Goal: Task Accomplishment & Management: Use online tool/utility

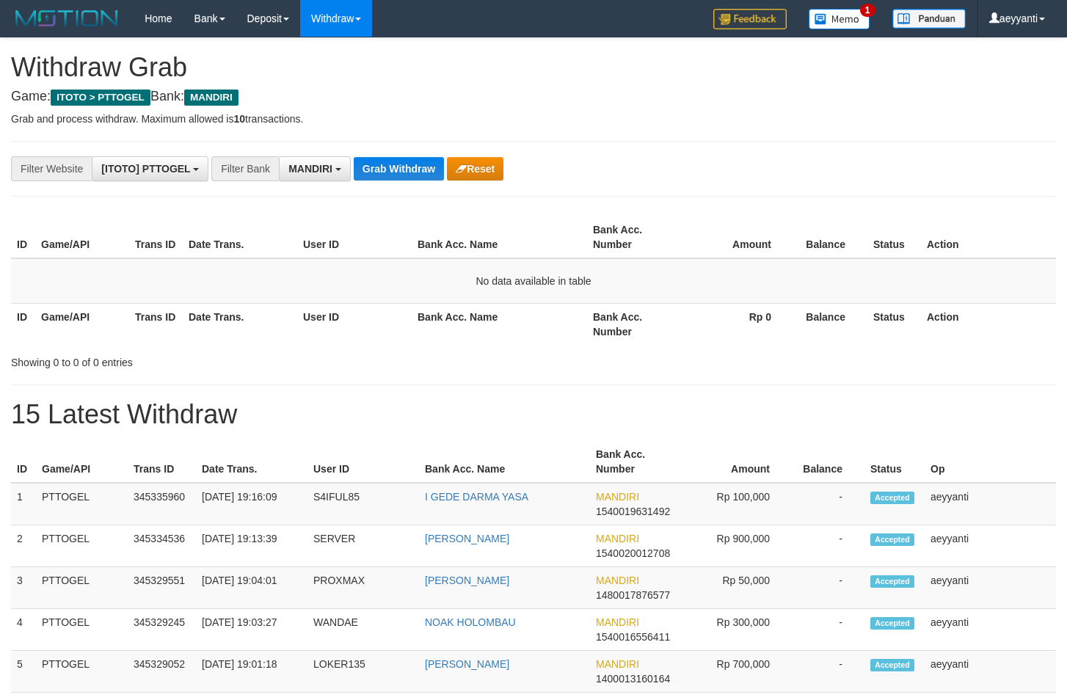
scroll to position [43, 0]
click at [402, 167] on button "Grab Withdraw" at bounding box center [399, 168] width 90 height 23
click at [401, 167] on button "Grab Withdraw" at bounding box center [399, 168] width 90 height 23
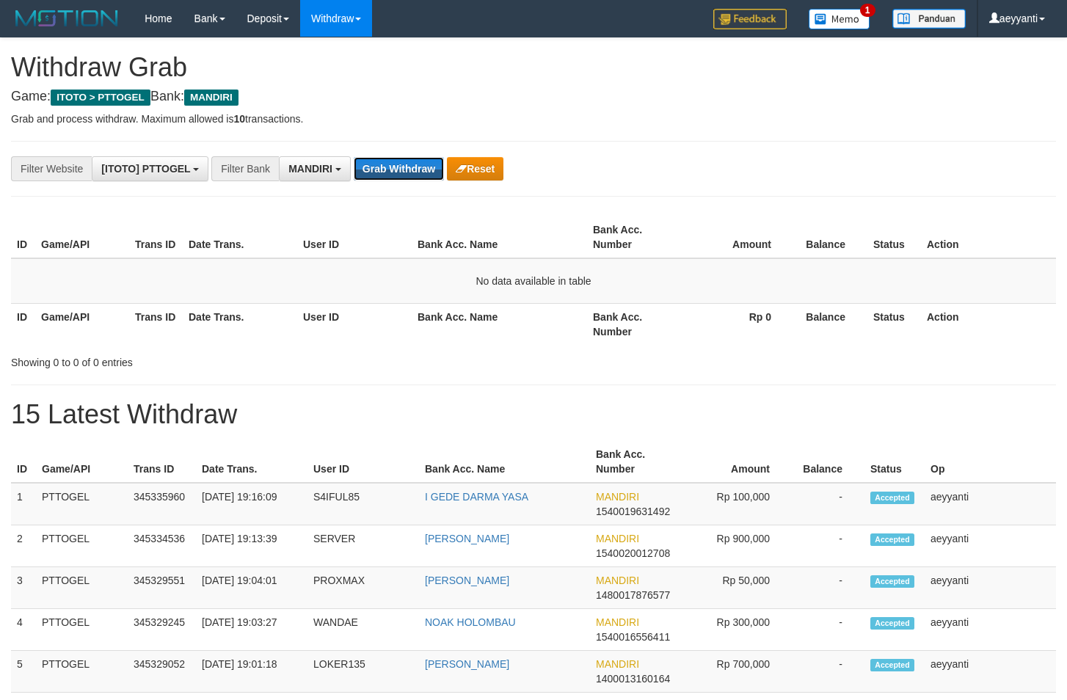
click at [401, 167] on button "Grab Withdraw" at bounding box center [399, 168] width 90 height 23
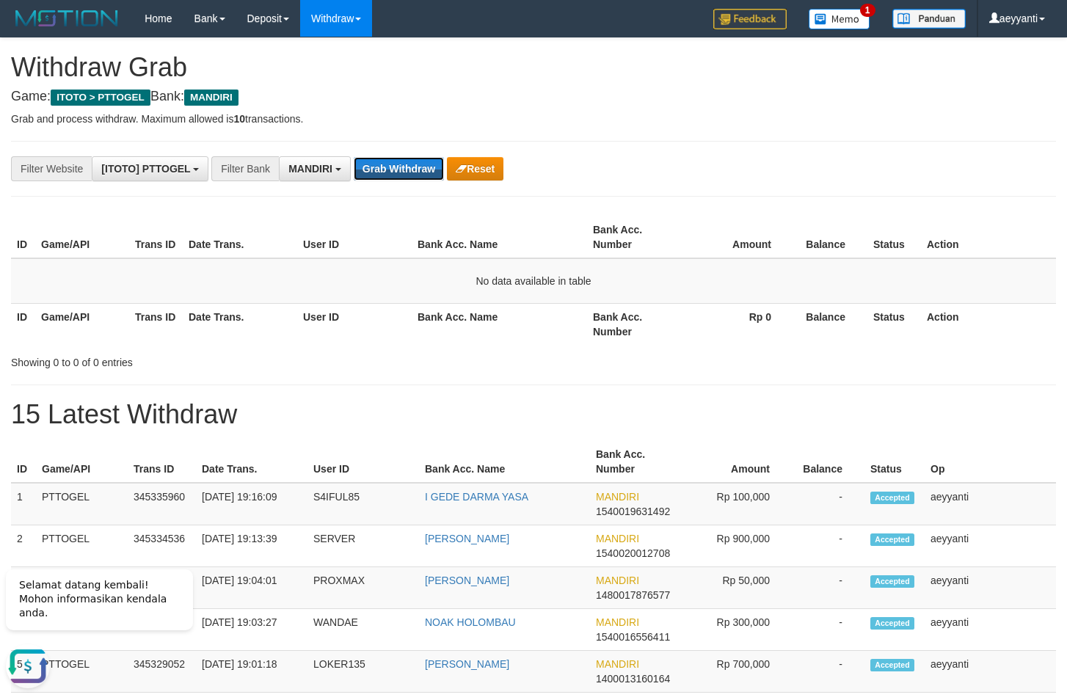
click at [401, 167] on button "Grab Withdraw" at bounding box center [399, 168] width 90 height 23
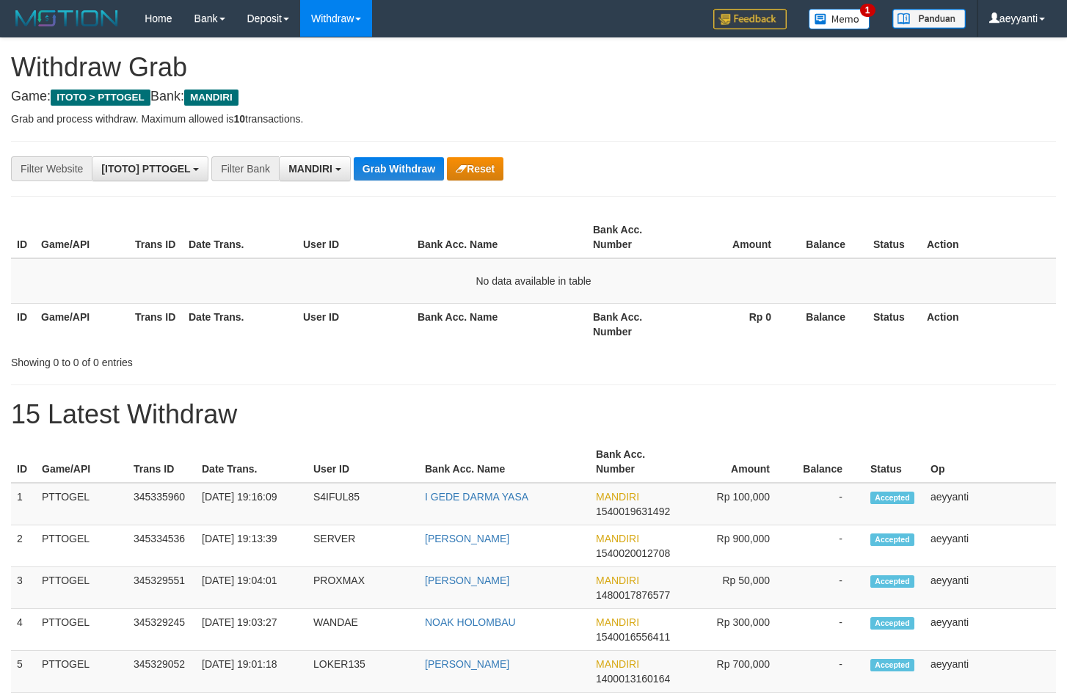
scroll to position [43, 0]
click at [401, 167] on button "Grab Withdraw" at bounding box center [399, 168] width 90 height 23
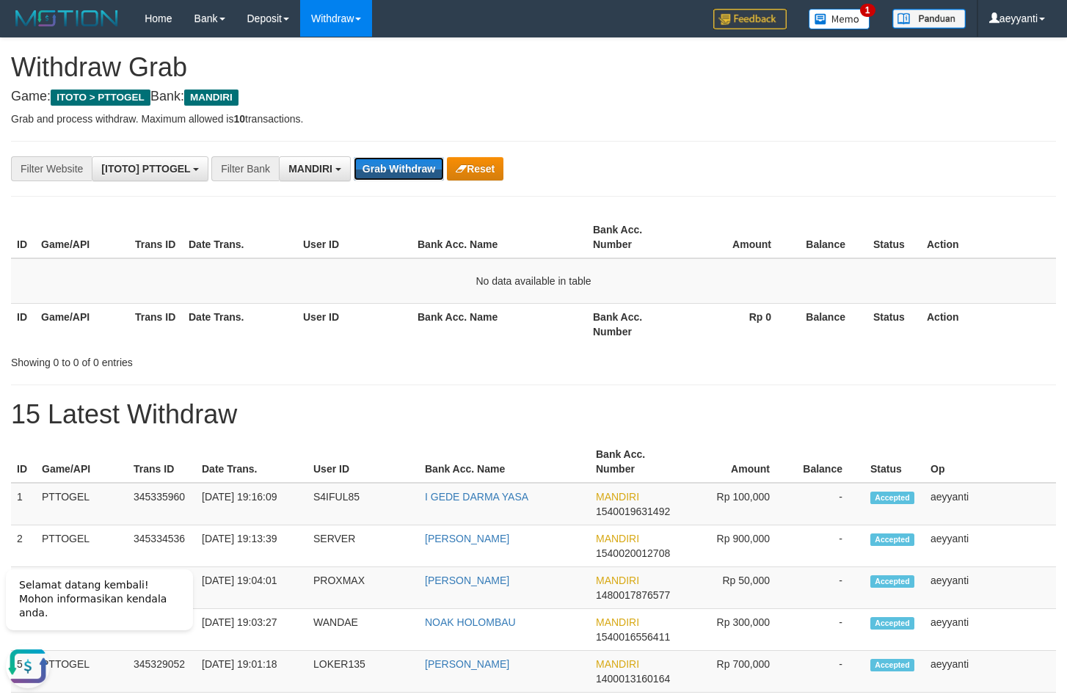
click at [401, 167] on button "Grab Withdraw" at bounding box center [399, 168] width 90 height 23
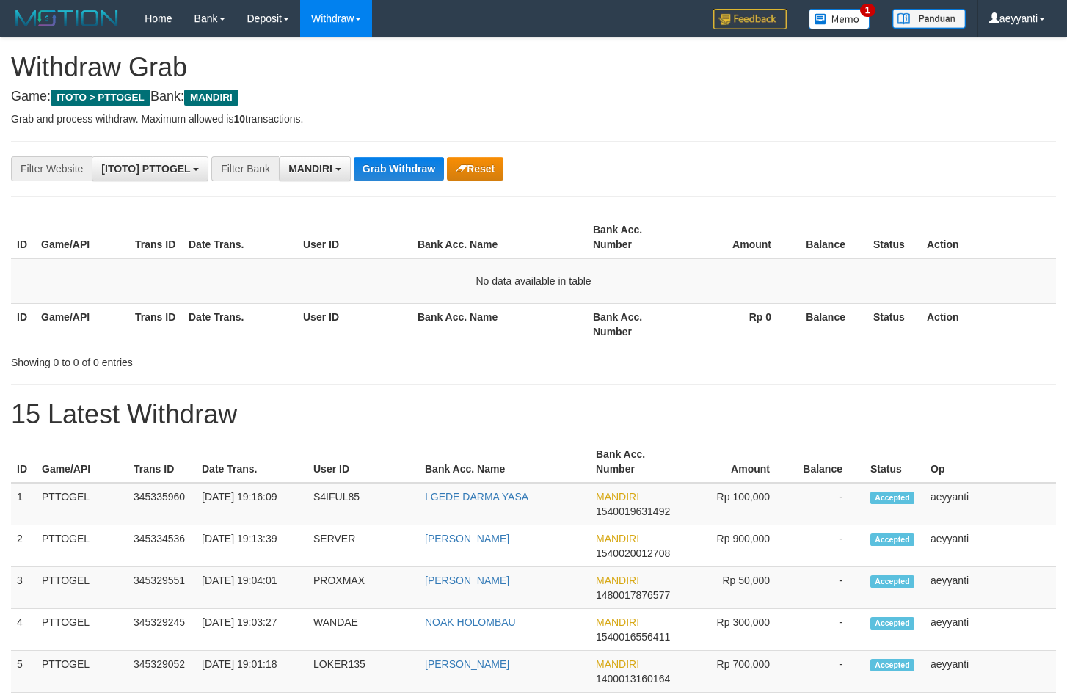
scroll to position [43, 0]
click at [399, 167] on button "Grab Withdraw" at bounding box center [399, 168] width 90 height 23
click at [398, 167] on button "Grab Withdraw" at bounding box center [399, 168] width 90 height 23
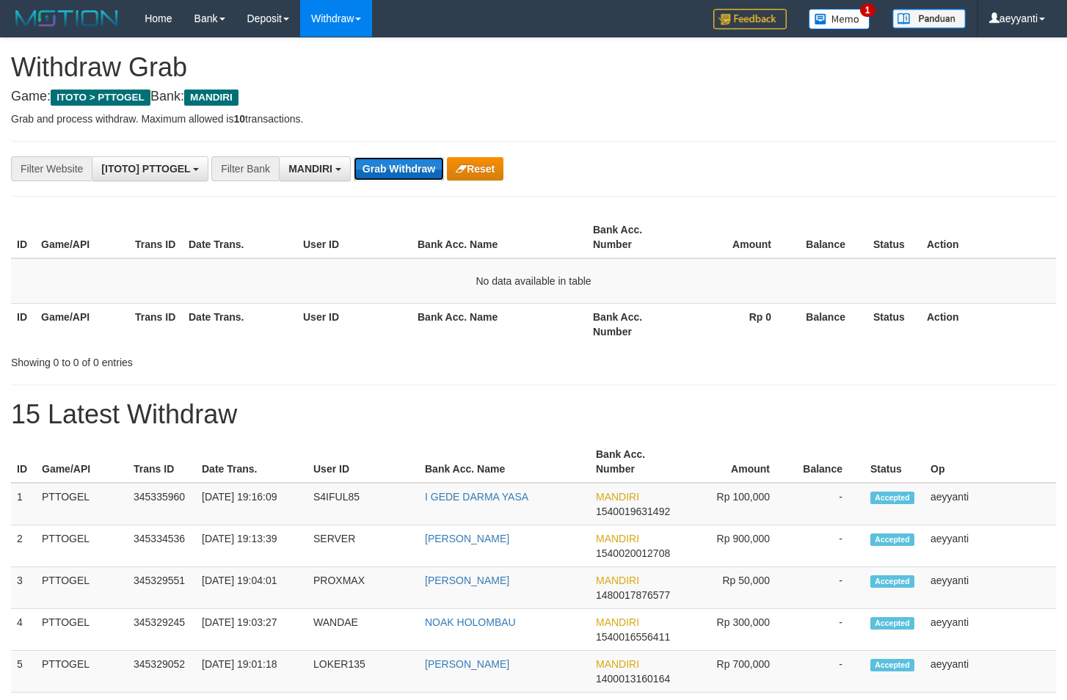
click at [397, 167] on button "Grab Withdraw" at bounding box center [399, 168] width 90 height 23
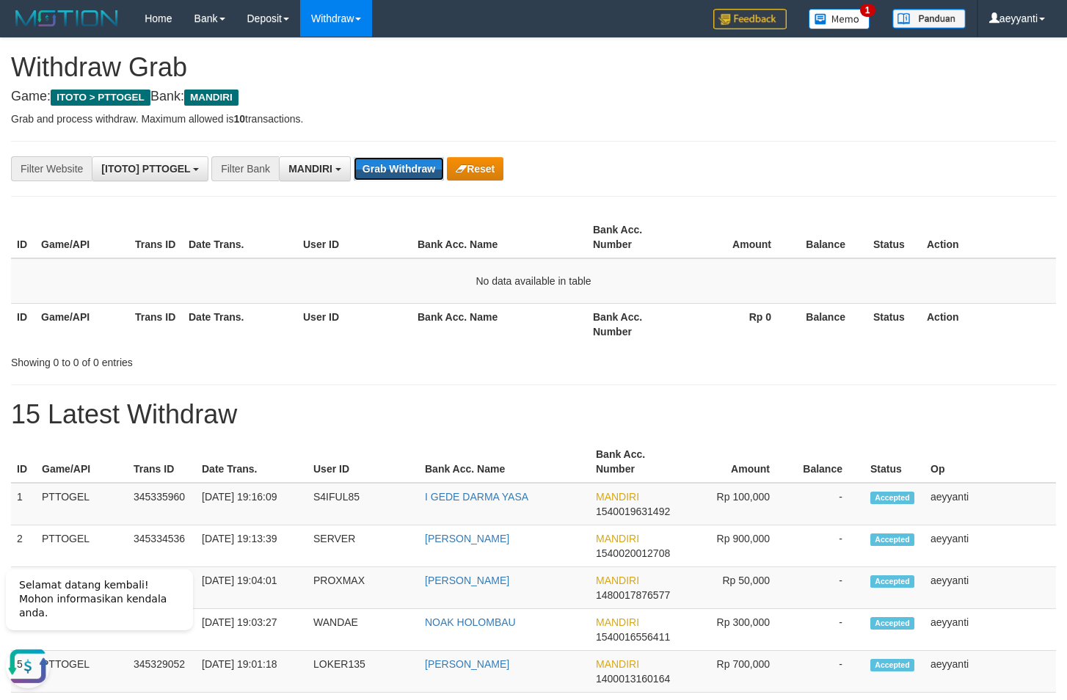
click at [397, 167] on button "Grab Withdraw" at bounding box center [399, 168] width 90 height 23
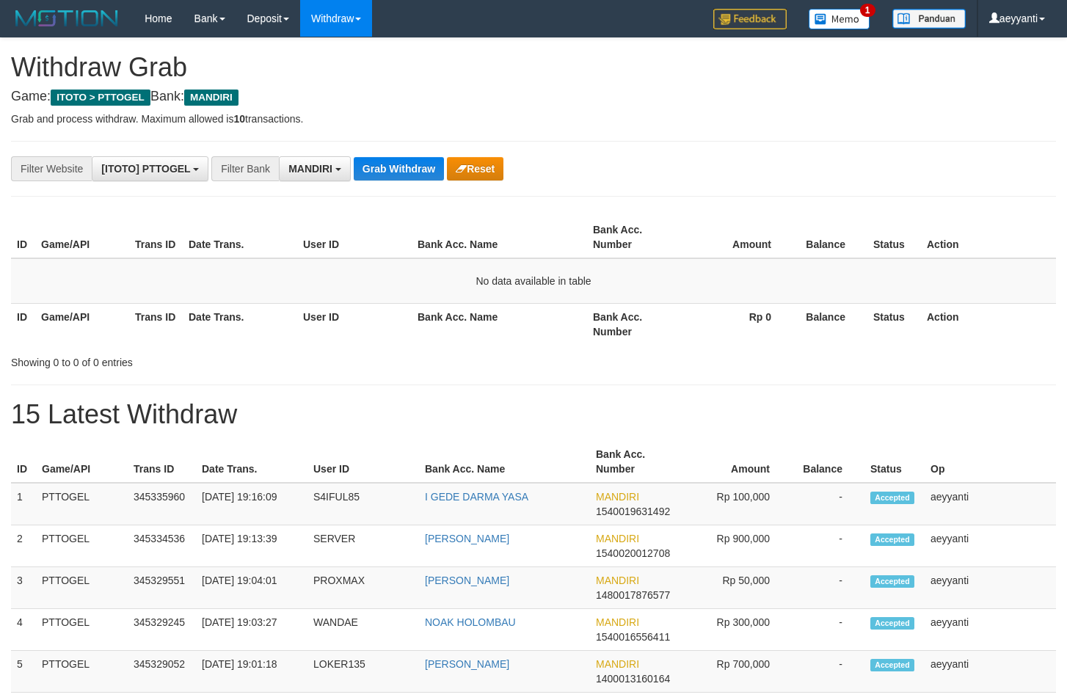
scroll to position [43, 0]
click at [397, 167] on button "Grab Withdraw" at bounding box center [399, 168] width 90 height 23
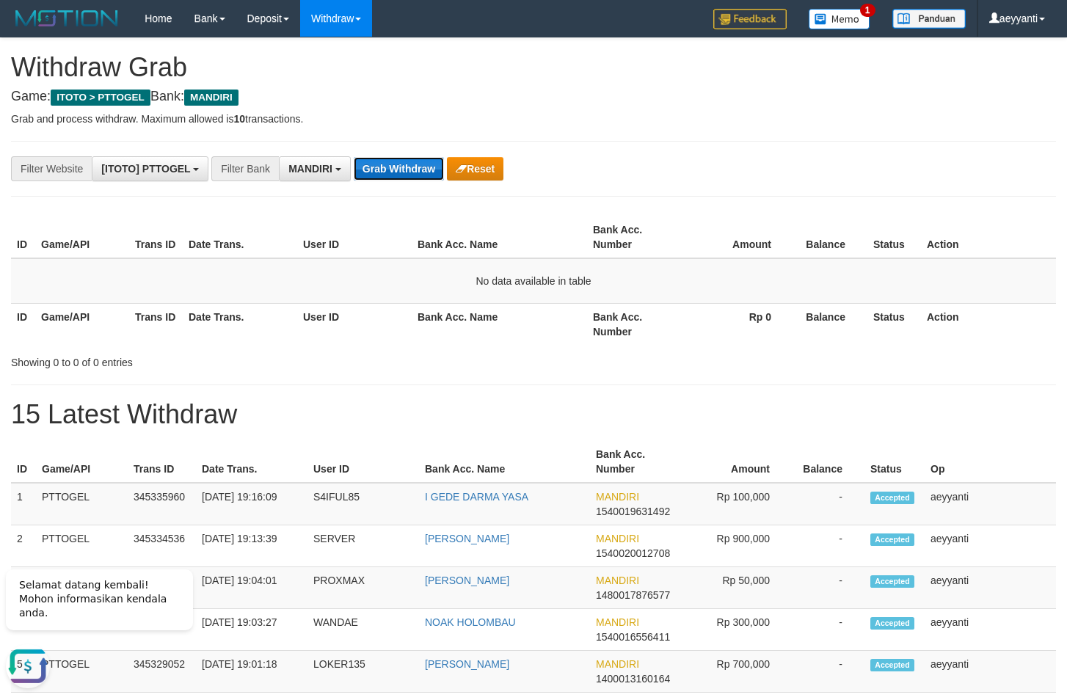
click at [384, 167] on button "Grab Withdraw" at bounding box center [399, 168] width 90 height 23
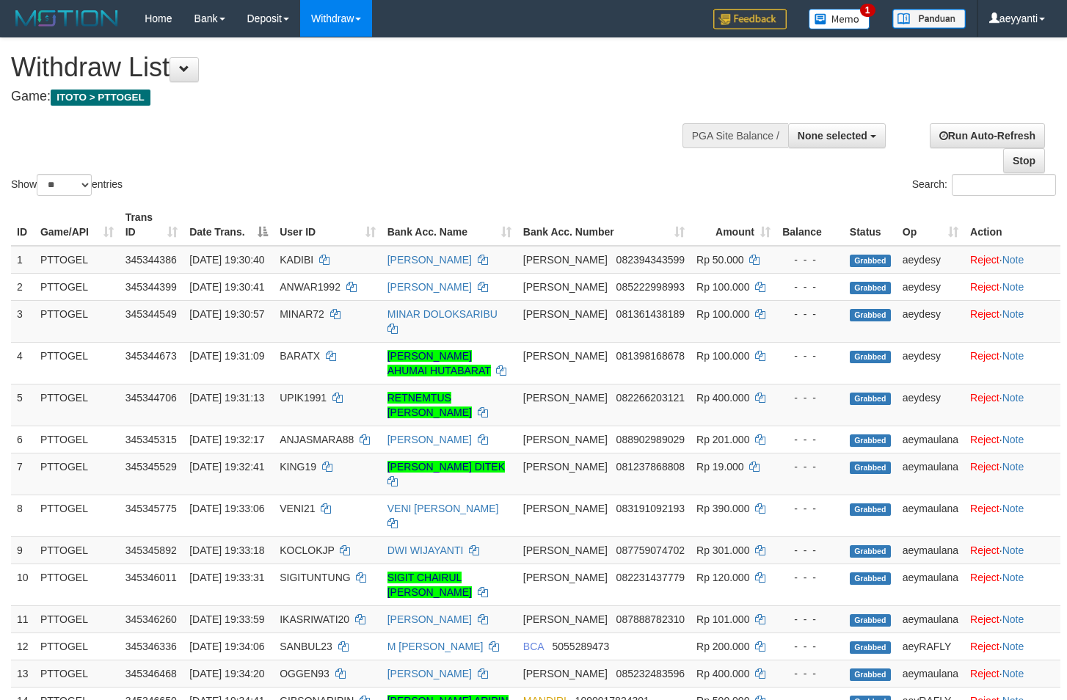
select select
select select "**"
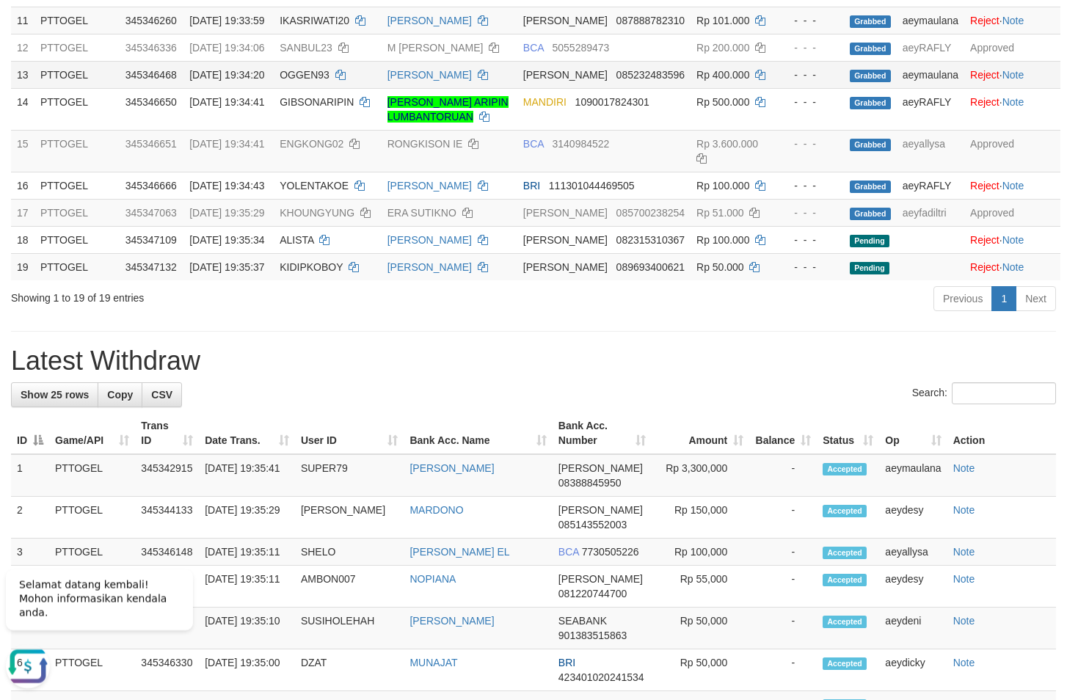
scroll to position [75, 0]
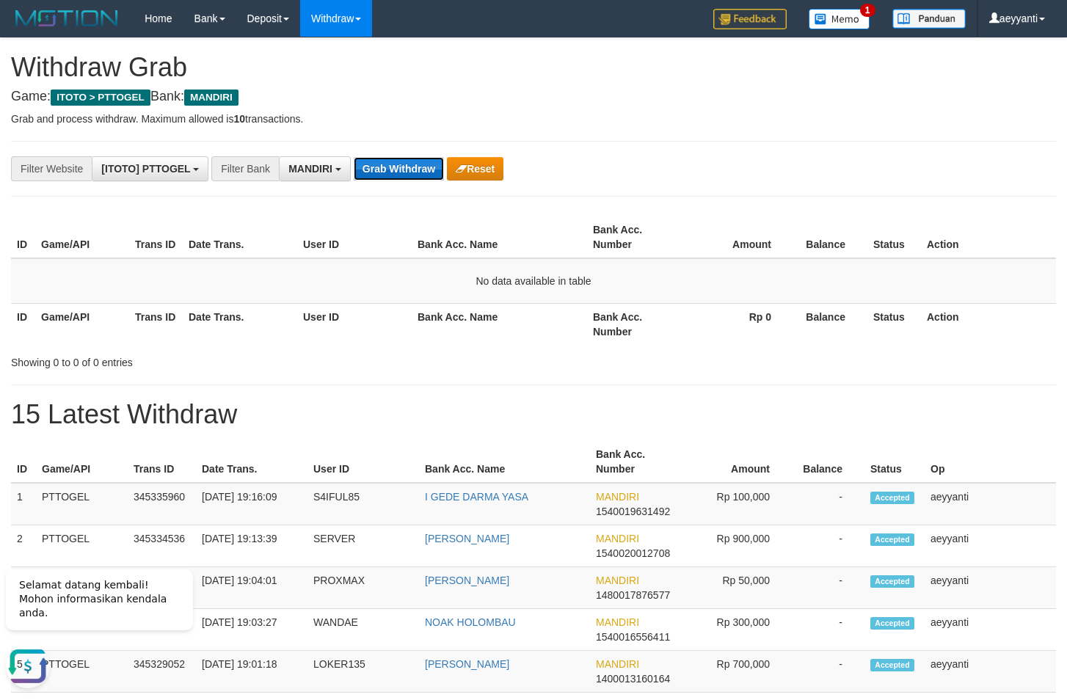
click at [393, 172] on button "Grab Withdraw" at bounding box center [399, 168] width 90 height 23
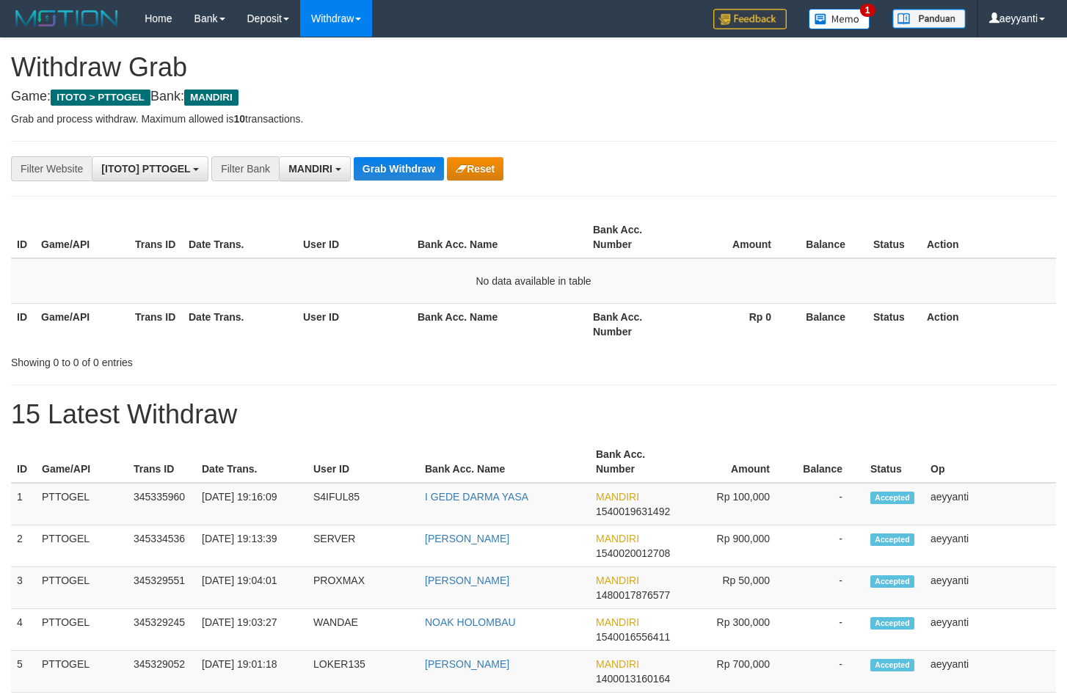
scroll to position [43, 0]
click at [403, 168] on button "Grab Withdraw" at bounding box center [399, 168] width 90 height 23
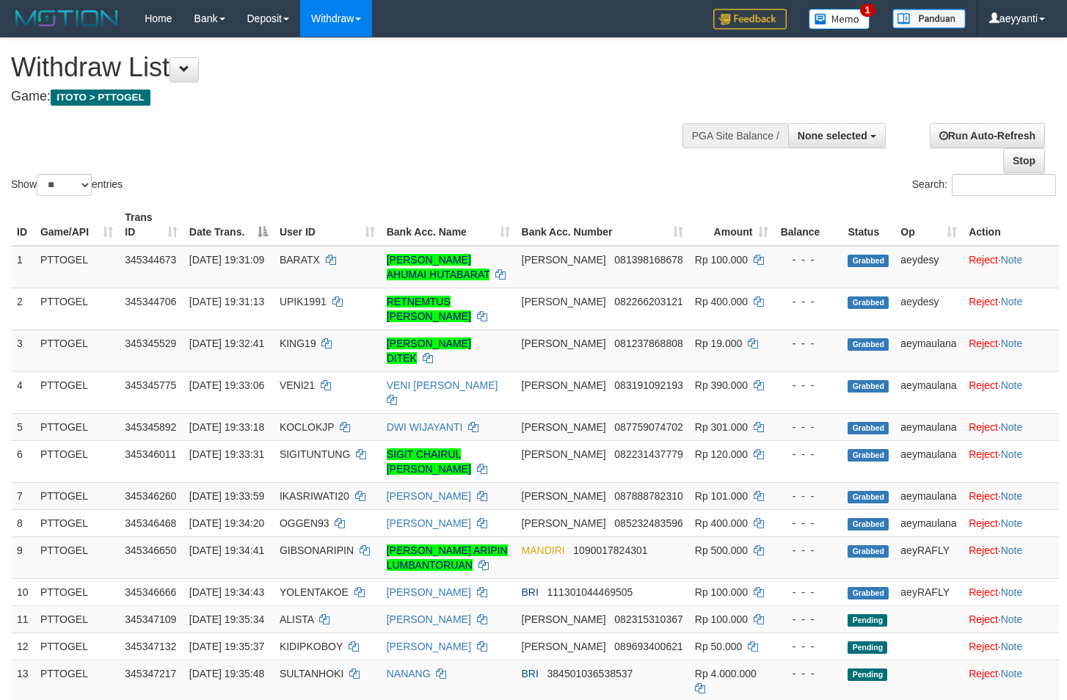
select select
select select "**"
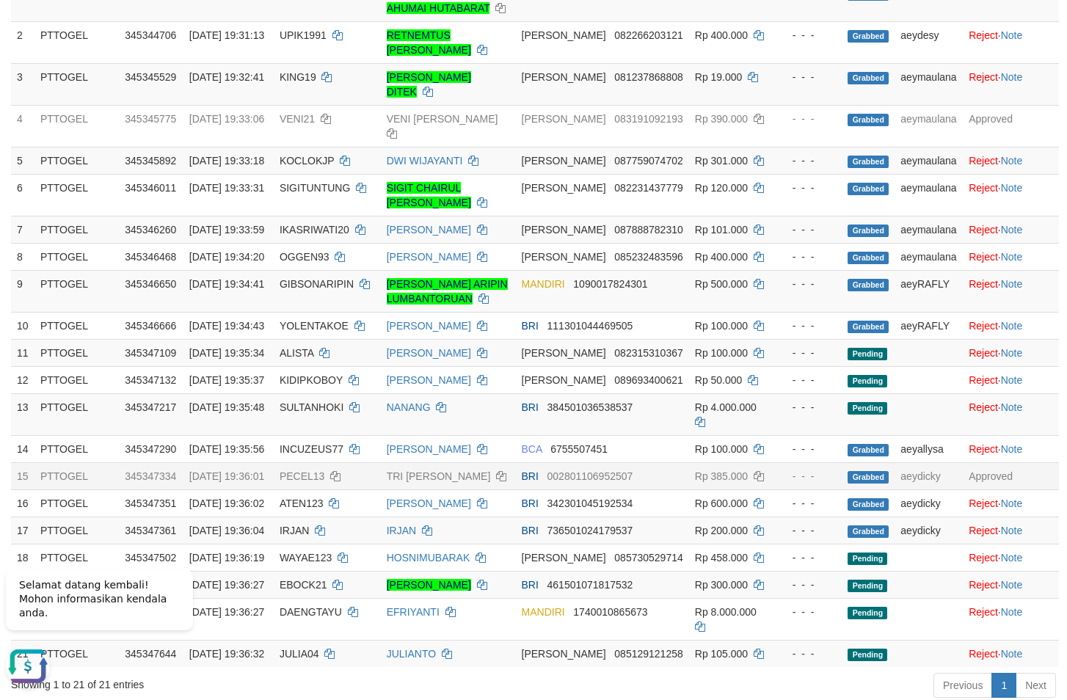
scroll to position [225, 0]
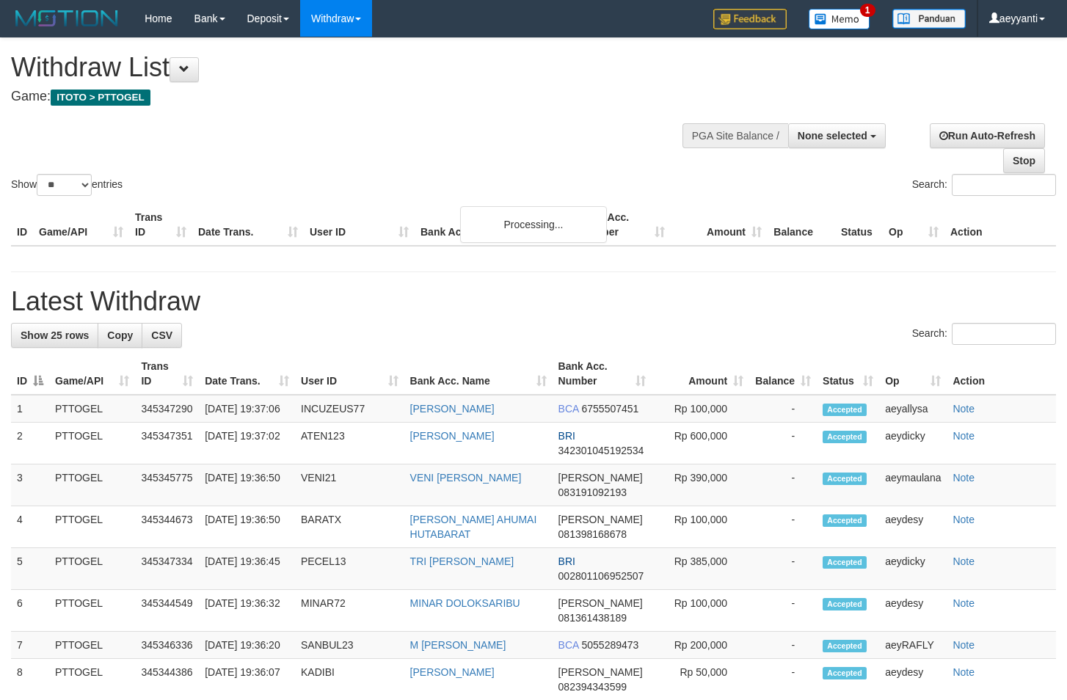
select select
select select "**"
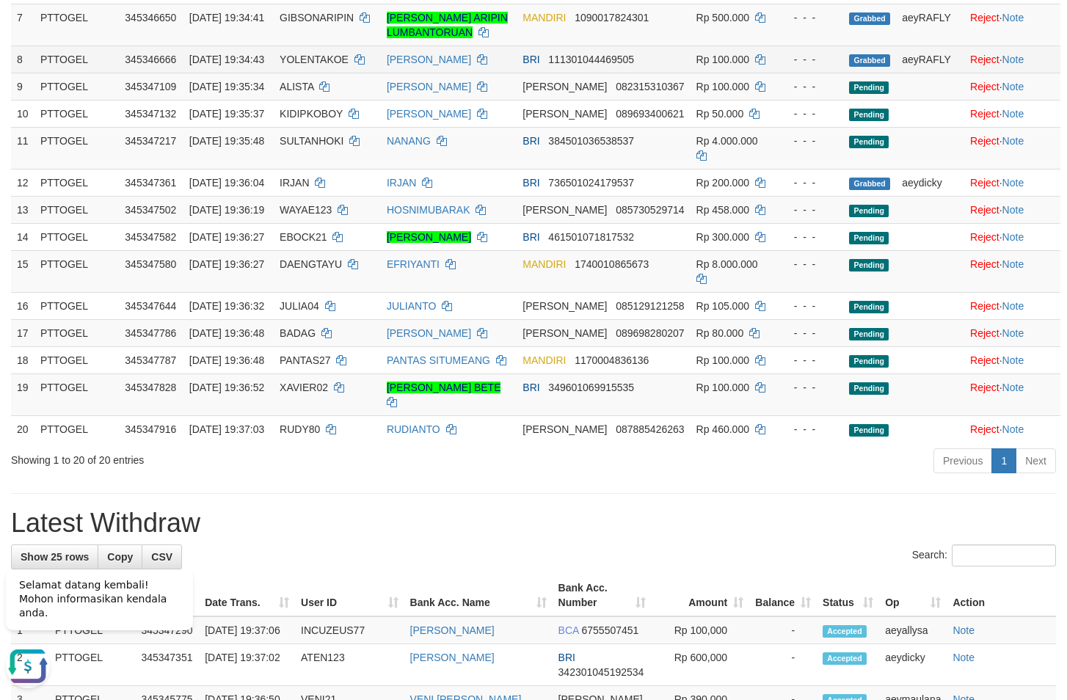
scroll to position [524, 0]
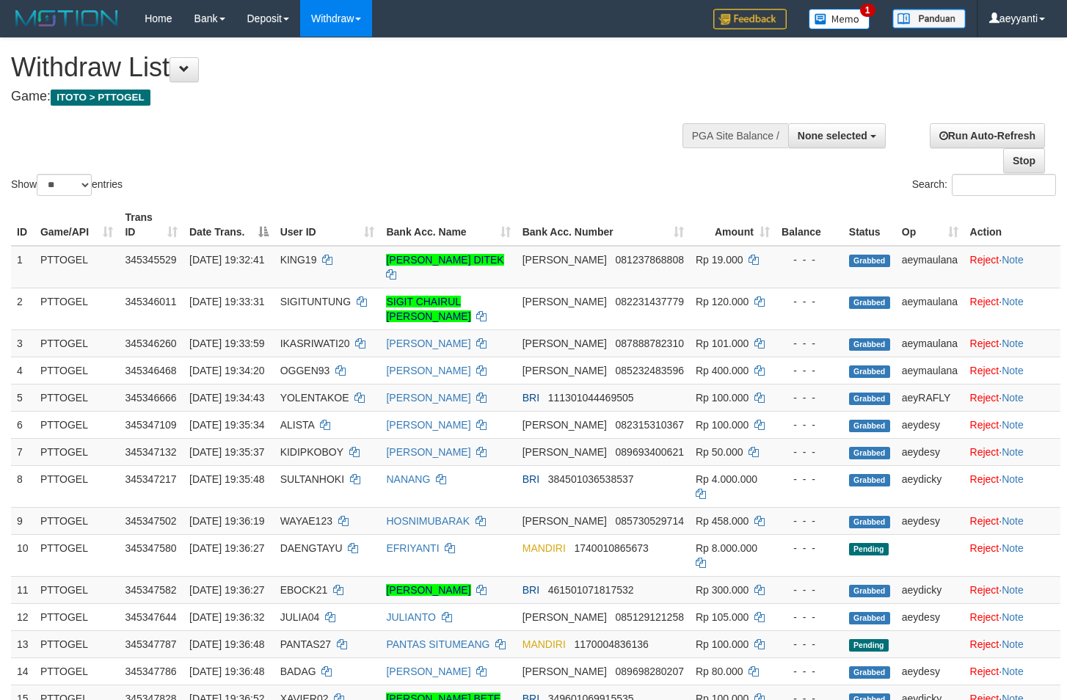
select select
select select "**"
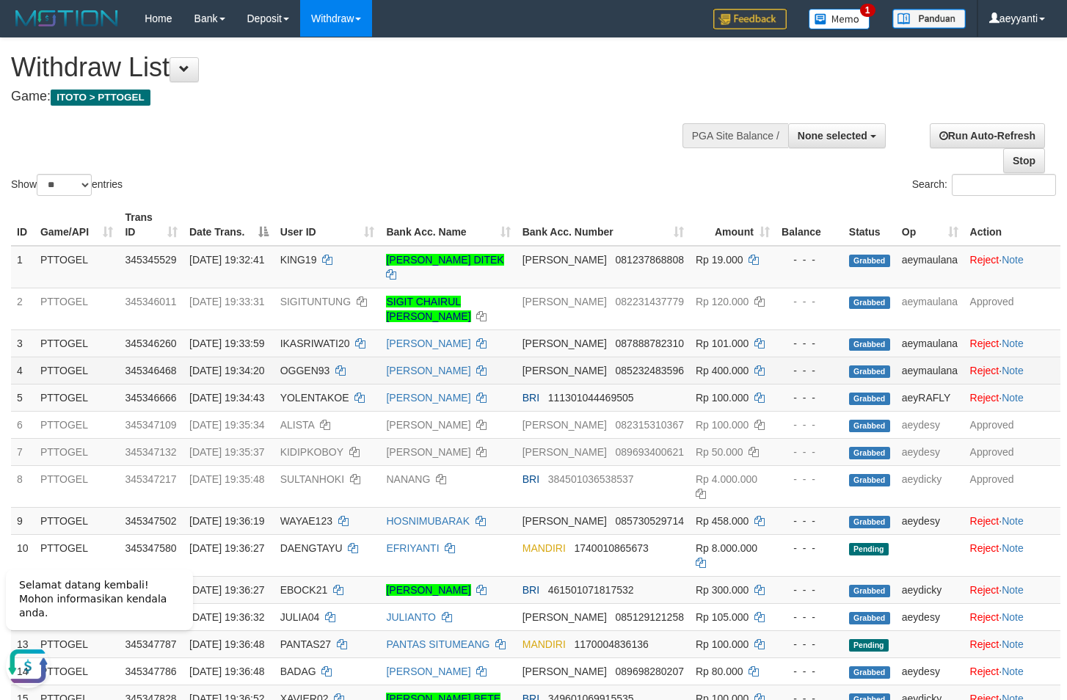
scroll to position [225, 0]
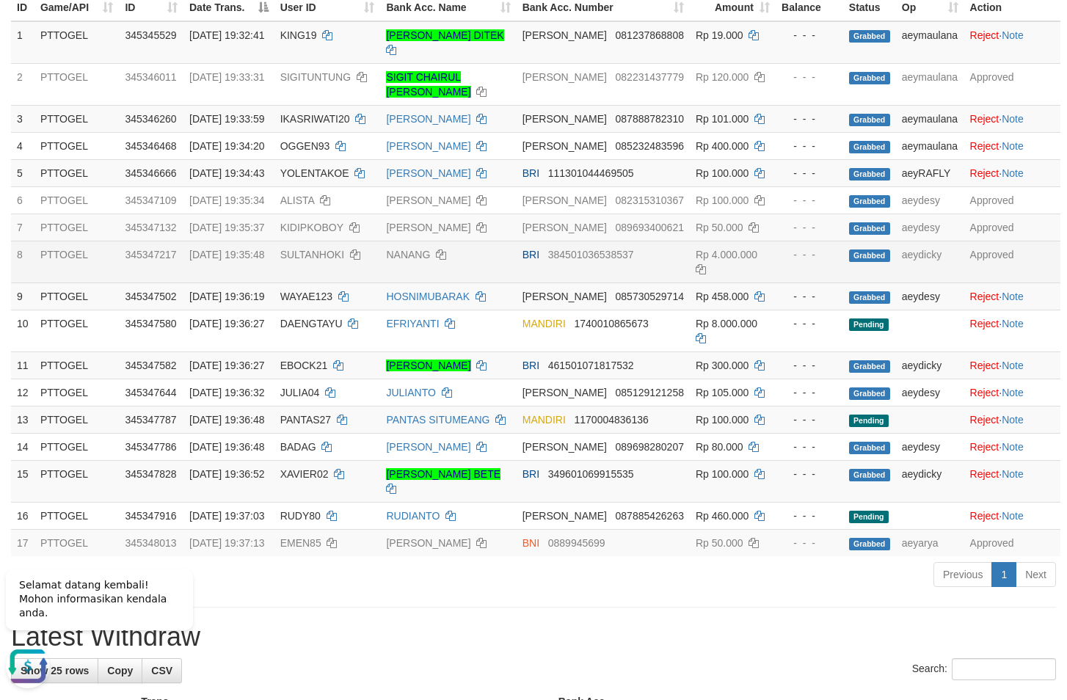
click at [719, 261] on span "Rp 4.000.000" at bounding box center [727, 255] width 62 height 12
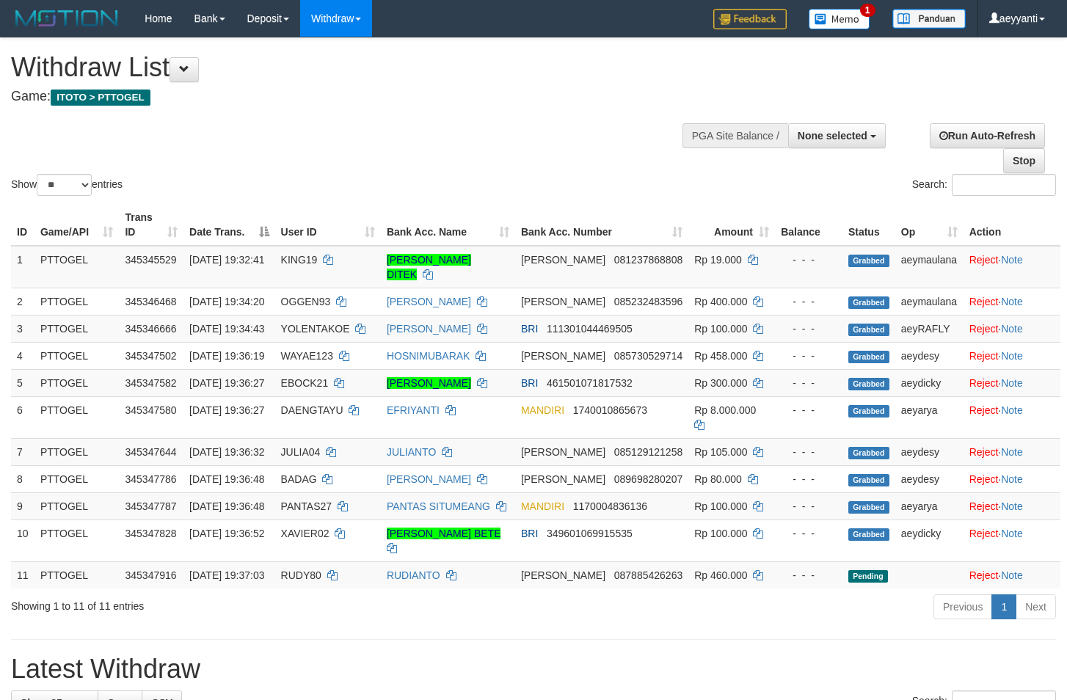
select select
select select "**"
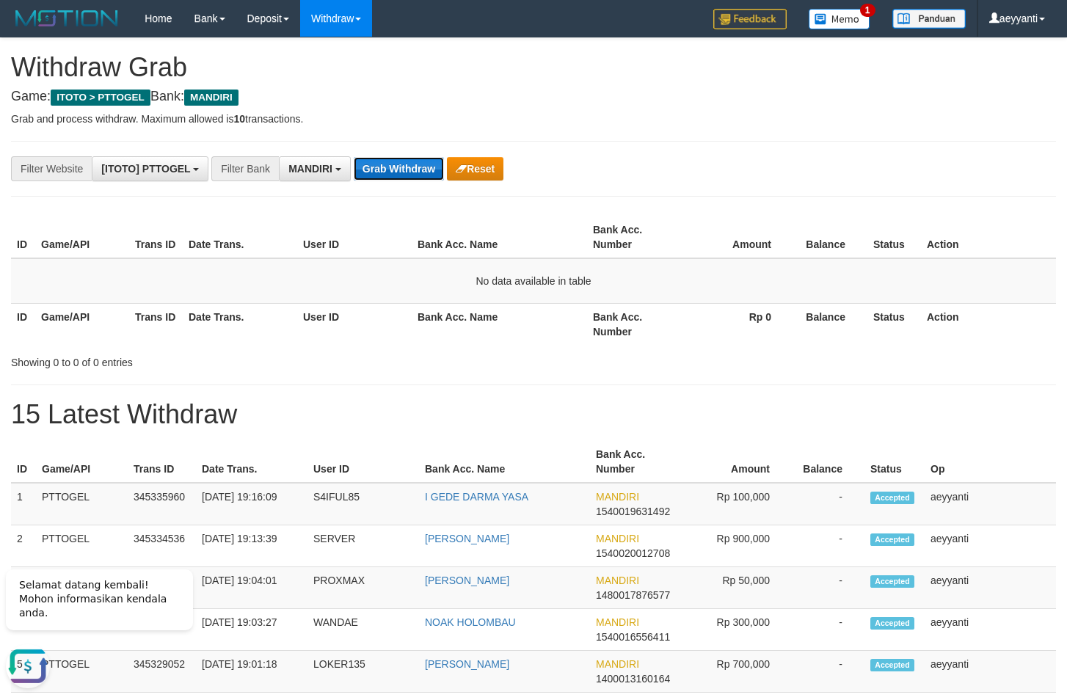
click at [418, 171] on button "Grab Withdraw" at bounding box center [399, 168] width 90 height 23
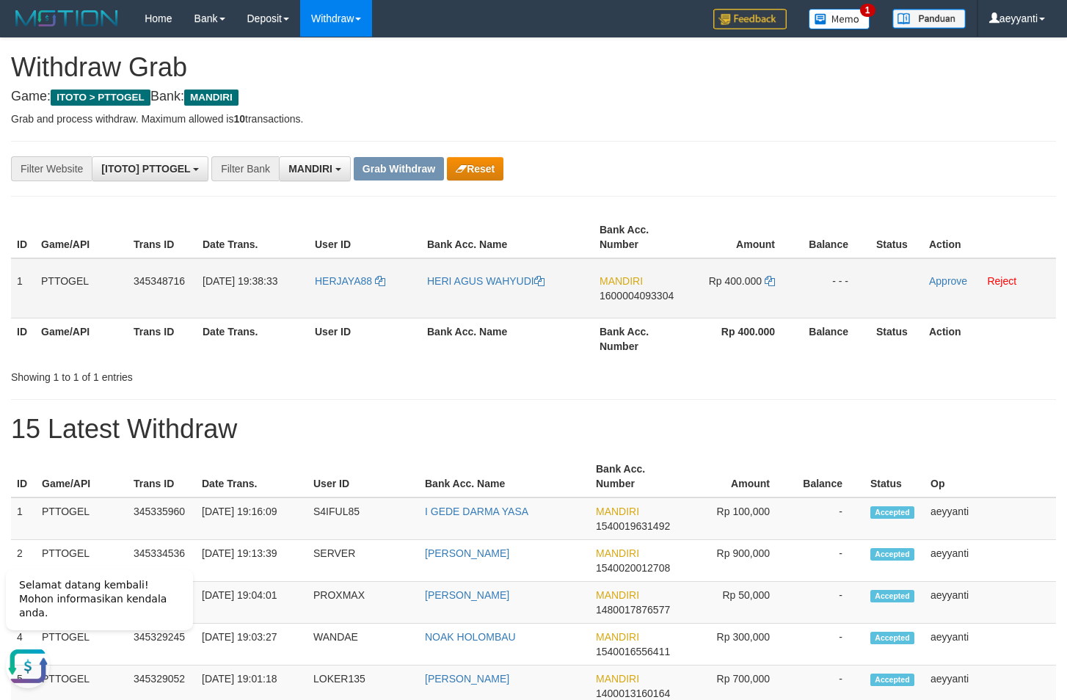
drag, startPoint x: 368, startPoint y: 266, endPoint x: 757, endPoint y: 291, distance: 389.8
click at [757, 291] on tr "1 PTTOGEL 345348716 01/10/2025 19:38:33 HERJAYA88 HERI AGUS WAHYUDI MANDIRI 160…" at bounding box center [533, 288] width 1045 height 60
click at [612, 295] on span "1600004093304" at bounding box center [637, 296] width 74 height 12
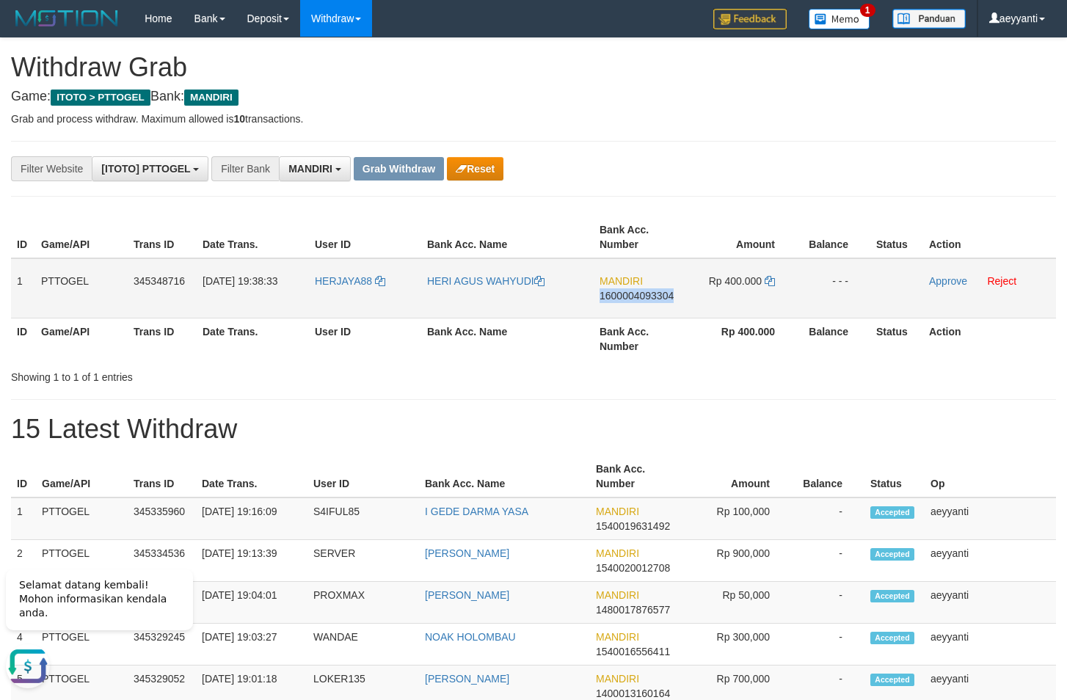
copy span "1600004093304"
click at [771, 283] on icon at bounding box center [770, 281] width 10 height 10
click at [942, 280] on link "Approve" at bounding box center [948, 281] width 38 height 12
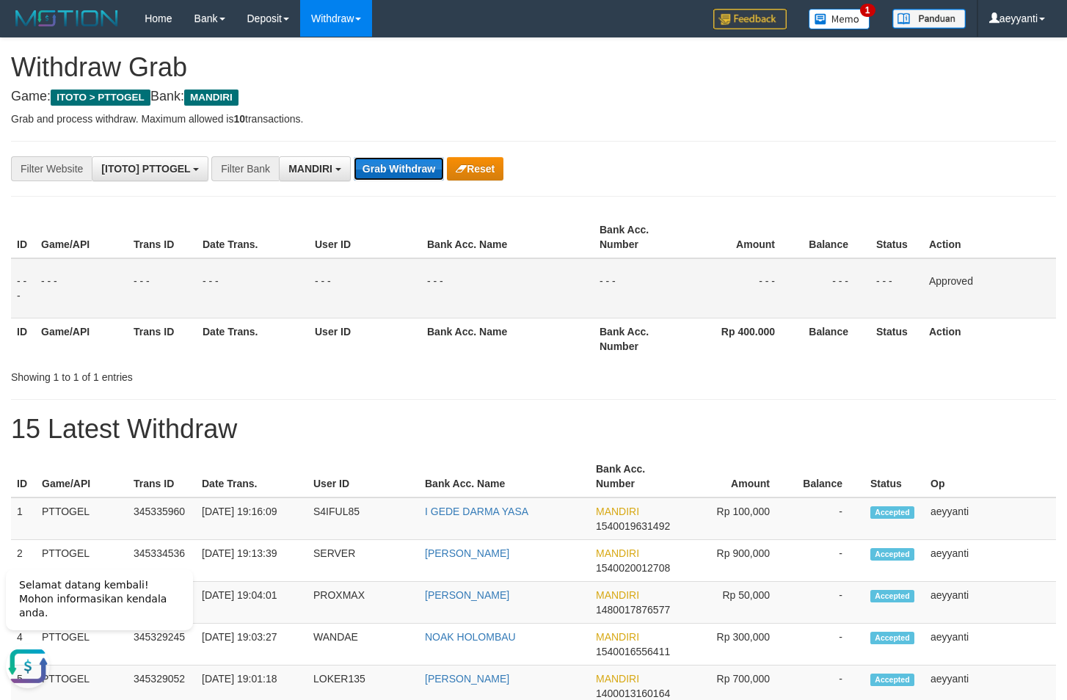
click at [383, 174] on button "Grab Withdraw" at bounding box center [399, 168] width 90 height 23
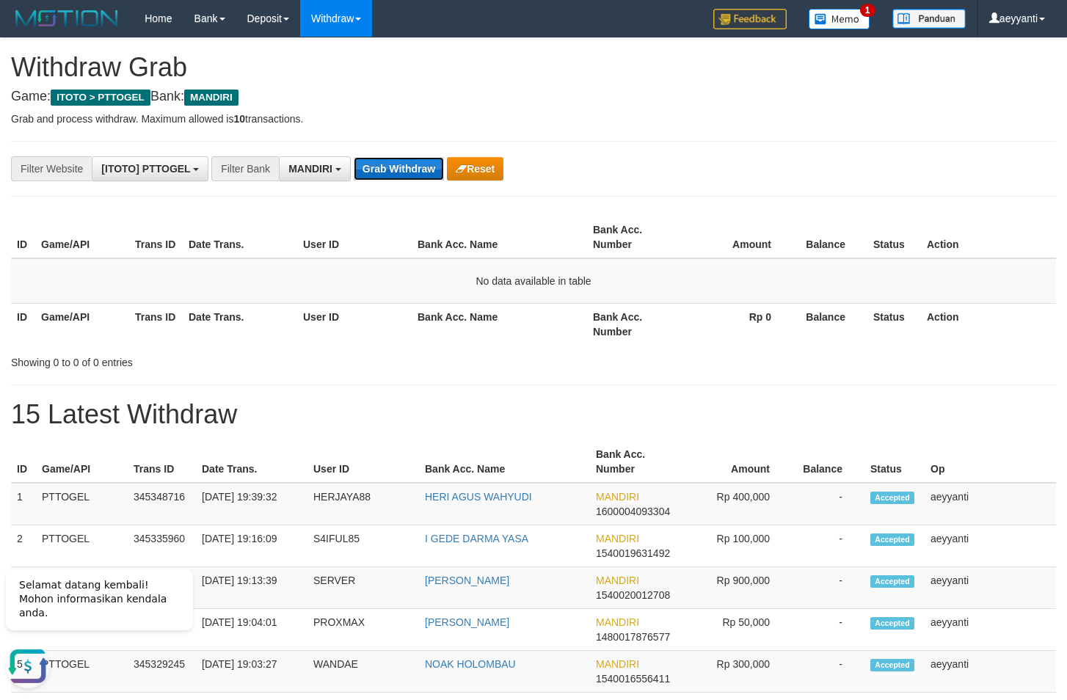
click at [400, 170] on button "Grab Withdraw" at bounding box center [399, 168] width 90 height 23
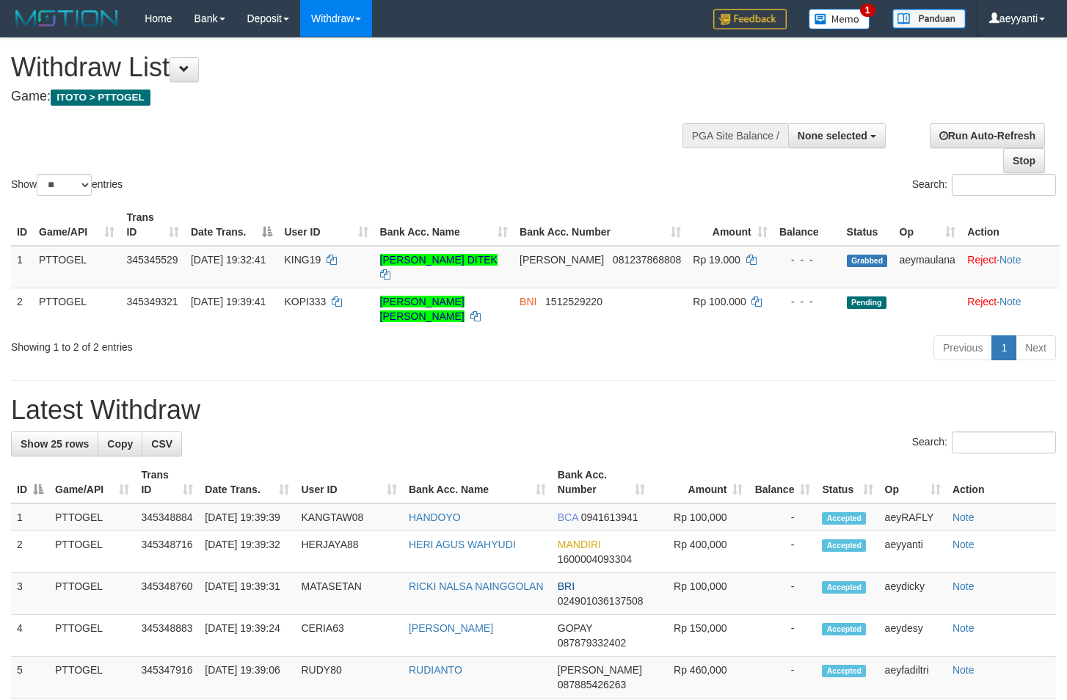
select select
select select "**"
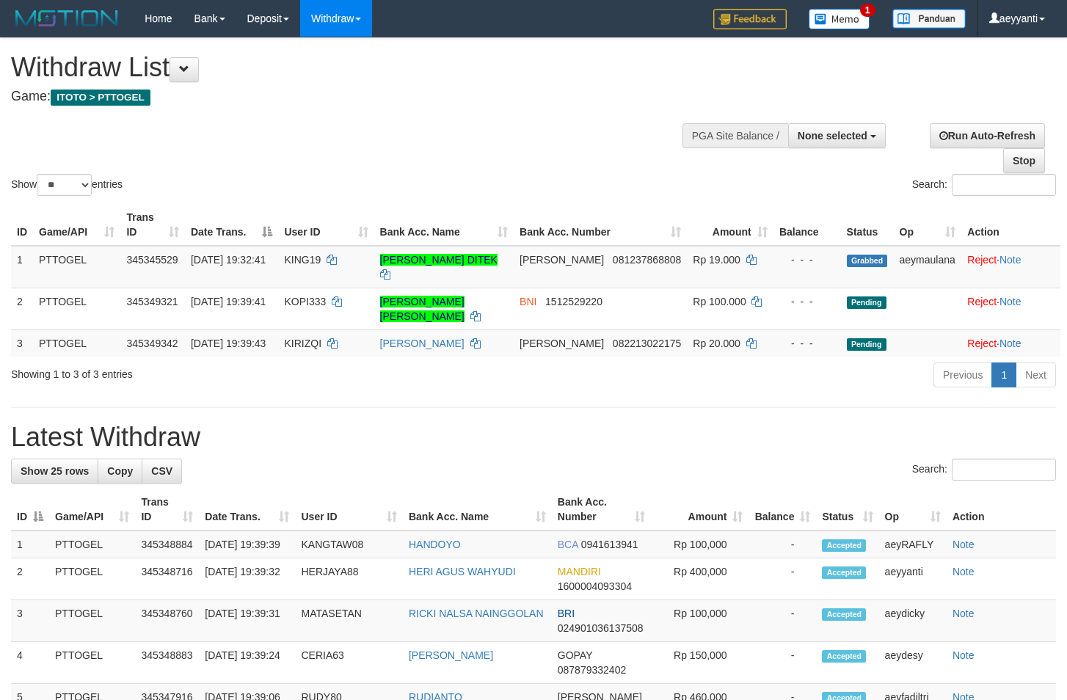
select select
select select "**"
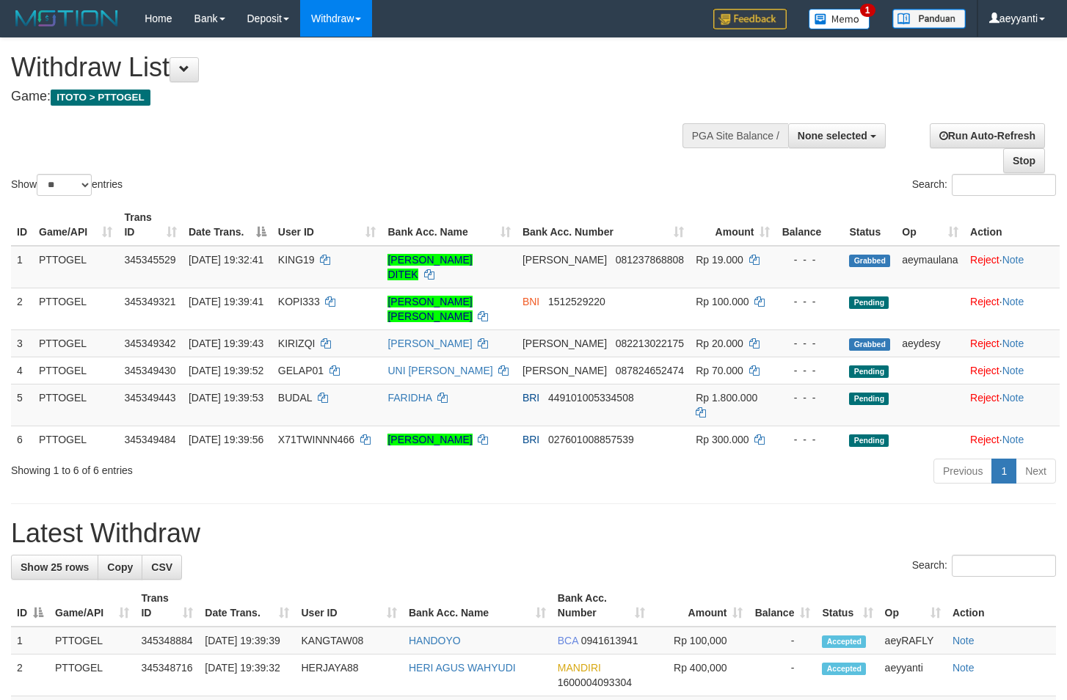
select select
select select "**"
select select
select select "**"
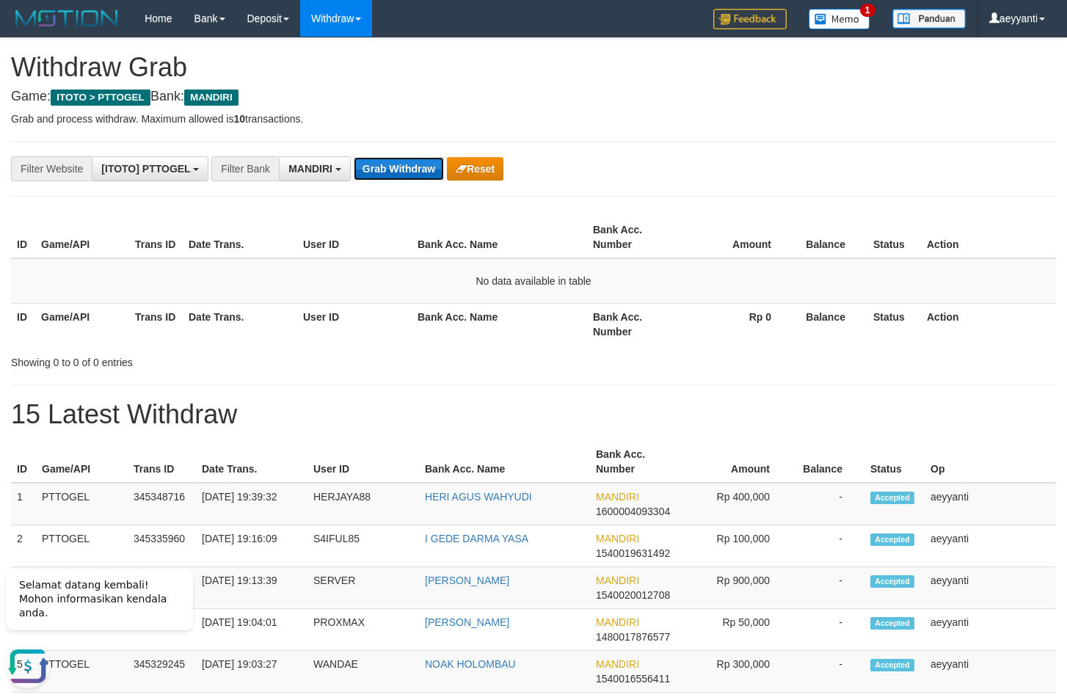
click at [383, 170] on button "Grab Withdraw" at bounding box center [399, 168] width 90 height 23
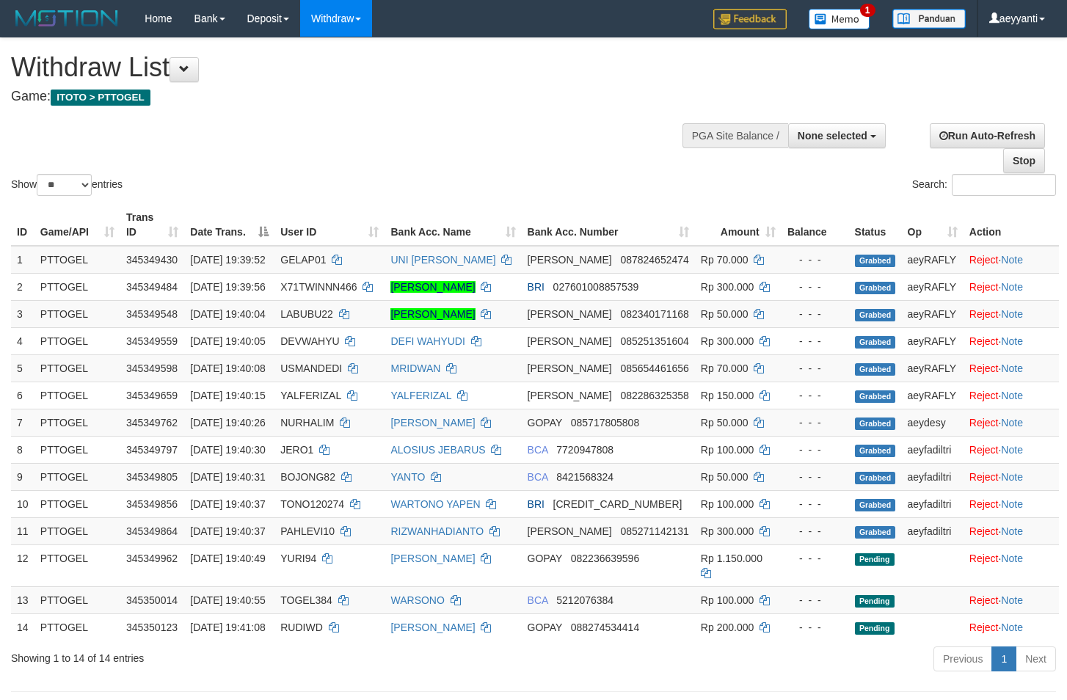
select select
select select "**"
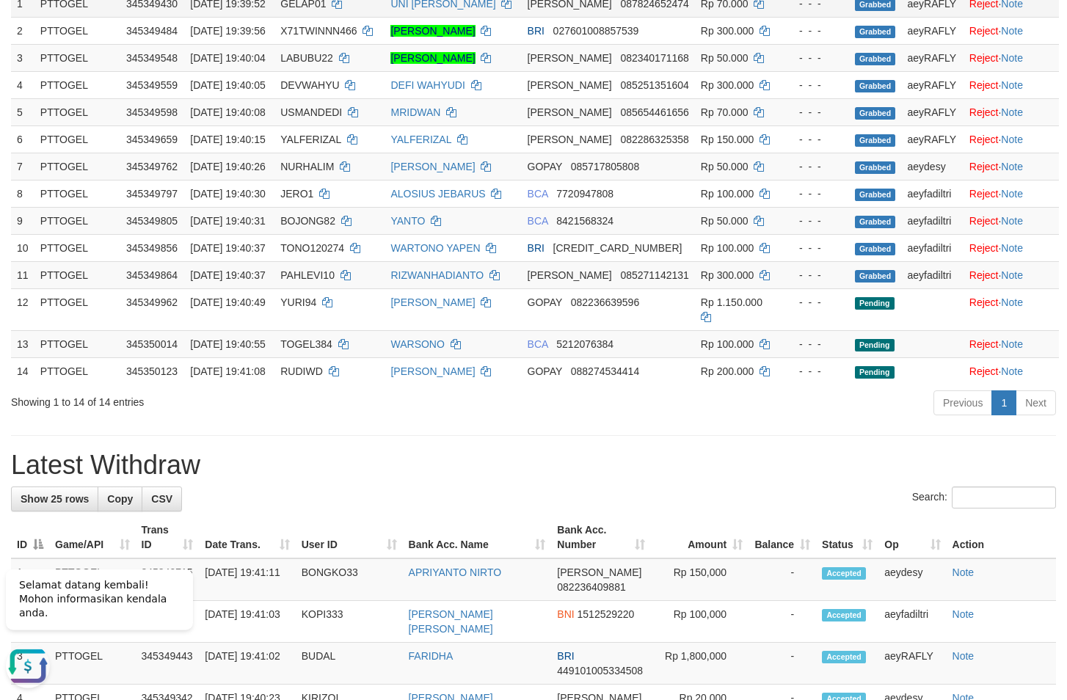
scroll to position [225, 0]
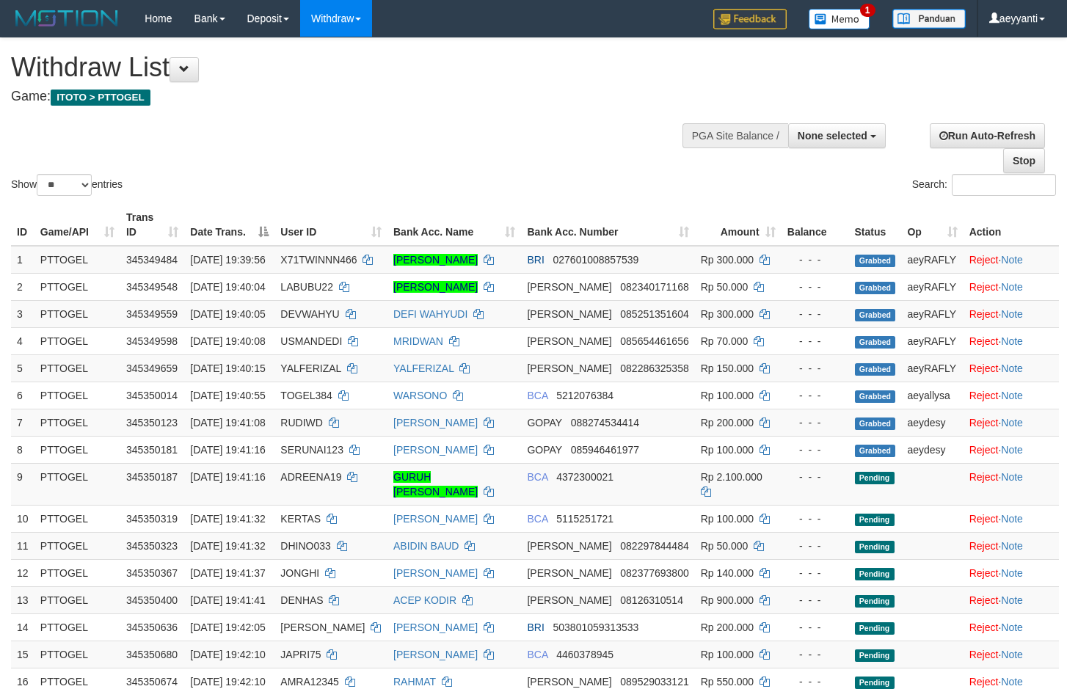
select select
select select "**"
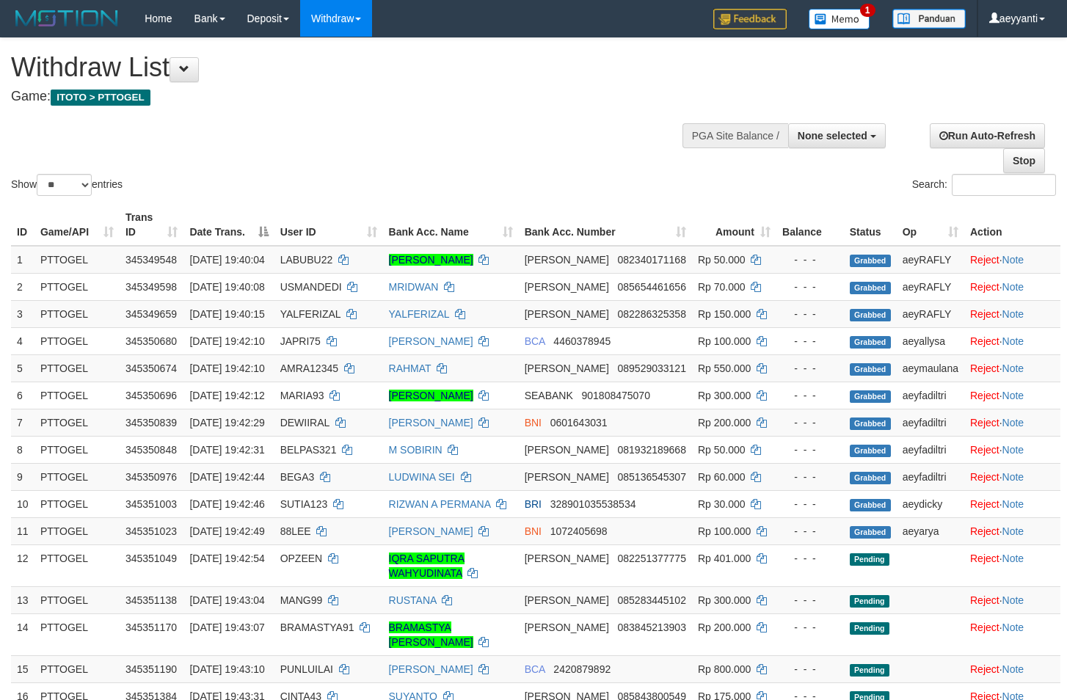
select select
select select "**"
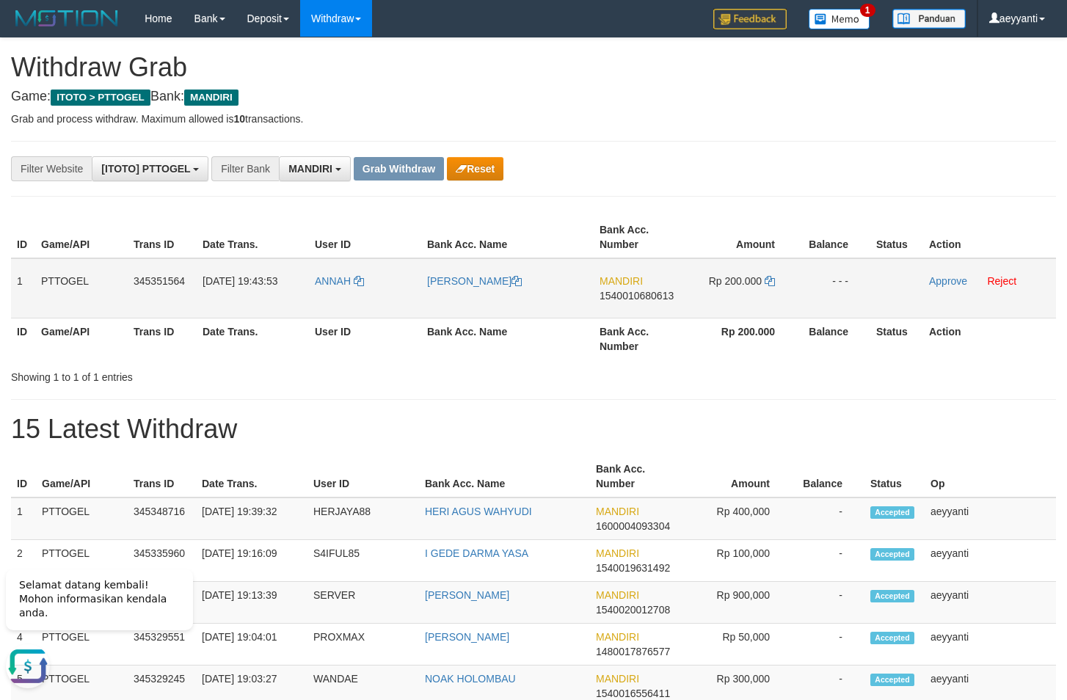
drag, startPoint x: 354, startPoint y: 281, endPoint x: 702, endPoint y: 285, distance: 348.7
click at [702, 285] on tr "1 PTTOGEL 345351564 01/10/2025 19:43:53 ANNAH YOHANNA MATUAN MANDIRI 1540010680…" at bounding box center [533, 288] width 1045 height 60
click at [647, 301] on span "1540010680613" at bounding box center [637, 296] width 74 height 12
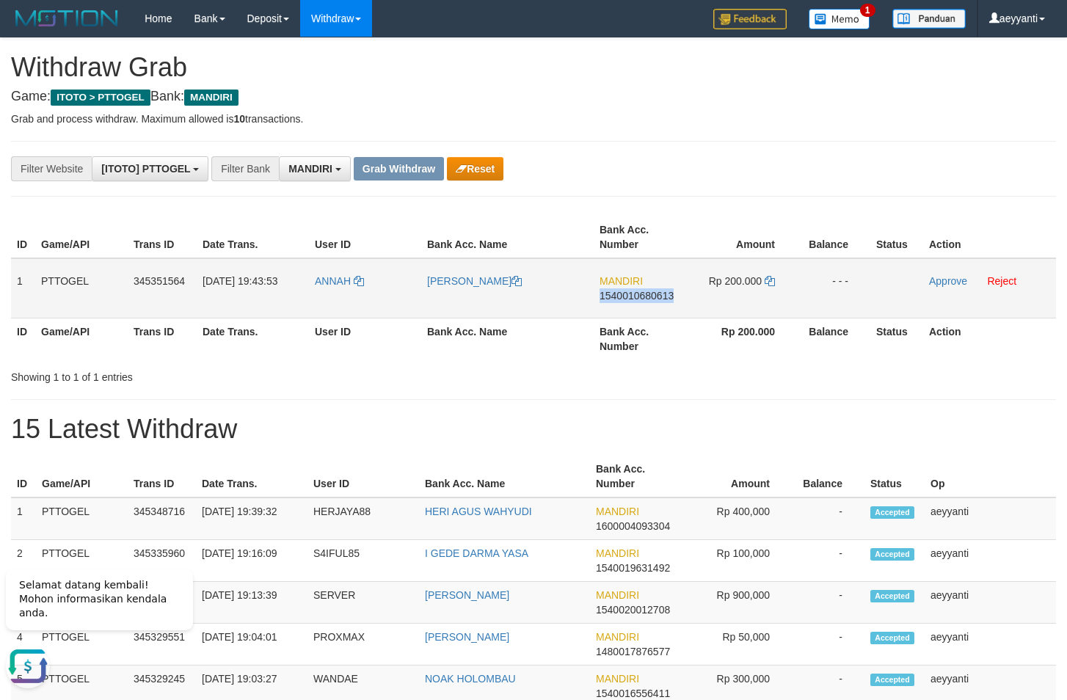
copy span "1540010680613"
click at [771, 279] on icon at bounding box center [770, 281] width 10 height 10
click at [945, 283] on link "Approve" at bounding box center [948, 281] width 38 height 12
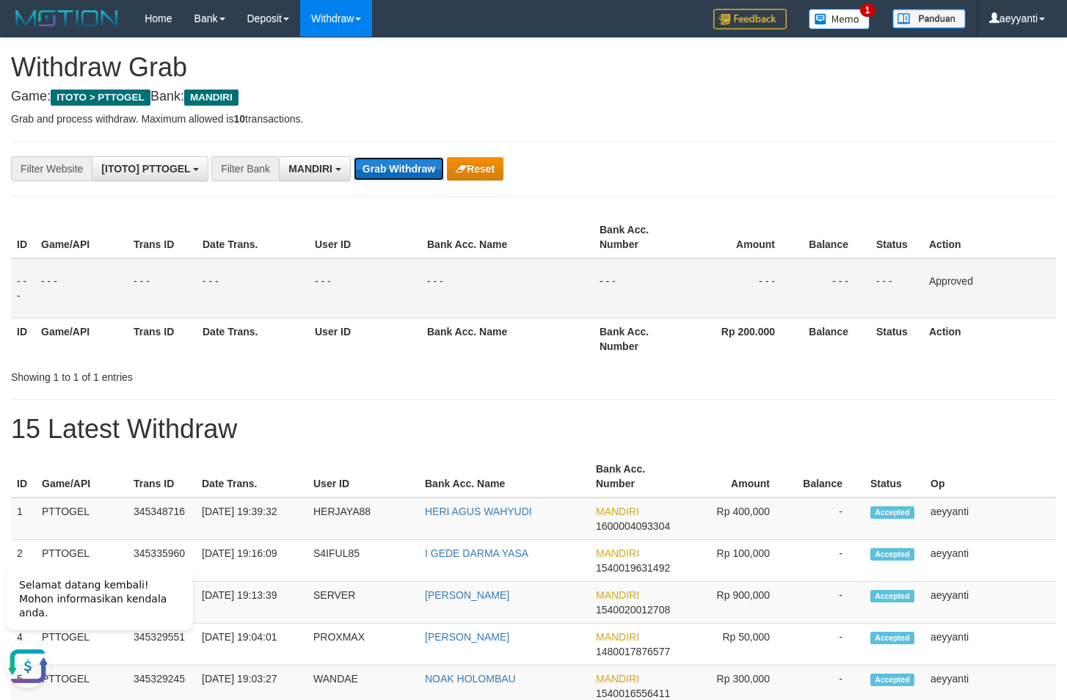
click at [360, 170] on button "Grab Withdraw" at bounding box center [399, 168] width 90 height 23
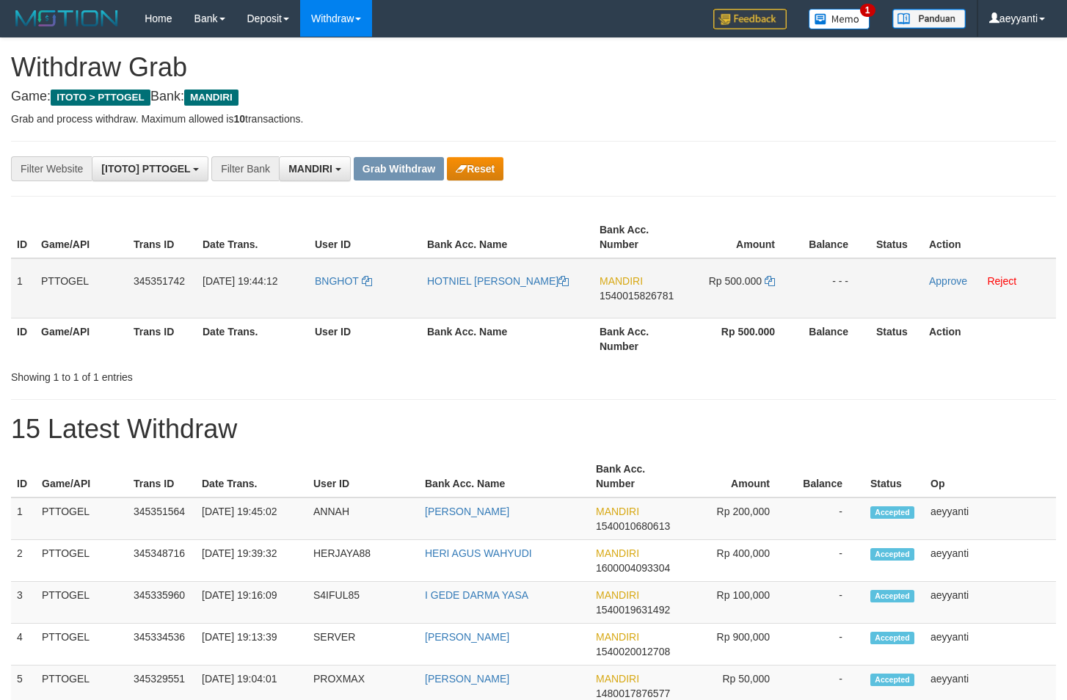
scroll to position [43, 0]
drag, startPoint x: 374, startPoint y: 264, endPoint x: 755, endPoint y: 308, distance: 382.8
click at [755, 308] on tr "1 PTTOGEL 345351742 [DATE] 19:44:12 BNGHOT [PERSON_NAME] MANDIRI 1540015826781 …" at bounding box center [533, 288] width 1045 height 60
click at [804, 160] on div "**********" at bounding box center [445, 168] width 890 height 25
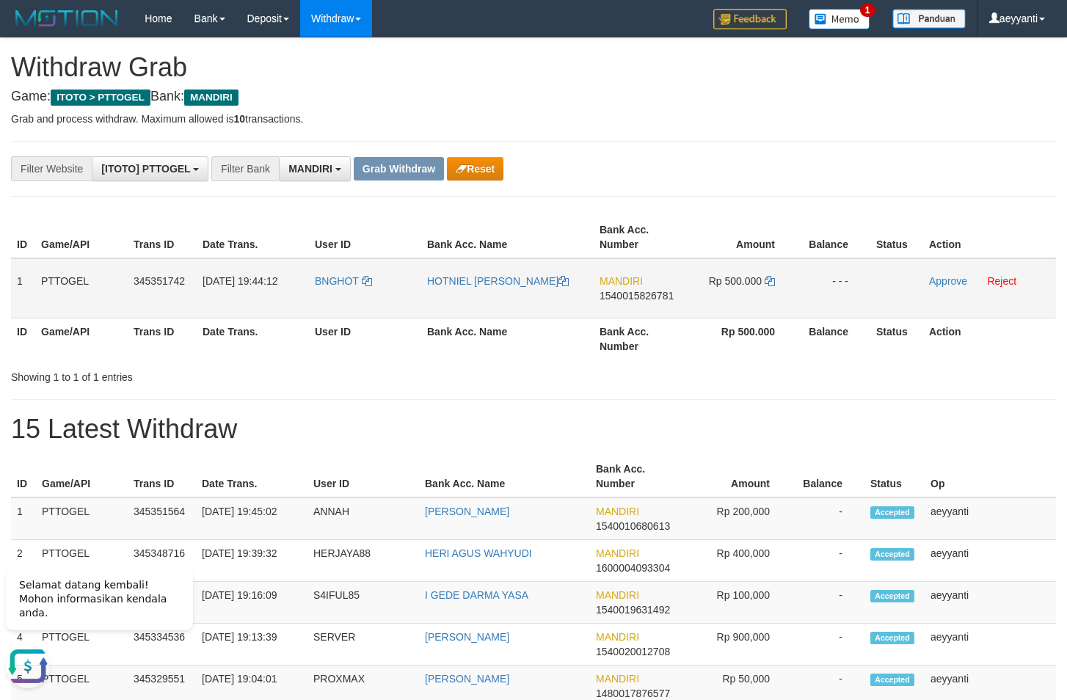
click at [635, 297] on span "1540015826781" at bounding box center [637, 296] width 74 height 12
copy span "1540015826781"
click at [767, 280] on icon at bounding box center [770, 281] width 10 height 10
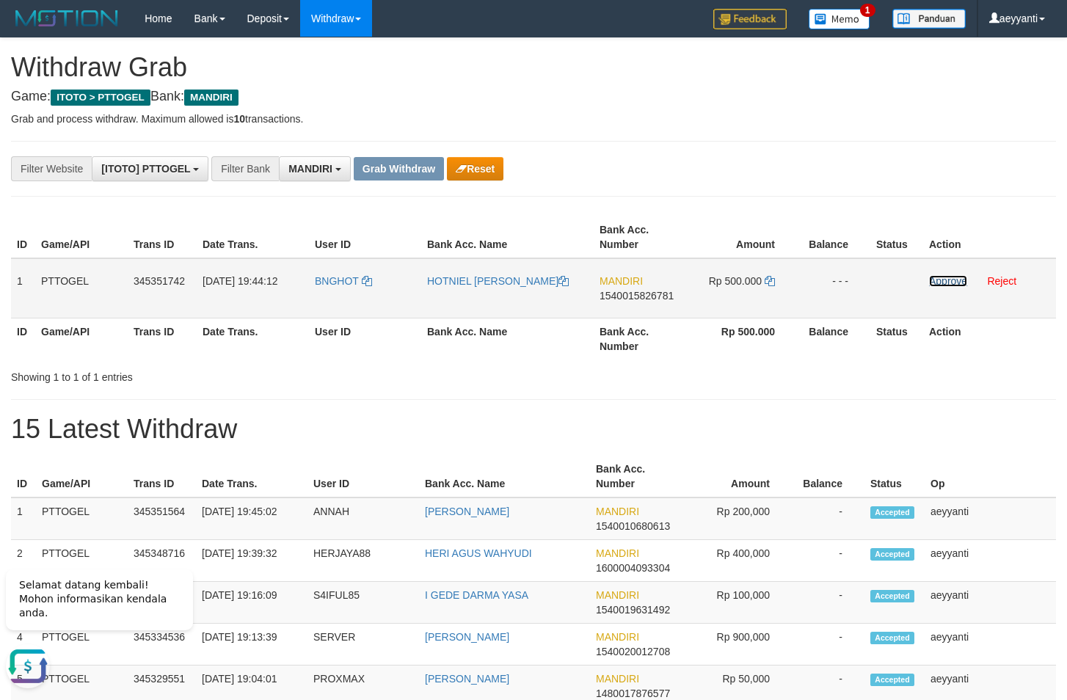
click at [933, 279] on link "Approve" at bounding box center [948, 281] width 38 height 12
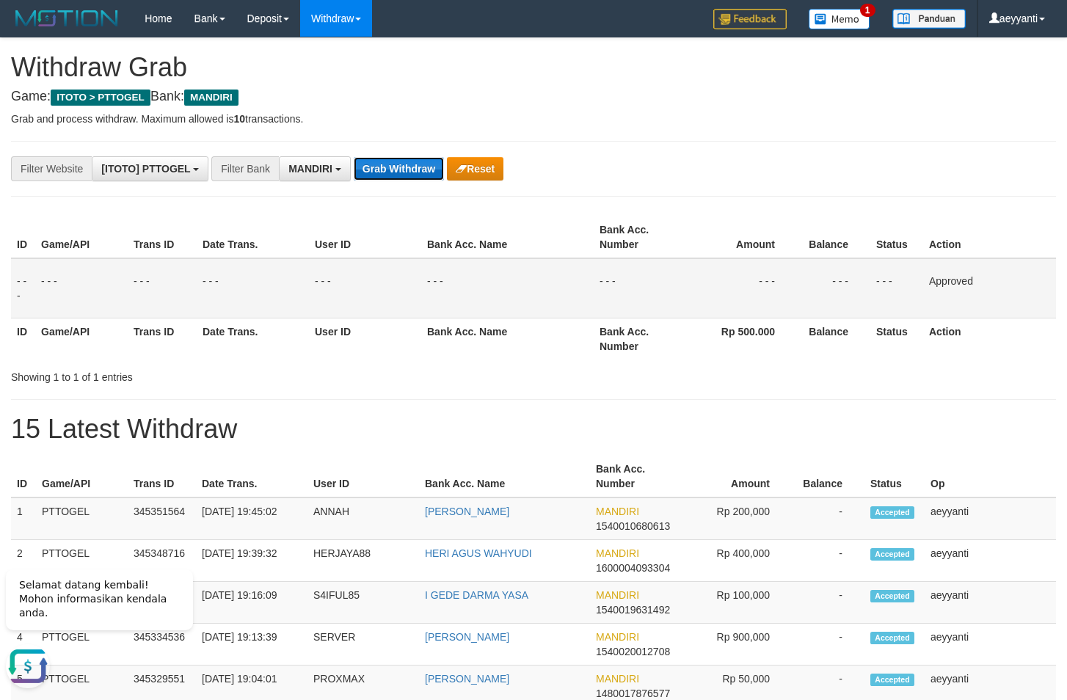
click at [404, 172] on button "Grab Withdraw" at bounding box center [399, 168] width 90 height 23
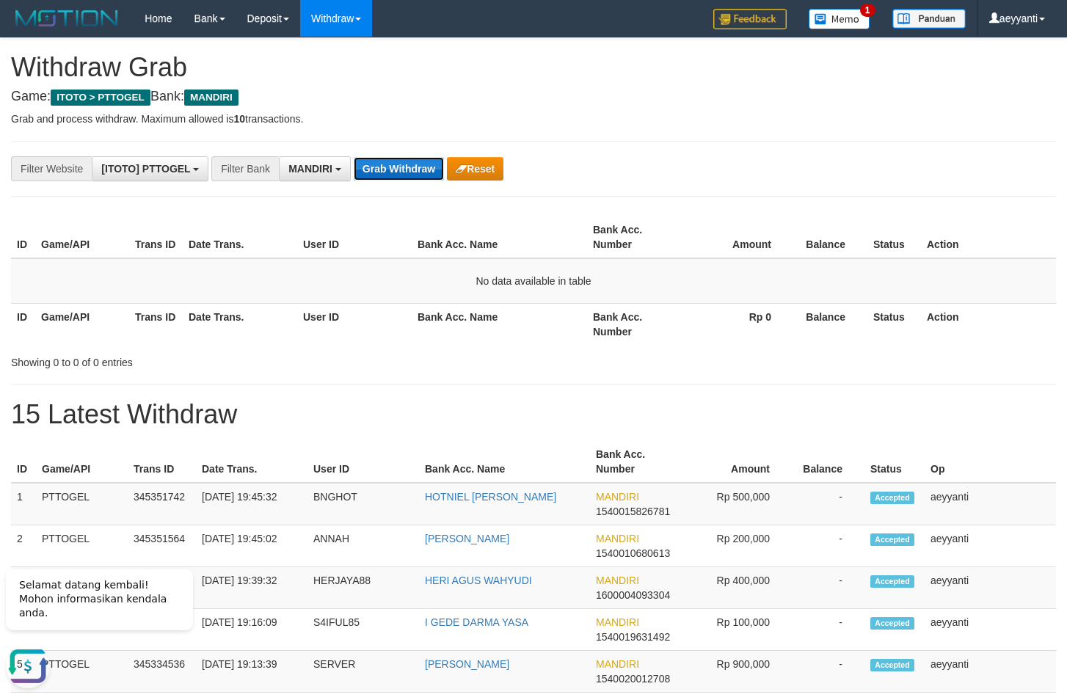
click at [407, 165] on button "Grab Withdraw" at bounding box center [399, 168] width 90 height 23
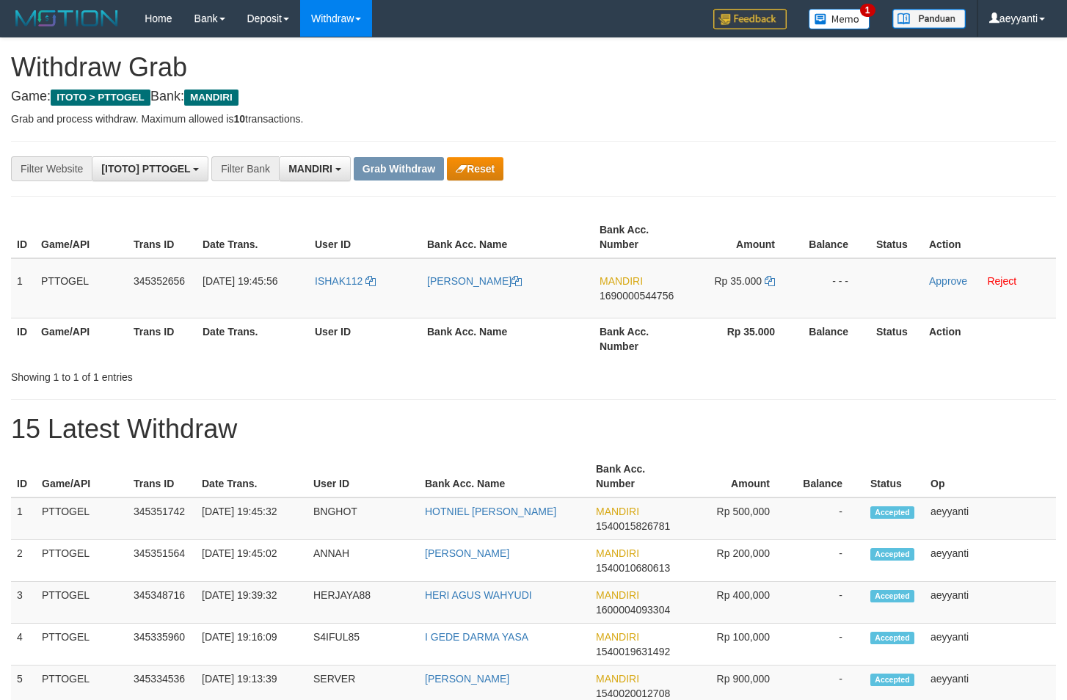
scroll to position [43, 0]
drag, startPoint x: 350, startPoint y: 280, endPoint x: 735, endPoint y: 295, distance: 384.9
click at [735, 295] on tr "1 PTTOGEL 345352656 01/10/2025 19:45:56 ISHAK112 SUDIRMAN ISHAK MANDIRI 1690000…" at bounding box center [533, 288] width 1045 height 60
click at [838, 166] on div "**********" at bounding box center [445, 168] width 890 height 25
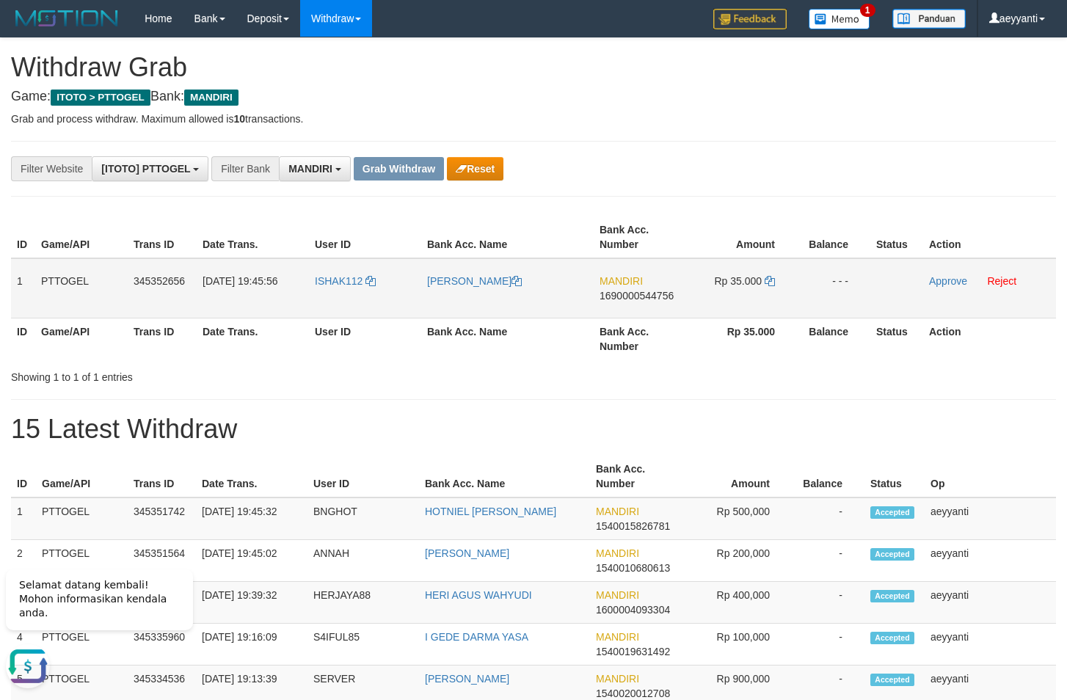
click at [644, 302] on td "MANDIRI 1690000544756" at bounding box center [640, 288] width 93 height 60
click at [639, 297] on span "1690000544756" at bounding box center [637, 296] width 74 height 12
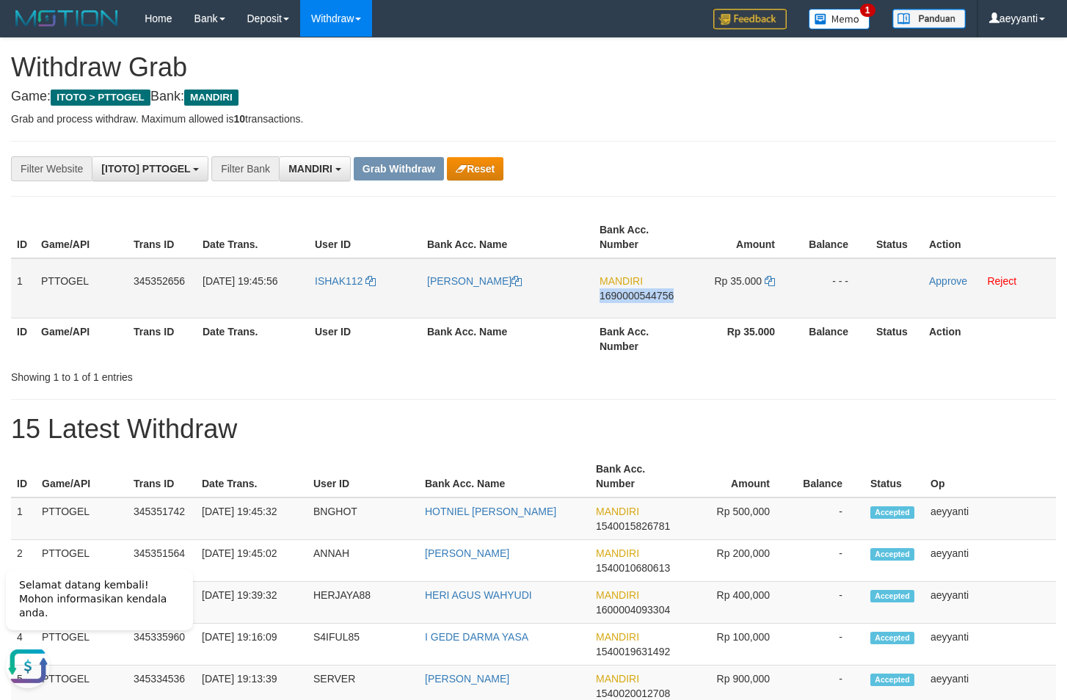
copy span "1690000544756"
click at [770, 279] on icon at bounding box center [770, 281] width 10 height 10
click at [940, 280] on link "Approve" at bounding box center [948, 281] width 38 height 12
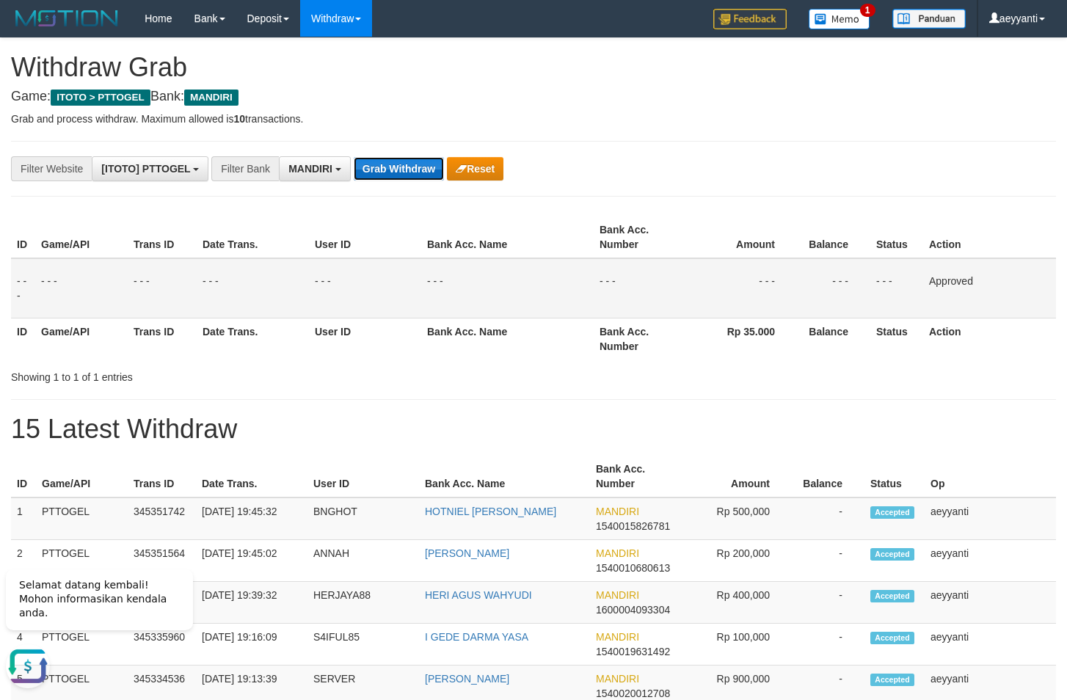
click at [402, 170] on button "Grab Withdraw" at bounding box center [399, 168] width 90 height 23
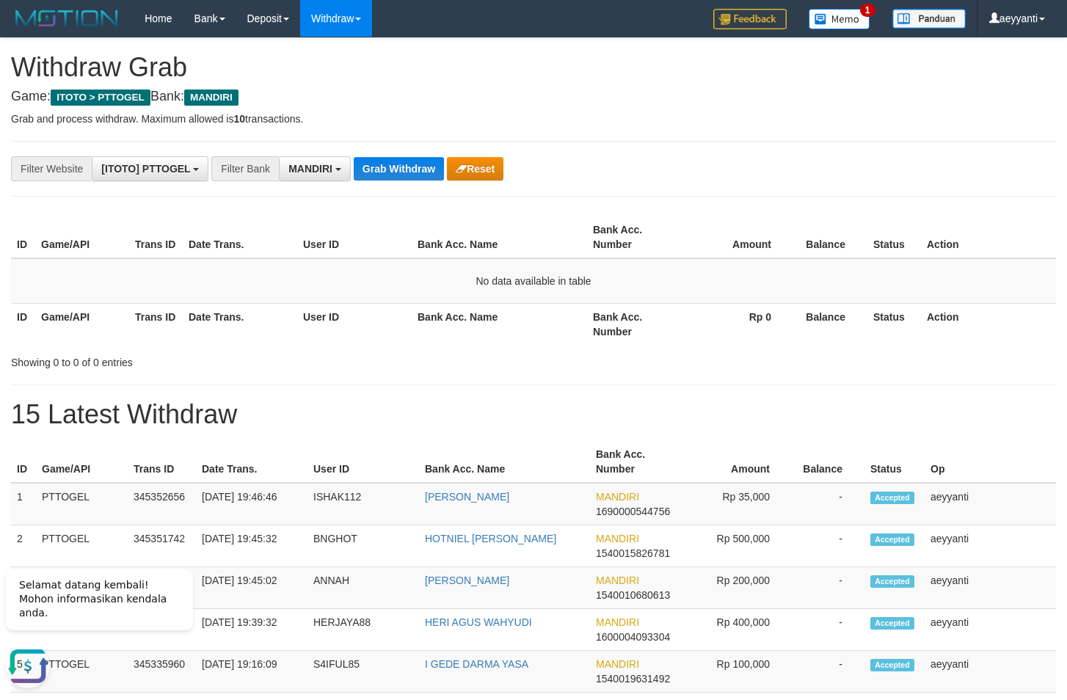
click at [727, 181] on div "**********" at bounding box center [445, 168] width 890 height 25
click at [416, 171] on button "Grab Withdraw" at bounding box center [399, 168] width 90 height 23
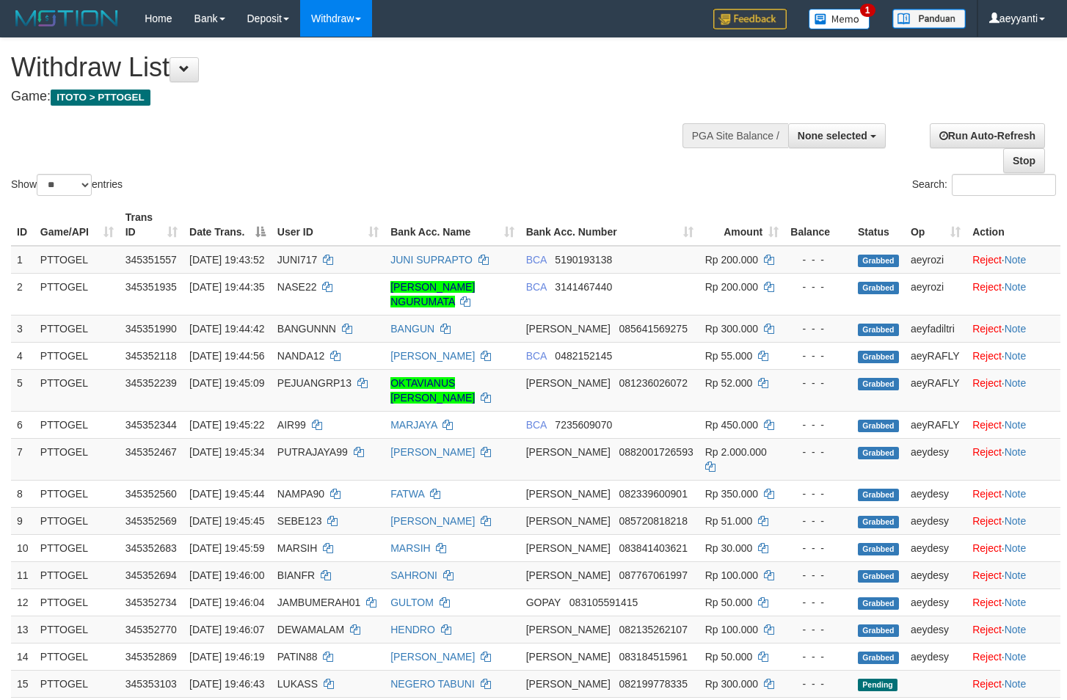
select select
select select "**"
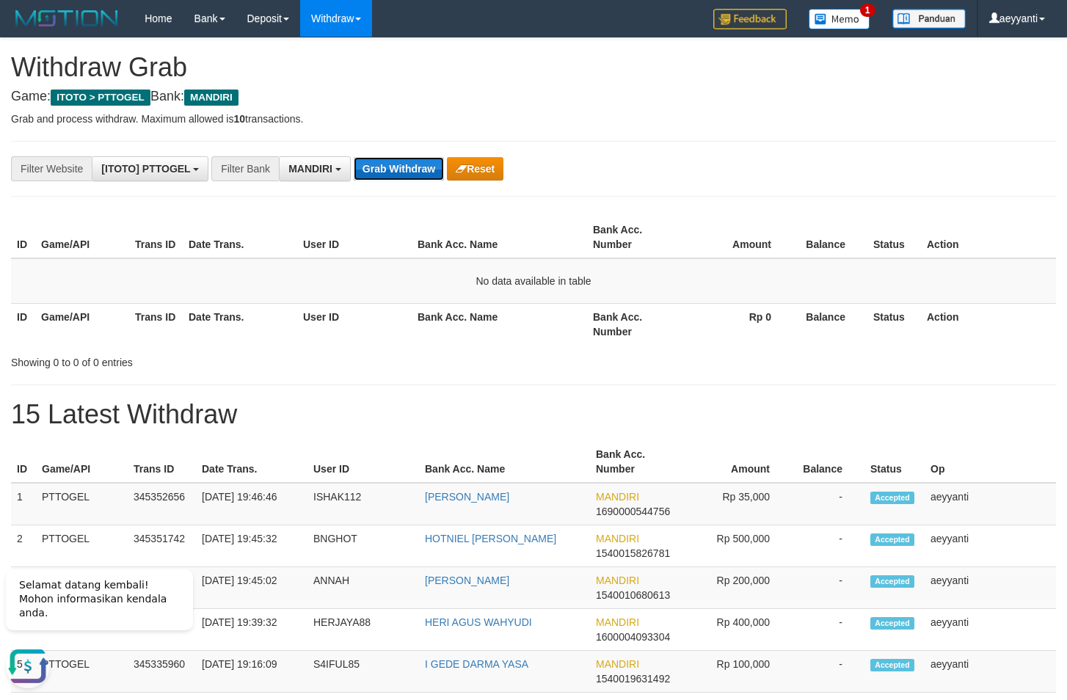
click at [394, 167] on button "Grab Withdraw" at bounding box center [399, 168] width 90 height 23
click at [382, 165] on button "Grab Withdraw" at bounding box center [399, 168] width 90 height 23
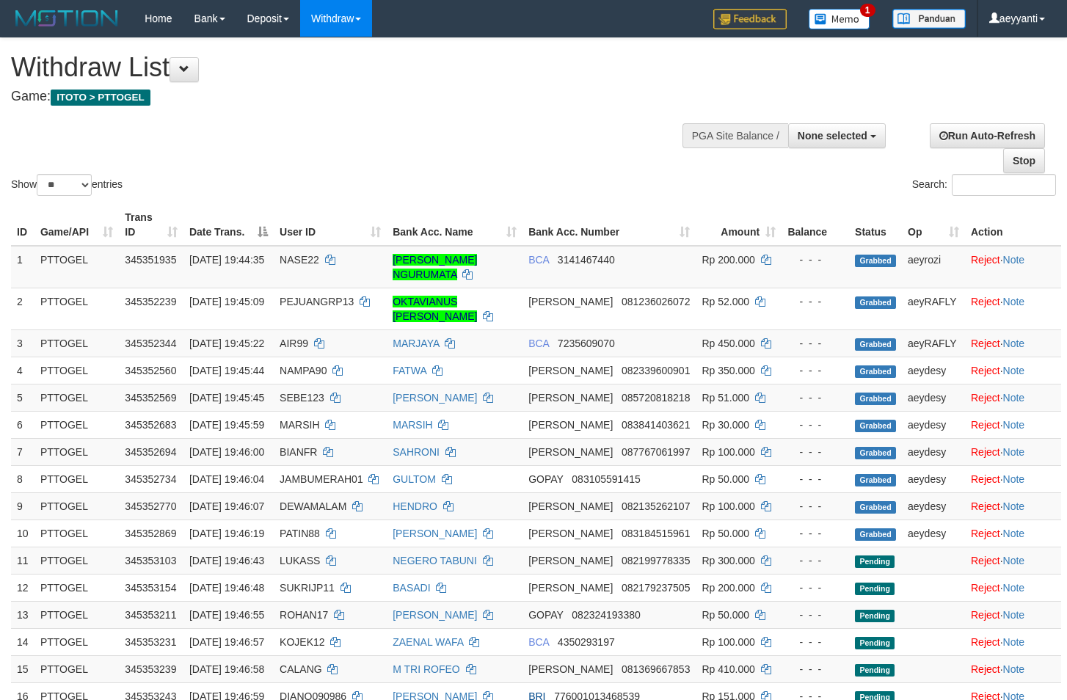
select select
select select "**"
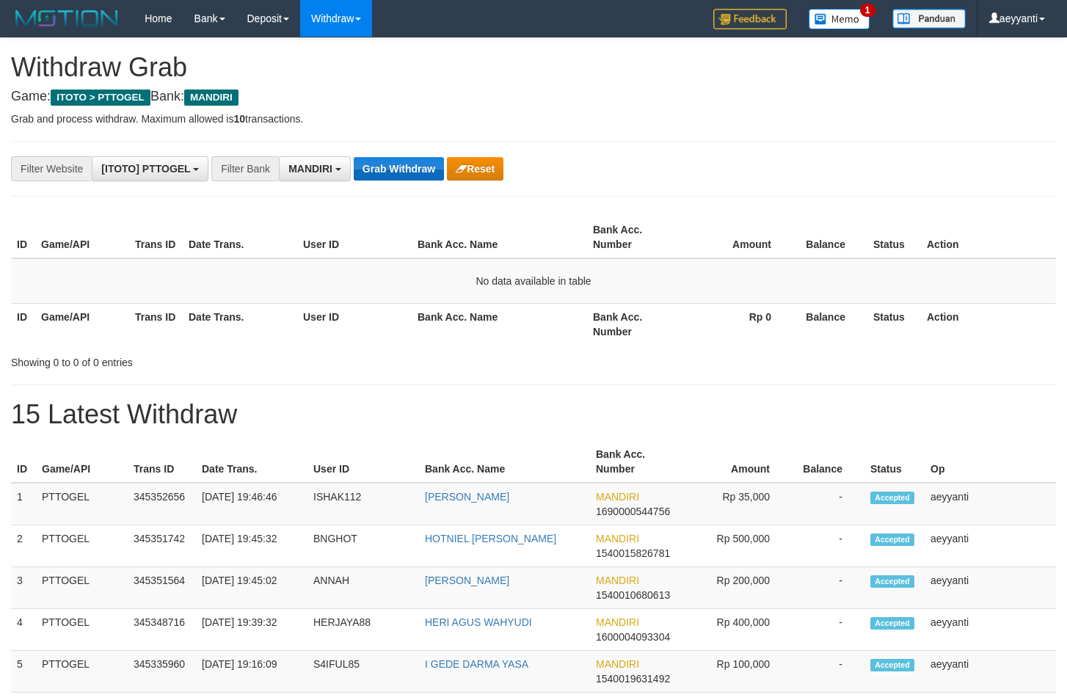
scroll to position [43, 0]
click at [413, 168] on button "Grab Withdraw" at bounding box center [399, 168] width 90 height 23
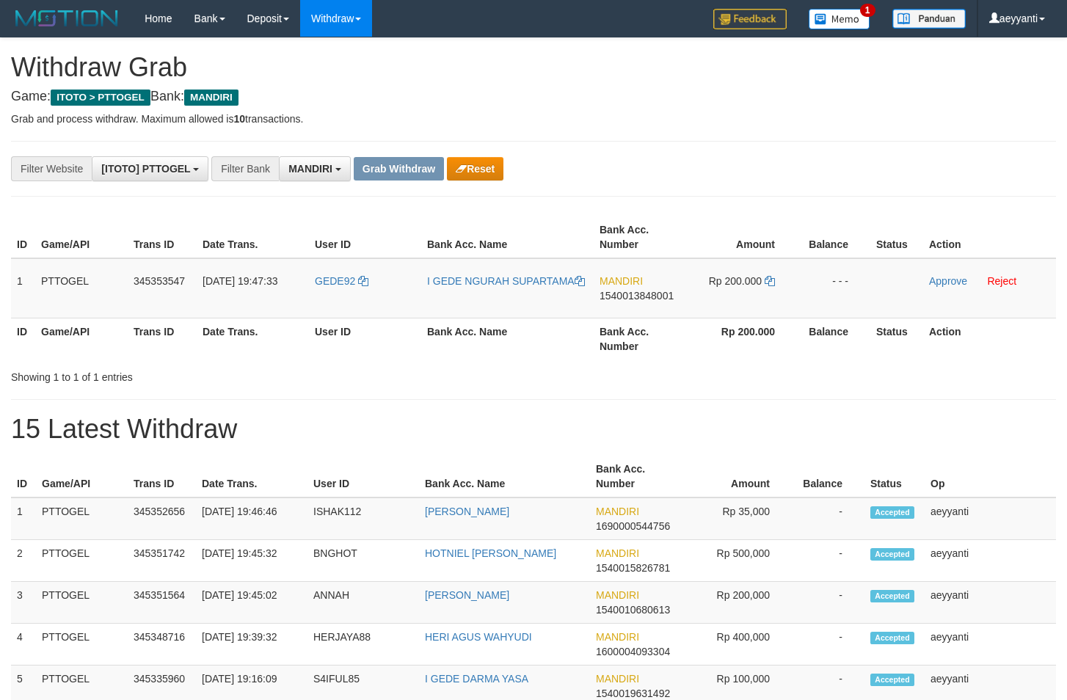
scroll to position [43, 0]
click at [477, 177] on button "Reset" at bounding box center [475, 168] width 57 height 23
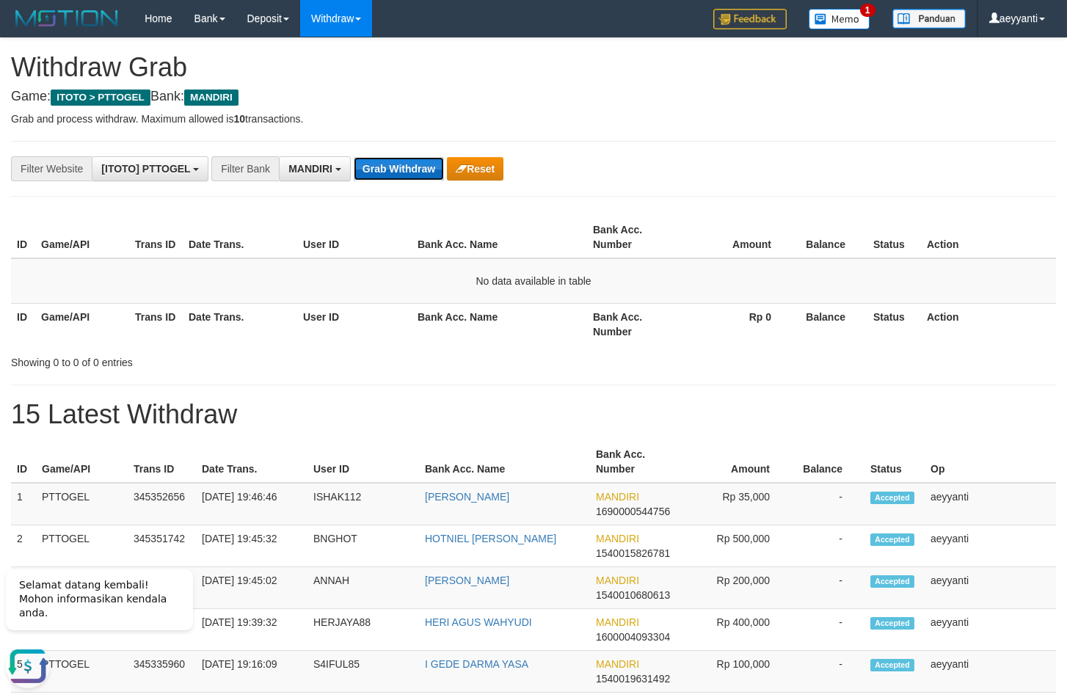
click at [398, 166] on button "Grab Withdraw" at bounding box center [399, 168] width 90 height 23
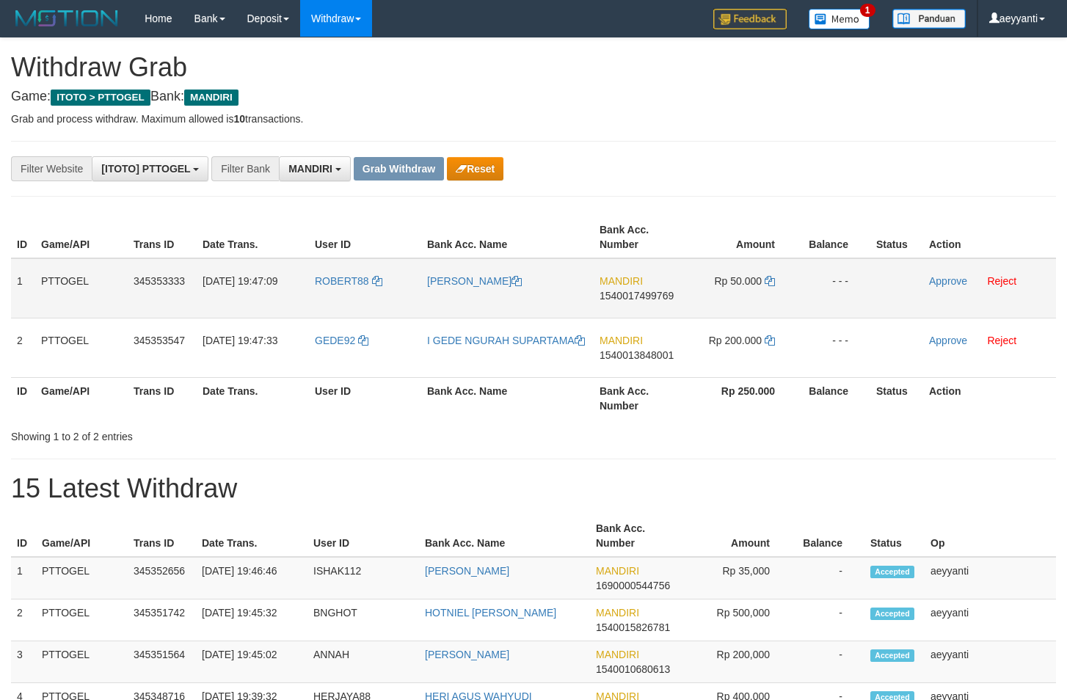
scroll to position [43, 0]
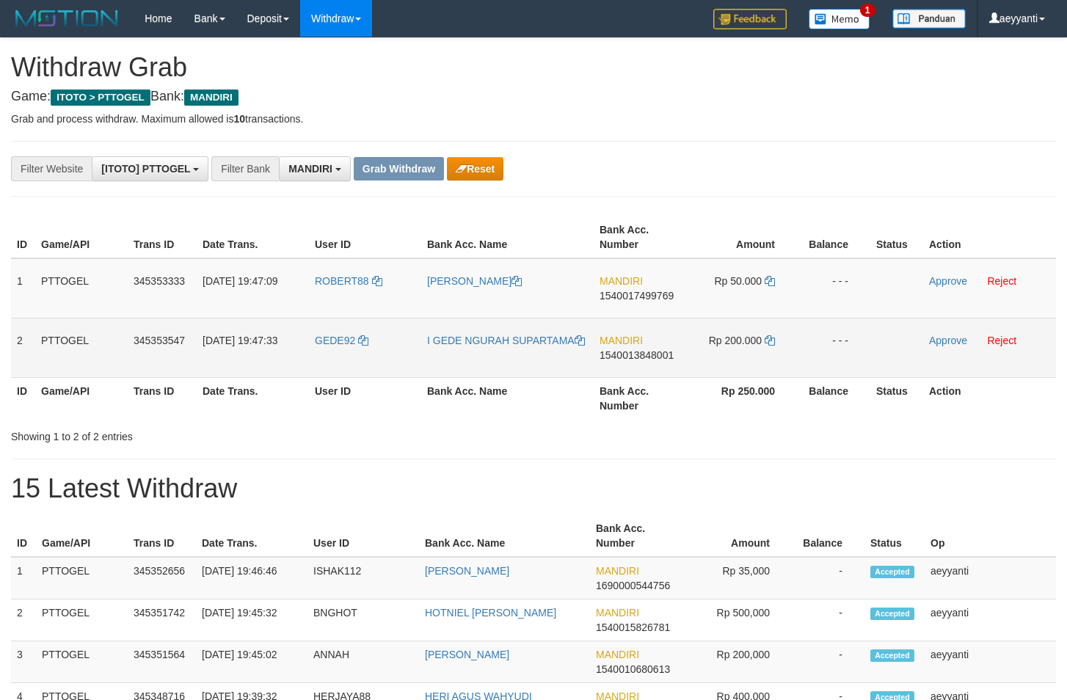
drag, startPoint x: 391, startPoint y: 275, endPoint x: 775, endPoint y: 352, distance: 391.5
click at [775, 352] on tbody "1 PTTOGEL 345353333 [DATE] 19:47:09 ROBERT88 [PERSON_NAME] MANDIRI 154001749976…" at bounding box center [533, 318] width 1045 height 120
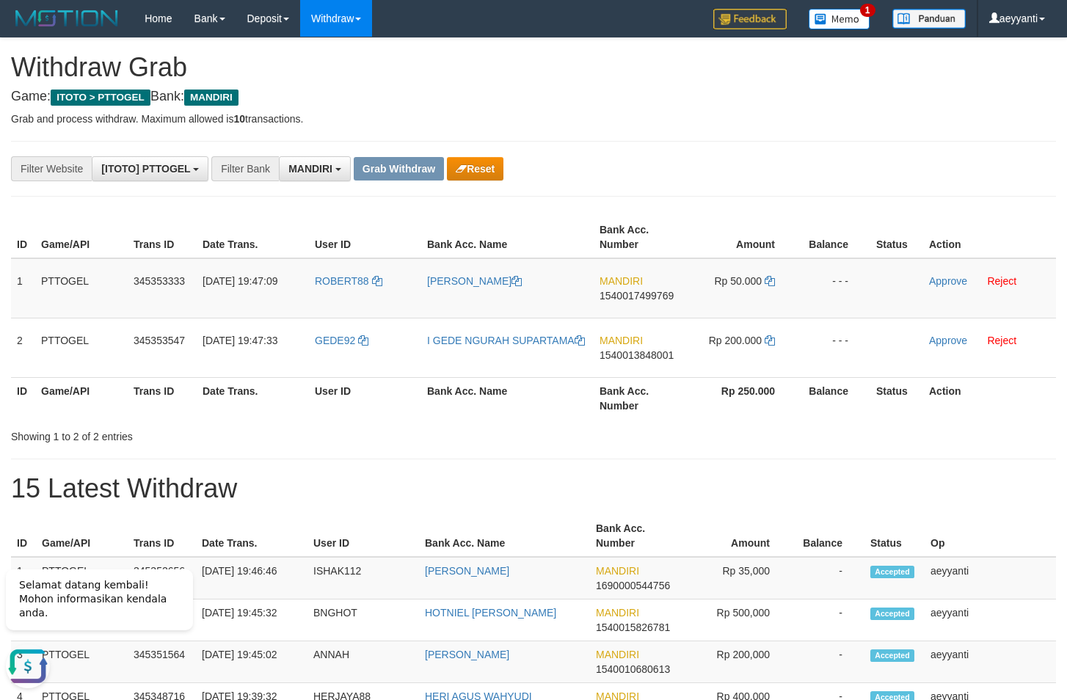
click at [635, 299] on span "1540017499769" at bounding box center [637, 296] width 74 height 12
copy span "1540017499769"
click at [771, 282] on icon at bounding box center [770, 281] width 10 height 10
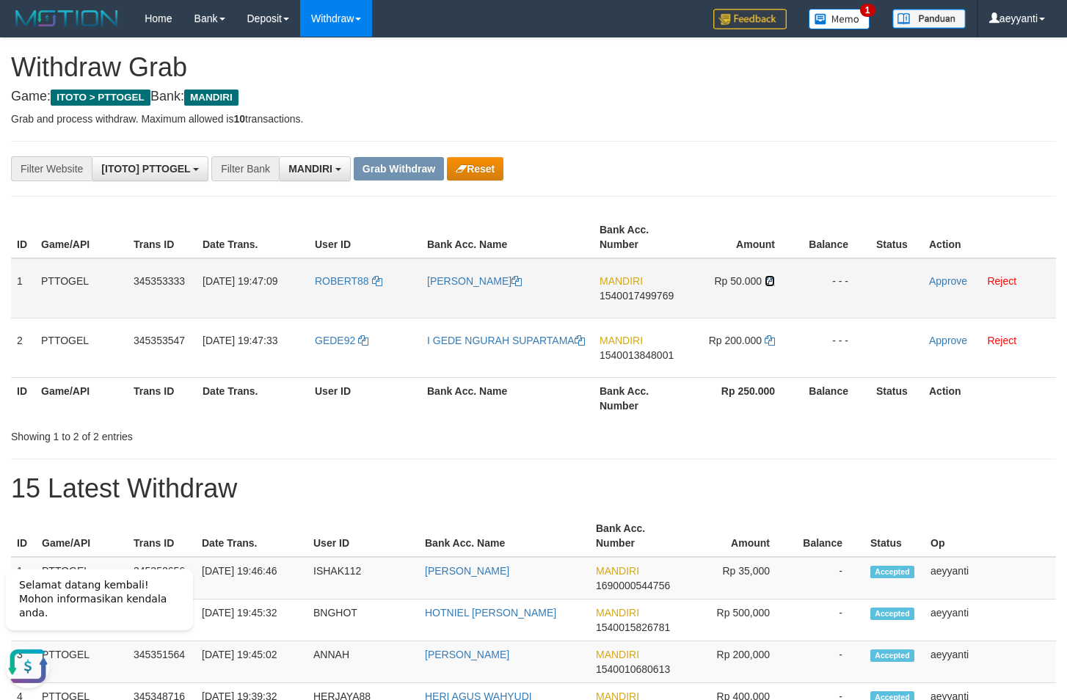
click at [771, 282] on icon at bounding box center [770, 281] width 10 height 10
click at [937, 282] on link "Approve" at bounding box center [948, 281] width 38 height 12
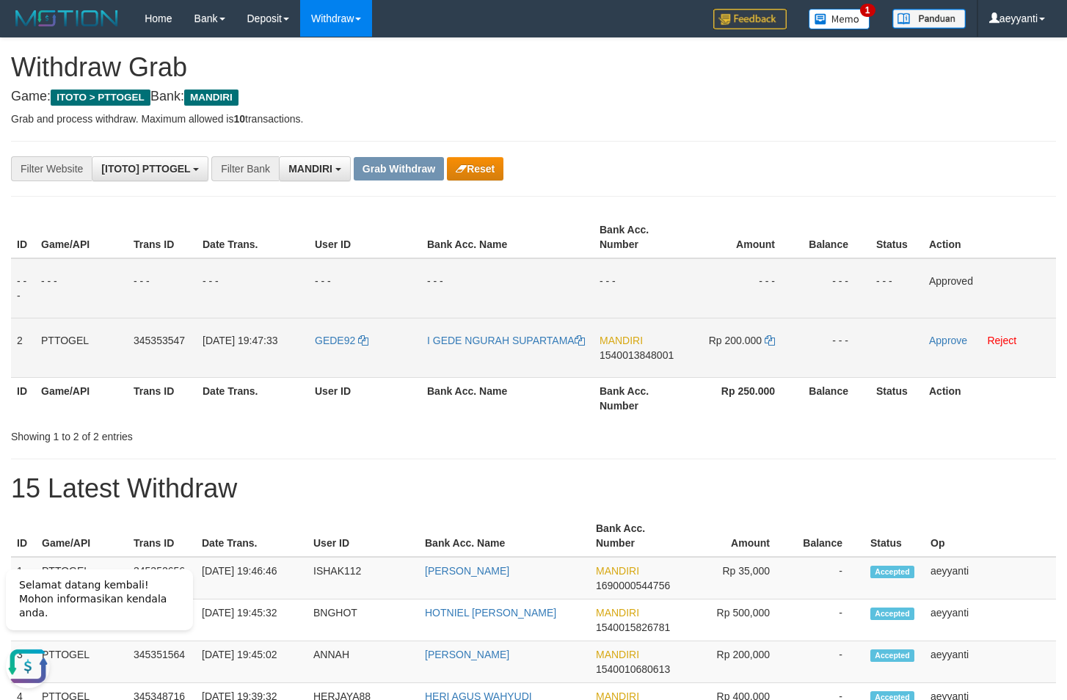
click at [619, 357] on span "1540013848001" at bounding box center [637, 355] width 74 height 12
copy span "1540013848001"
click at [769, 342] on icon at bounding box center [770, 340] width 10 height 10
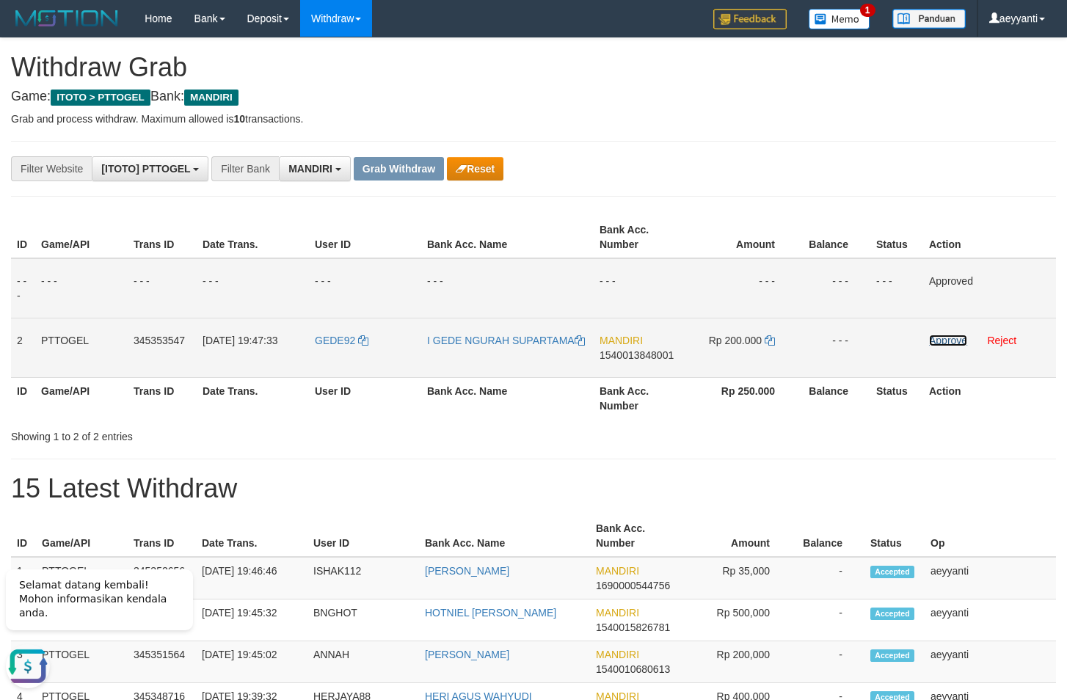
click at [942, 339] on link "Approve" at bounding box center [948, 341] width 38 height 12
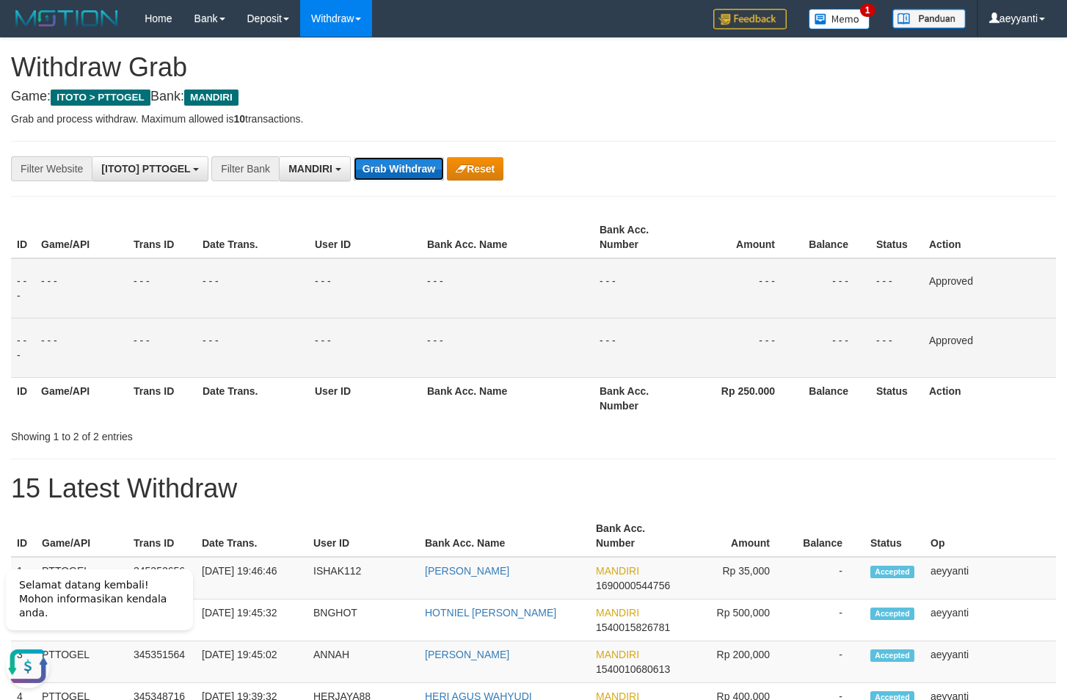
click at [393, 163] on button "Grab Withdraw" at bounding box center [399, 168] width 90 height 23
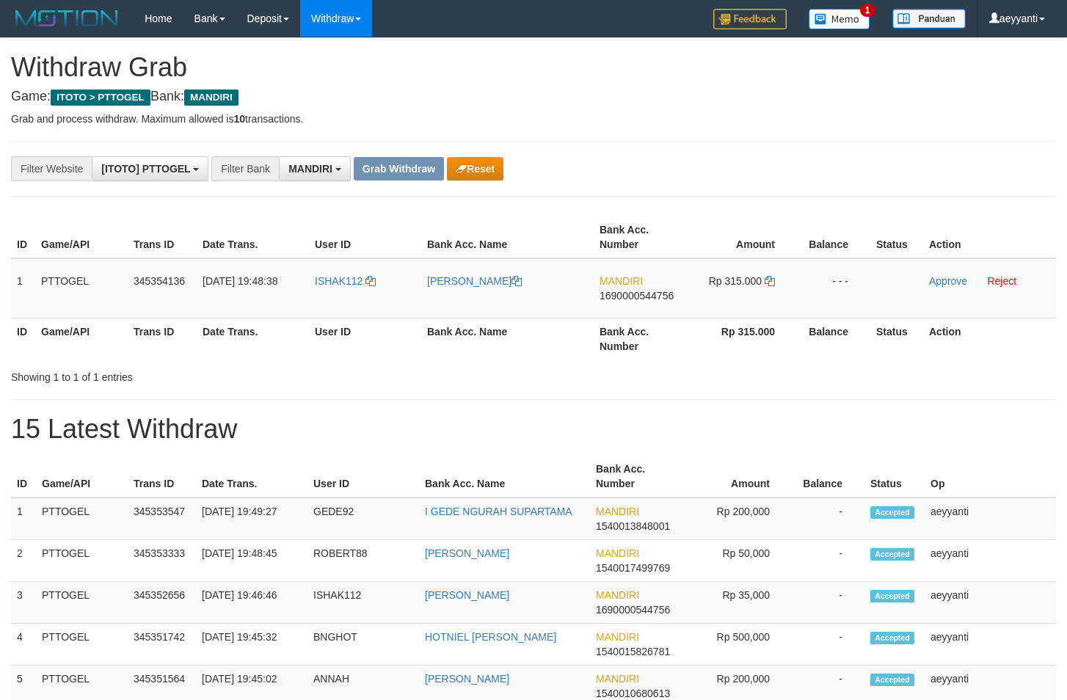
scroll to position [43, 0]
drag, startPoint x: 374, startPoint y: 260, endPoint x: 401, endPoint y: 280, distance: 33.6
click at [401, 280] on table "ID Game/API Trans ID Date Trans. User ID Bank Acc. Name Bank Acc. Number Amount…" at bounding box center [533, 288] width 1045 height 143
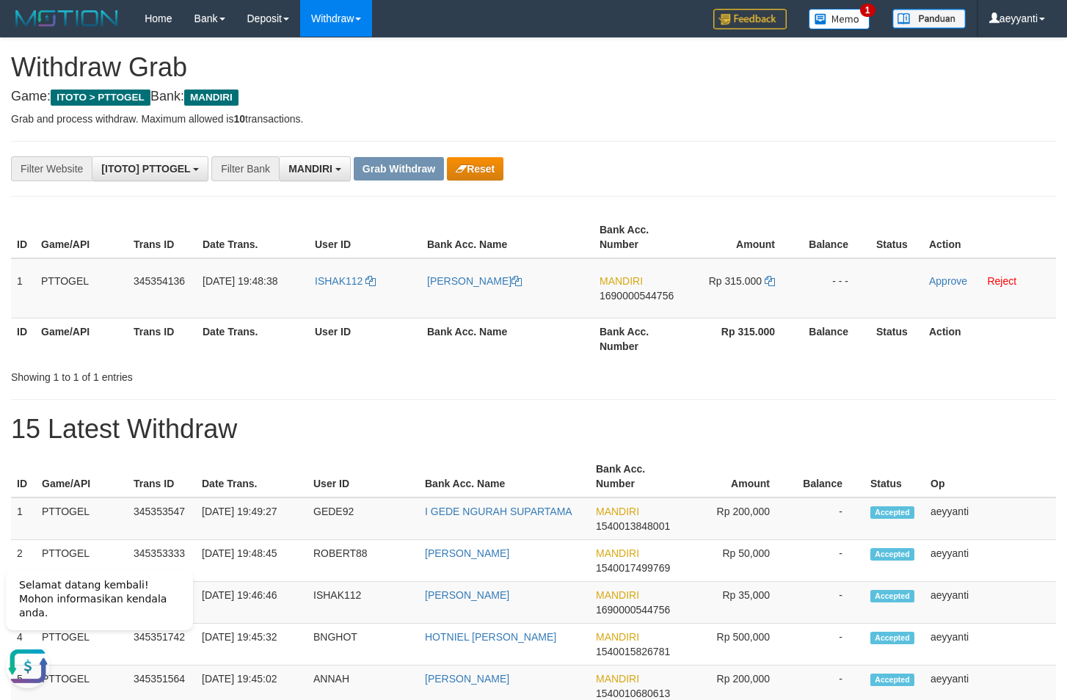
click at [413, 225] on th "User ID" at bounding box center [365, 238] width 112 height 42
copy tr
drag, startPoint x: 366, startPoint y: 264, endPoint x: 782, endPoint y: 288, distance: 417.6
click at [782, 288] on tr "1 PTTOGEL 345354136 01/10/2025 19:48:38 ISHAK112 SUDIRMAN ISHAK MANDIRI 1690000…" at bounding box center [533, 288] width 1045 height 60
click at [697, 222] on th "Amount" at bounding box center [742, 238] width 110 height 42
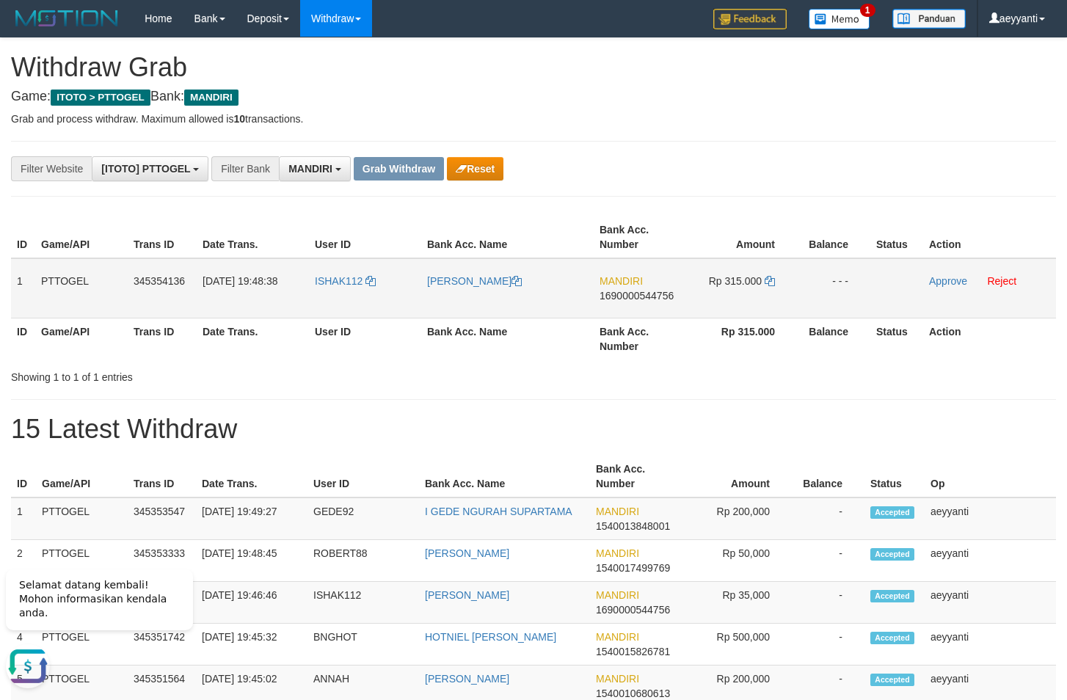
click at [653, 294] on span "1690000544756" at bounding box center [637, 296] width 74 height 12
copy span "1690000544756"
click at [628, 294] on span "1690000544756" at bounding box center [637, 296] width 74 height 12
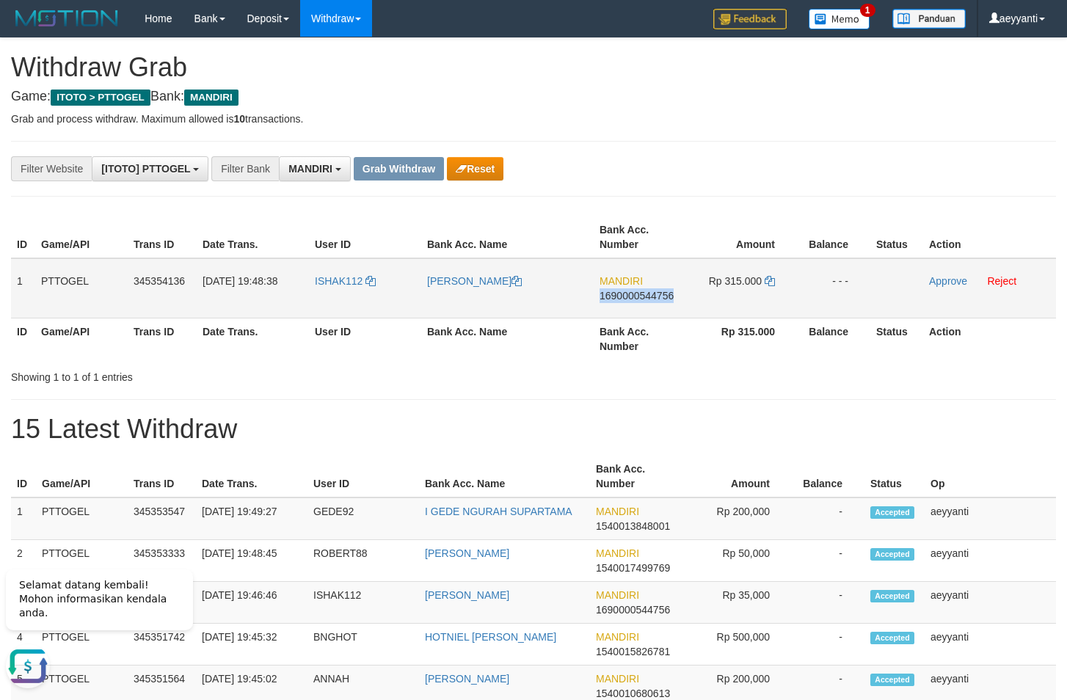
copy span "1690000544756"
click at [772, 282] on icon at bounding box center [770, 281] width 10 height 10
click at [771, 282] on icon at bounding box center [770, 281] width 10 height 10
click at [943, 287] on td "Approve Reject" at bounding box center [989, 288] width 133 height 60
click at [945, 280] on link "Approve" at bounding box center [948, 281] width 38 height 12
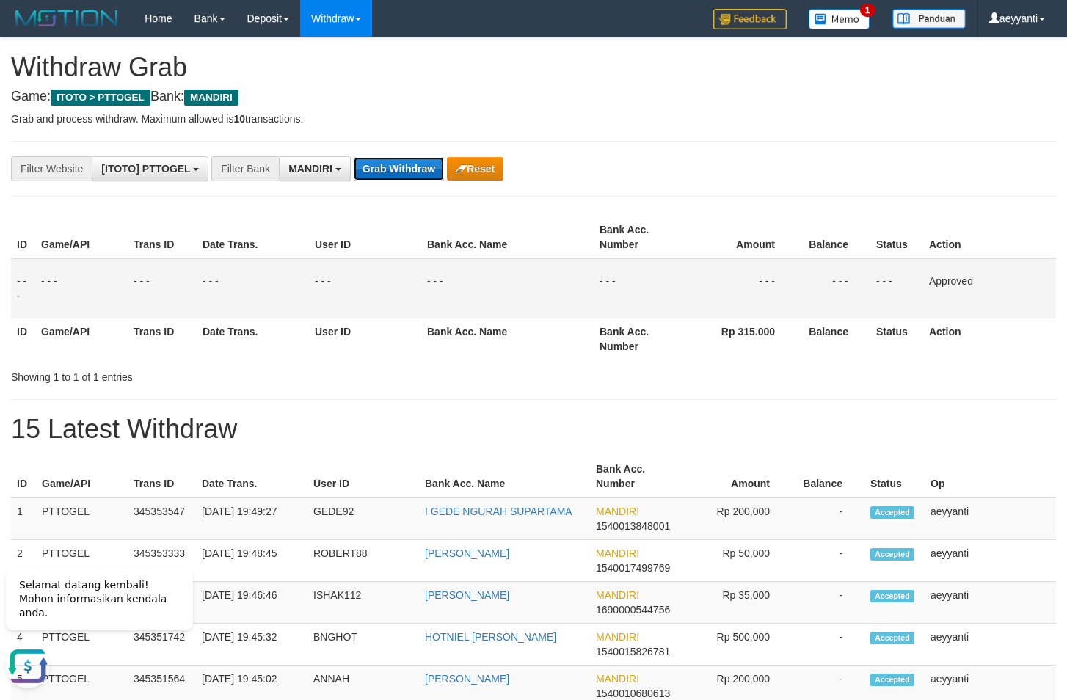
click at [392, 168] on button "Grab Withdraw" at bounding box center [399, 168] width 90 height 23
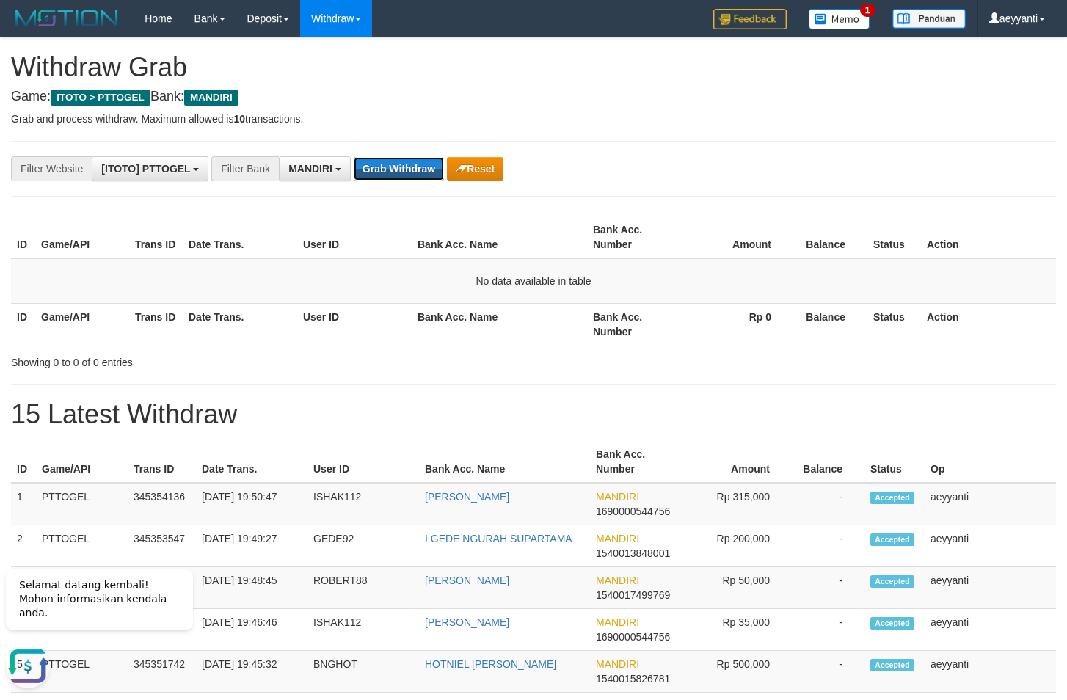
click at [392, 168] on button "Grab Withdraw" at bounding box center [399, 168] width 90 height 23
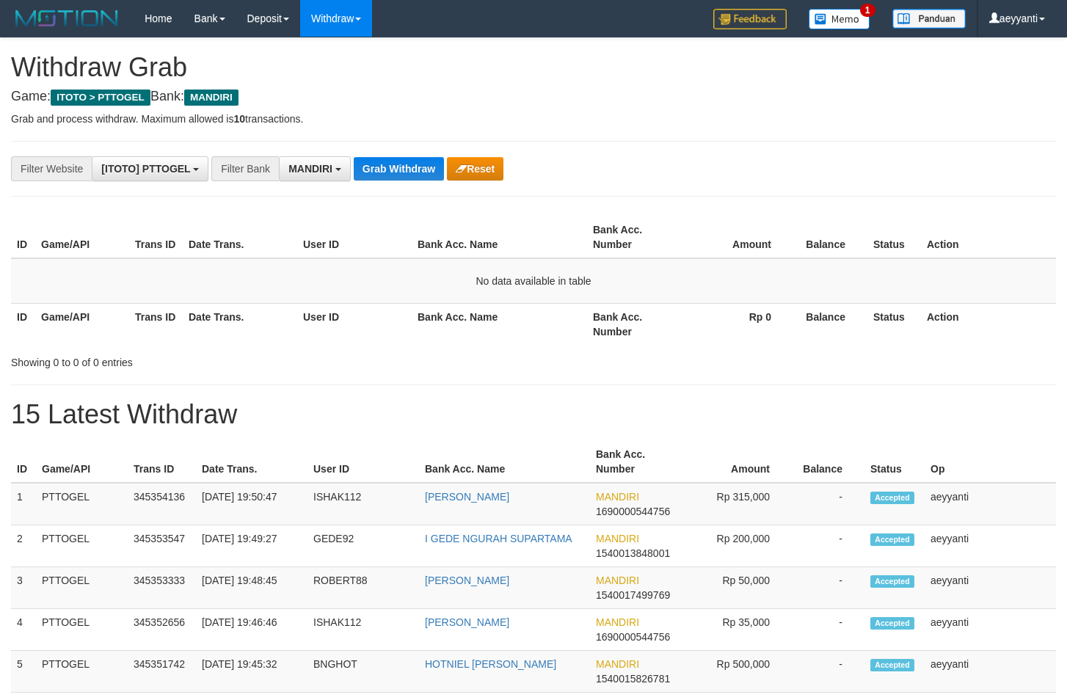
scroll to position [43, 0]
click at [392, 168] on button "Grab Withdraw" at bounding box center [399, 168] width 90 height 23
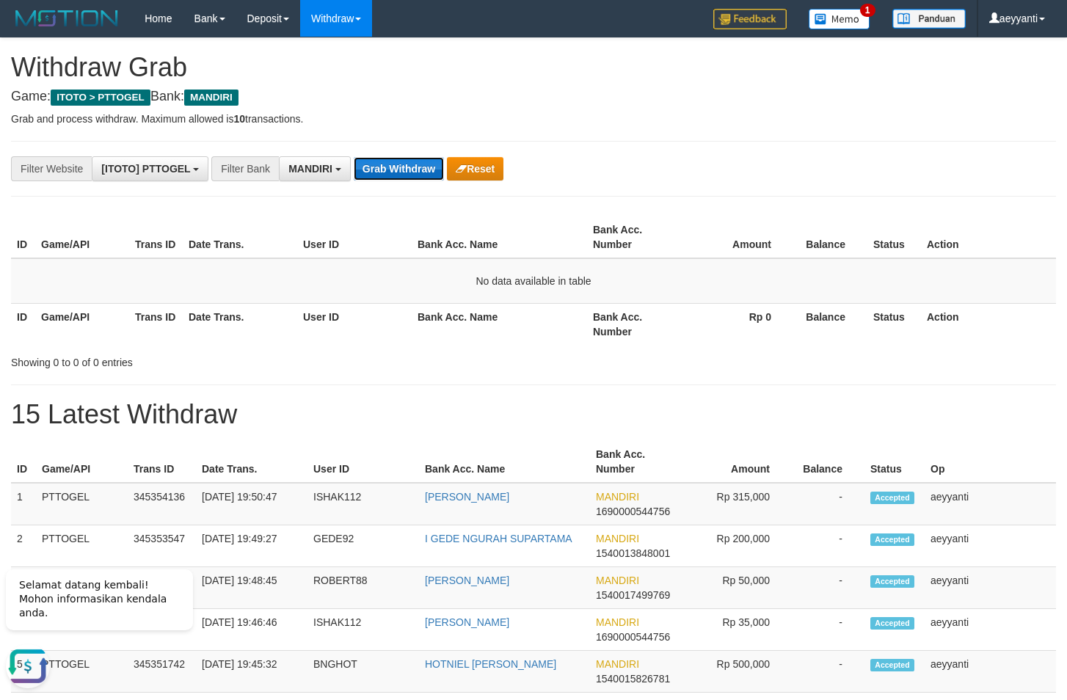
click at [409, 170] on button "Grab Withdraw" at bounding box center [399, 168] width 90 height 23
click at [409, 160] on button "Grab Withdraw" at bounding box center [399, 168] width 90 height 23
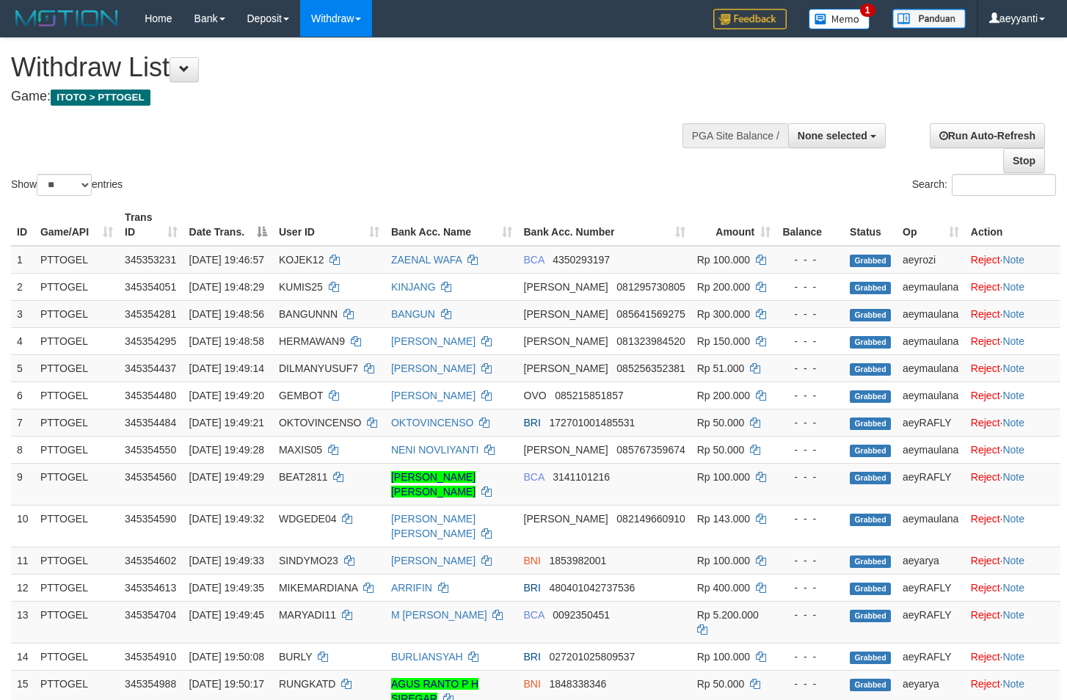
select select
select select "**"
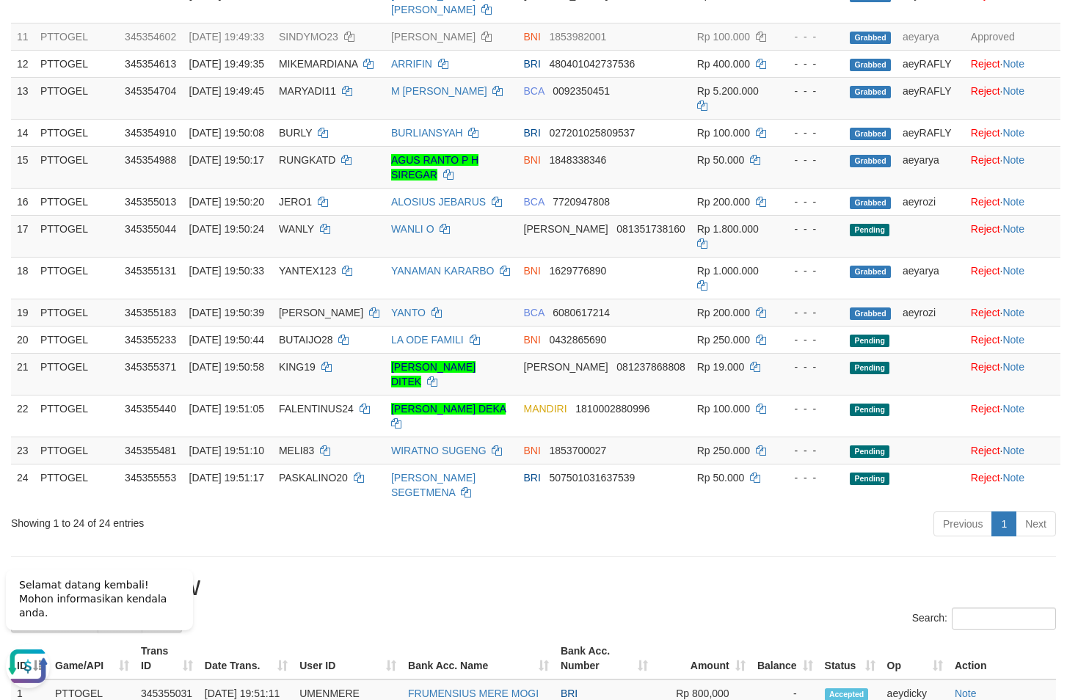
scroll to position [1553, 0]
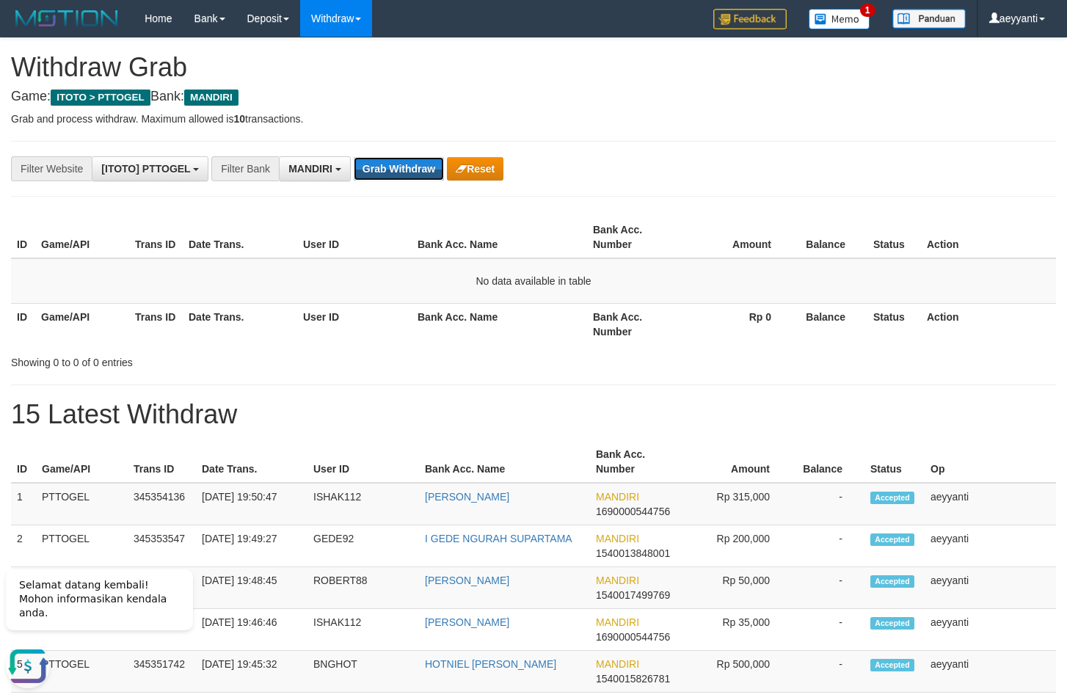
click at [402, 159] on button "Grab Withdraw" at bounding box center [399, 168] width 90 height 23
click at [402, 171] on button "Grab Withdraw" at bounding box center [399, 168] width 90 height 23
click at [402, 159] on button "Grab Withdraw" at bounding box center [399, 168] width 90 height 23
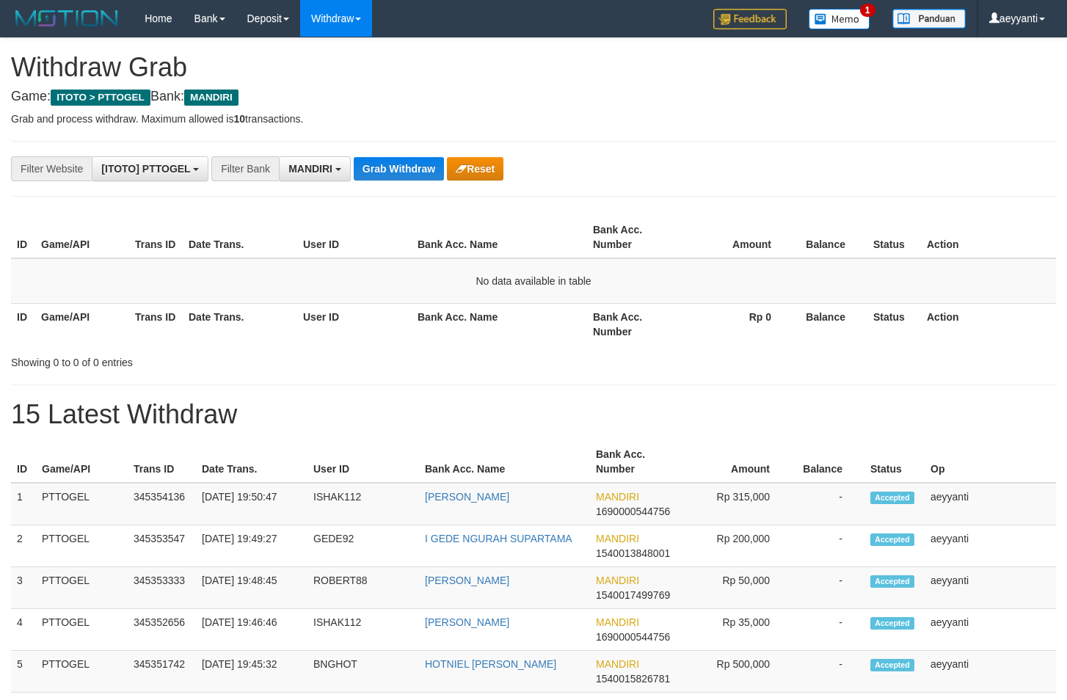
scroll to position [43, 0]
click at [402, 159] on button "Grab Withdraw" at bounding box center [399, 168] width 90 height 23
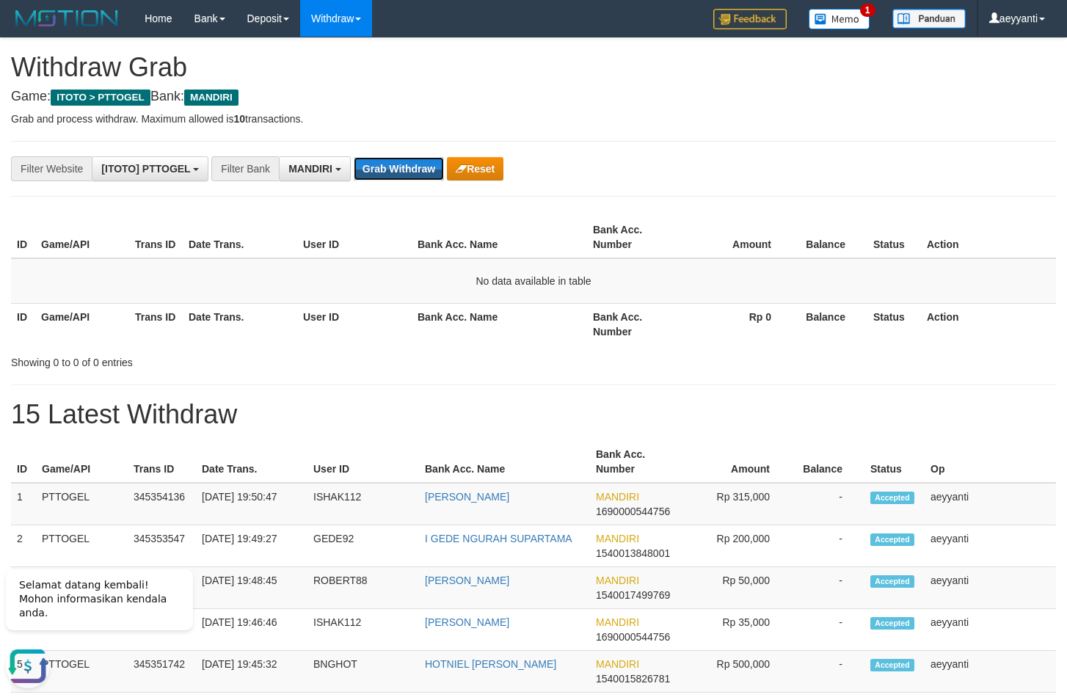
scroll to position [0, 0]
click at [402, 159] on button "Grab Withdraw" at bounding box center [399, 168] width 90 height 23
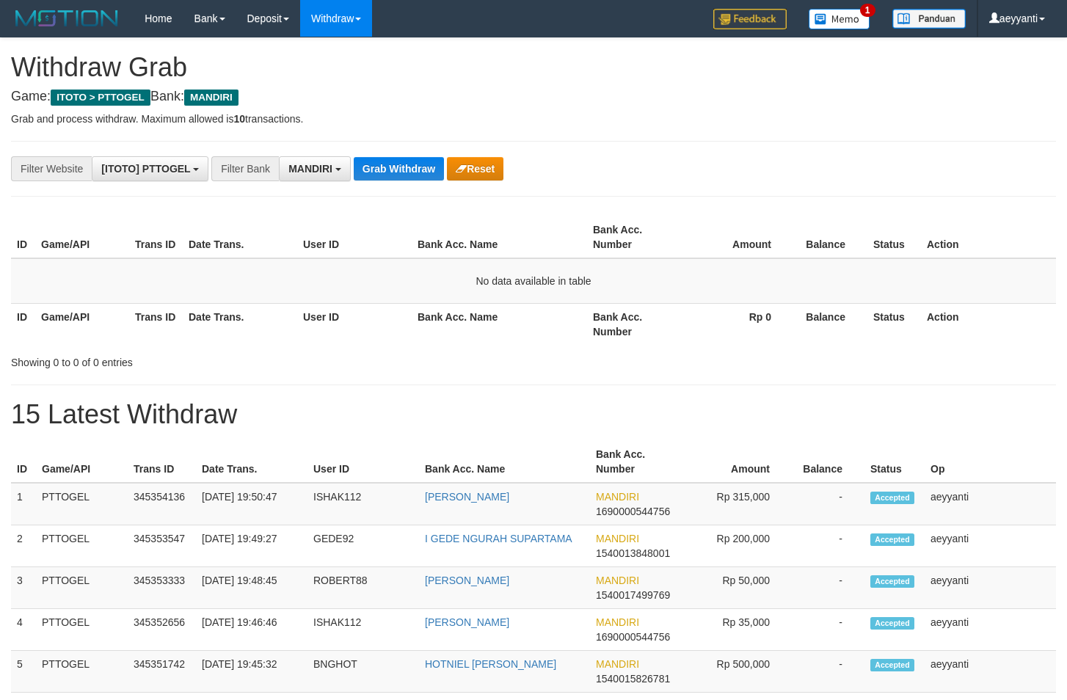
scroll to position [43, 0]
click at [402, 159] on button "Grab Withdraw" at bounding box center [399, 168] width 90 height 23
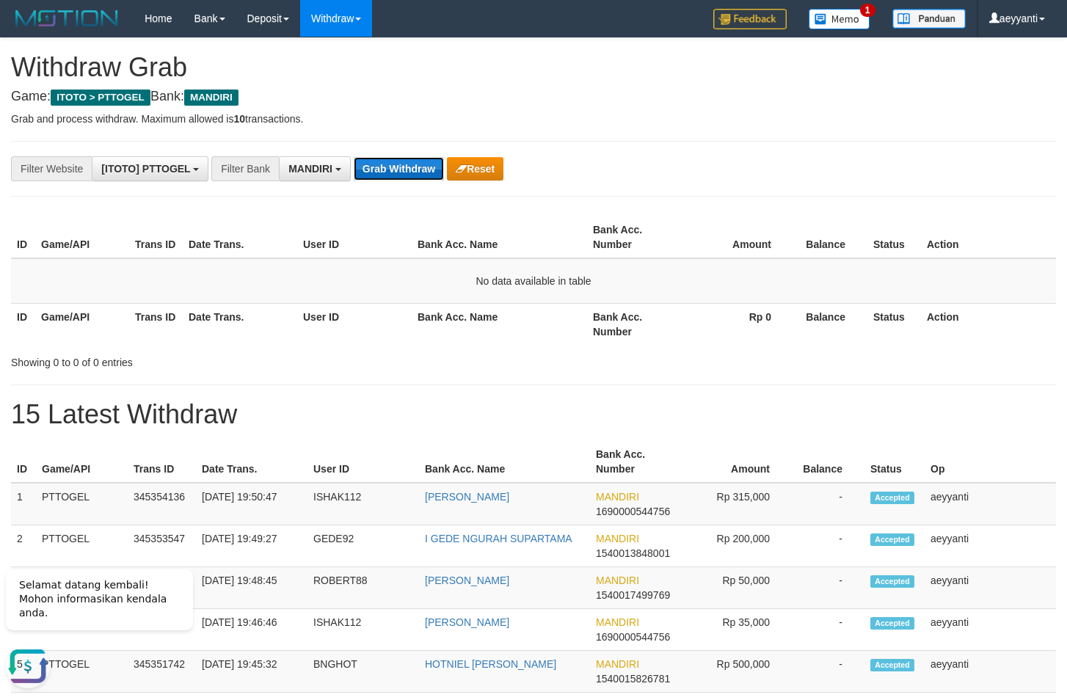
click at [411, 172] on button "Grab Withdraw" at bounding box center [399, 168] width 90 height 23
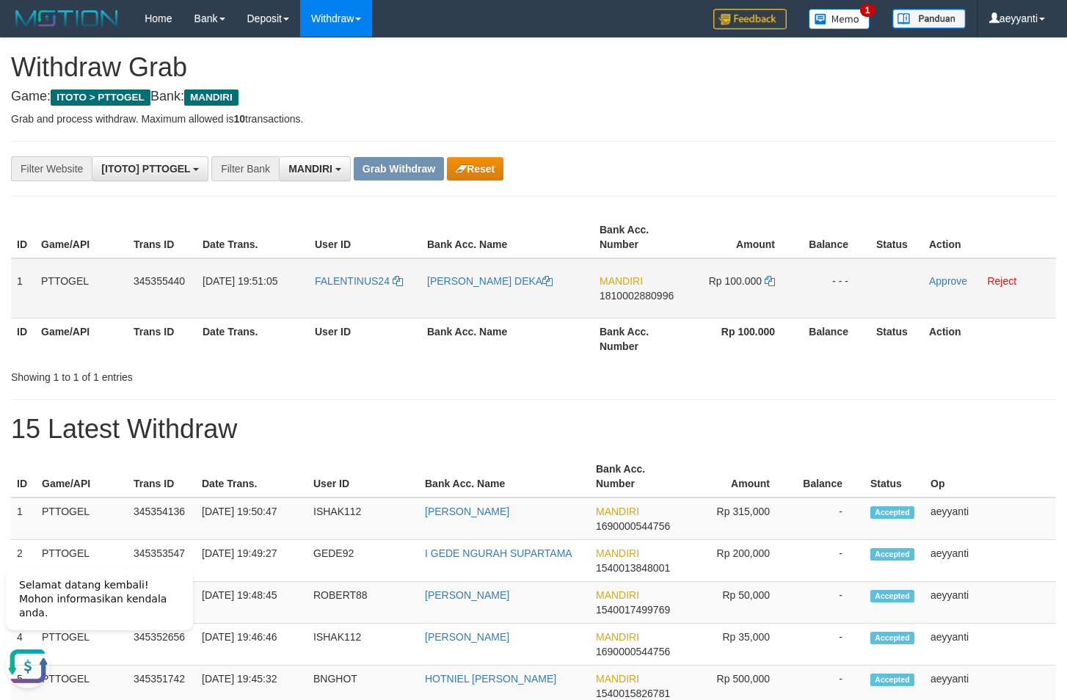
drag, startPoint x: 375, startPoint y: 261, endPoint x: 735, endPoint y: 305, distance: 363.1
click at [735, 305] on tr "1 PTTOGEL 345355440 01/10/2025 19:51:05 FALENTINUS24 DIANA YULIANTI DEKA MANDIR…" at bounding box center [533, 288] width 1045 height 60
click at [631, 298] on span "1810002880996" at bounding box center [637, 296] width 74 height 12
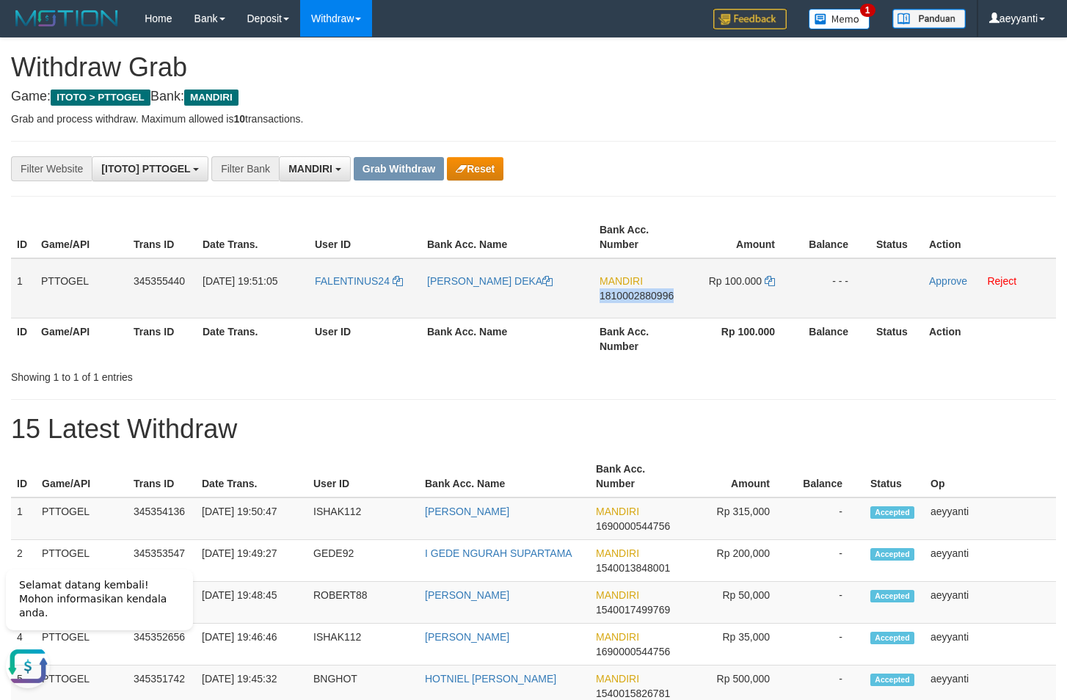
copy span "1810002880996"
click at [772, 281] on icon at bounding box center [770, 281] width 10 height 10
click at [937, 283] on link "Approve" at bounding box center [948, 281] width 38 height 12
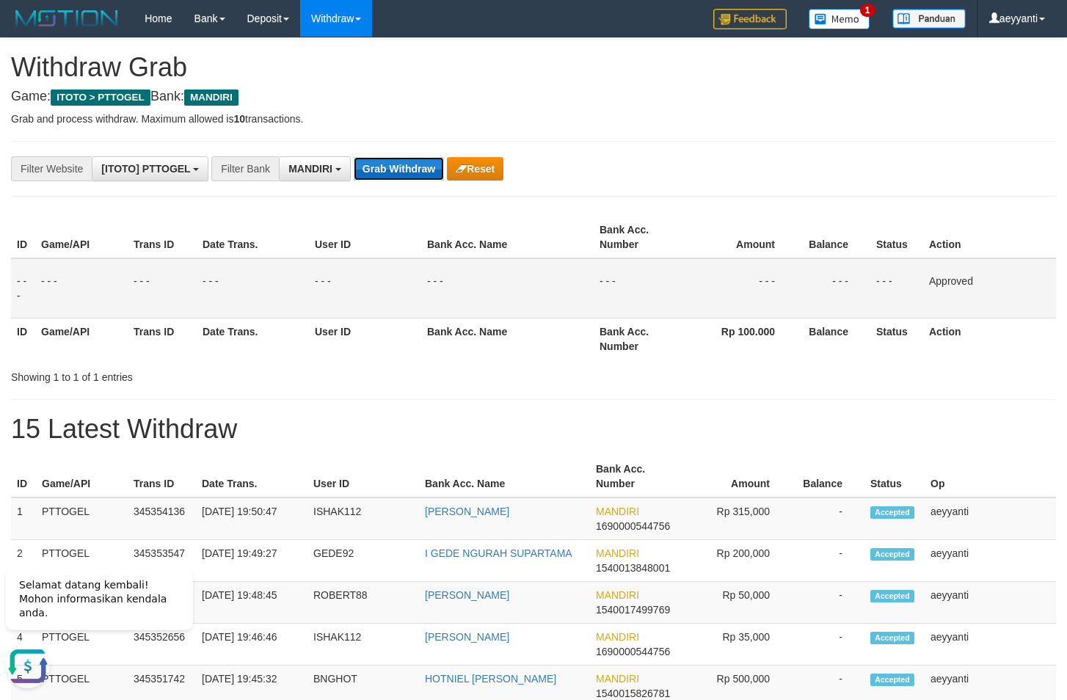
click at [415, 179] on button "Grab Withdraw" at bounding box center [399, 168] width 90 height 23
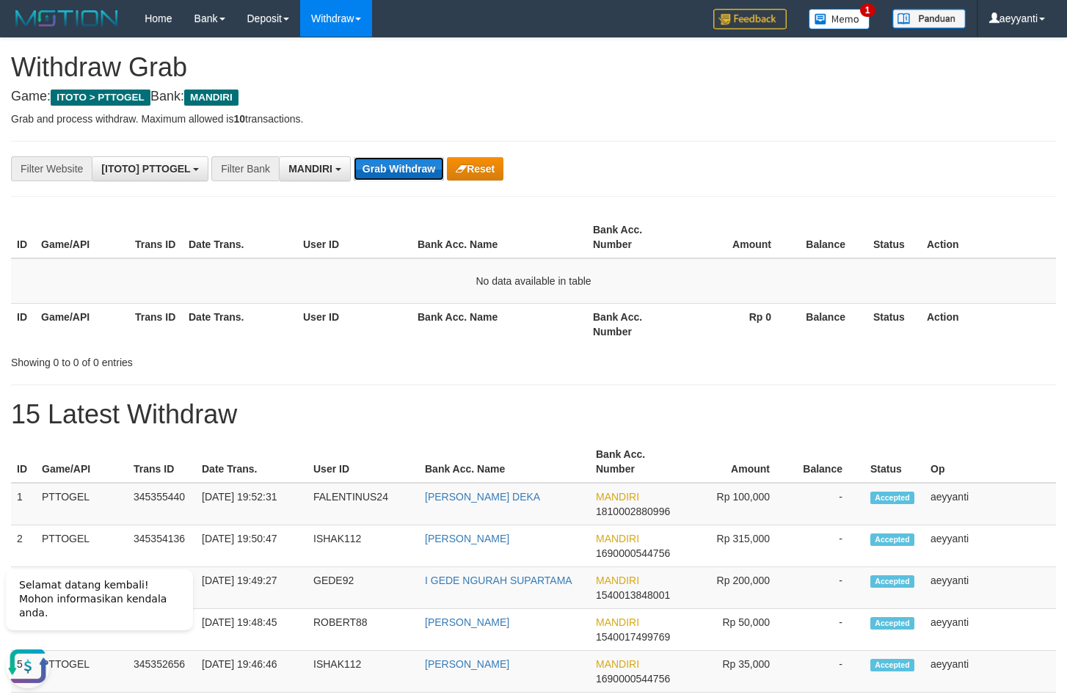
click at [401, 178] on button "Grab Withdraw" at bounding box center [399, 168] width 90 height 23
click at [402, 161] on button "Grab Withdraw" at bounding box center [399, 168] width 90 height 23
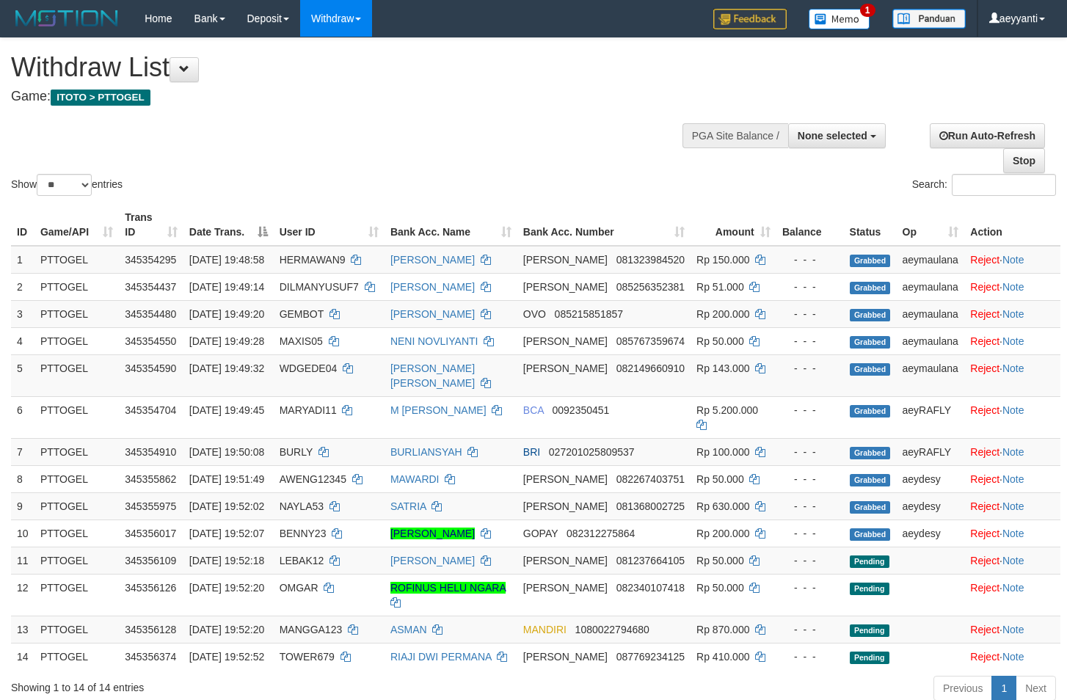
select select
select select "**"
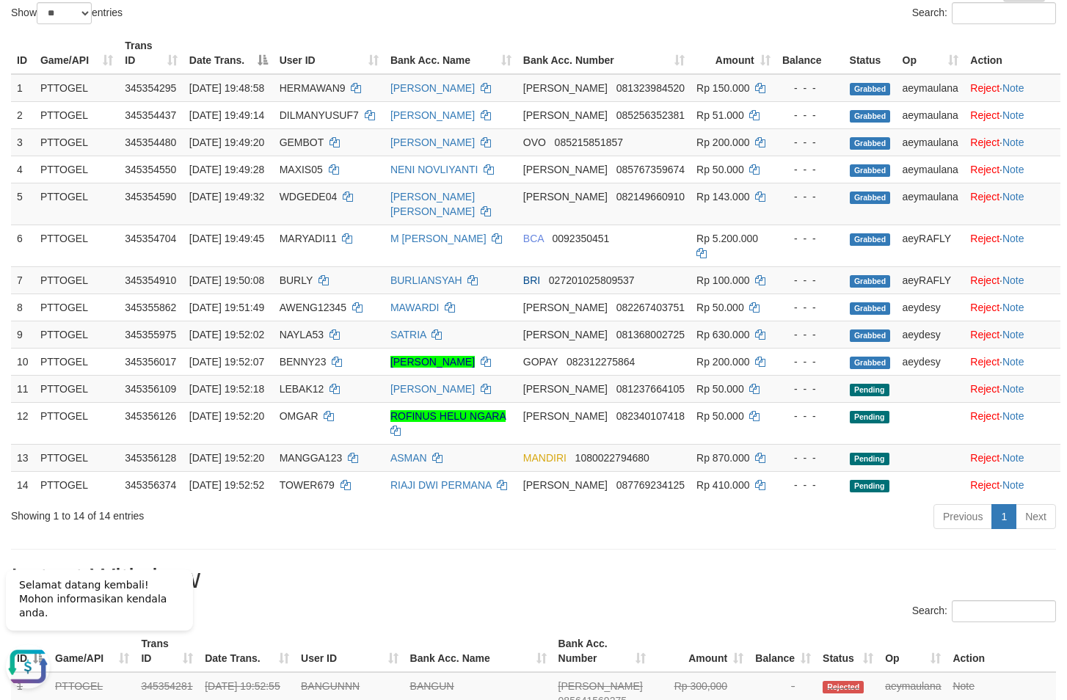
scroll to position [98, 0]
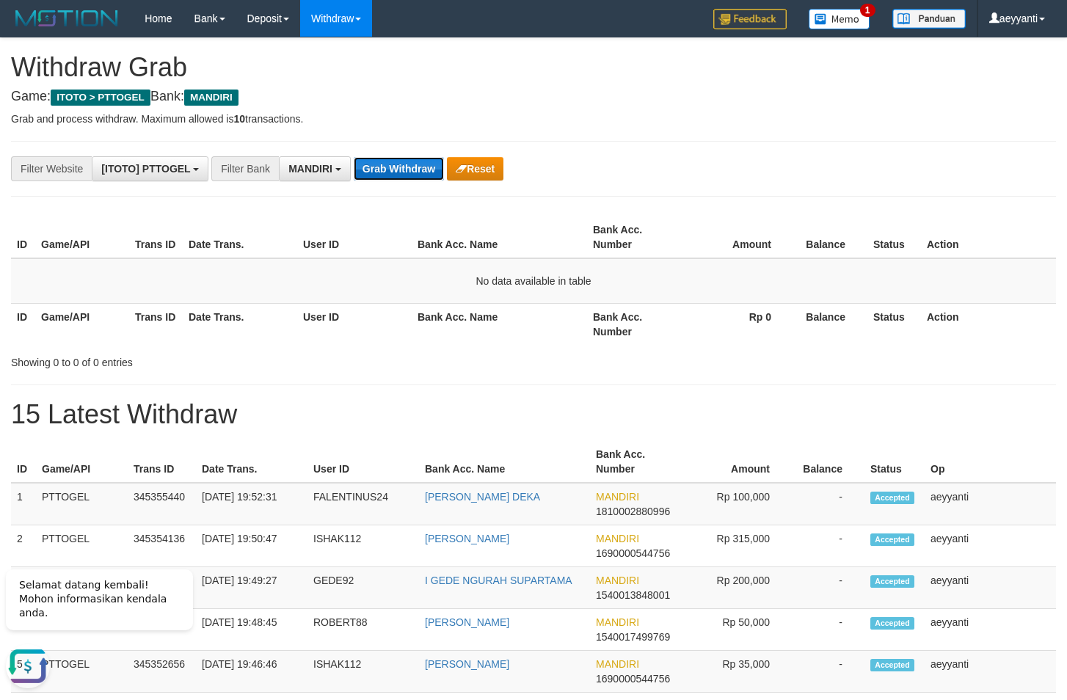
click at [402, 160] on button "Grab Withdraw" at bounding box center [399, 168] width 90 height 23
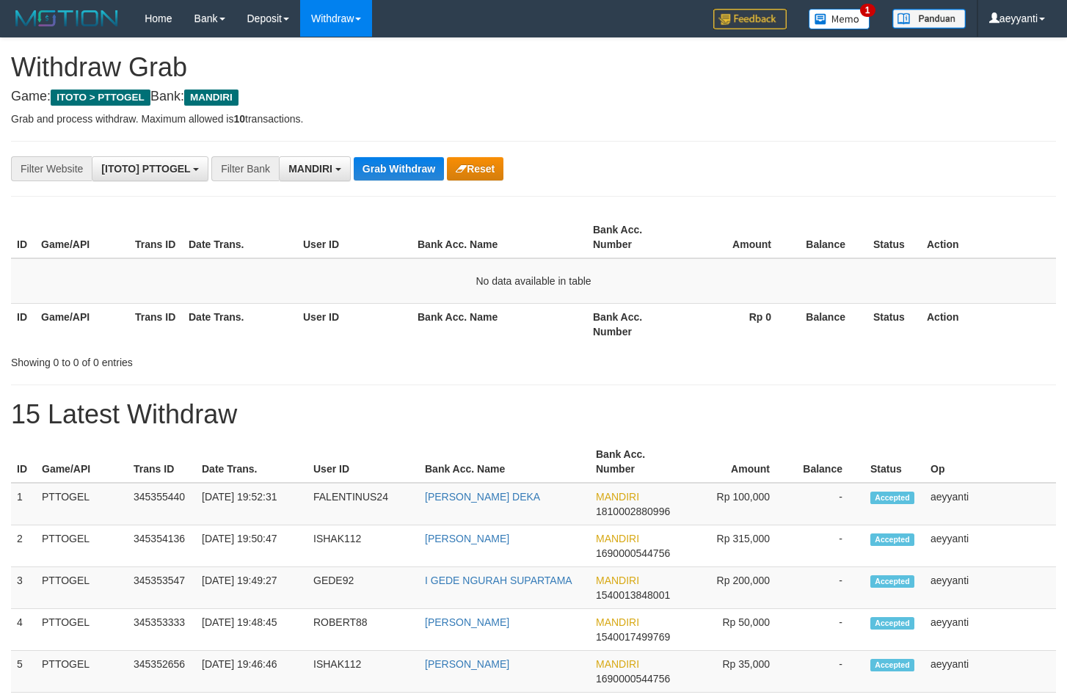
scroll to position [43, 0]
click at [402, 160] on button "Grab Withdraw" at bounding box center [399, 168] width 90 height 23
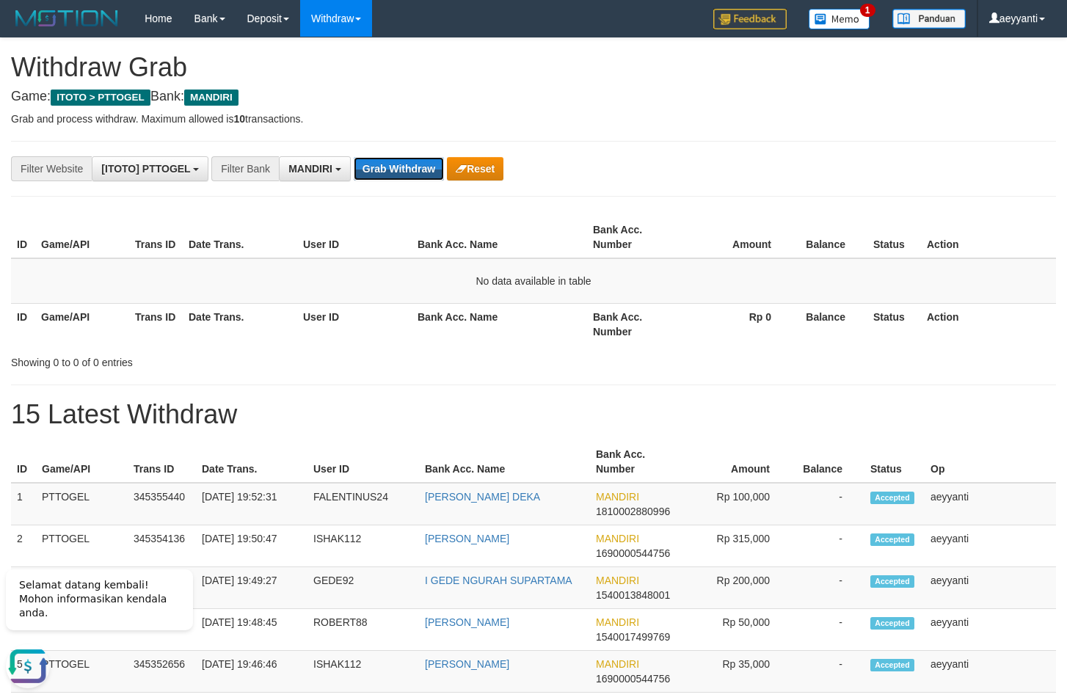
scroll to position [0, 0]
click at [402, 160] on button "Grab Withdraw" at bounding box center [399, 168] width 90 height 23
click at [388, 172] on button "Grab Withdraw" at bounding box center [399, 168] width 90 height 23
click at [396, 175] on button "Grab Withdraw" at bounding box center [399, 168] width 90 height 23
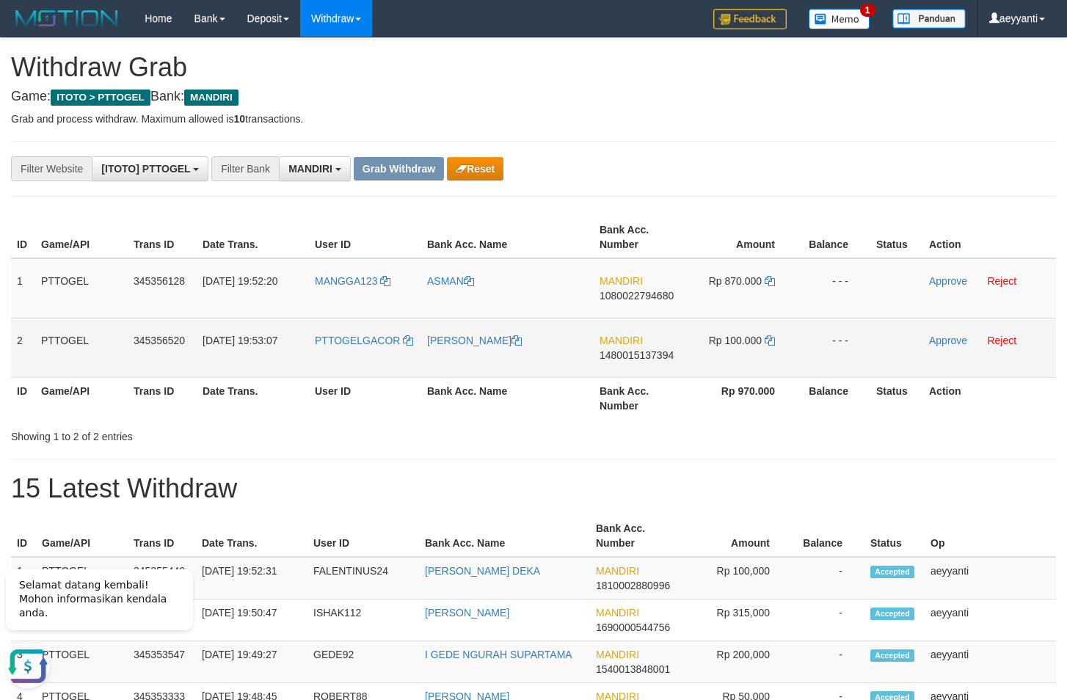
drag, startPoint x: 399, startPoint y: 291, endPoint x: 735, endPoint y: 335, distance: 338.3
click at [735, 335] on tbody "1 PTTOGEL 345356128 01/10/2025 19:52:20 MANGGA123 ASMAN MANDIRI 1080022794680 R…" at bounding box center [533, 318] width 1045 height 120
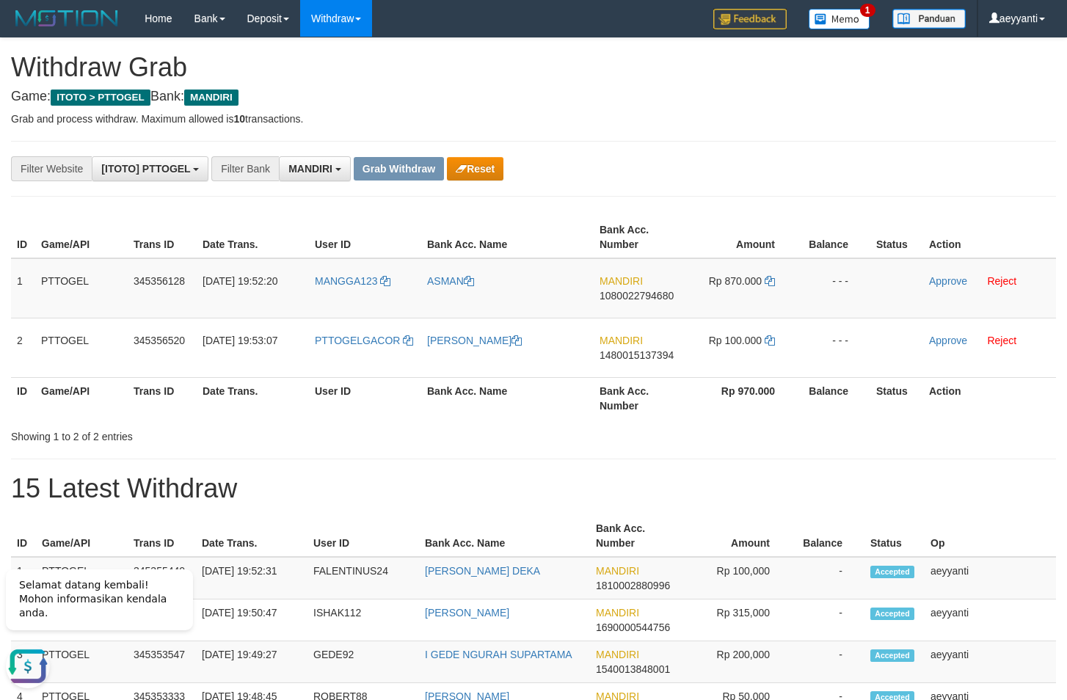
click at [624, 298] on span "1080022794680" at bounding box center [637, 296] width 74 height 12
copy span "1080022794680"
click at [771, 280] on icon at bounding box center [770, 281] width 10 height 10
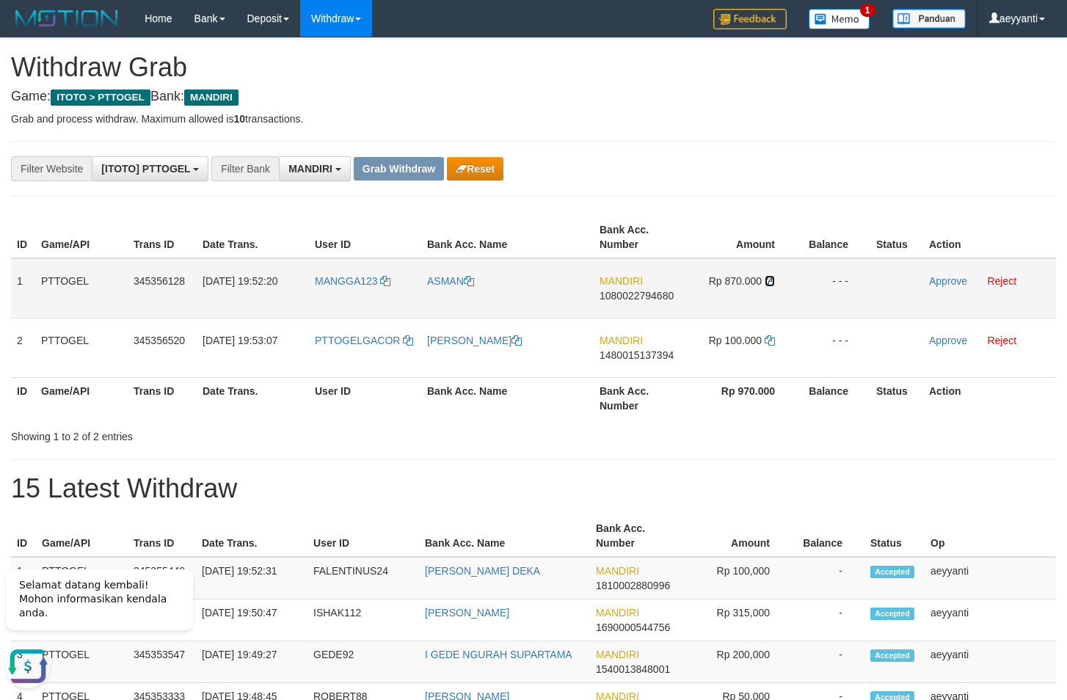
drag, startPoint x: 771, startPoint y: 280, endPoint x: 859, endPoint y: 297, distance: 89.7
click at [771, 280] on icon at bounding box center [770, 281] width 10 height 10
click at [945, 280] on link "Approve" at bounding box center [948, 281] width 38 height 12
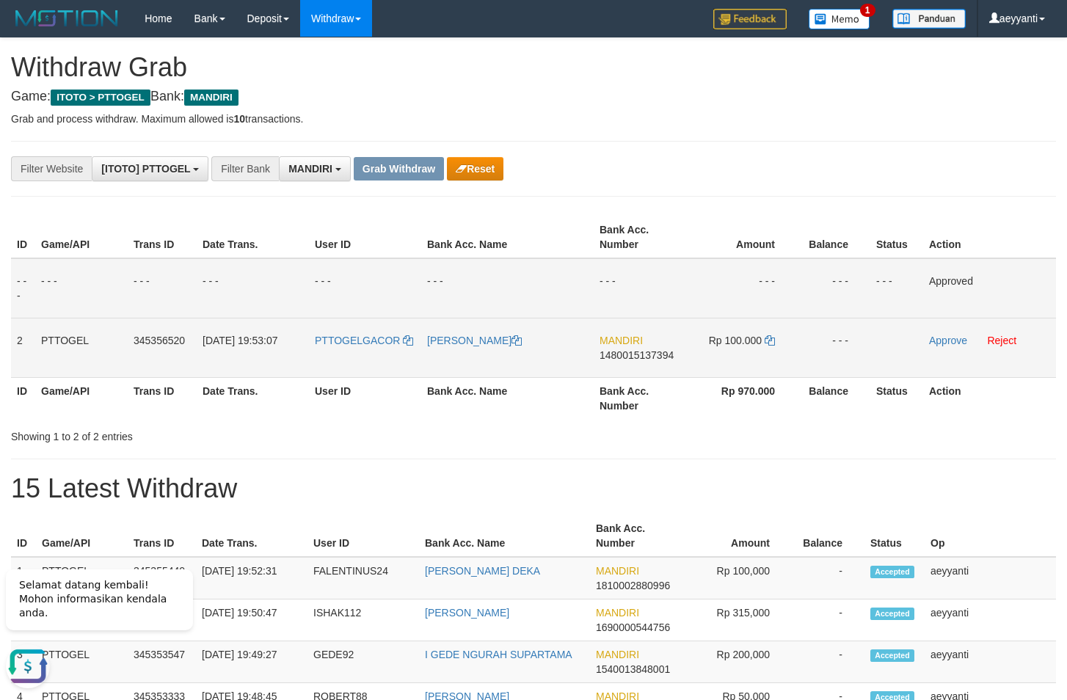
click at [615, 360] on span "1480015137394" at bounding box center [637, 355] width 74 height 12
copy span "1480015137394"
click at [770, 341] on icon at bounding box center [770, 340] width 10 height 10
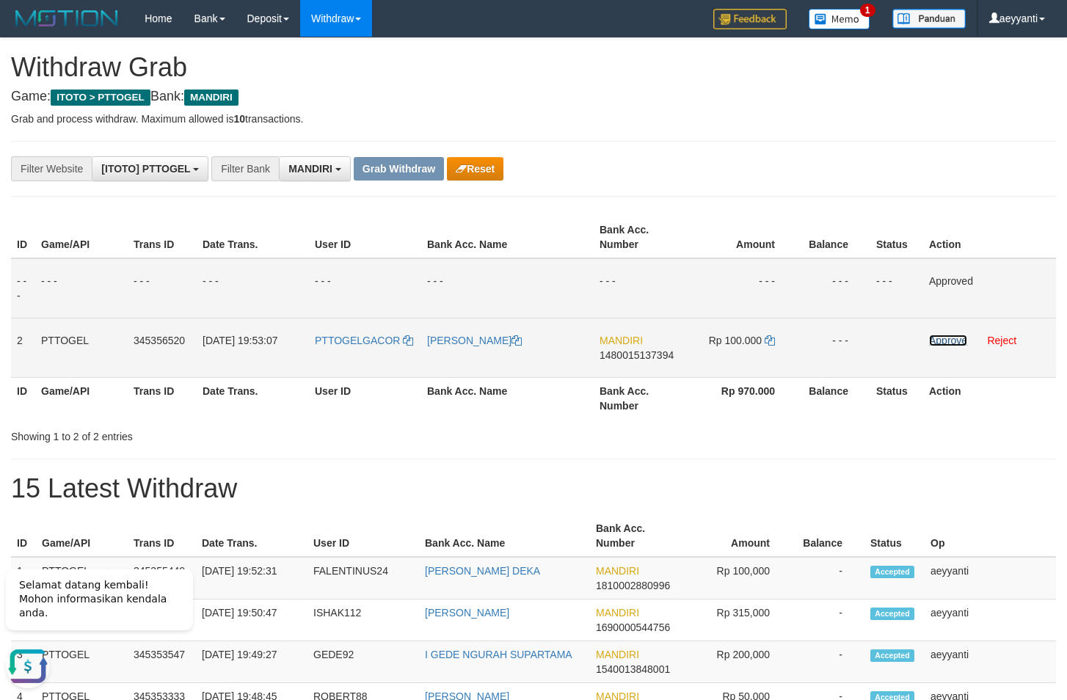
click at [942, 343] on link "Approve" at bounding box center [948, 341] width 38 height 12
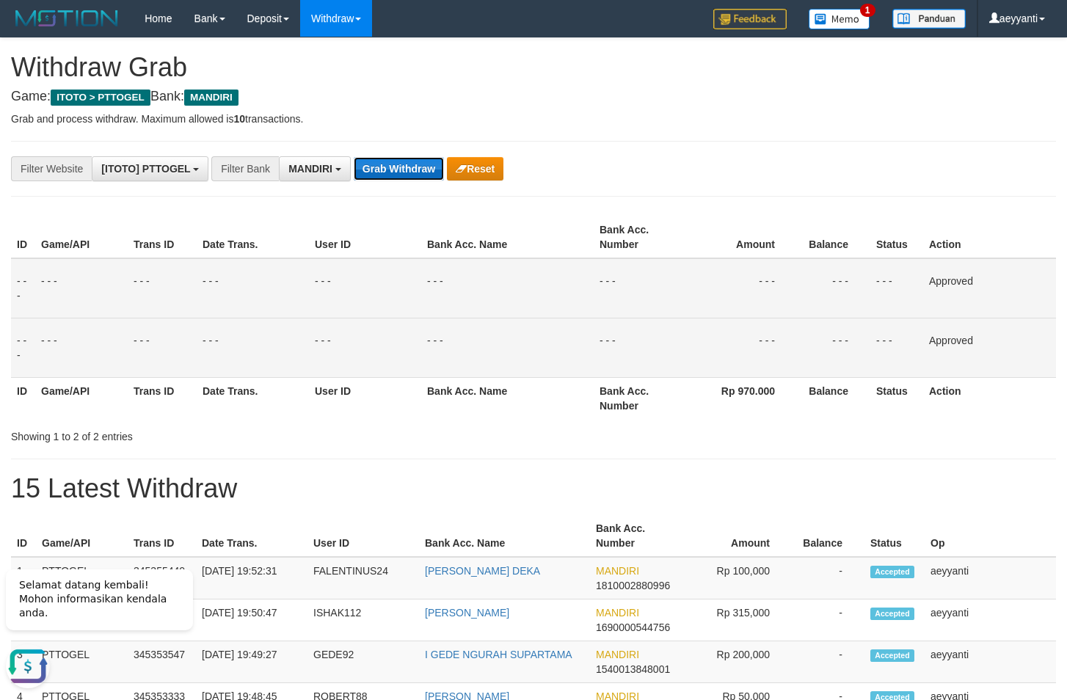
click at [379, 171] on button "Grab Withdraw" at bounding box center [399, 168] width 90 height 23
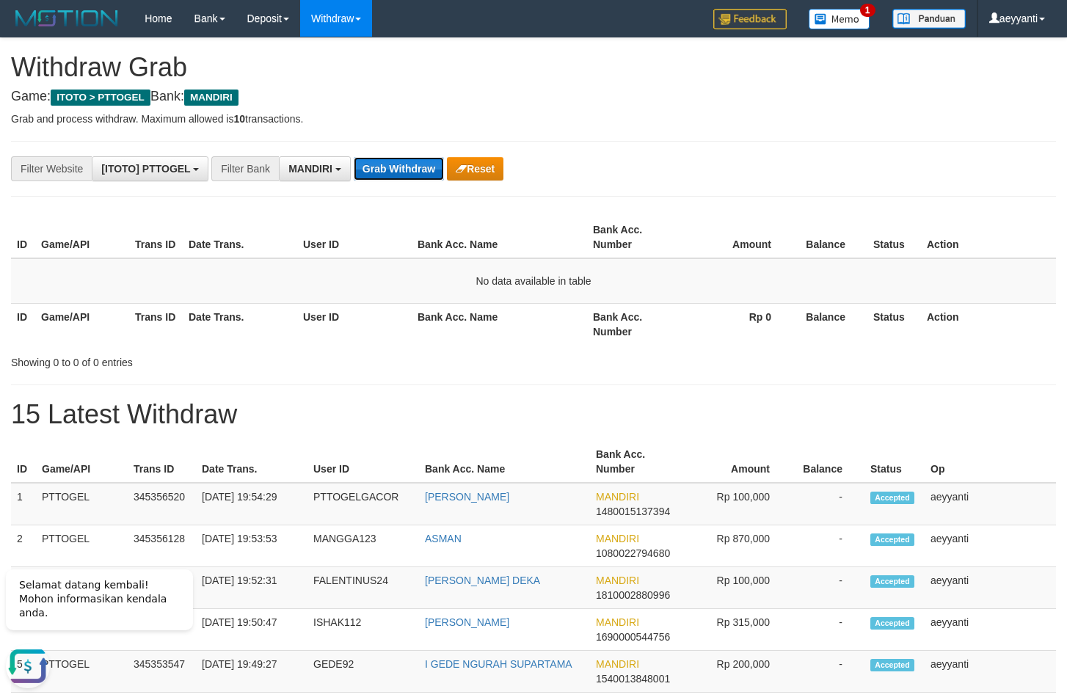
click at [414, 175] on button "Grab Withdraw" at bounding box center [399, 168] width 90 height 23
click at [375, 158] on button "Grab Withdraw" at bounding box center [399, 168] width 90 height 23
click at [397, 172] on button "Grab Withdraw" at bounding box center [399, 168] width 90 height 23
click at [415, 172] on button "Grab Withdraw" at bounding box center [399, 168] width 90 height 23
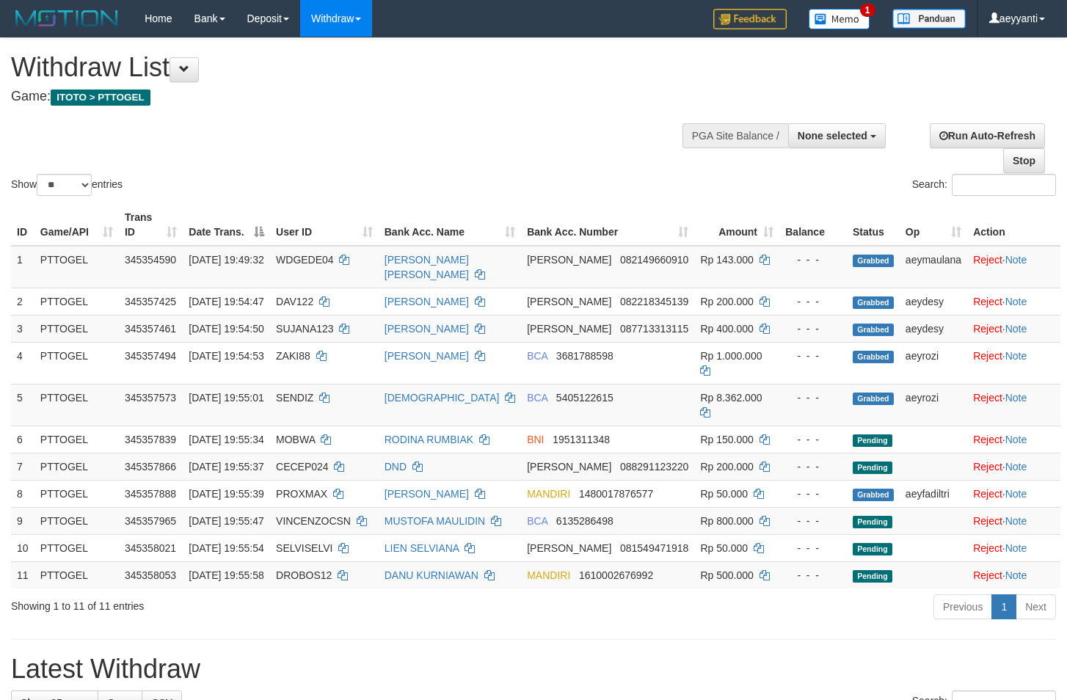
select select
select select "**"
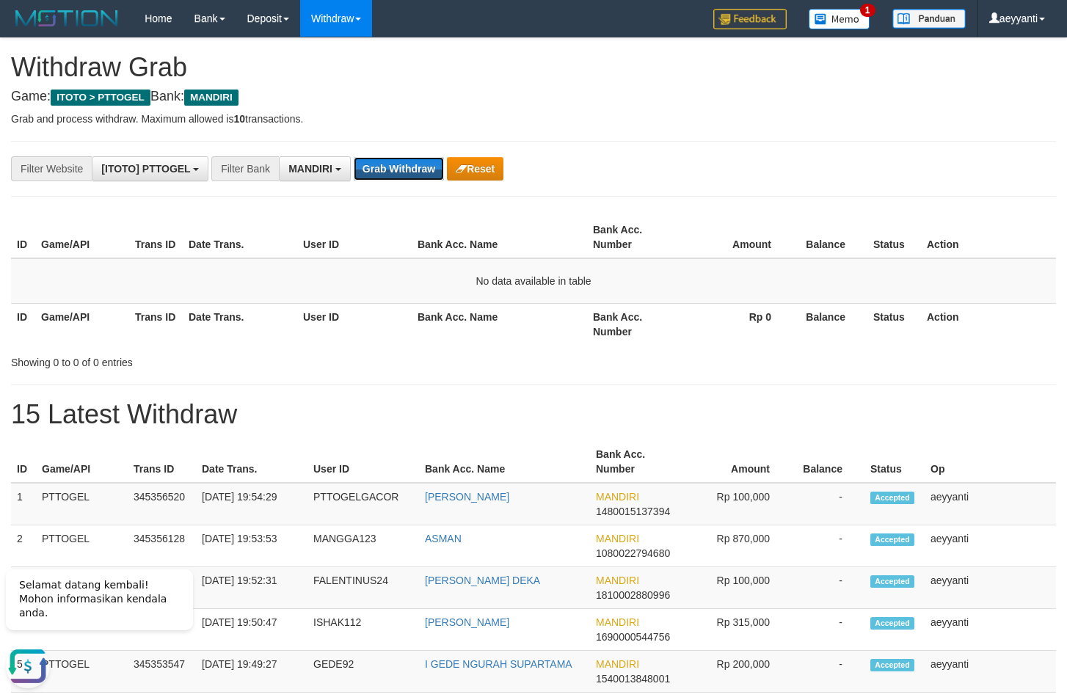
click at [415, 171] on button "Grab Withdraw" at bounding box center [399, 168] width 90 height 23
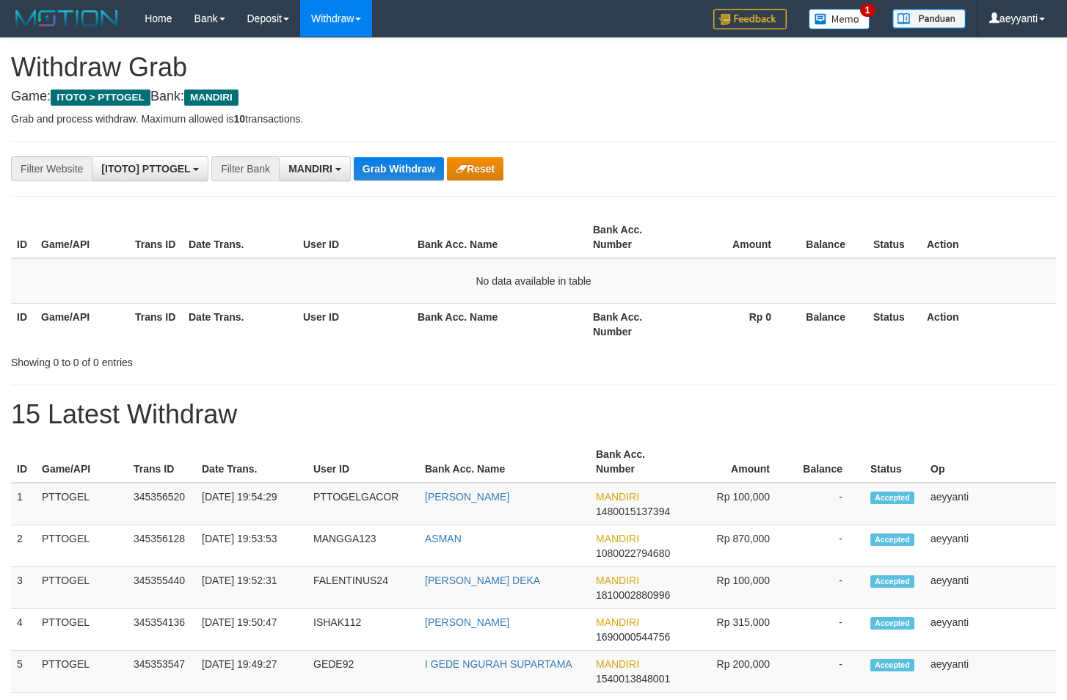
scroll to position [43, 0]
click at [415, 171] on button "Grab Withdraw" at bounding box center [399, 168] width 90 height 23
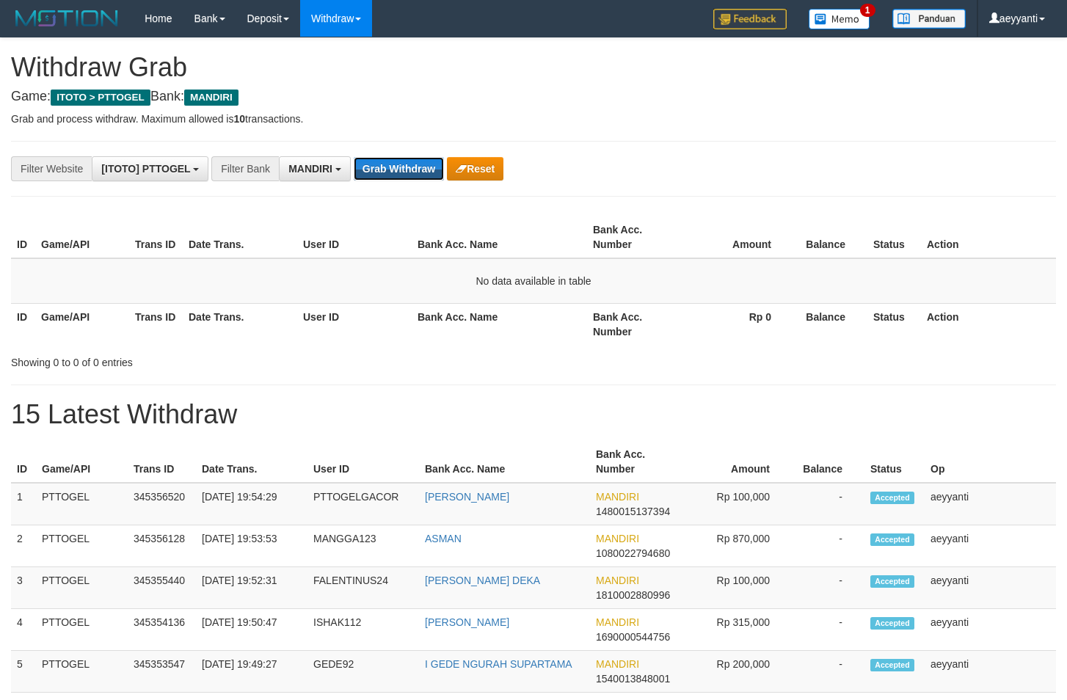
click at [415, 171] on button "Grab Withdraw" at bounding box center [399, 168] width 90 height 23
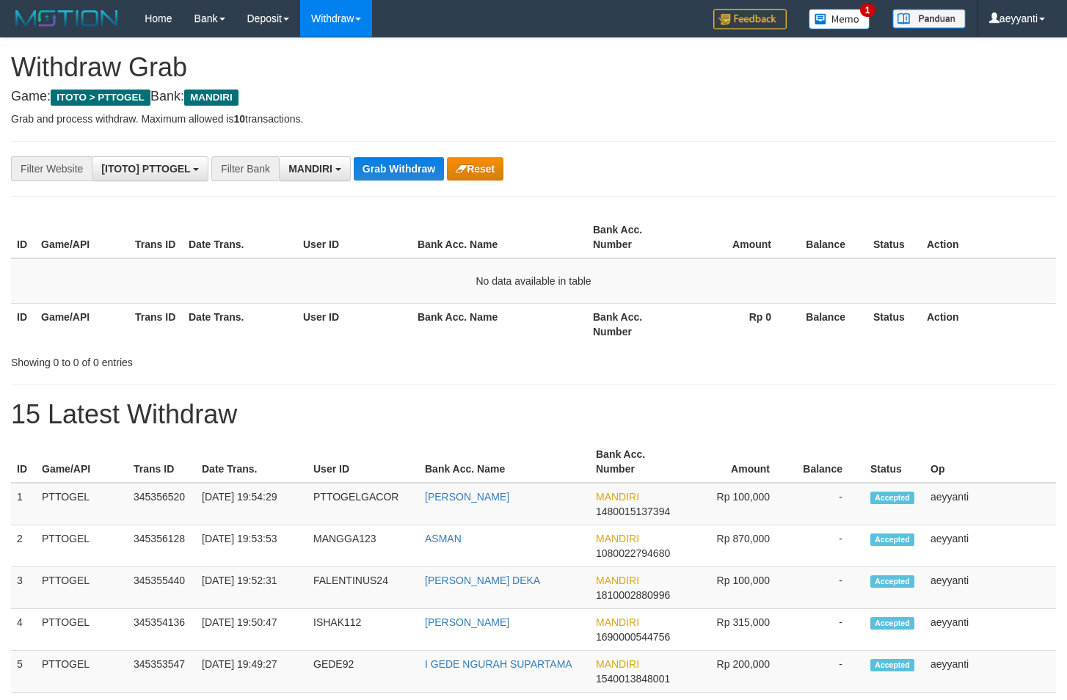
scroll to position [43, 0]
click at [415, 171] on button "Grab Withdraw" at bounding box center [399, 168] width 90 height 23
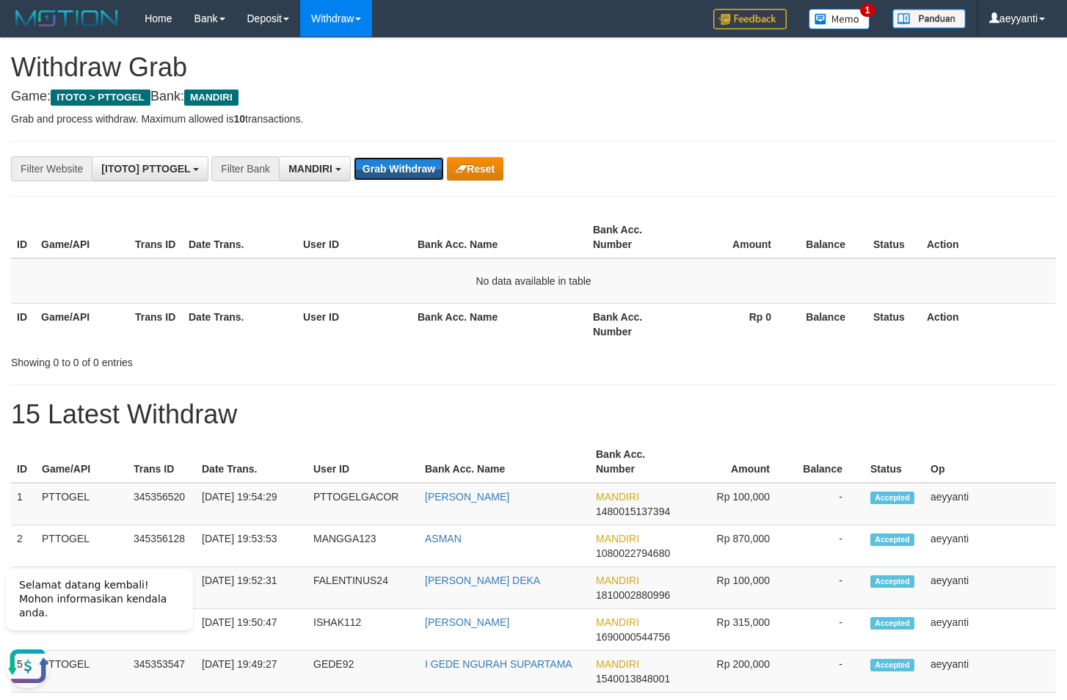
scroll to position [0, 0]
click at [415, 171] on button "Grab Withdraw" at bounding box center [399, 168] width 90 height 23
click at [388, 165] on button "Grab Withdraw" at bounding box center [399, 168] width 90 height 23
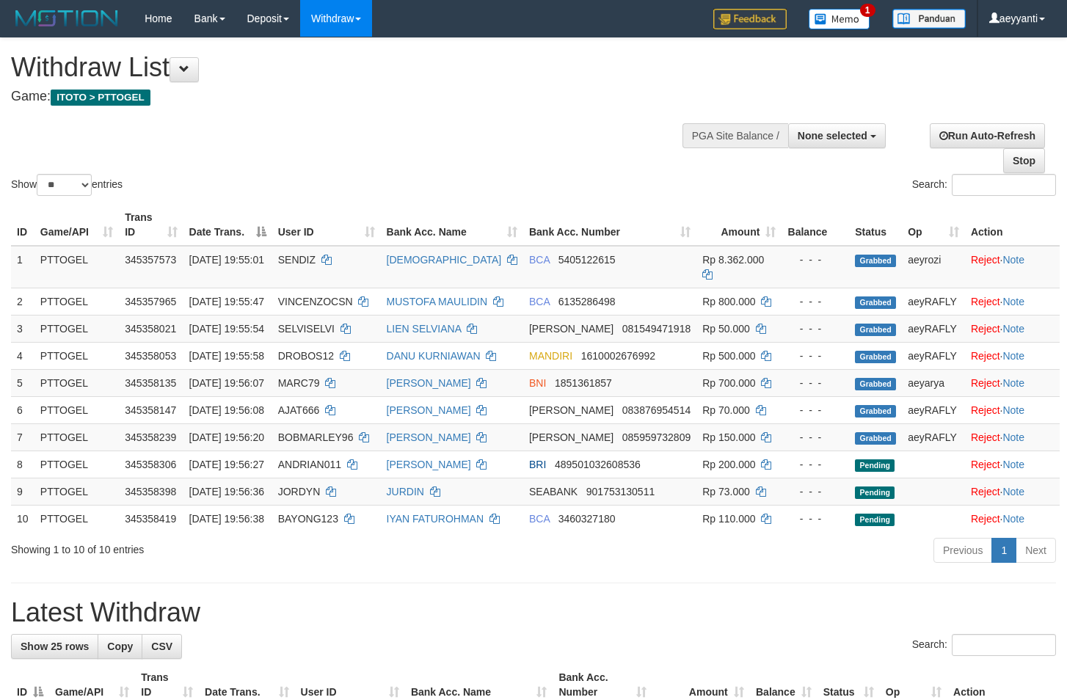
select select
select select "**"
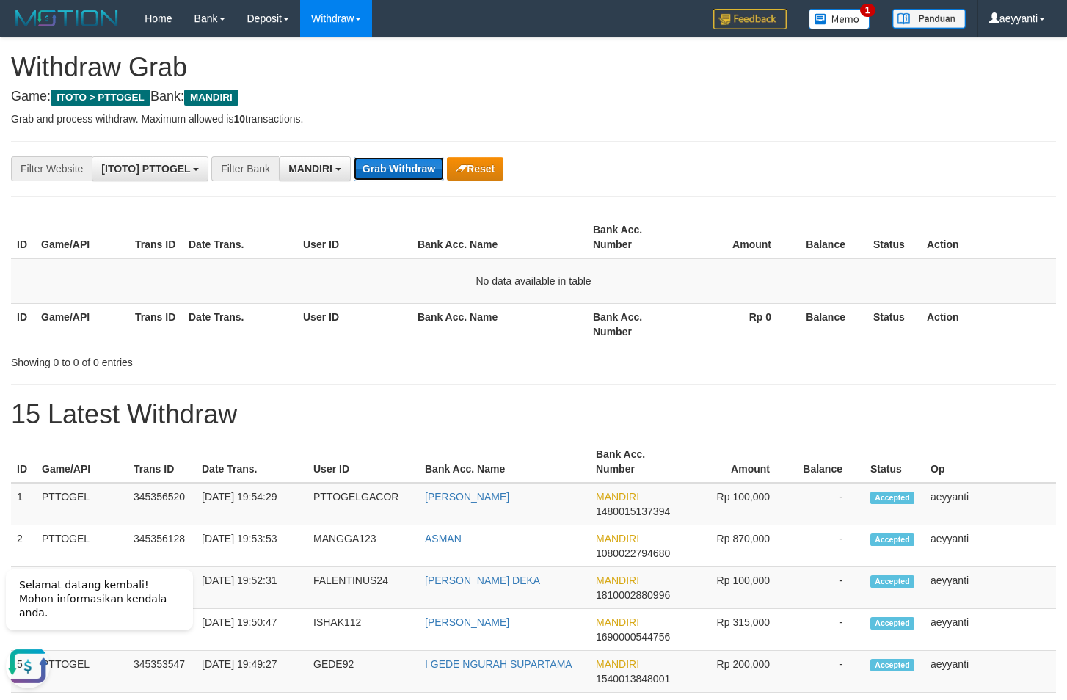
click at [387, 167] on button "Grab Withdraw" at bounding box center [399, 168] width 90 height 23
click at [398, 168] on button "Grab Withdraw" at bounding box center [399, 168] width 90 height 23
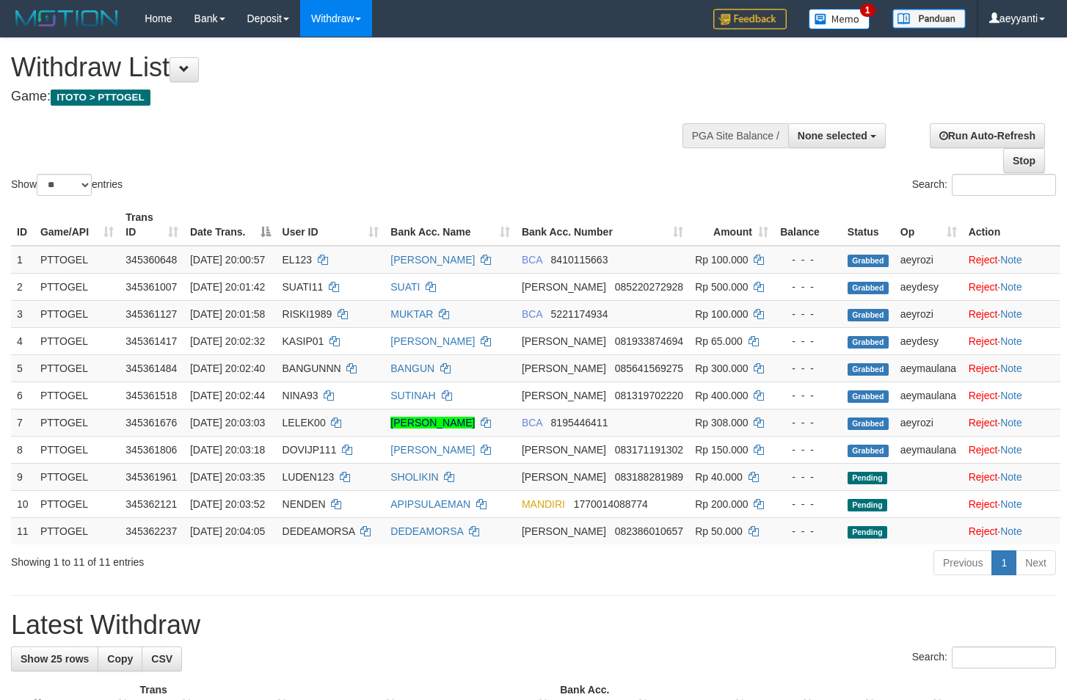
select select
select select "**"
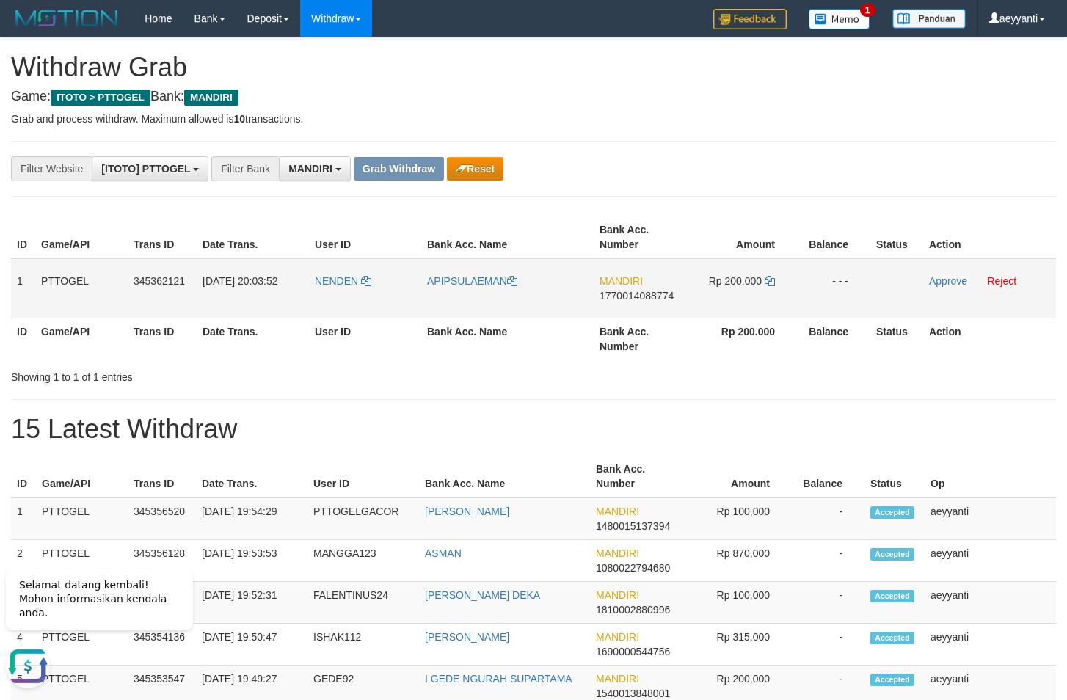
drag, startPoint x: 366, startPoint y: 290, endPoint x: 713, endPoint y: 312, distance: 348.6
click at [713, 312] on tr "1 PTTOGEL 345362121 01/10/2025 20:03:52 NENDEN APIPSULAEMAN MANDIRI 17700140887…" at bounding box center [533, 288] width 1045 height 60
click at [779, 220] on th "Amount" at bounding box center [742, 238] width 110 height 42
click at [655, 297] on span "1770014088774" at bounding box center [637, 296] width 74 height 12
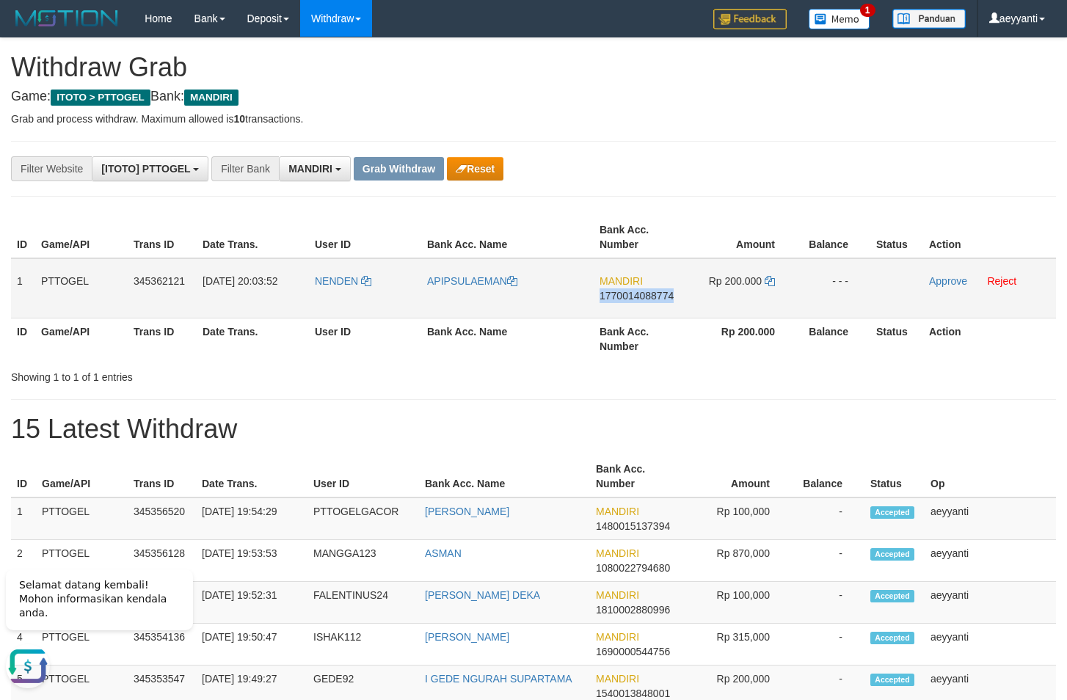
copy span "1770014088774"
click at [769, 281] on icon at bounding box center [770, 281] width 10 height 10
click at [948, 279] on link "Approve" at bounding box center [948, 281] width 38 height 12
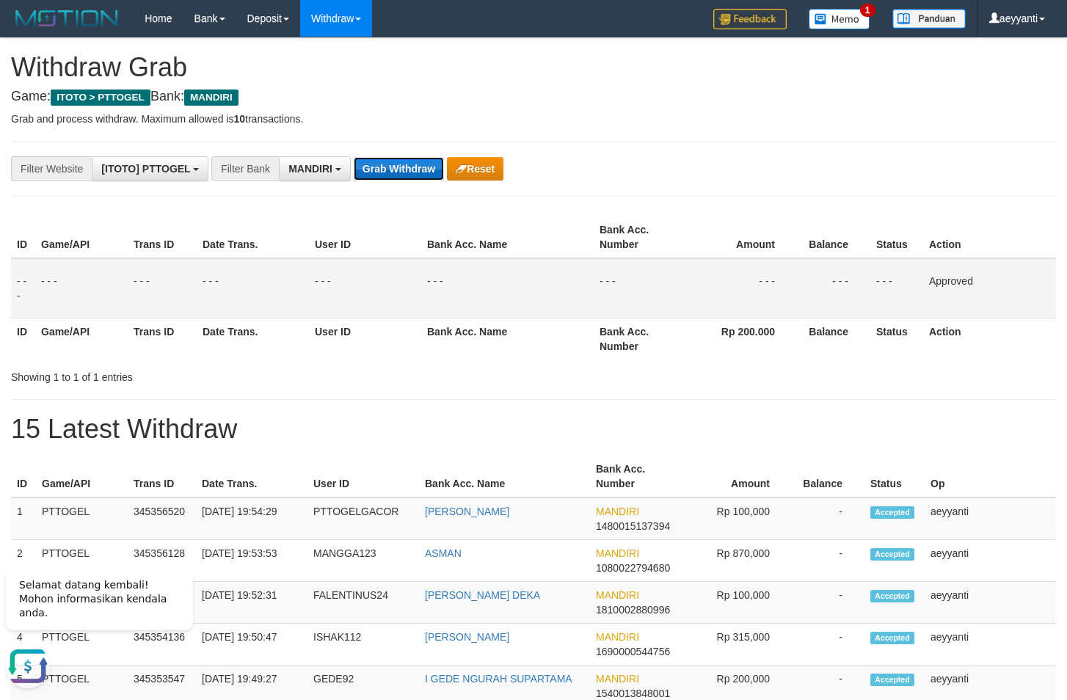
click at [399, 168] on button "Grab Withdraw" at bounding box center [399, 168] width 90 height 23
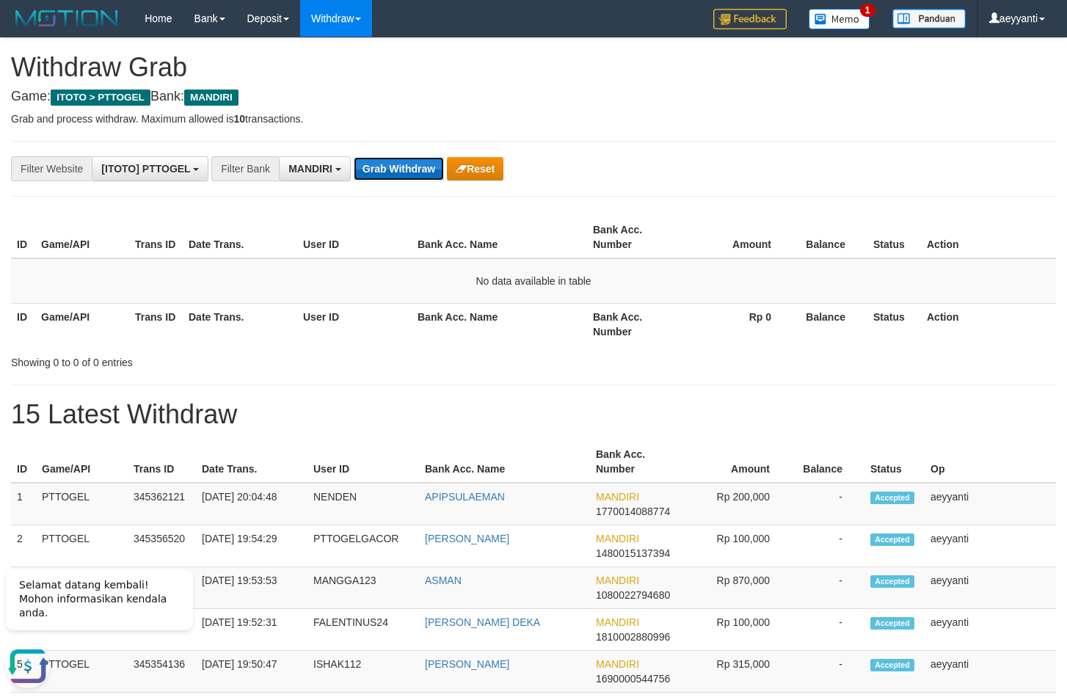
click at [405, 165] on button "Grab Withdraw" at bounding box center [399, 168] width 90 height 23
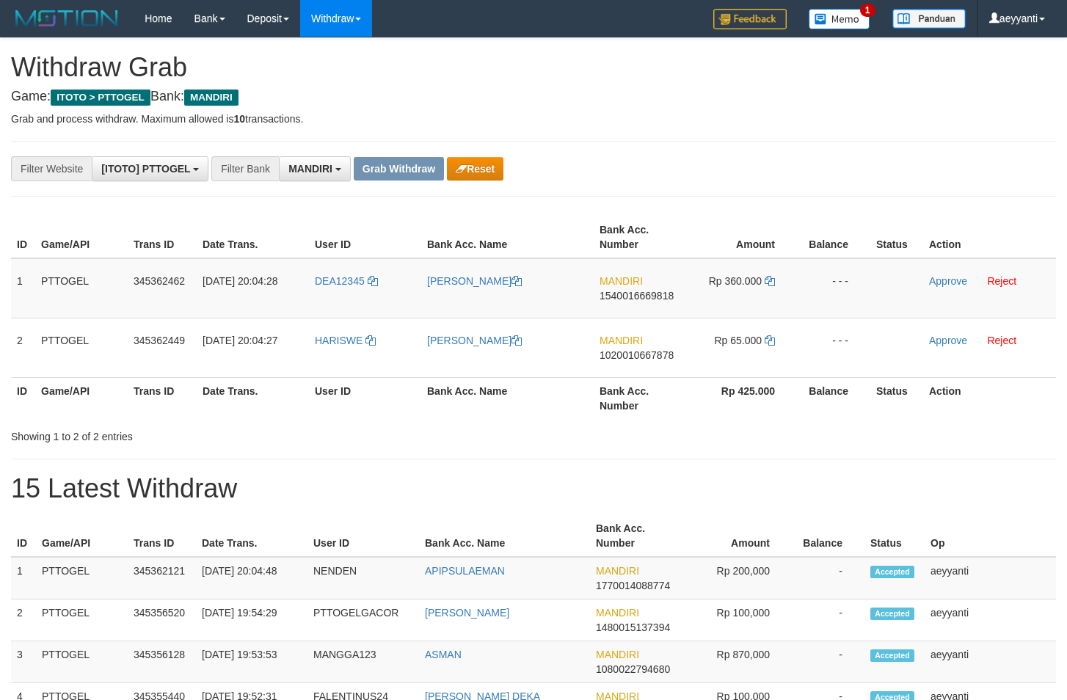
scroll to position [43, 0]
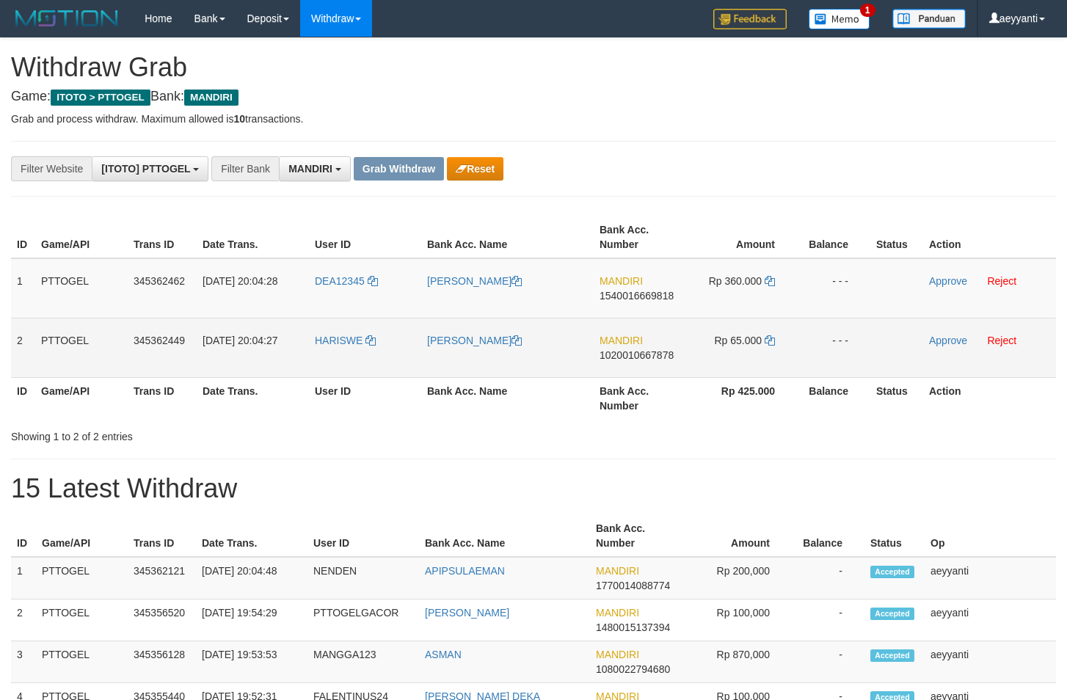
drag, startPoint x: 400, startPoint y: 267, endPoint x: 780, endPoint y: 332, distance: 385.7
click at [780, 332] on tbody "1 PTTOGEL 345362462 01/10/2025 20:04:28 DEA12345 REZA ZEIN NAINGGOLAN MANDIRI 1…" at bounding box center [533, 318] width 1045 height 120
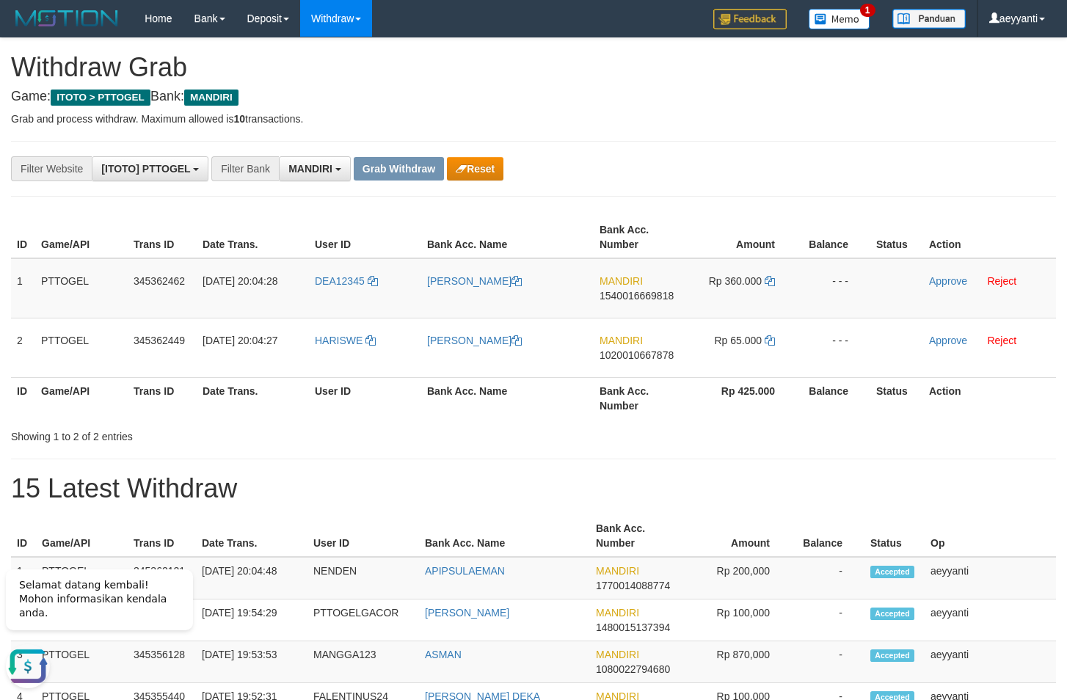
click at [780, 98] on h4 "Game: ITOTO > PTTOGEL Bank: MANDIRI" at bounding box center [533, 97] width 1045 height 15
click at [624, 297] on span "1540016669818" at bounding box center [637, 296] width 74 height 12
copy span "1540016669818"
click at [769, 279] on icon at bounding box center [770, 281] width 10 height 10
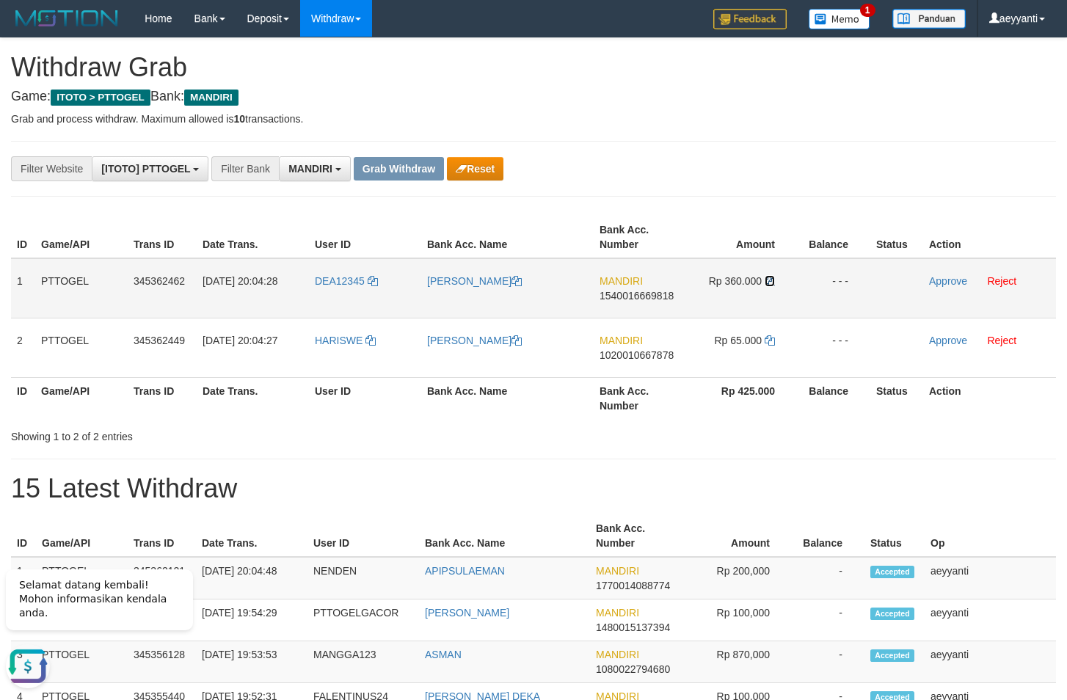
click at [769, 279] on icon at bounding box center [770, 281] width 10 height 10
click at [938, 286] on link "Approve" at bounding box center [948, 281] width 38 height 12
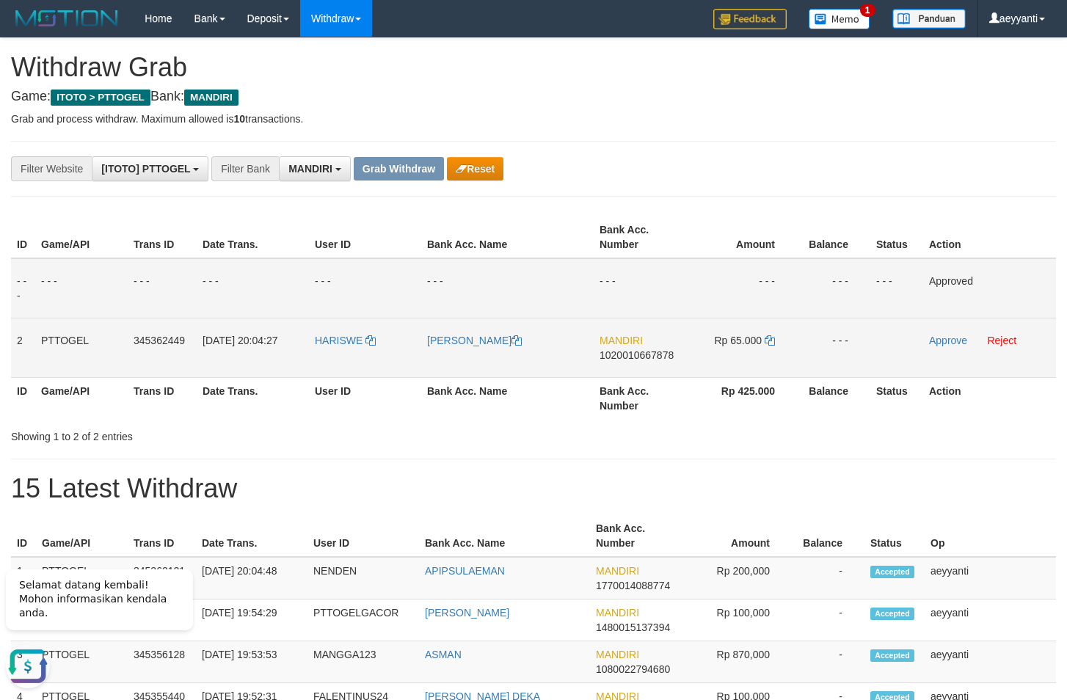
click at [642, 356] on span "1020010667878" at bounding box center [637, 355] width 74 height 12
copy span "1020010667878"
click at [771, 343] on icon at bounding box center [770, 340] width 10 height 10
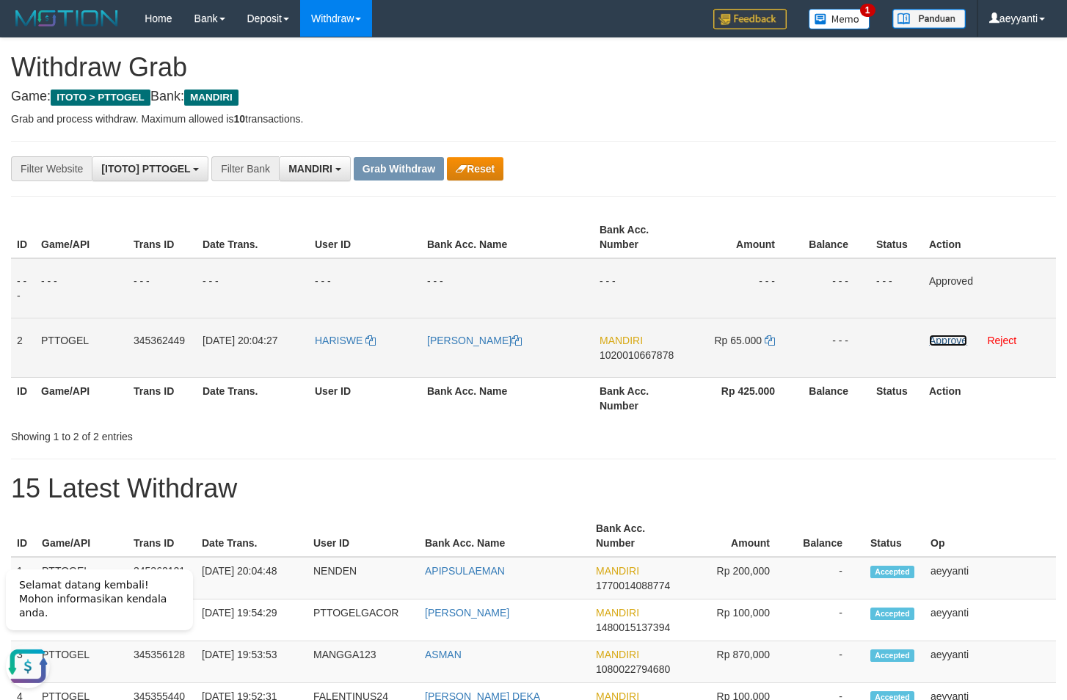
click at [940, 337] on link "Approve" at bounding box center [948, 341] width 38 height 12
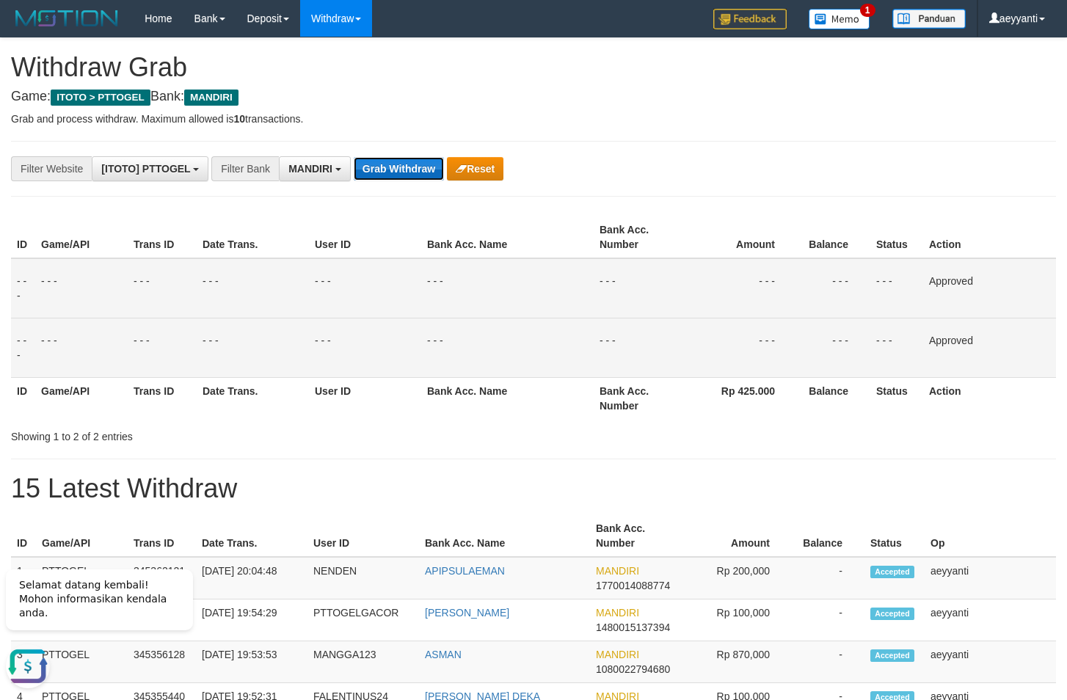
click at [396, 169] on button "Grab Withdraw" at bounding box center [399, 168] width 90 height 23
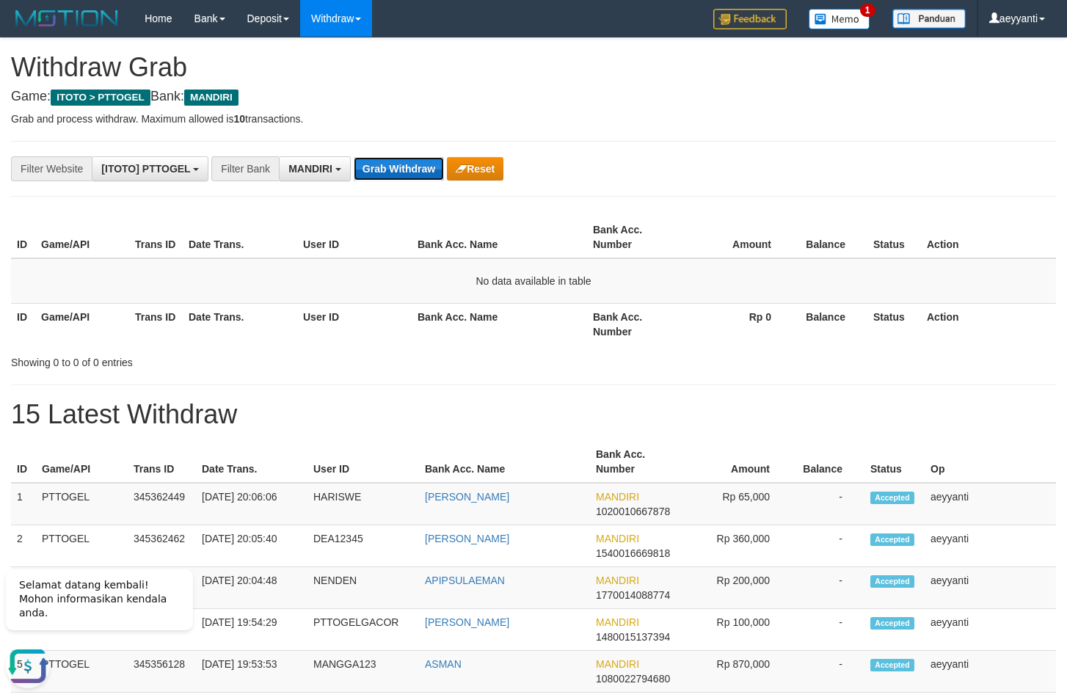
click at [397, 169] on button "Grab Withdraw" at bounding box center [399, 168] width 90 height 23
click at [404, 170] on button "Grab Withdraw" at bounding box center [399, 168] width 90 height 23
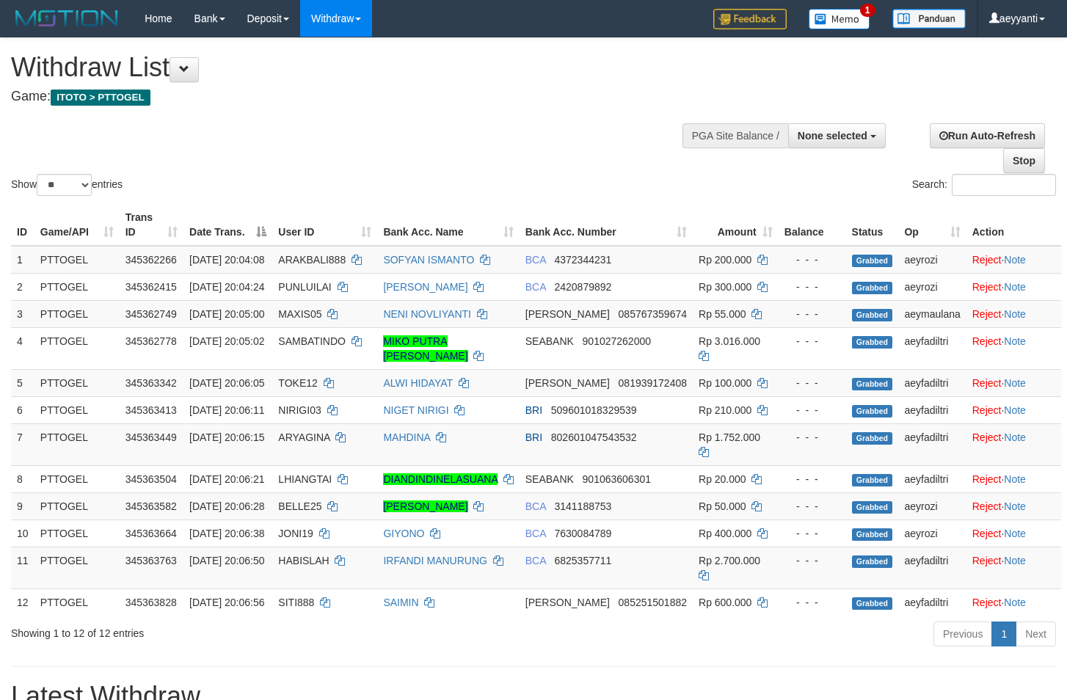
select select
select select "**"
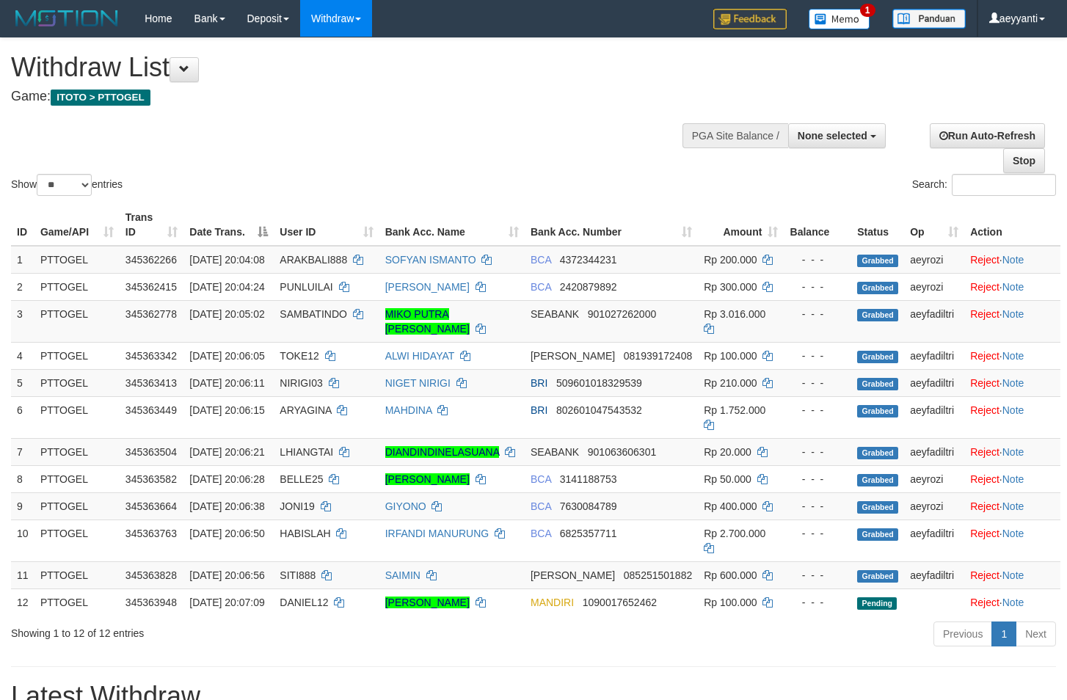
select select
select select "**"
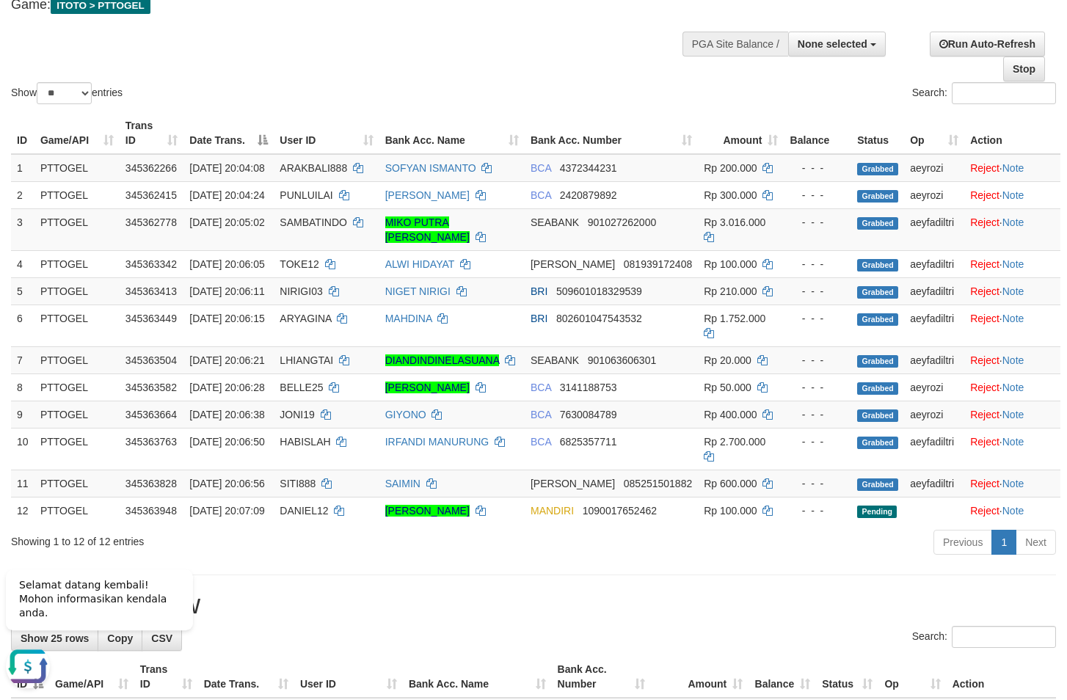
scroll to position [75, 0]
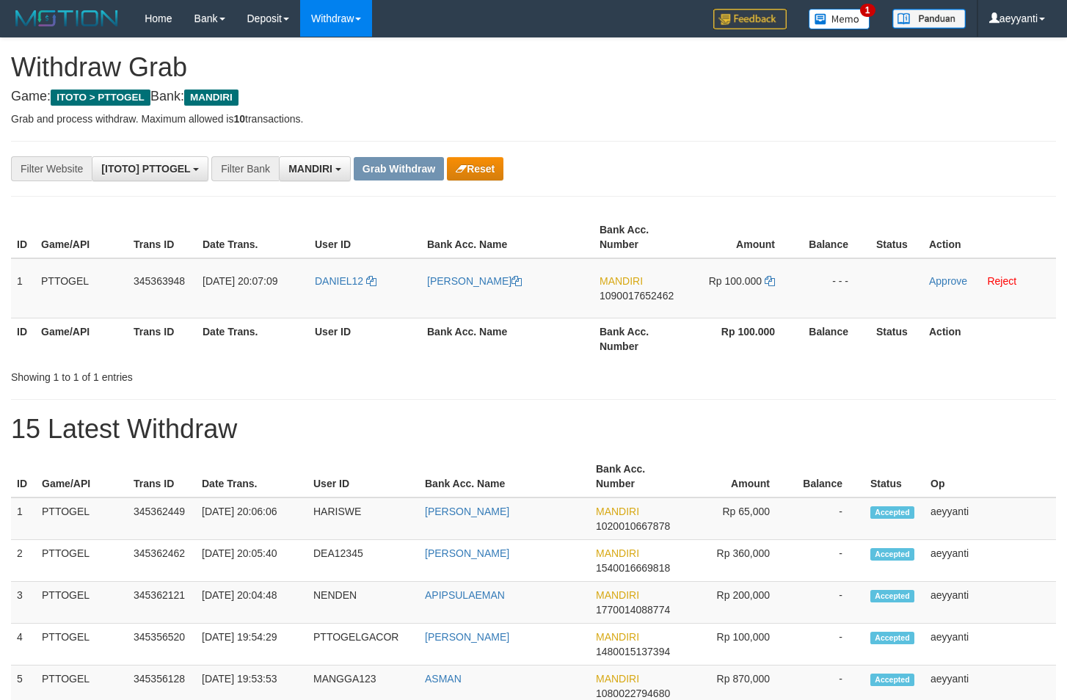
scroll to position [43, 0]
drag, startPoint x: 352, startPoint y: 269, endPoint x: 722, endPoint y: 301, distance: 371.3
click at [722, 301] on tr "1 PTTOGEL 345363948 01/10/2025 20:07:09 DANIEL12 DANIEL SUANTO SIMARANGKIR MAND…" at bounding box center [533, 288] width 1045 height 60
drag, startPoint x: 790, startPoint y: 165, endPoint x: 721, endPoint y: 296, distance: 147.8
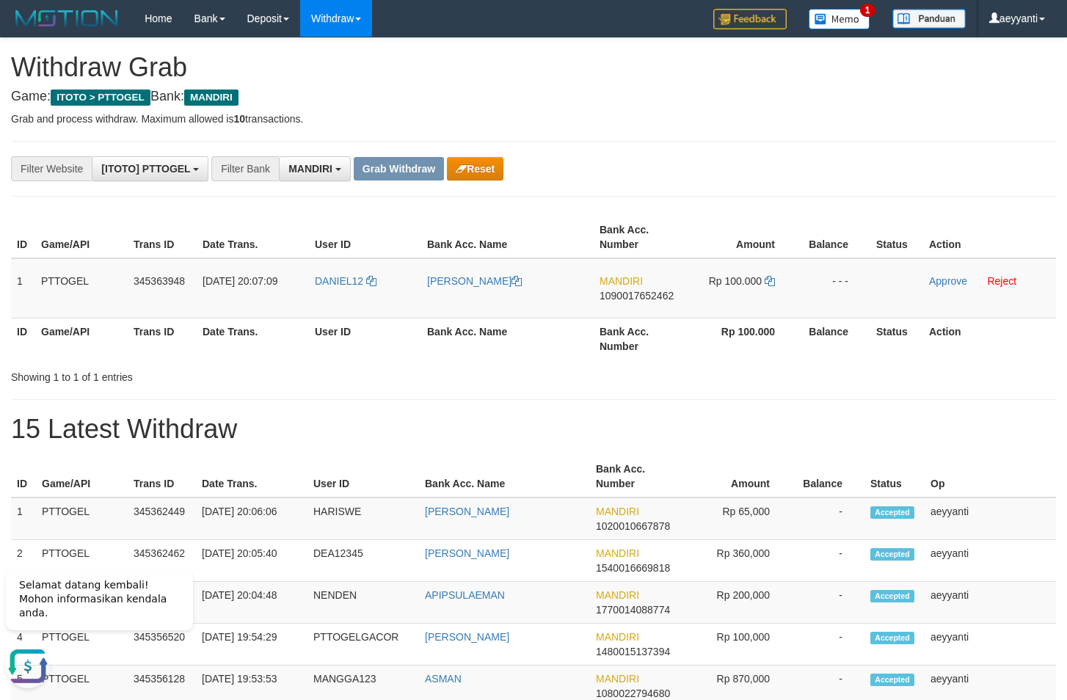
click at [790, 166] on div "**********" at bounding box center [445, 168] width 890 height 25
click at [652, 297] on span "1090017652462" at bounding box center [637, 296] width 74 height 12
copy span "1090017652462"
click at [769, 285] on icon at bounding box center [770, 281] width 10 height 10
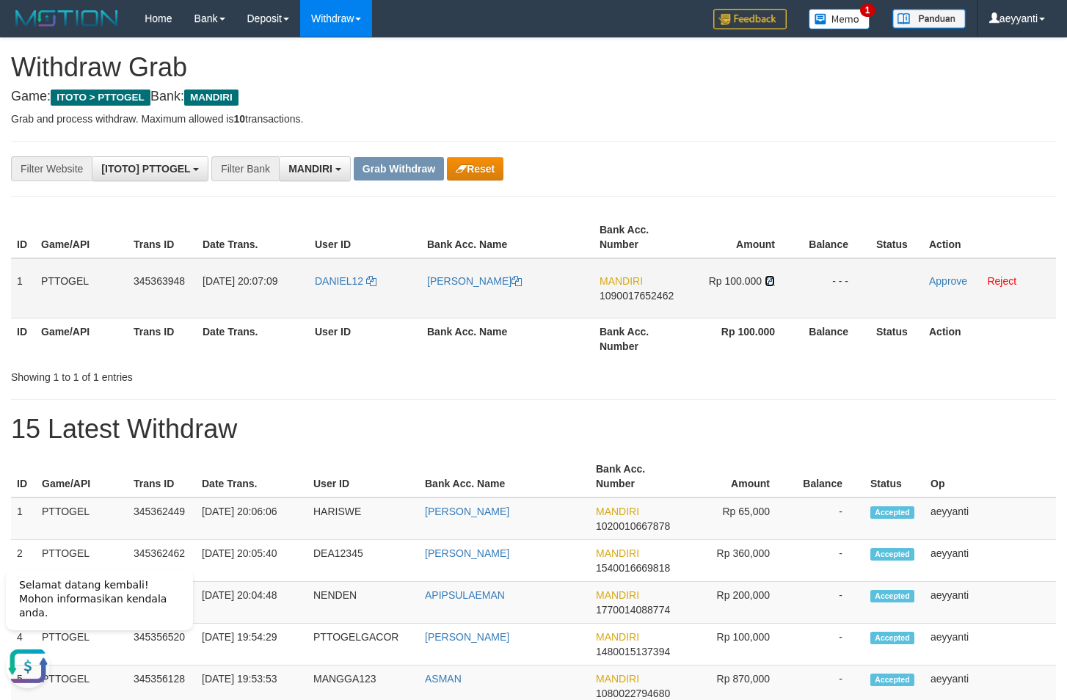
click at [769, 285] on icon at bounding box center [770, 281] width 10 height 10
click at [773, 281] on icon at bounding box center [770, 281] width 10 height 10
click at [948, 284] on link "Approve" at bounding box center [948, 281] width 38 height 12
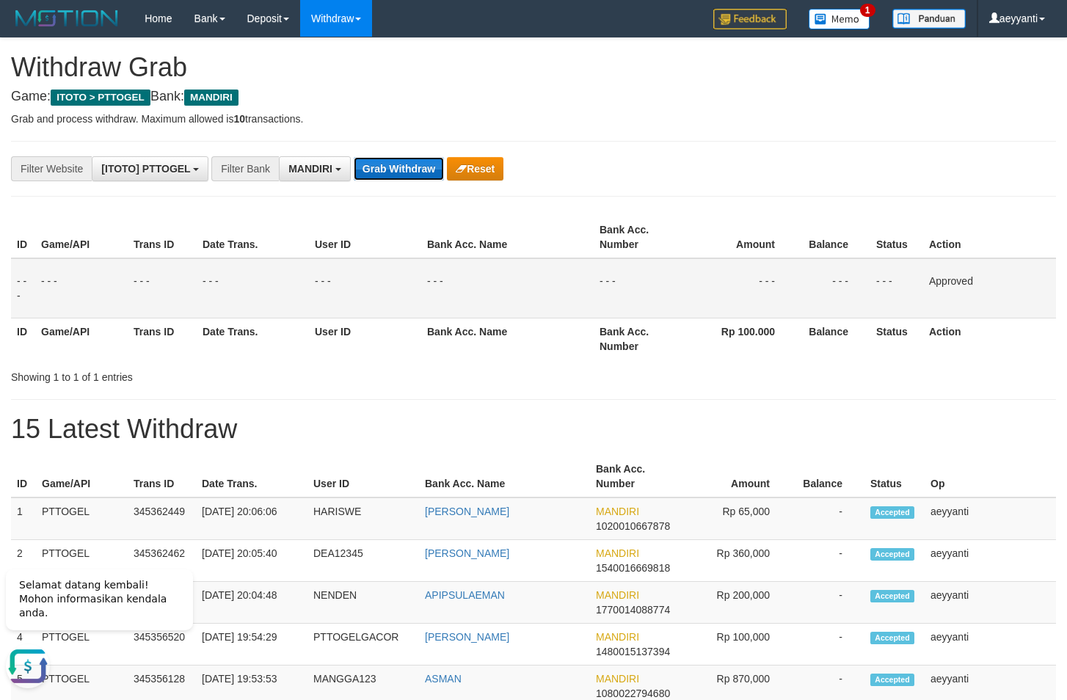
click at [395, 176] on button "Grab Withdraw" at bounding box center [399, 168] width 90 height 23
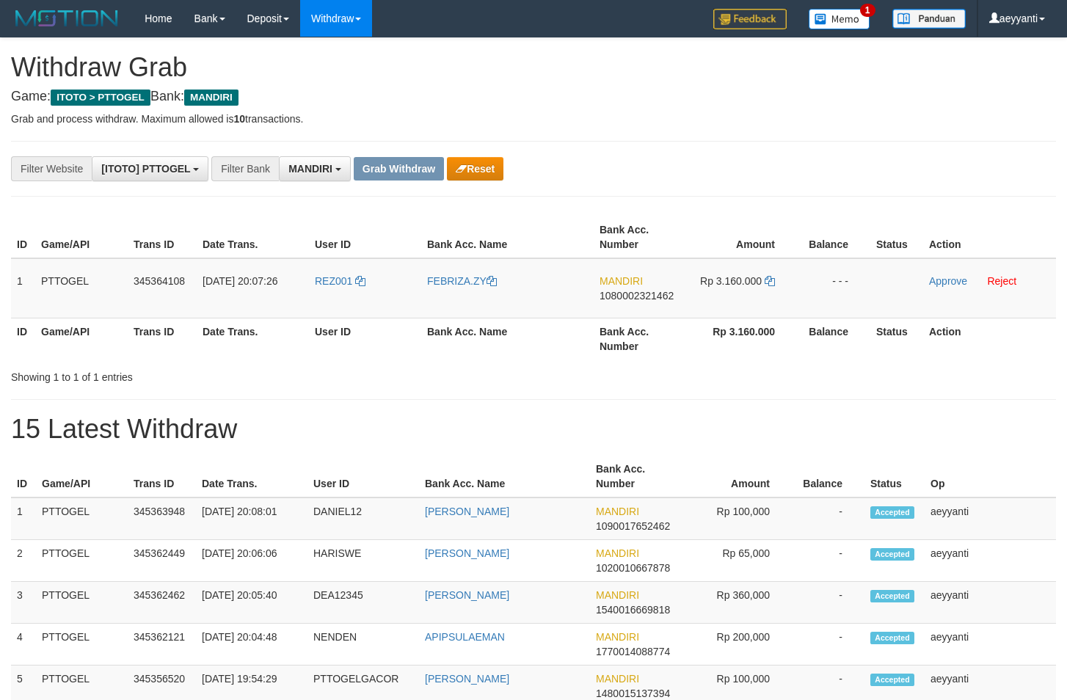
scroll to position [43, 0]
click at [460, 161] on button "Reset" at bounding box center [475, 168] width 57 height 23
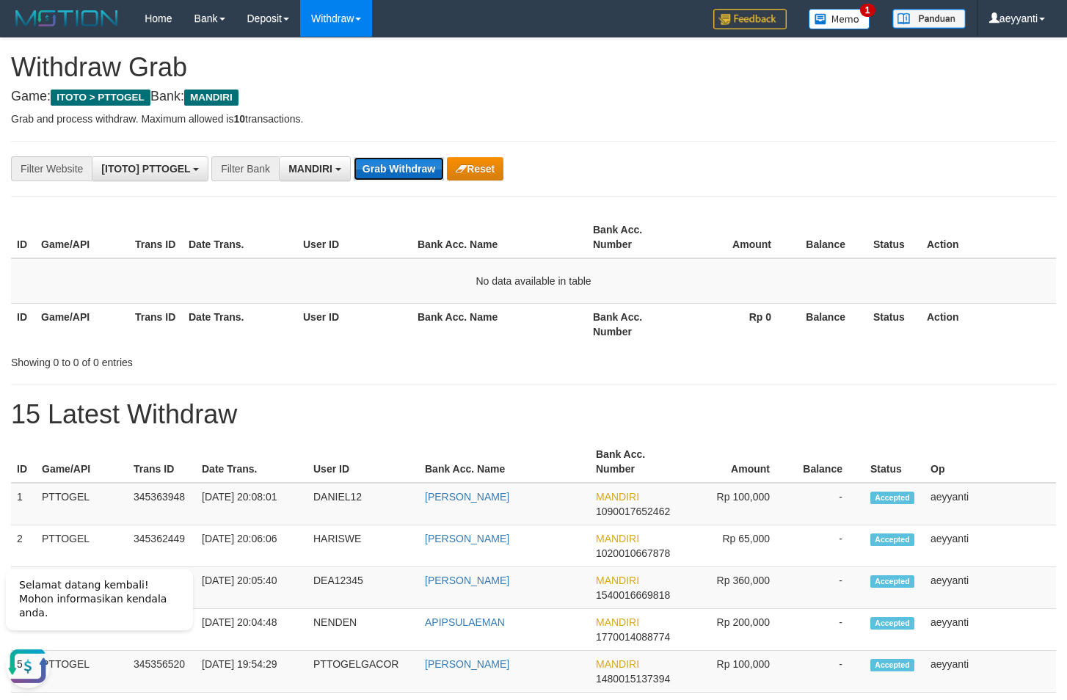
click at [384, 167] on button "Grab Withdraw" at bounding box center [399, 168] width 90 height 23
click at [407, 164] on button "Grab Withdraw" at bounding box center [399, 168] width 90 height 23
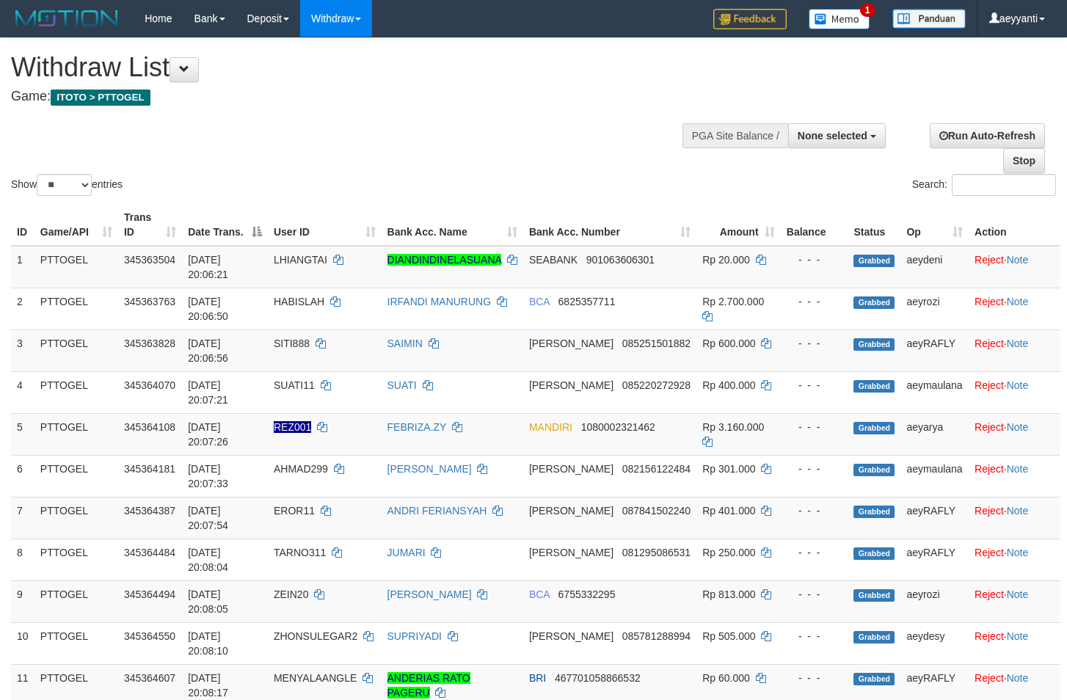
select select
select select "**"
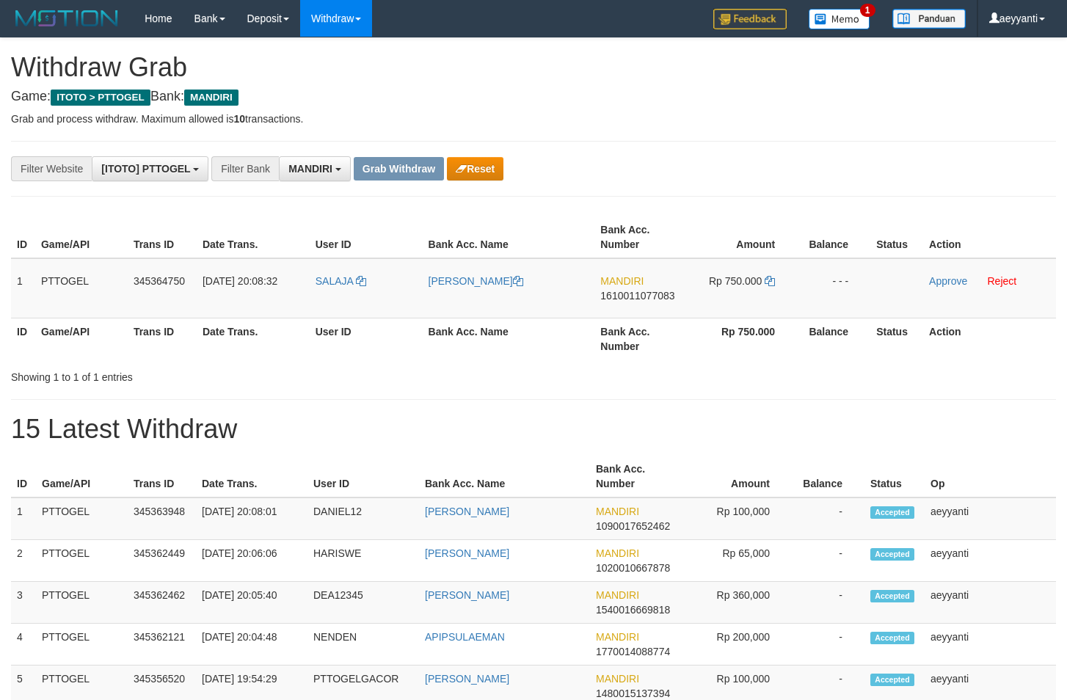
scroll to position [43, 0]
drag, startPoint x: 355, startPoint y: 266, endPoint x: 769, endPoint y: 286, distance: 415.2
click at [769, 286] on tr "1 PTTOGEL 345364750 [DATE] 20:08:32 [GEOGRAPHIC_DATA][PERSON_NAME] MANDIRI 1610…" at bounding box center [533, 288] width 1045 height 60
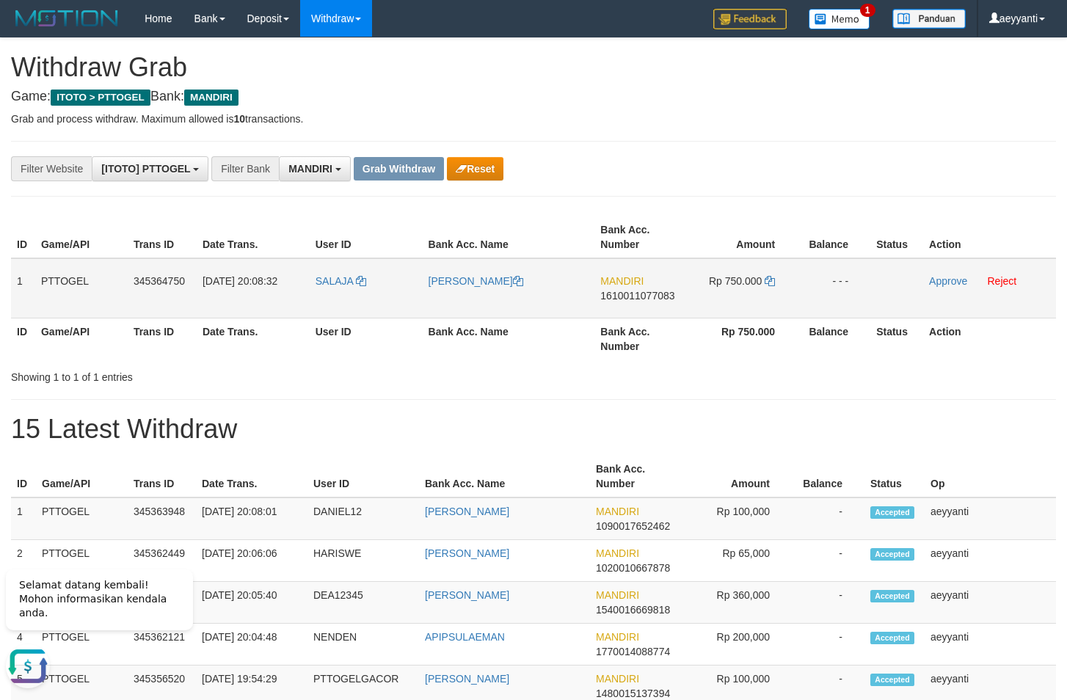
click at [638, 297] on span "1610011077083" at bounding box center [637, 296] width 74 height 12
copy span "1610011077083"
click at [770, 281] on icon at bounding box center [770, 281] width 10 height 10
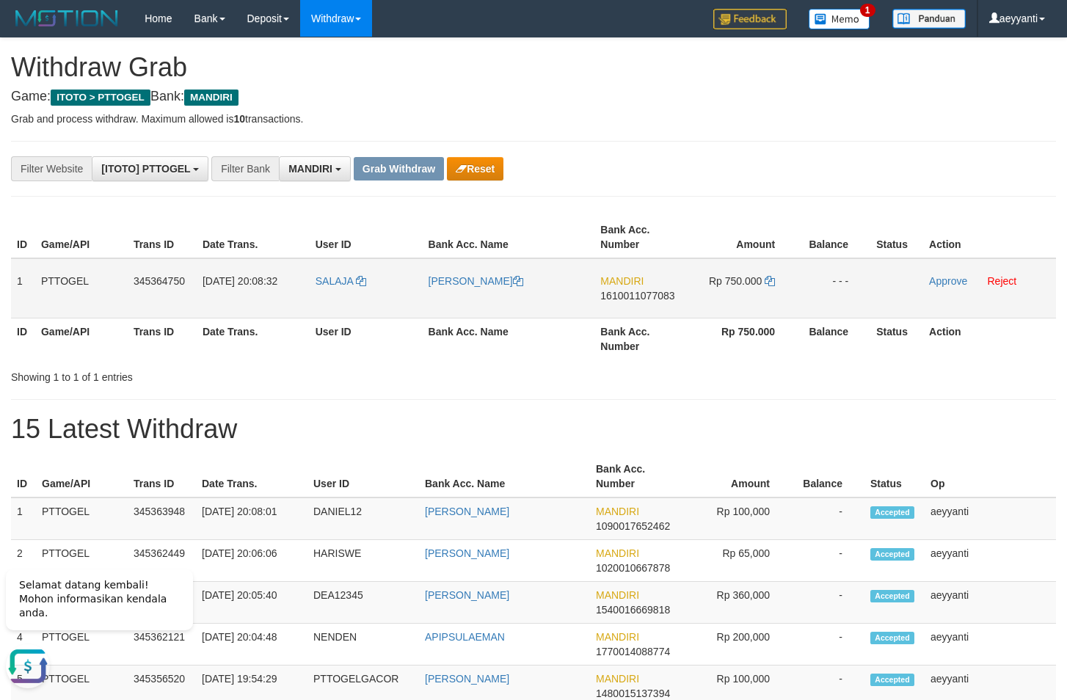
click at [945, 275] on td "Approve Reject" at bounding box center [989, 288] width 133 height 60
click at [945, 280] on link "Approve" at bounding box center [948, 281] width 38 height 12
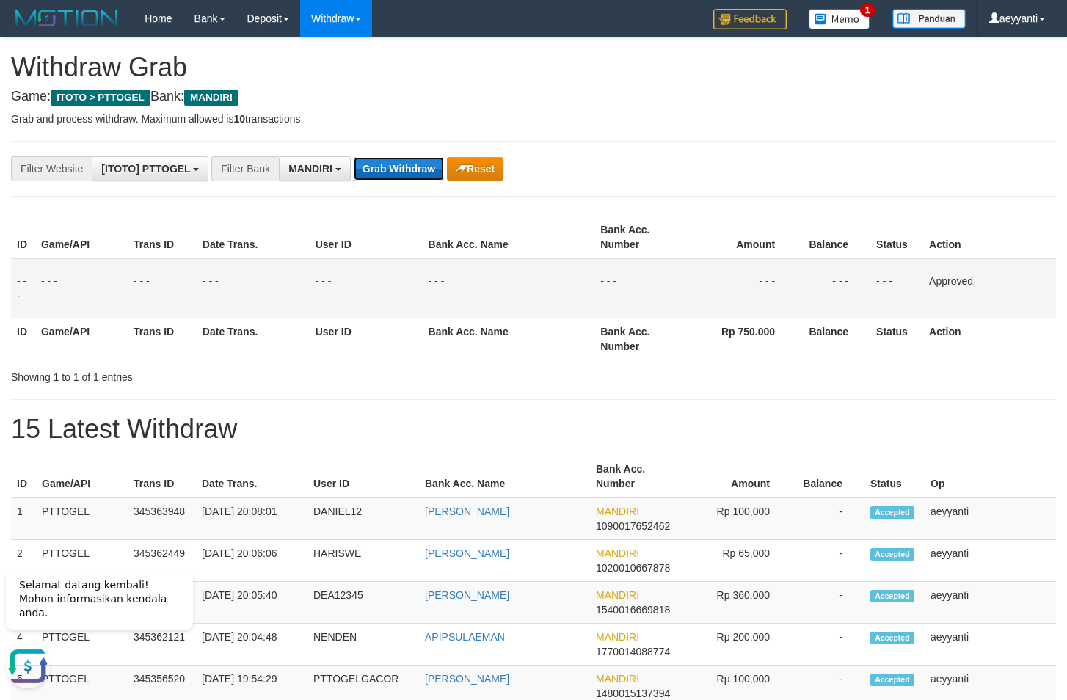
click at [398, 167] on button "Grab Withdraw" at bounding box center [399, 168] width 90 height 23
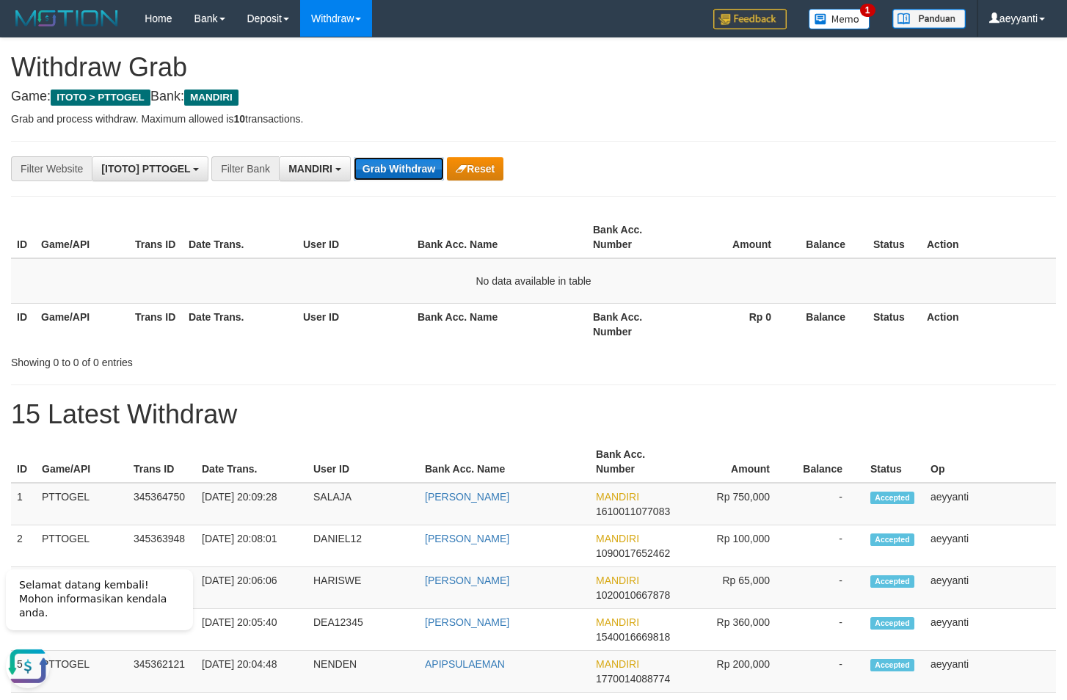
click at [386, 171] on button "Grab Withdraw" at bounding box center [399, 168] width 90 height 23
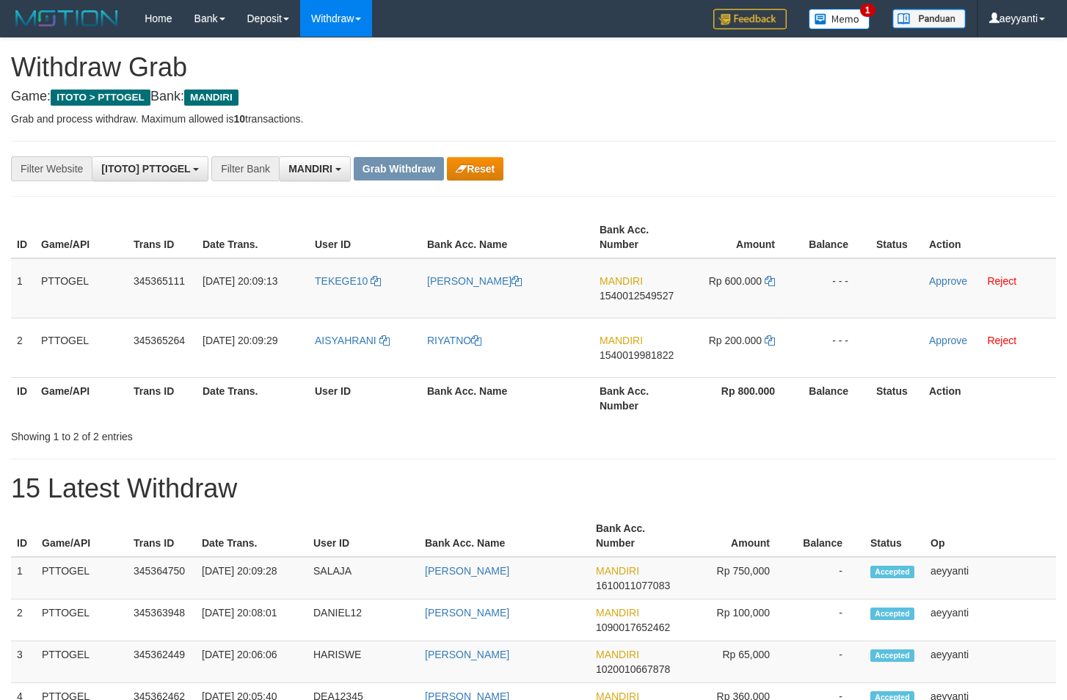
scroll to position [43, 0]
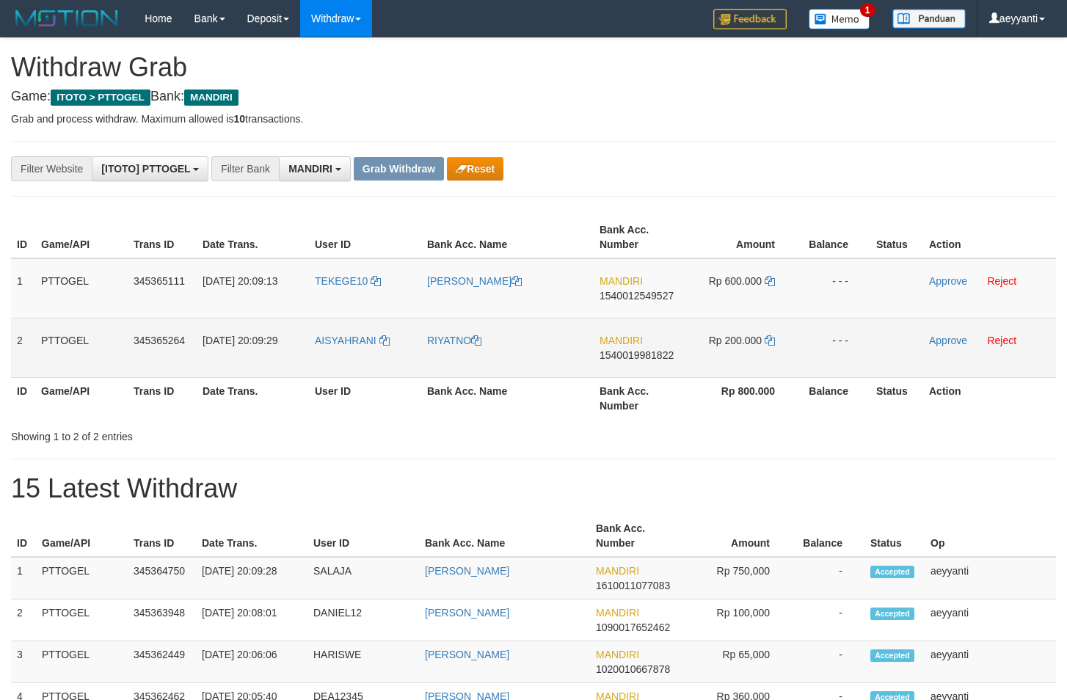
drag, startPoint x: 374, startPoint y: 275, endPoint x: 713, endPoint y: 356, distance: 348.8
click at [713, 356] on tbody "1 PTTOGEL 345365111 [DATE] 20:09:13 TEKEGE10 [PERSON_NAME] MANDIRI 154001254952…" at bounding box center [533, 318] width 1045 height 120
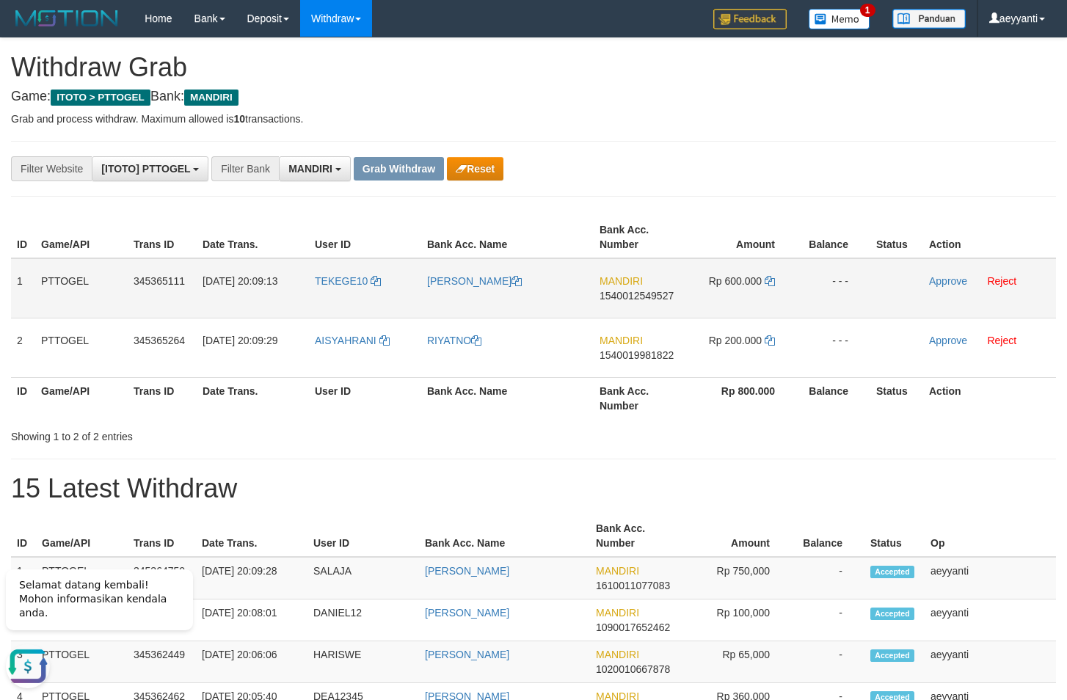
drag, startPoint x: 597, startPoint y: 212, endPoint x: 617, endPoint y: 280, distance: 70.6
click at [597, 214] on div "ID Game/API Trans ID Date Trans. User ID Bank Acc. Name Bank Acc. Number Amount…" at bounding box center [533, 317] width 1067 height 211
click at [627, 296] on span "1540012549527" at bounding box center [637, 296] width 74 height 12
drag, startPoint x: 627, startPoint y: 296, endPoint x: 636, endPoint y: 288, distance: 11.5
click at [627, 297] on span "1540012549527" at bounding box center [637, 296] width 74 height 12
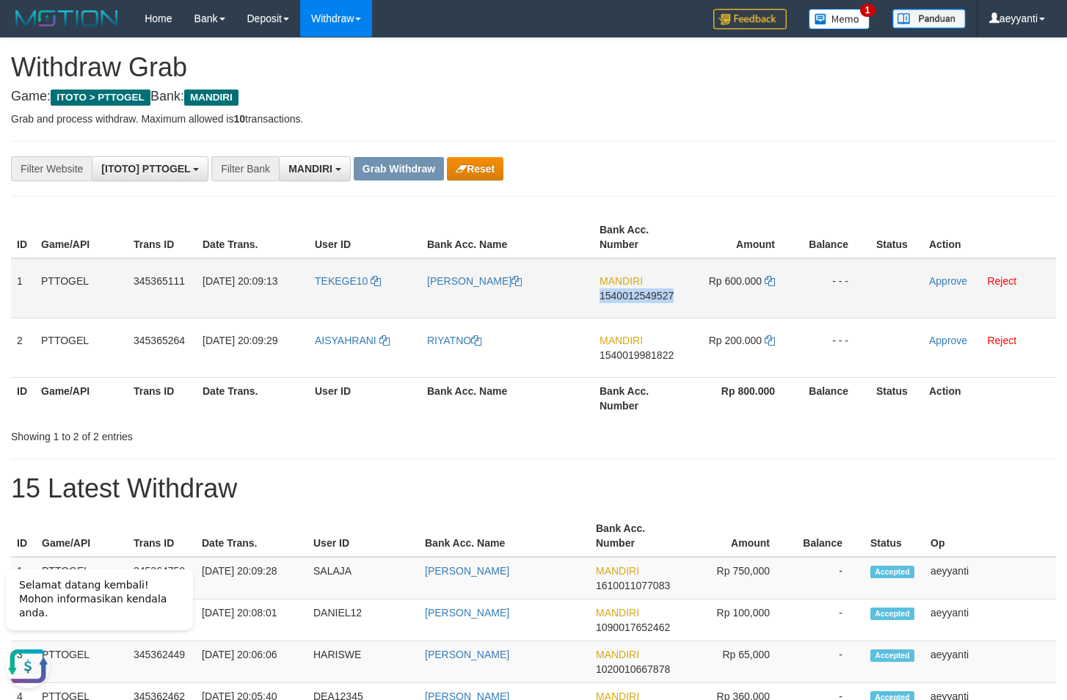
copy span "1540012549527"
click at [769, 280] on icon at bounding box center [770, 281] width 10 height 10
click at [769, 279] on icon at bounding box center [770, 281] width 10 height 10
click at [951, 280] on link "Approve" at bounding box center [948, 281] width 38 height 12
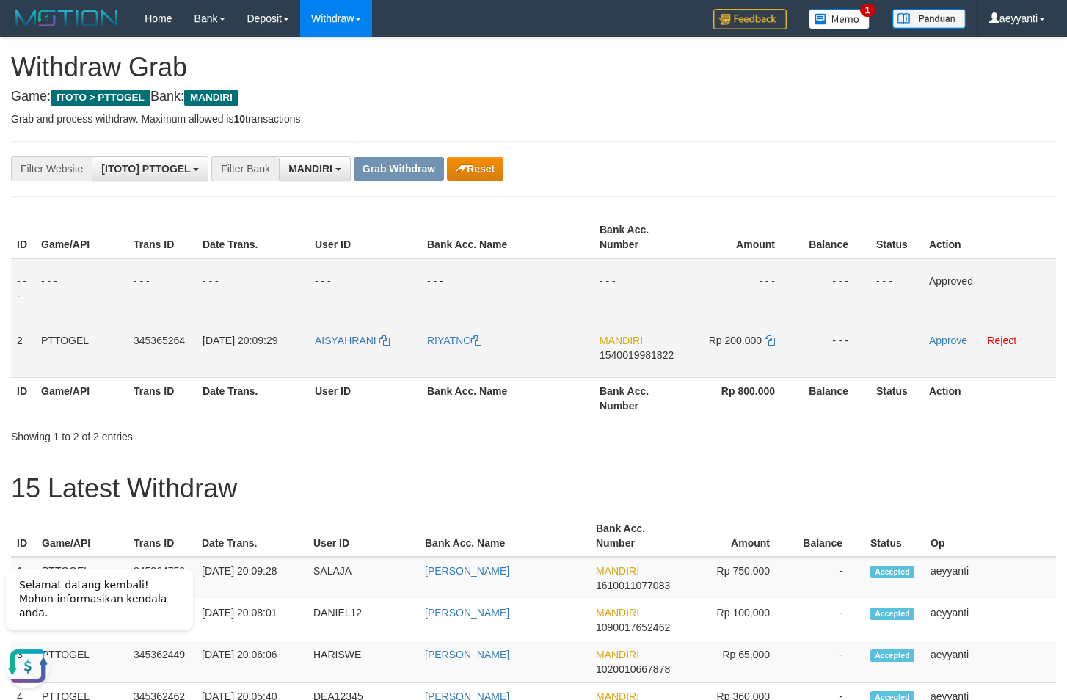
click at [620, 355] on span "1540019981822" at bounding box center [637, 355] width 74 height 12
copy span "1540019981822"
click at [645, 357] on span "1540019981822" at bounding box center [637, 355] width 74 height 12
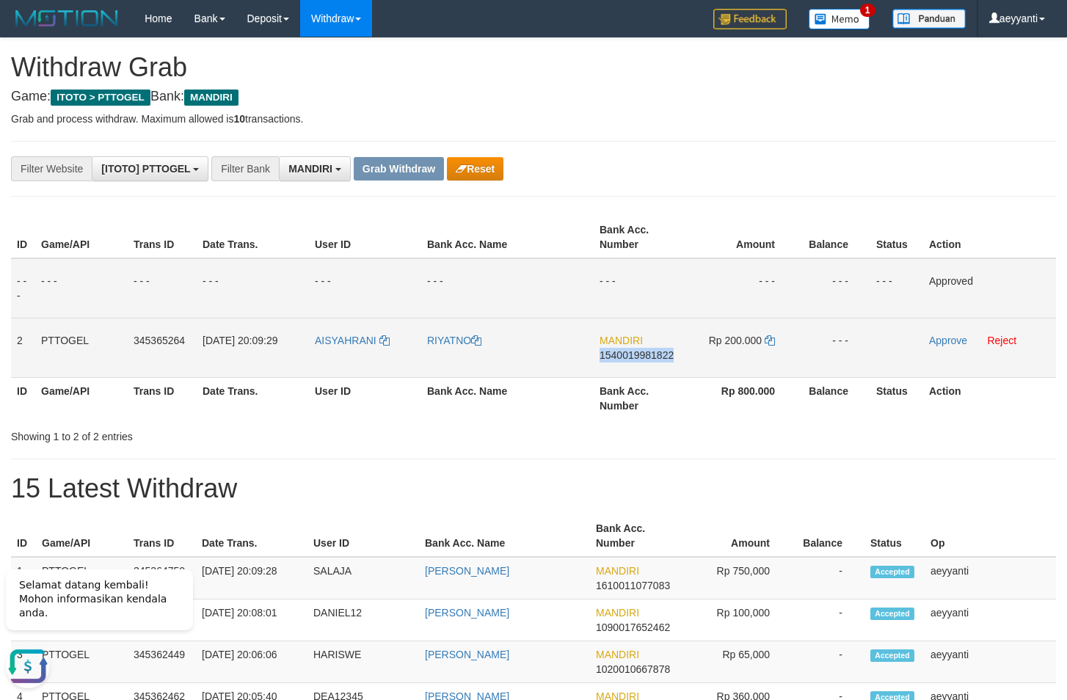
copy span "1540019981822"
click at [769, 341] on icon at bounding box center [770, 340] width 10 height 10
click at [934, 340] on link "Approve" at bounding box center [948, 341] width 38 height 12
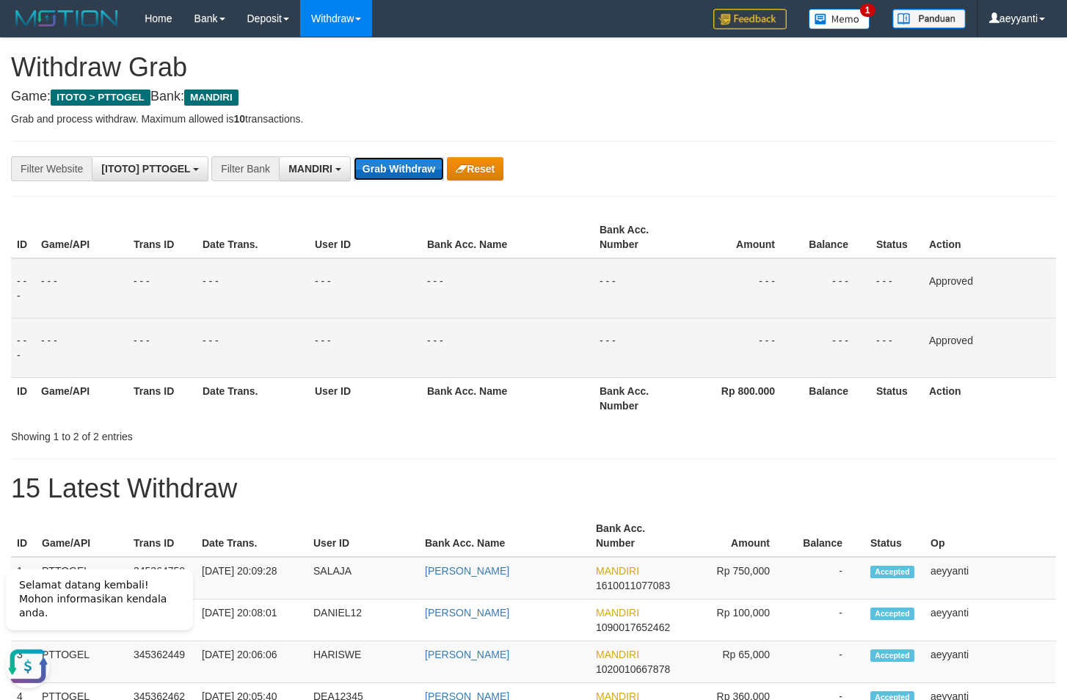
click at [397, 164] on button "Grab Withdraw" at bounding box center [399, 168] width 90 height 23
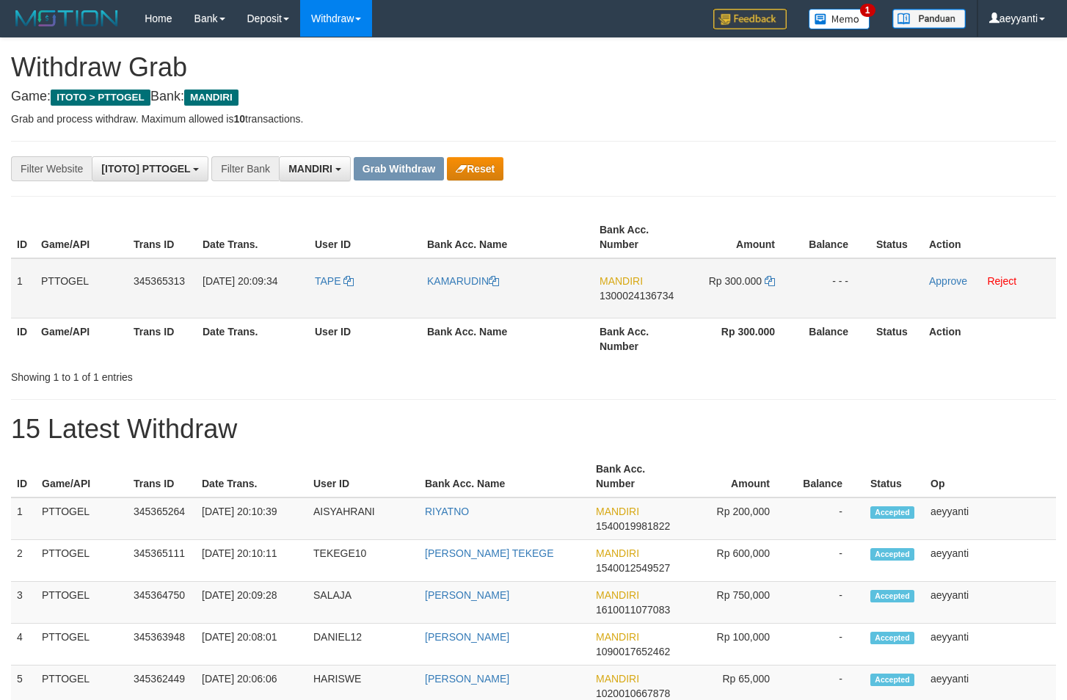
scroll to position [43, 0]
drag, startPoint x: 368, startPoint y: 264, endPoint x: 762, endPoint y: 297, distance: 395.5
click at [762, 297] on tr "1 PTTOGEL 345365313 [DATE] 20:09:34 TAPE [GEOGRAPHIC_DATA] MANDIRI 130002413673…" at bounding box center [533, 288] width 1045 height 60
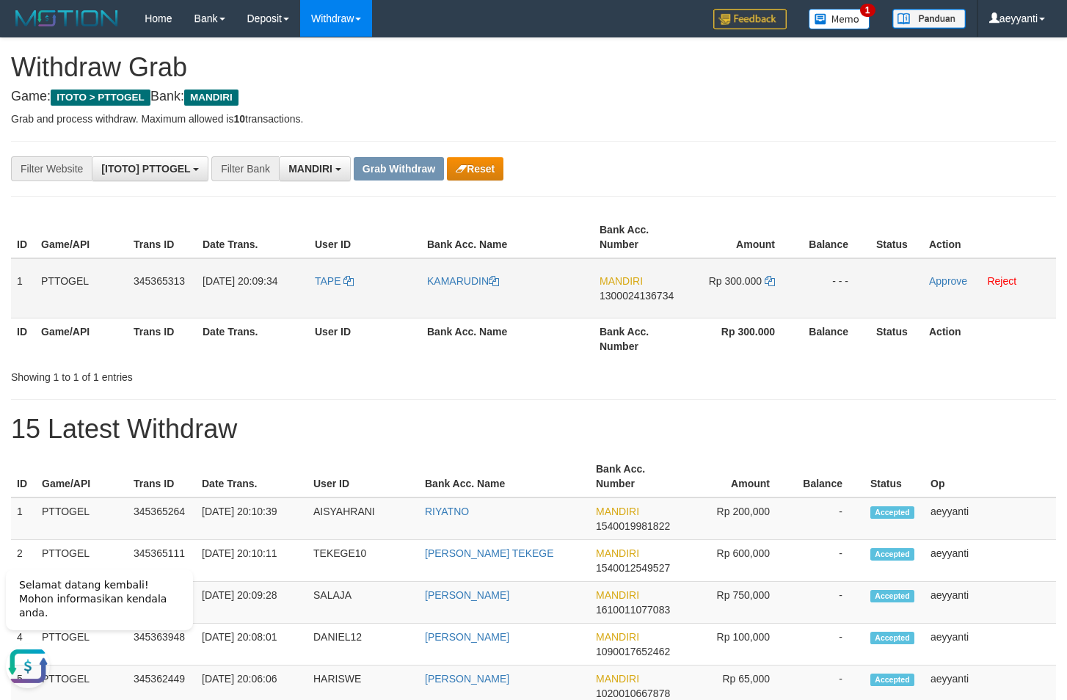
click at [640, 299] on span "1300024136734" at bounding box center [637, 296] width 74 height 12
copy span "1300024136734"
click at [770, 280] on icon at bounding box center [770, 281] width 10 height 10
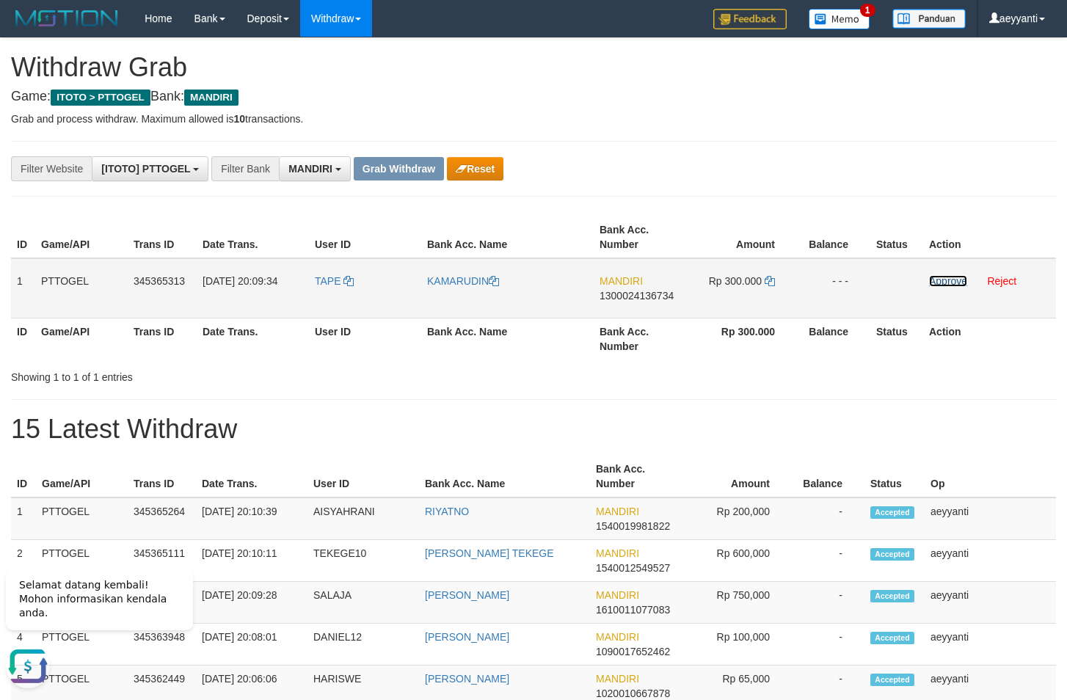
click at [940, 279] on link "Approve" at bounding box center [948, 281] width 38 height 12
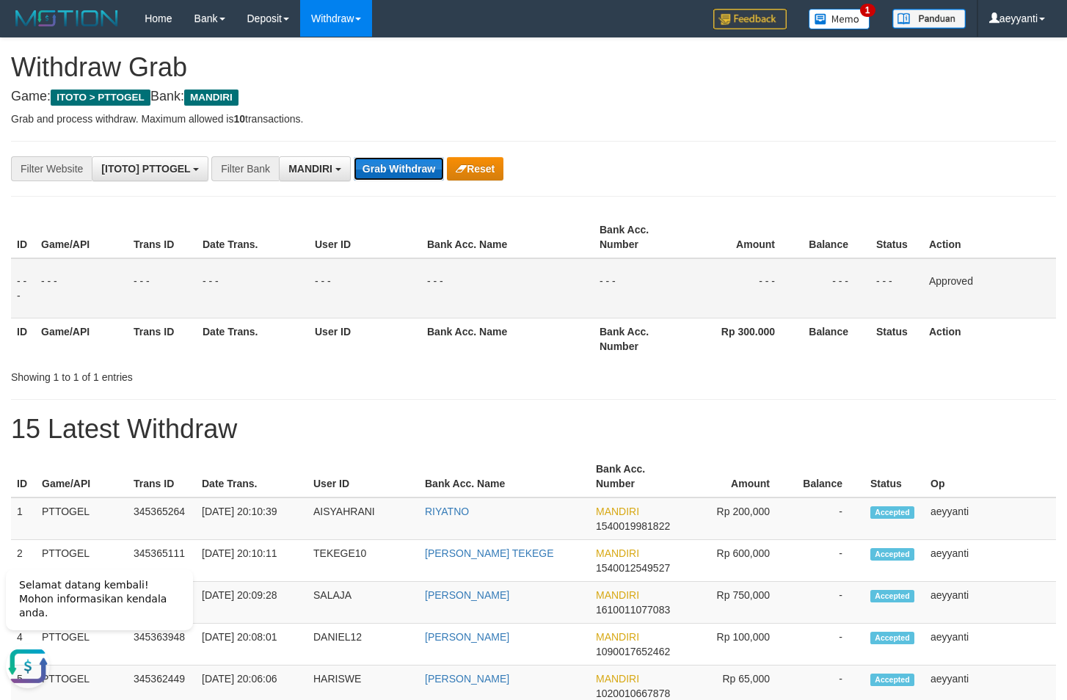
click at [395, 172] on button "Grab Withdraw" at bounding box center [399, 168] width 90 height 23
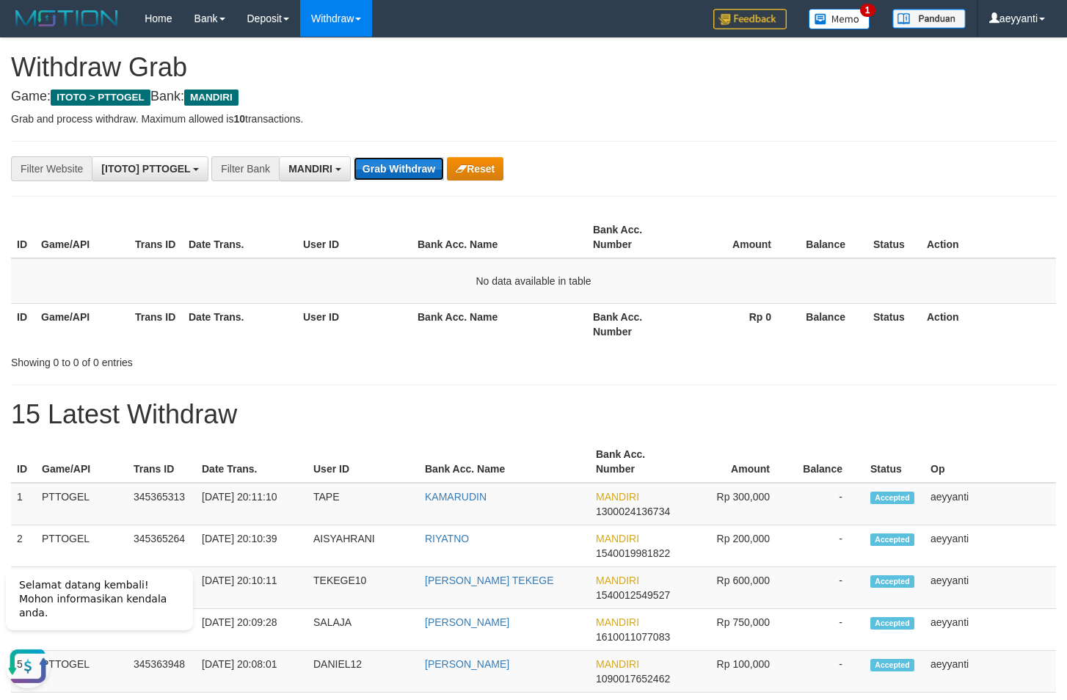
click at [390, 168] on button "Grab Withdraw" at bounding box center [399, 168] width 90 height 23
click at [394, 164] on button "Grab Withdraw" at bounding box center [399, 168] width 90 height 23
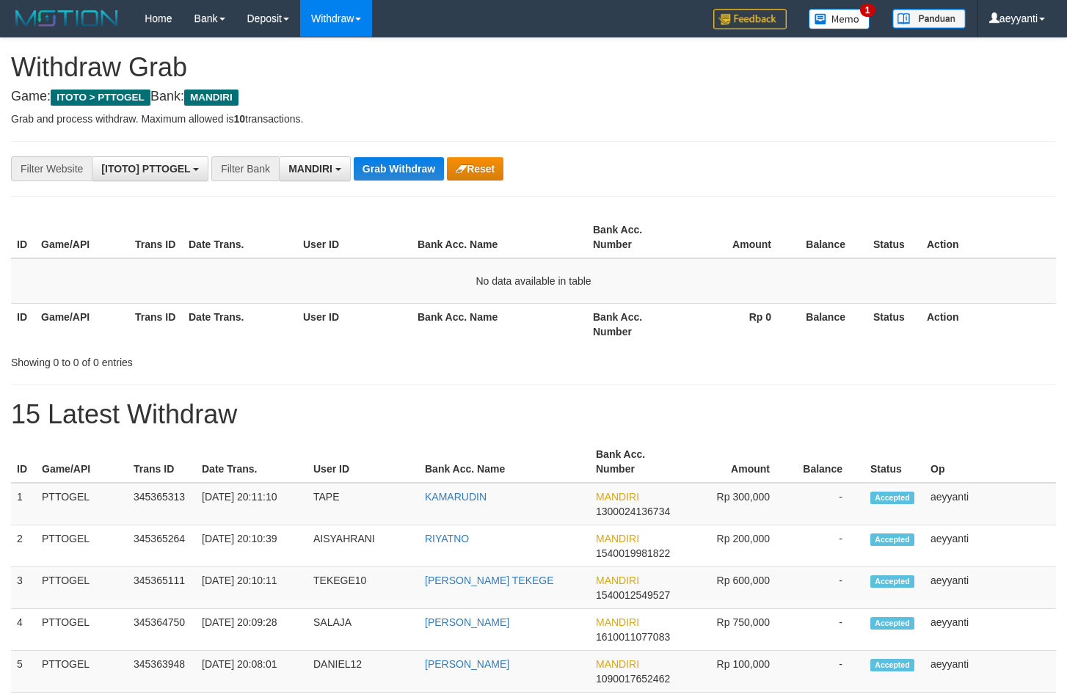
scroll to position [43, 0]
click at [394, 164] on button "Grab Withdraw" at bounding box center [399, 168] width 90 height 23
click at [395, 167] on button "Grab Withdraw" at bounding box center [399, 168] width 90 height 23
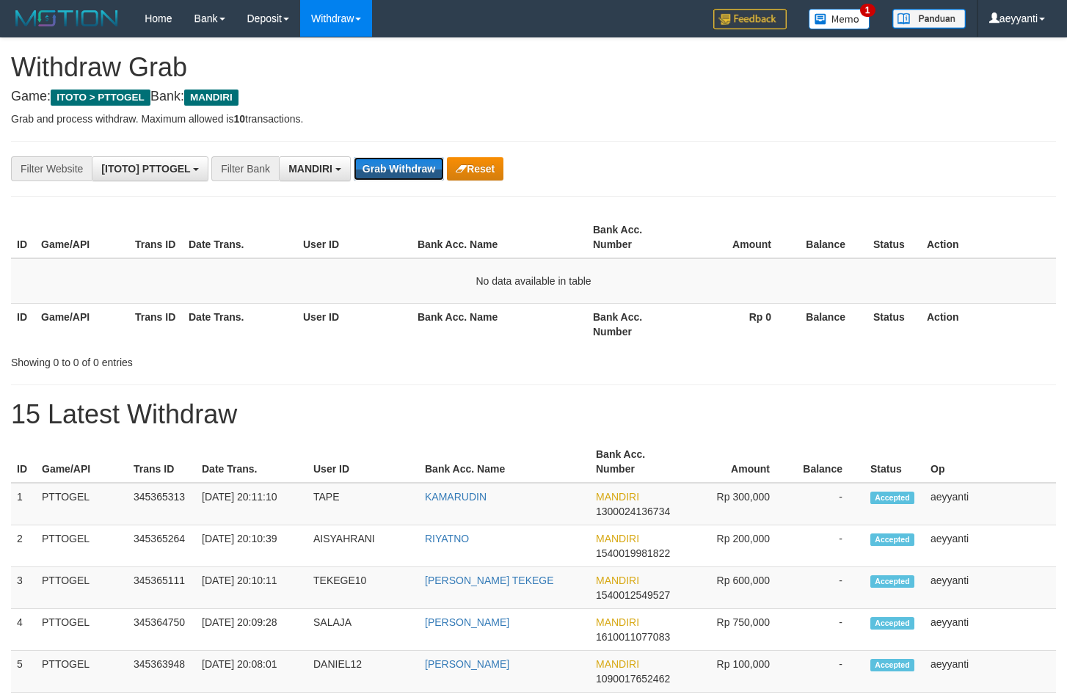
click at [395, 167] on button "Grab Withdraw" at bounding box center [399, 168] width 90 height 23
click at [415, 171] on button "Grab Withdraw" at bounding box center [399, 168] width 90 height 23
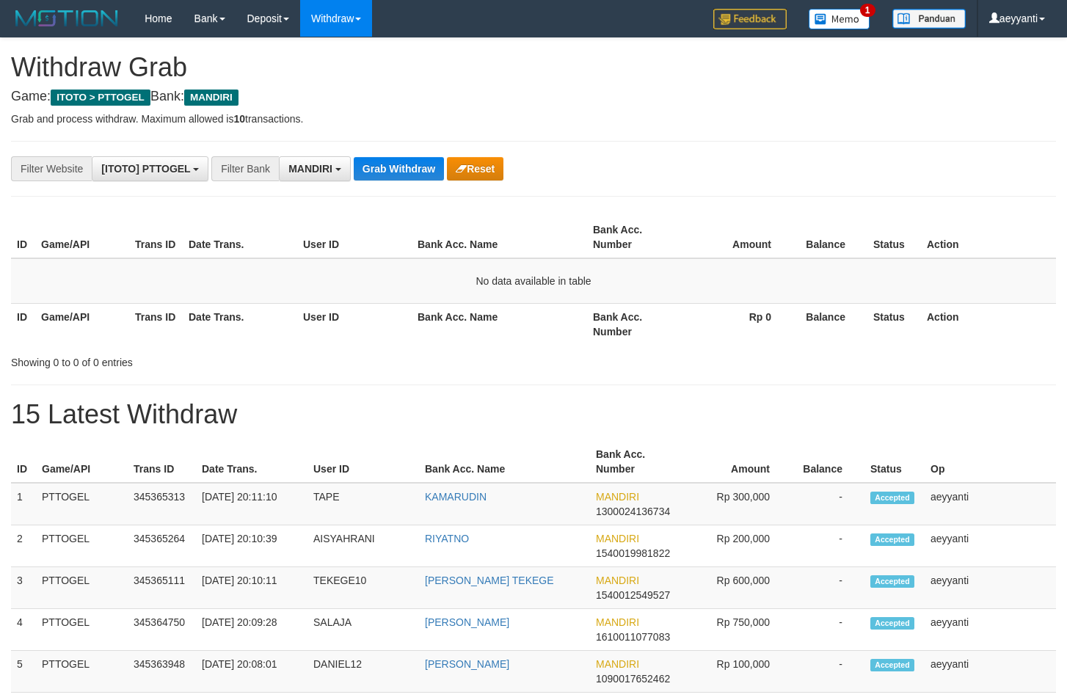
scroll to position [43, 0]
click at [415, 171] on button "Grab Withdraw" at bounding box center [399, 168] width 90 height 23
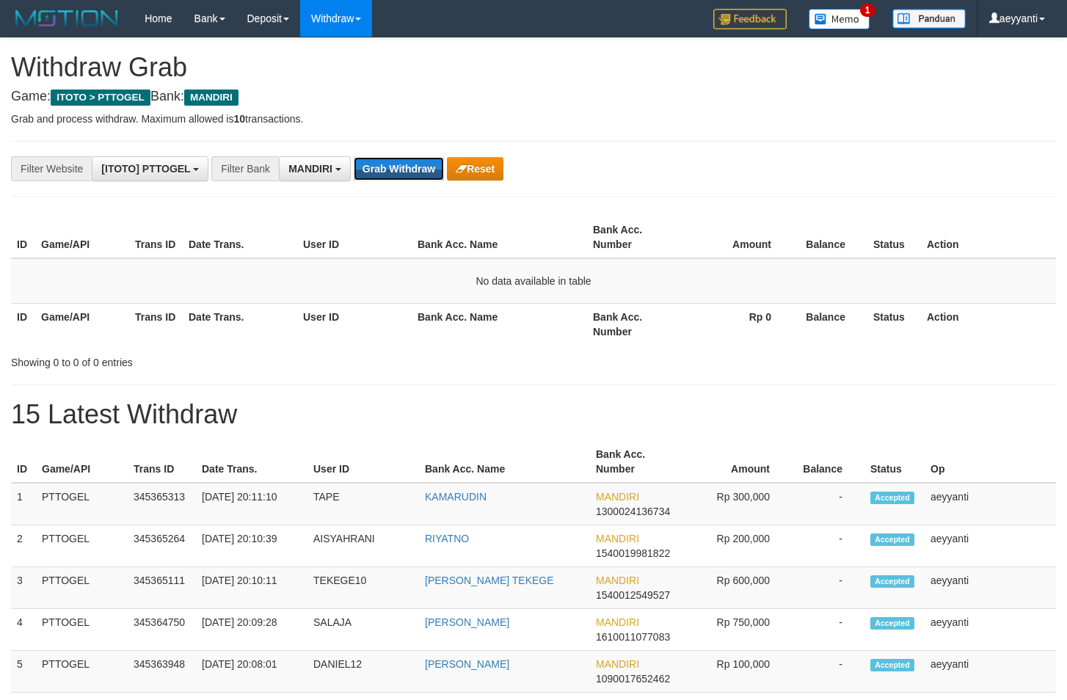
click at [415, 171] on button "Grab Withdraw" at bounding box center [399, 168] width 90 height 23
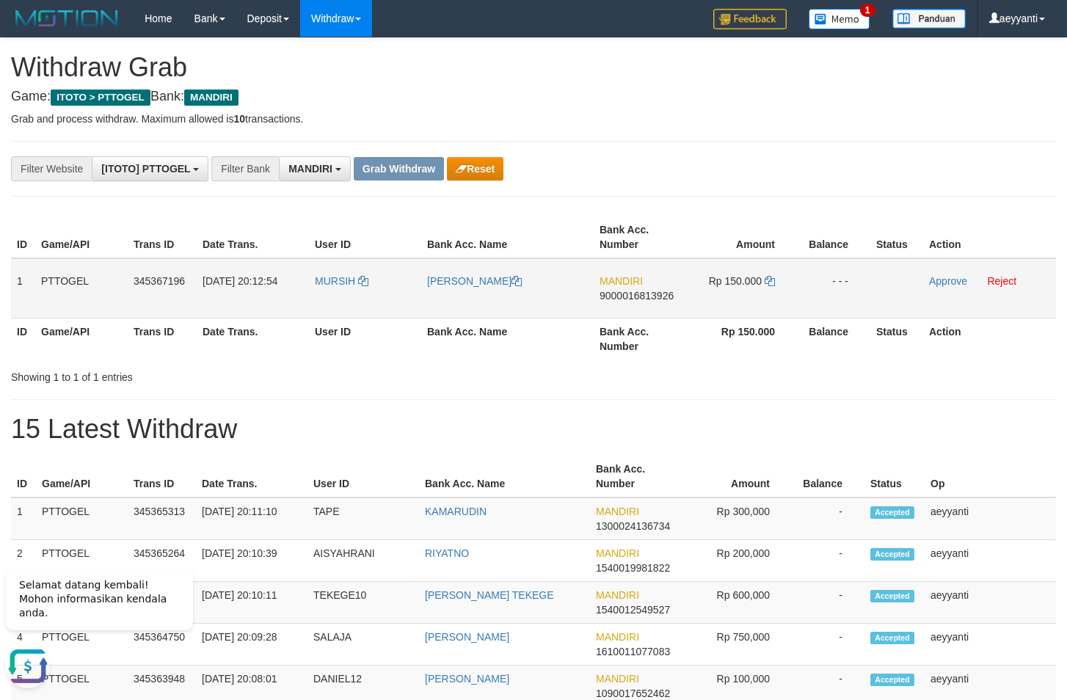
drag, startPoint x: 373, startPoint y: 268, endPoint x: 763, endPoint y: 312, distance: 392.2
click at [763, 312] on tr "1 PTTOGEL 345367196 [DATE] 20:12:54 MURSIH [PERSON_NAME] MANDIRI 9000016813926 …" at bounding box center [533, 288] width 1045 height 60
click at [636, 297] on span "9000016813926" at bounding box center [637, 296] width 74 height 12
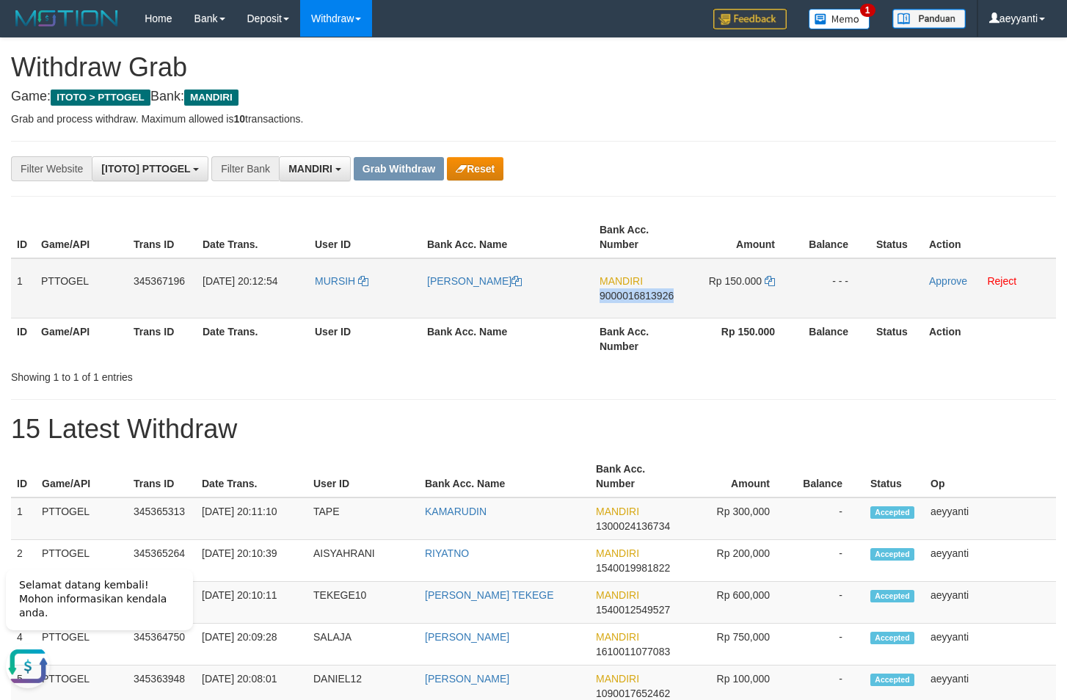
copy span "9000016813926"
click at [769, 282] on icon at bounding box center [770, 281] width 10 height 10
drag, startPoint x: 769, startPoint y: 282, endPoint x: 785, endPoint y: 283, distance: 15.5
click at [770, 282] on icon at bounding box center [770, 281] width 10 height 10
click at [941, 282] on link "Approve" at bounding box center [948, 281] width 38 height 12
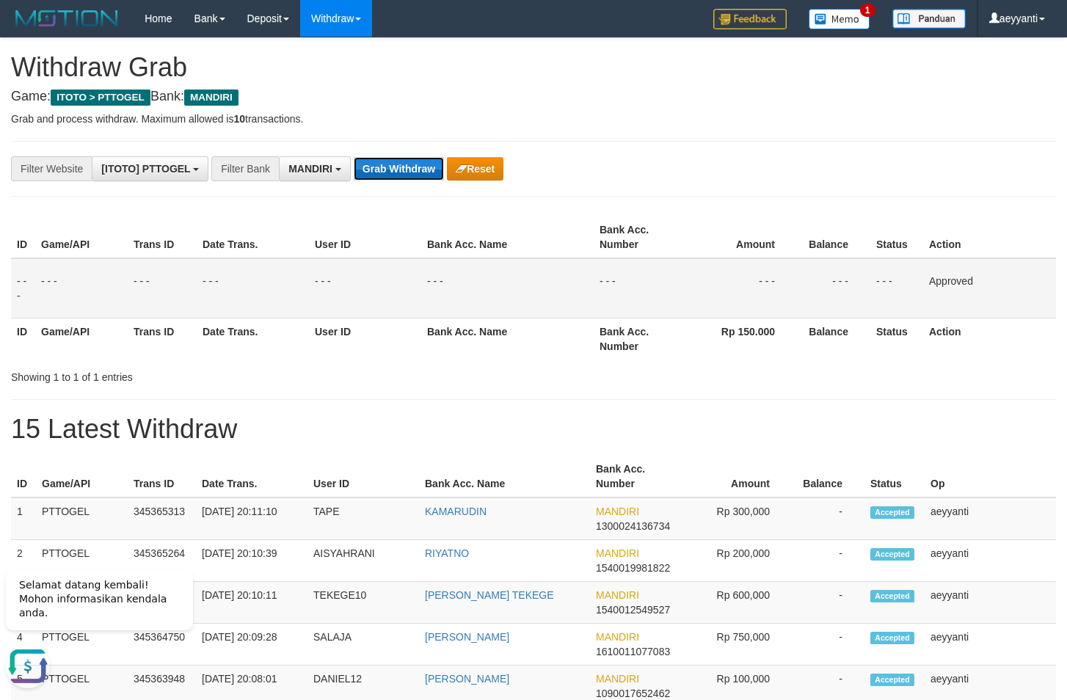
click at [385, 164] on button "Grab Withdraw" at bounding box center [399, 168] width 90 height 23
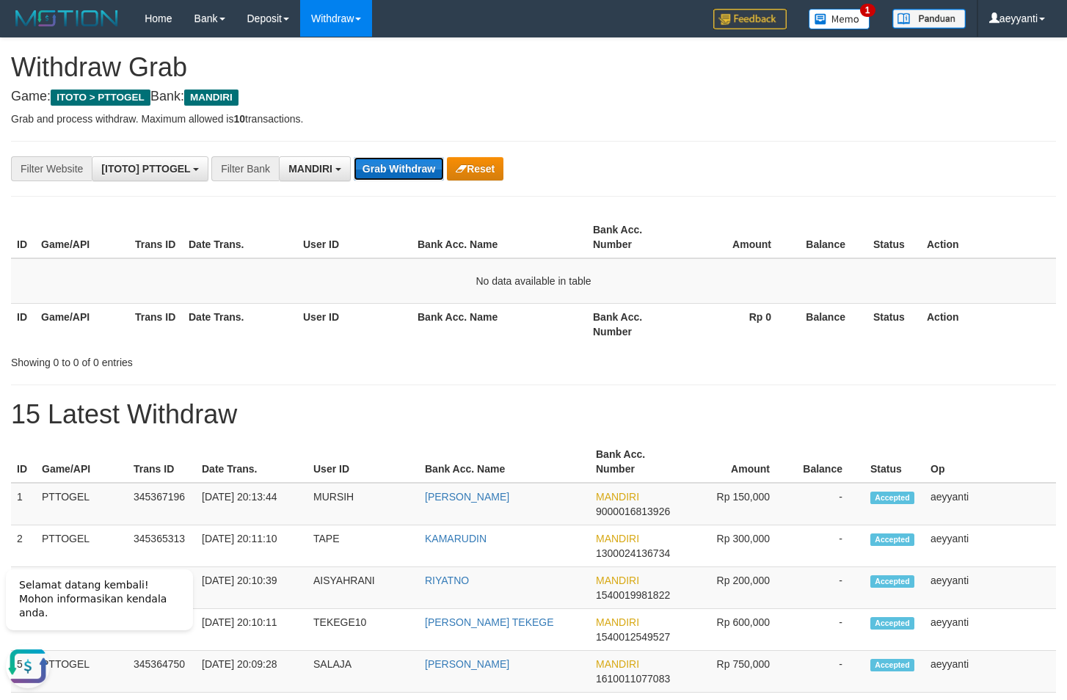
click at [381, 169] on button "Grab Withdraw" at bounding box center [399, 168] width 90 height 23
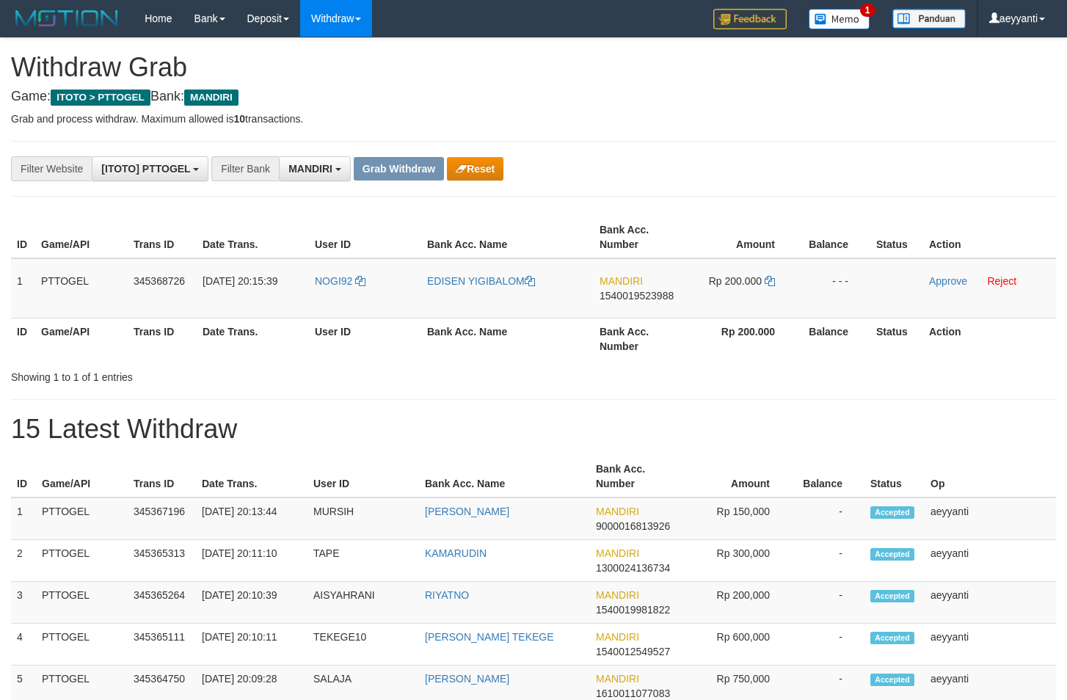
scroll to position [43, 0]
drag, startPoint x: 333, startPoint y: 262, endPoint x: 757, endPoint y: 299, distance: 425.1
click at [757, 299] on tr "1 PTTOGEL 345368726 01/10/2025 20:15:39 NOGI92 EDISEN YIGIBALOM MANDIRI 1540019…" at bounding box center [533, 288] width 1045 height 60
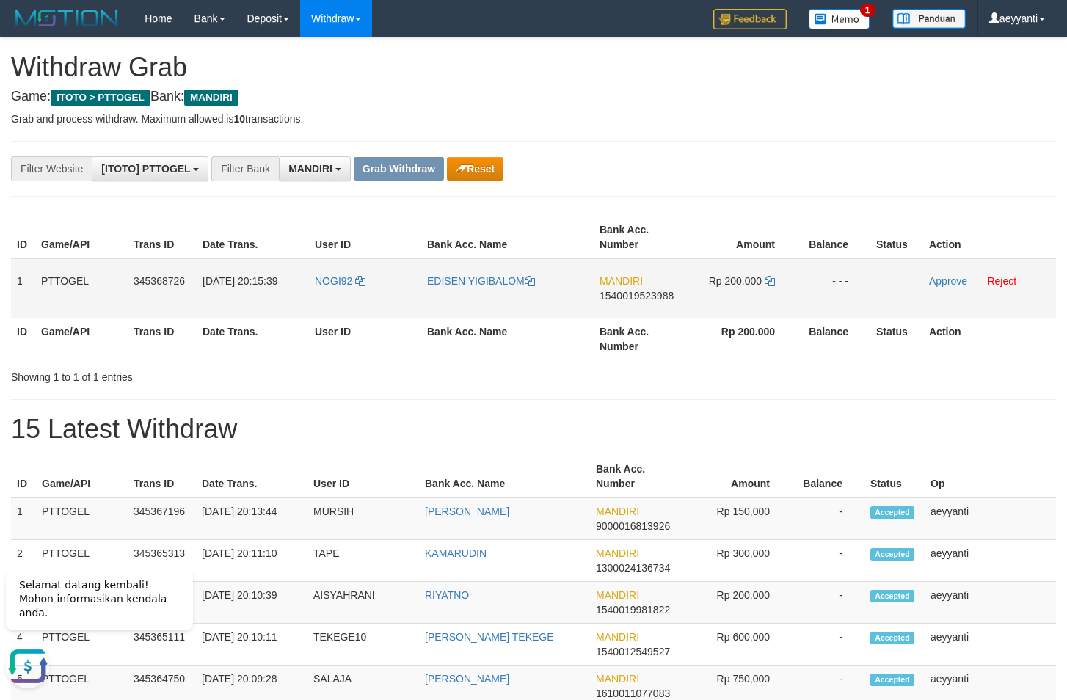
click at [651, 297] on span "1540019523988" at bounding box center [637, 296] width 74 height 12
copy span "1540019523988"
click at [772, 283] on icon at bounding box center [770, 281] width 10 height 10
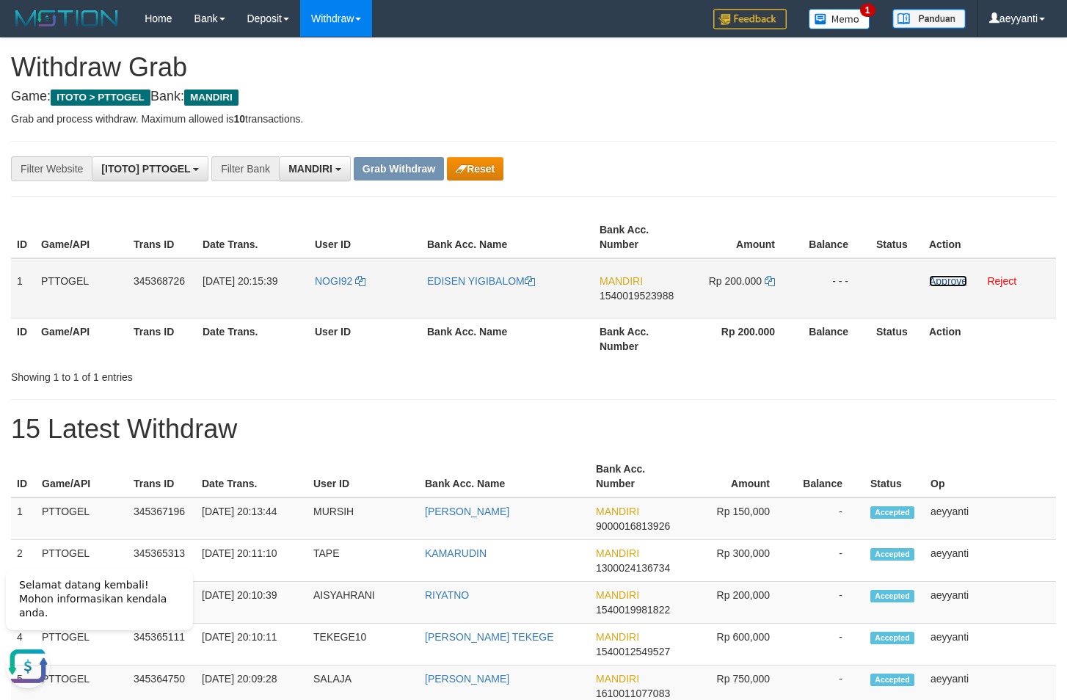
click at [941, 286] on link "Approve" at bounding box center [948, 281] width 38 height 12
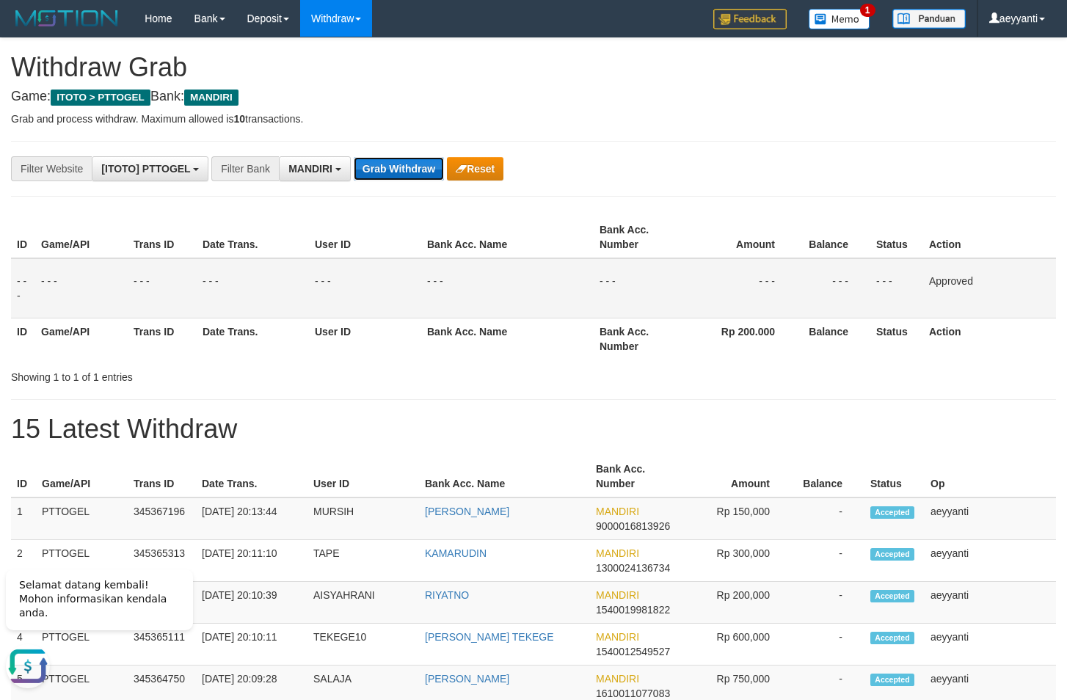
click at [398, 170] on button "Grab Withdraw" at bounding box center [399, 168] width 90 height 23
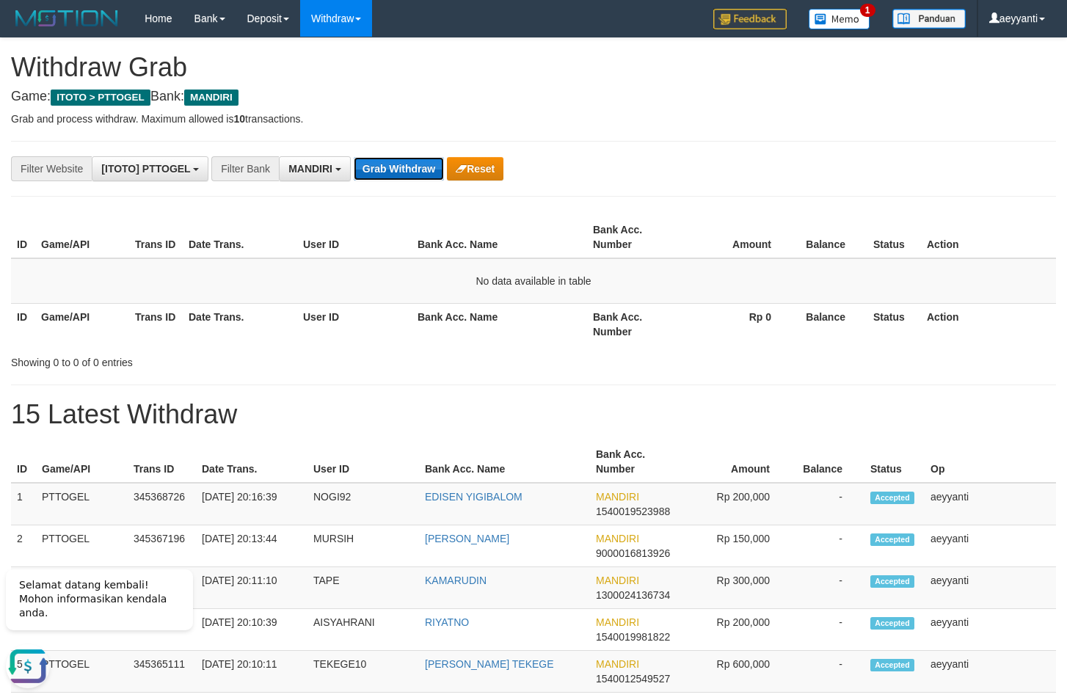
click at [354, 164] on button "Grab Withdraw" at bounding box center [399, 168] width 90 height 23
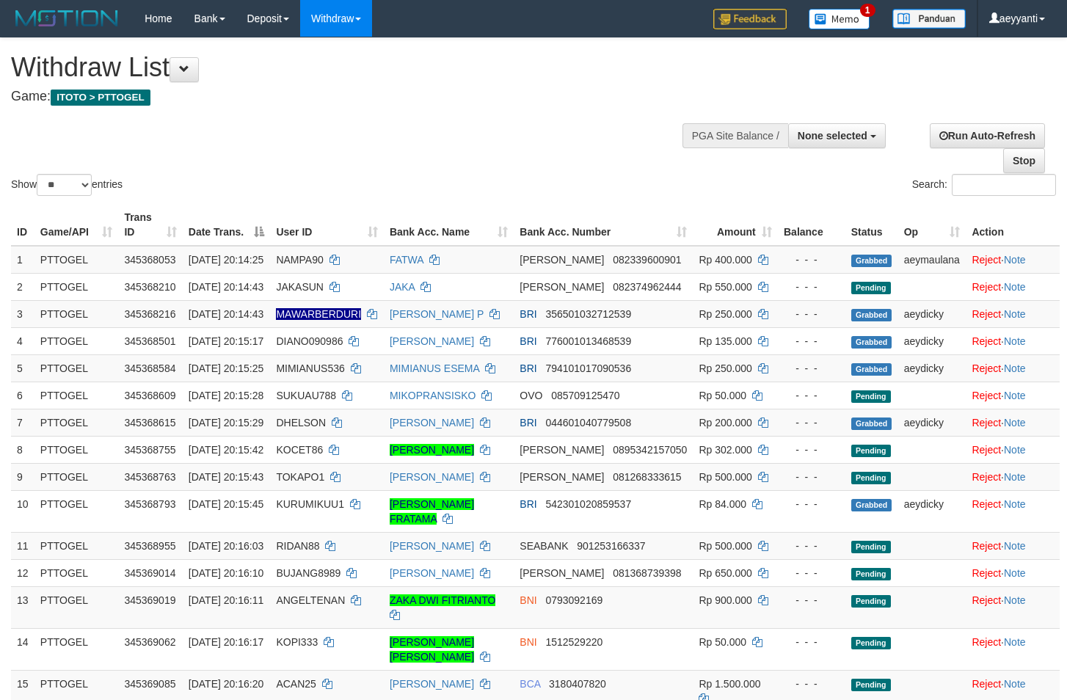
select select
select select "**"
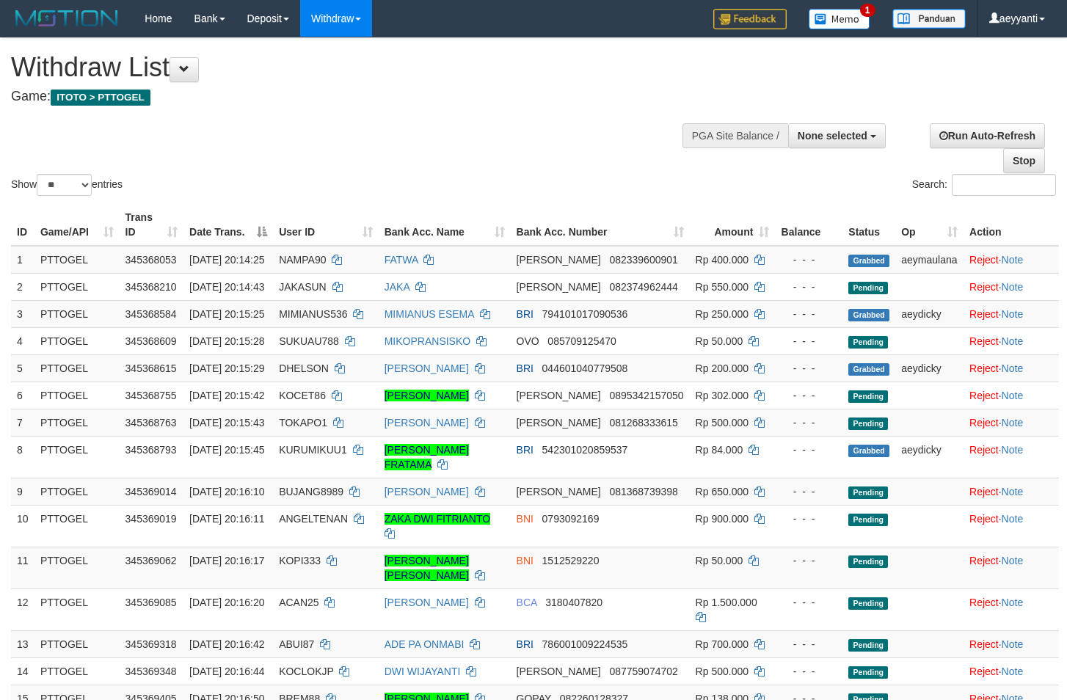
select select
select select "**"
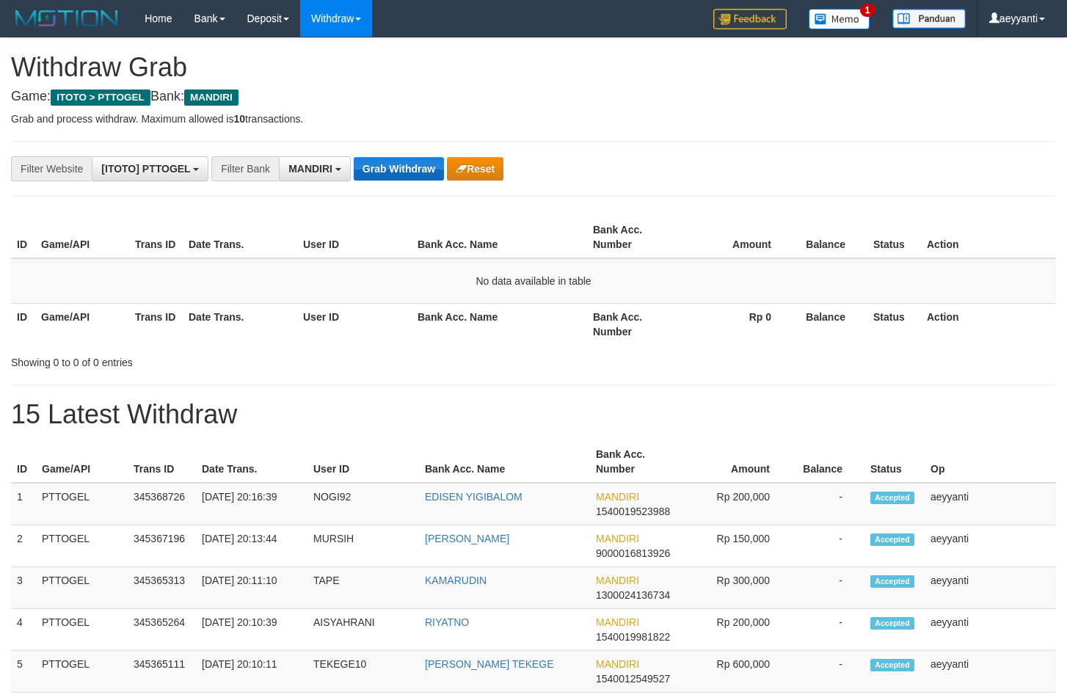
scroll to position [43, 0]
click at [389, 167] on button "Grab Withdraw" at bounding box center [399, 168] width 90 height 23
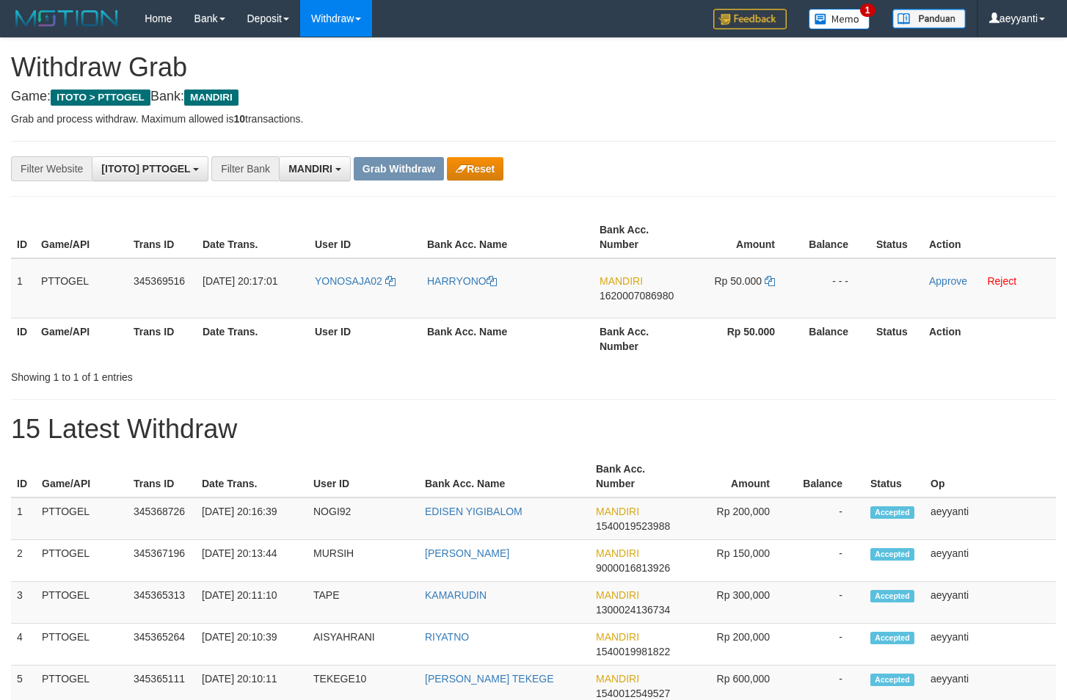
scroll to position [43, 0]
click at [463, 167] on icon "button" at bounding box center [461, 169] width 11 height 10
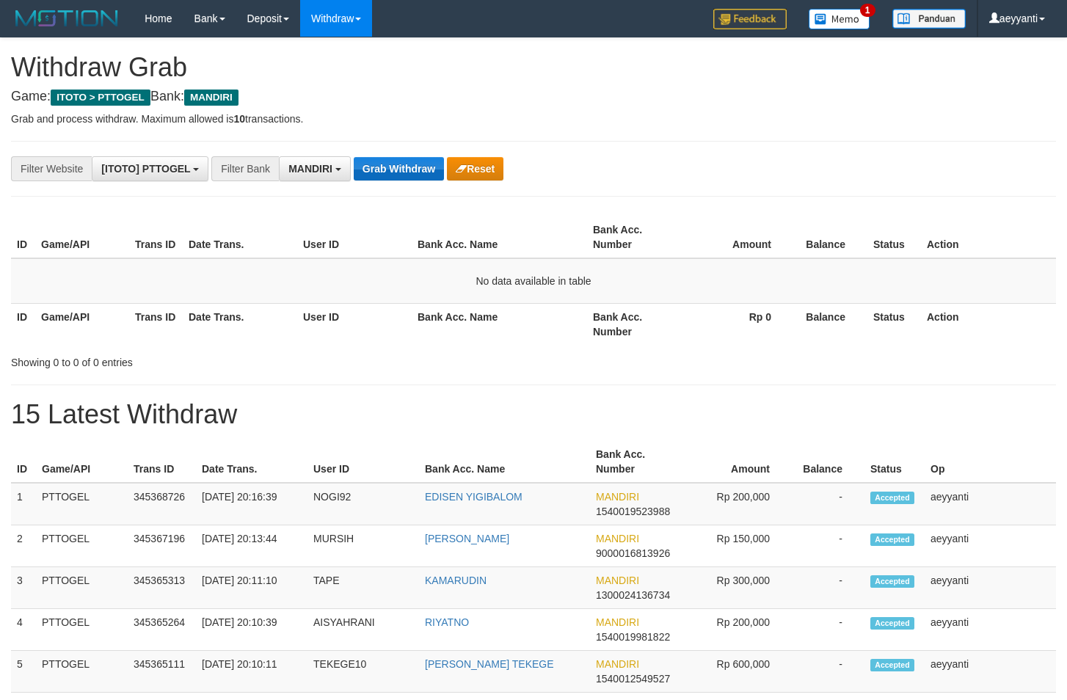
scroll to position [43, 0]
click at [401, 167] on button "Grab Withdraw" at bounding box center [399, 168] width 90 height 23
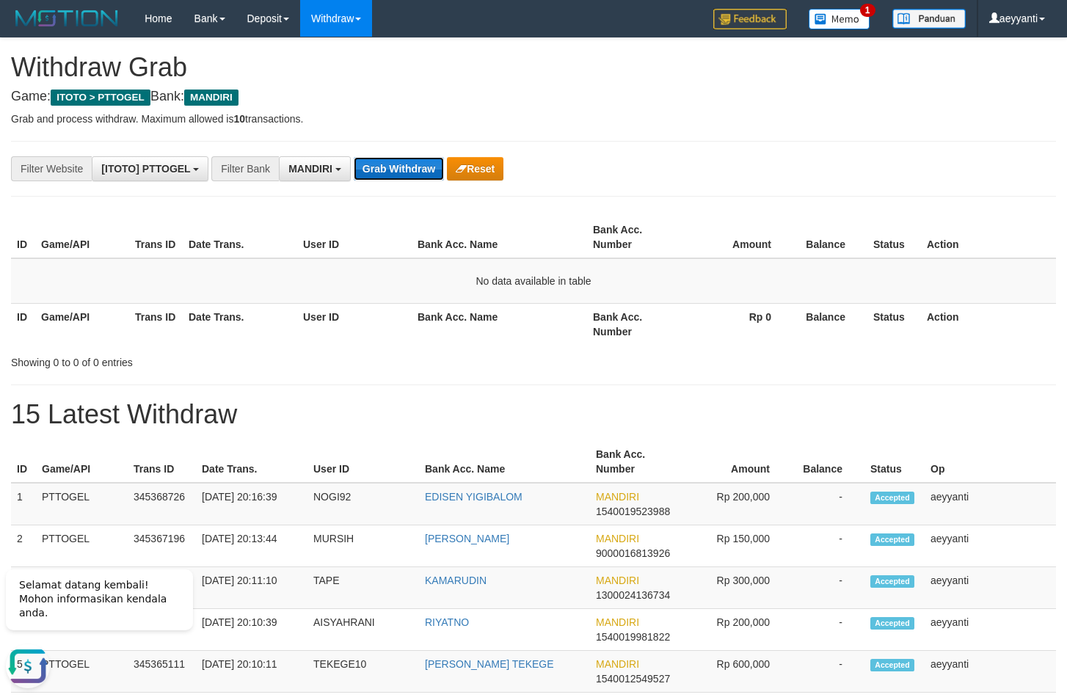
click at [399, 173] on button "Grab Withdraw" at bounding box center [399, 168] width 90 height 23
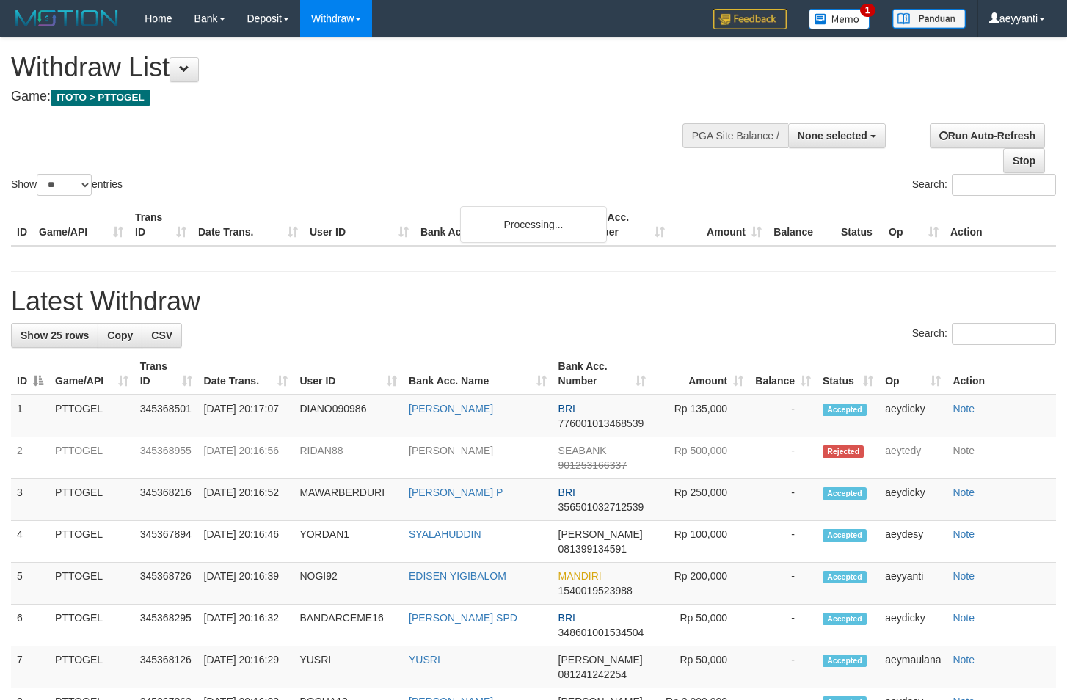
select select
select select "**"
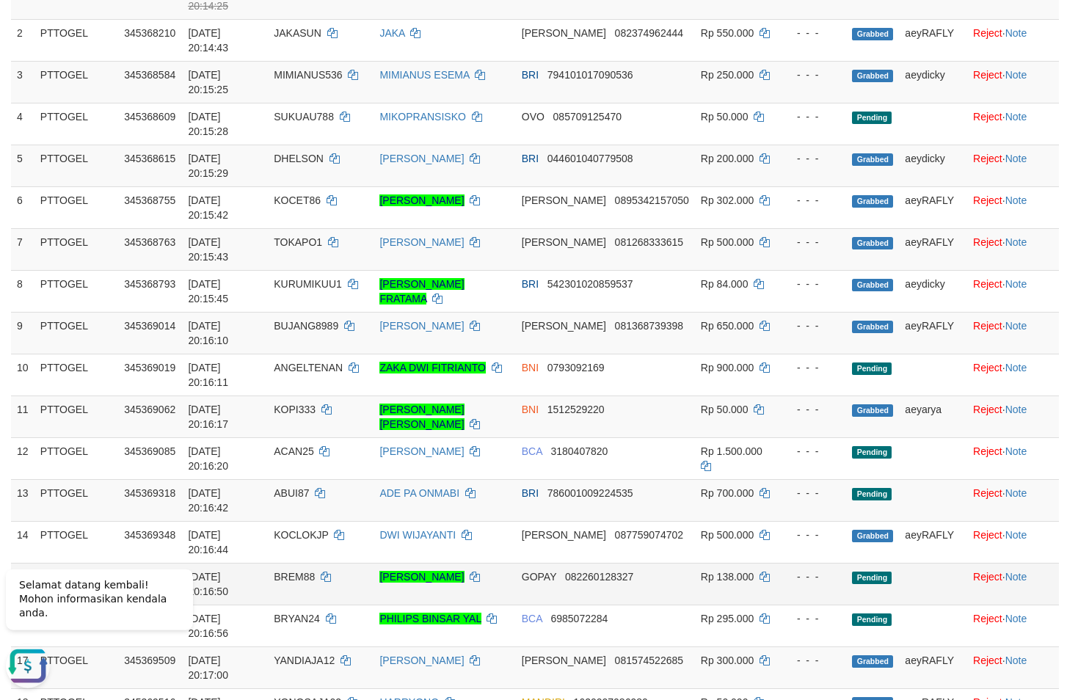
scroll to position [225, 0]
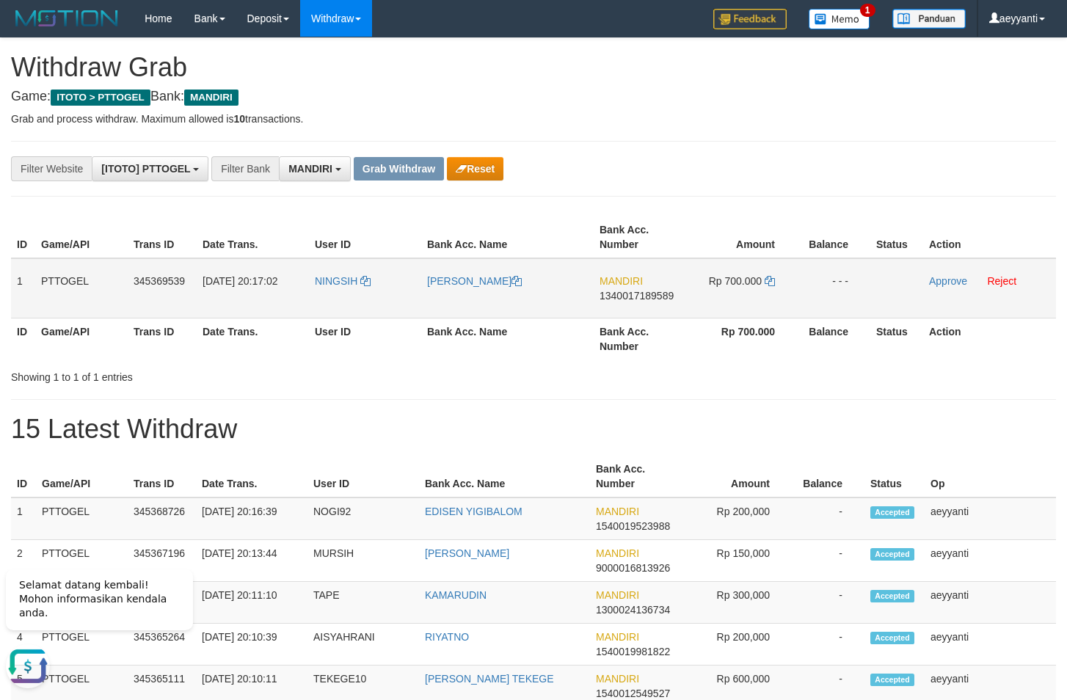
drag, startPoint x: 338, startPoint y: 264, endPoint x: 762, endPoint y: 299, distance: 425.8
click at [762, 299] on tr "1 PTTOGEL 345369539 01/10/2025 20:17:02 NINGSIH NINIK KARYANI MANDIRI 134001718…" at bounding box center [533, 288] width 1045 height 60
click at [637, 296] on span "1340017189589" at bounding box center [637, 296] width 74 height 12
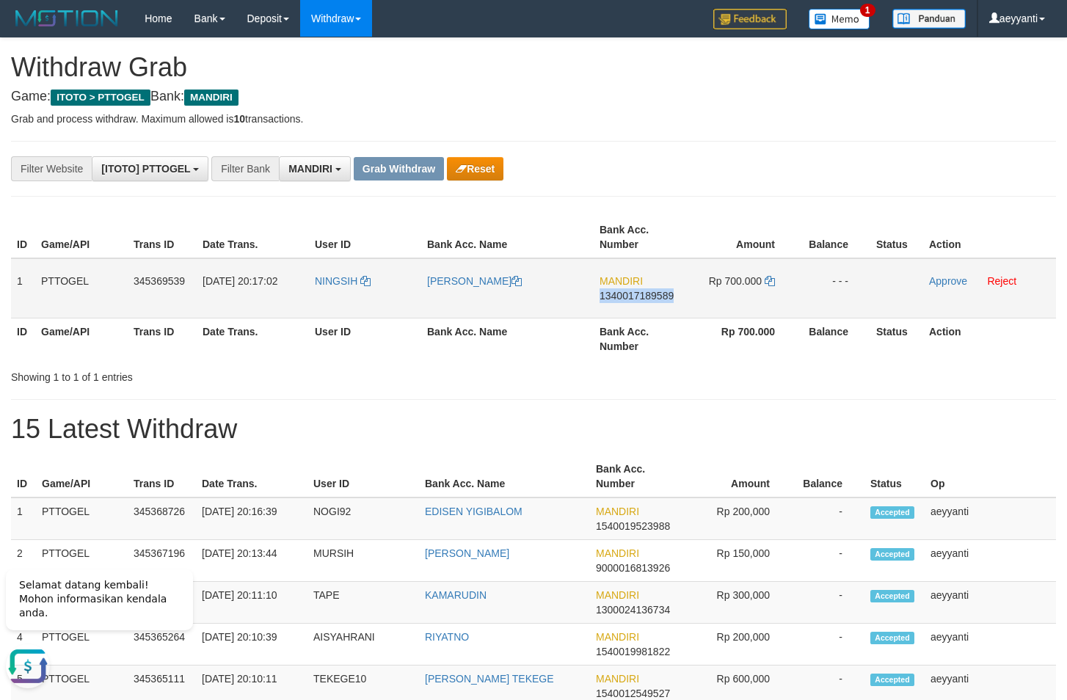
copy span "1340017189589"
click at [637, 296] on span "1340017189589" at bounding box center [637, 296] width 74 height 12
copy span "1340017189589"
click at [730, 213] on div "ID Game/API Trans ID Date Trans. User ID Bank Acc. Name Bank Acc. Number Amount…" at bounding box center [533, 288] width 1067 height 152
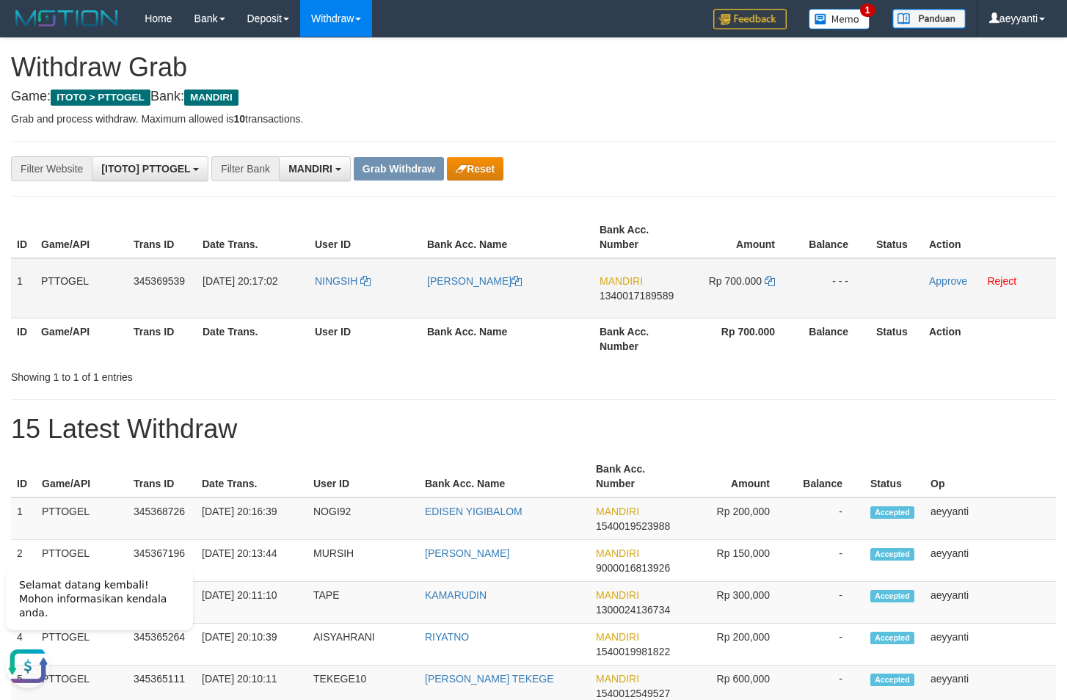
click at [634, 291] on span "1340017189589" at bounding box center [637, 296] width 74 height 12
copy span "1340017189589"
click at [772, 283] on icon at bounding box center [770, 281] width 10 height 10
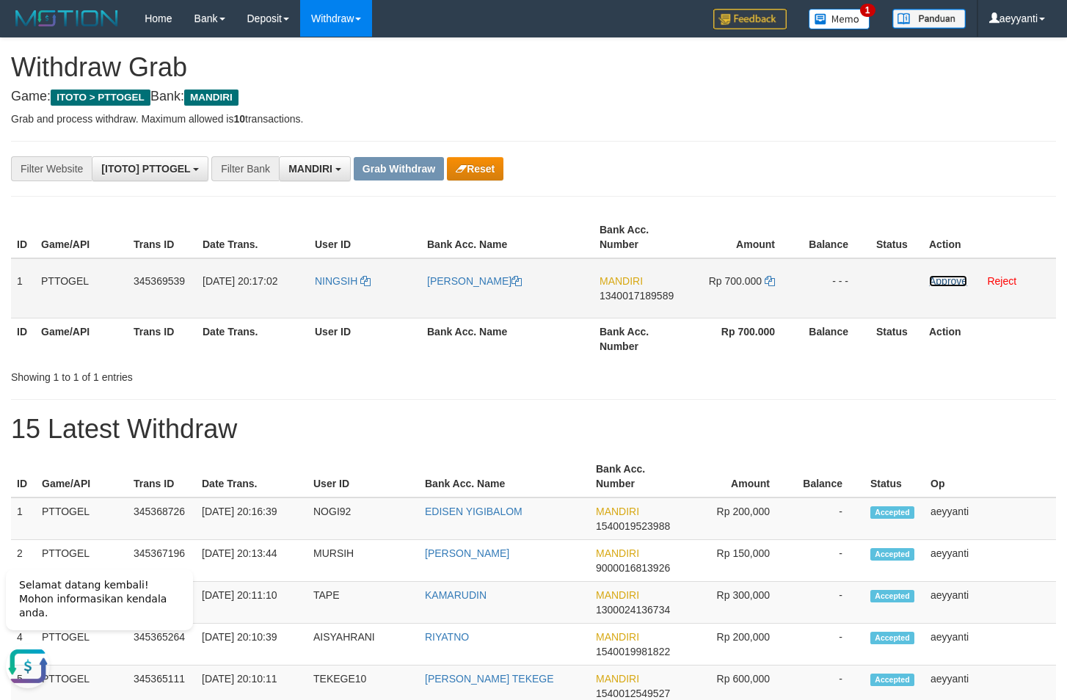
click at [949, 284] on link "Approve" at bounding box center [948, 281] width 38 height 12
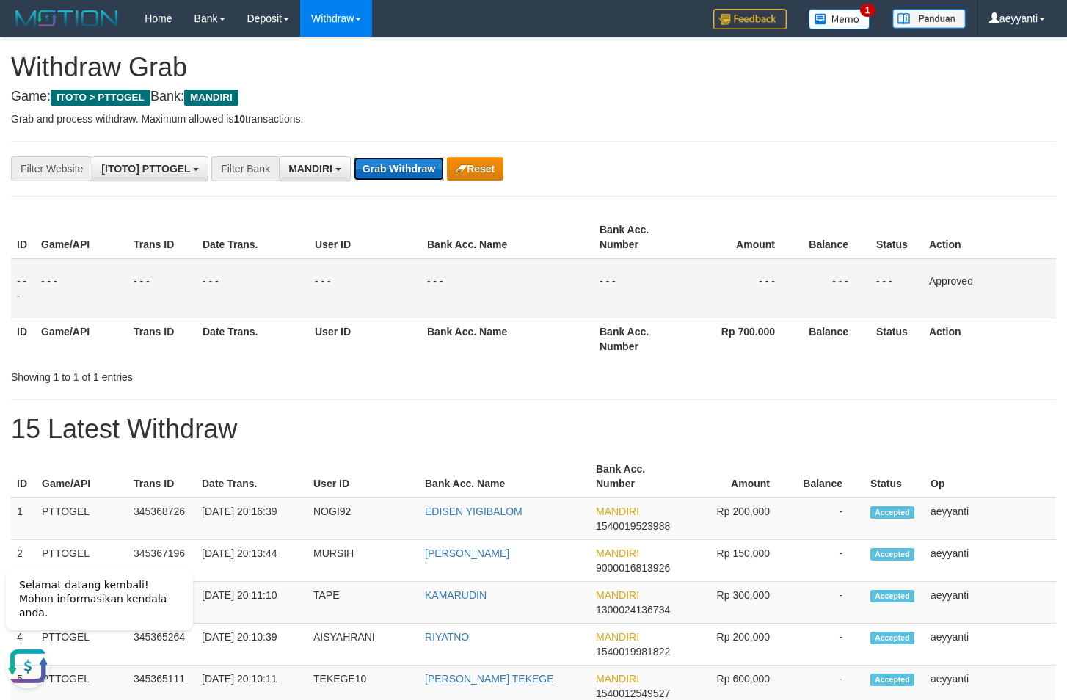
click at [385, 165] on button "Grab Withdraw" at bounding box center [399, 168] width 90 height 23
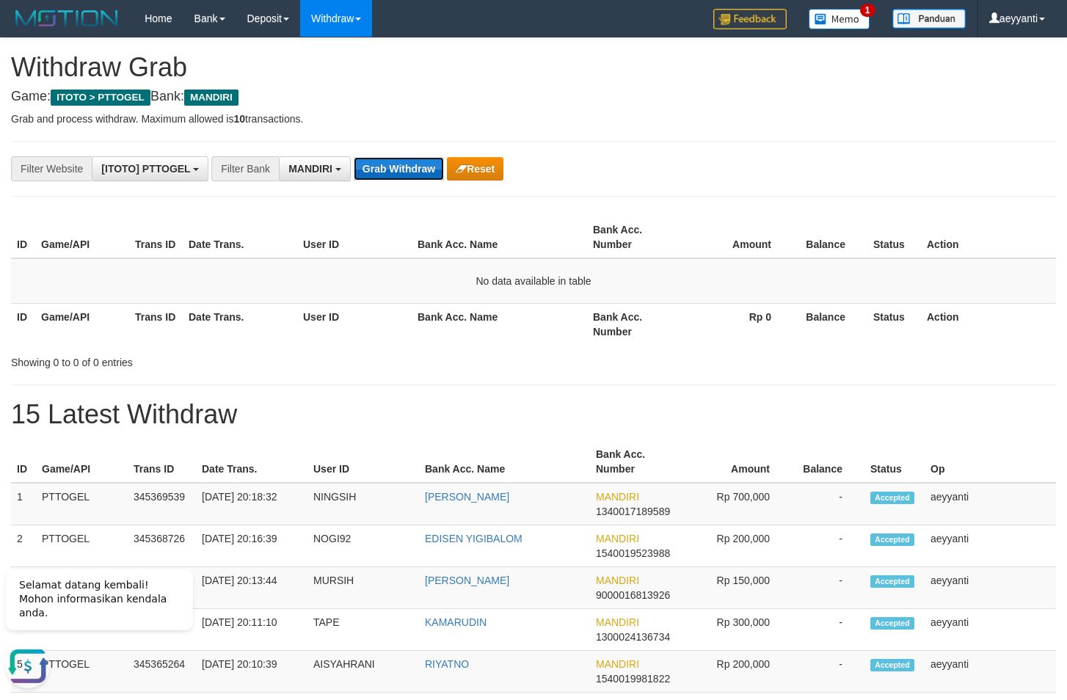
click at [402, 176] on button "Grab Withdraw" at bounding box center [399, 168] width 90 height 23
click at [402, 167] on button "Grab Withdraw" at bounding box center [399, 168] width 90 height 23
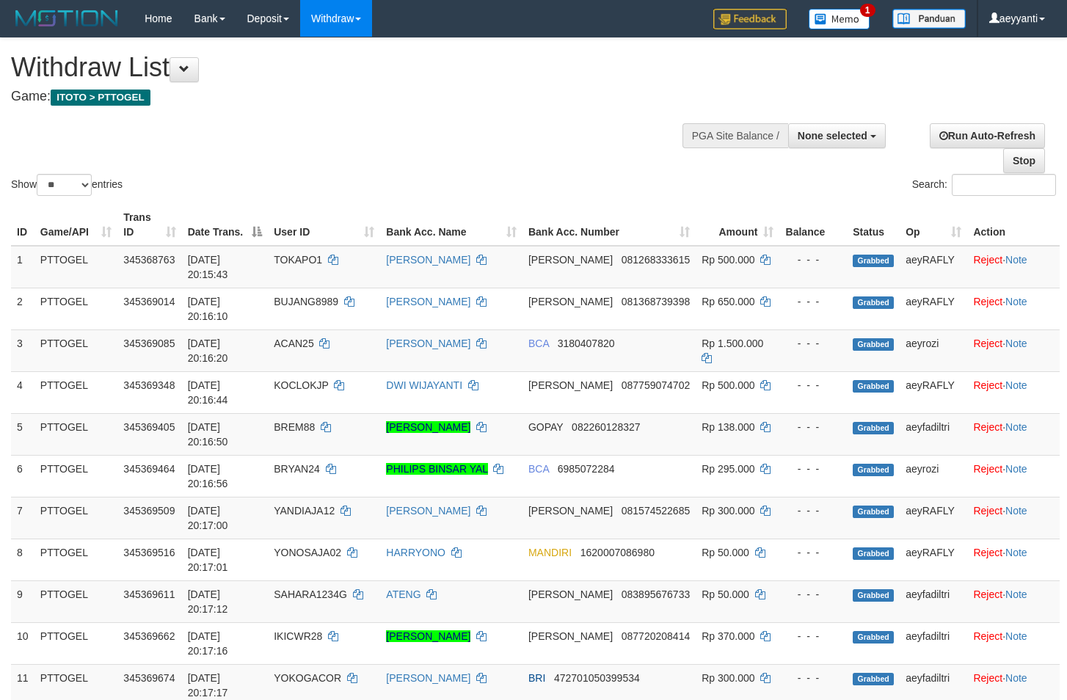
select select
select select "**"
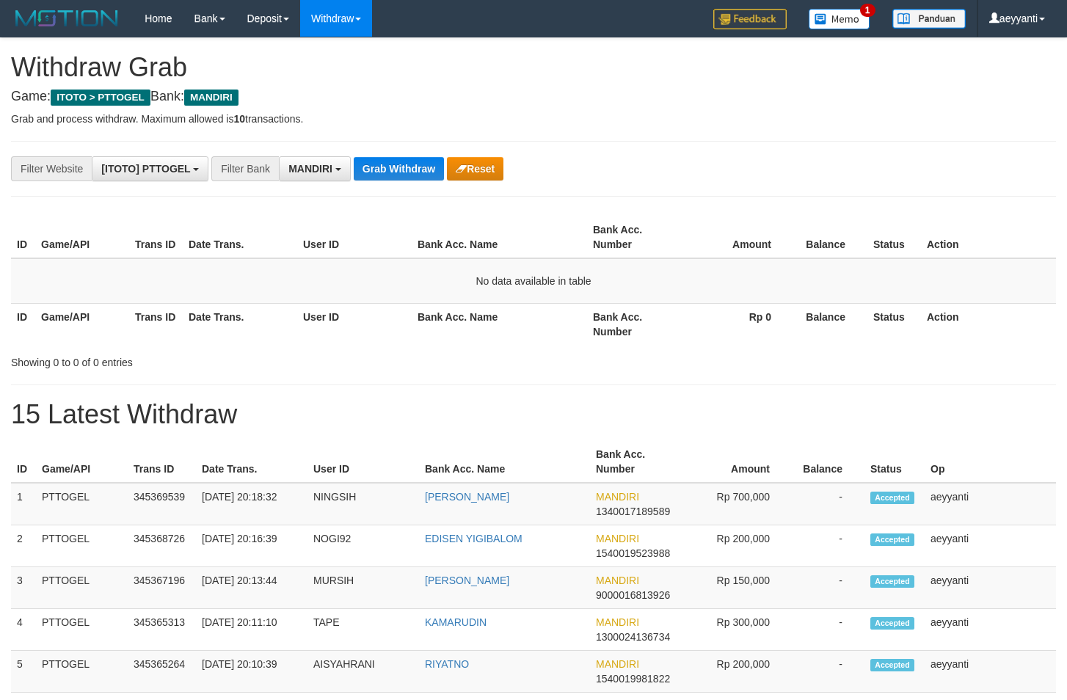
scroll to position [43, 0]
click at [402, 167] on button "Grab Withdraw" at bounding box center [399, 168] width 90 height 23
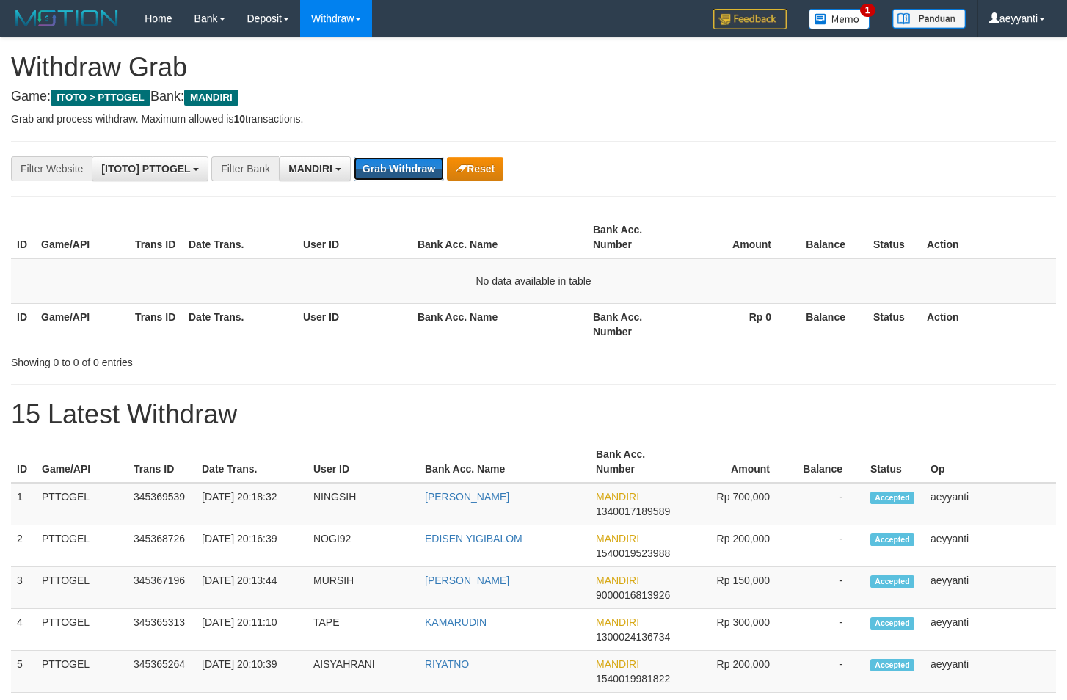
click at [402, 167] on button "Grab Withdraw" at bounding box center [399, 168] width 90 height 23
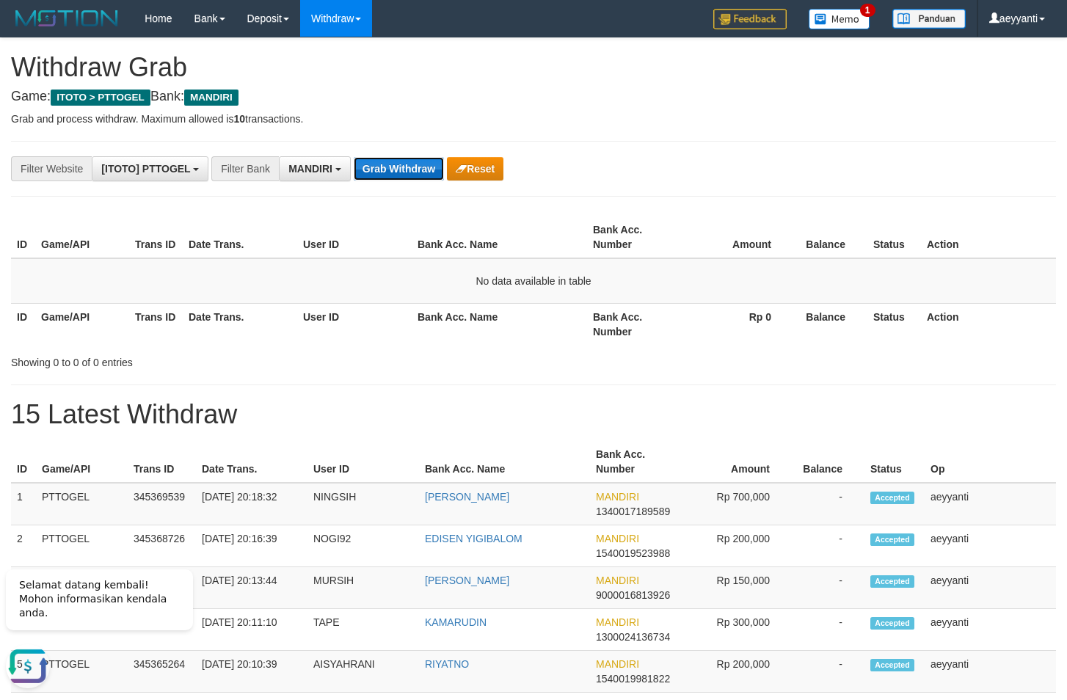
click at [406, 173] on button "Grab Withdraw" at bounding box center [399, 168] width 90 height 23
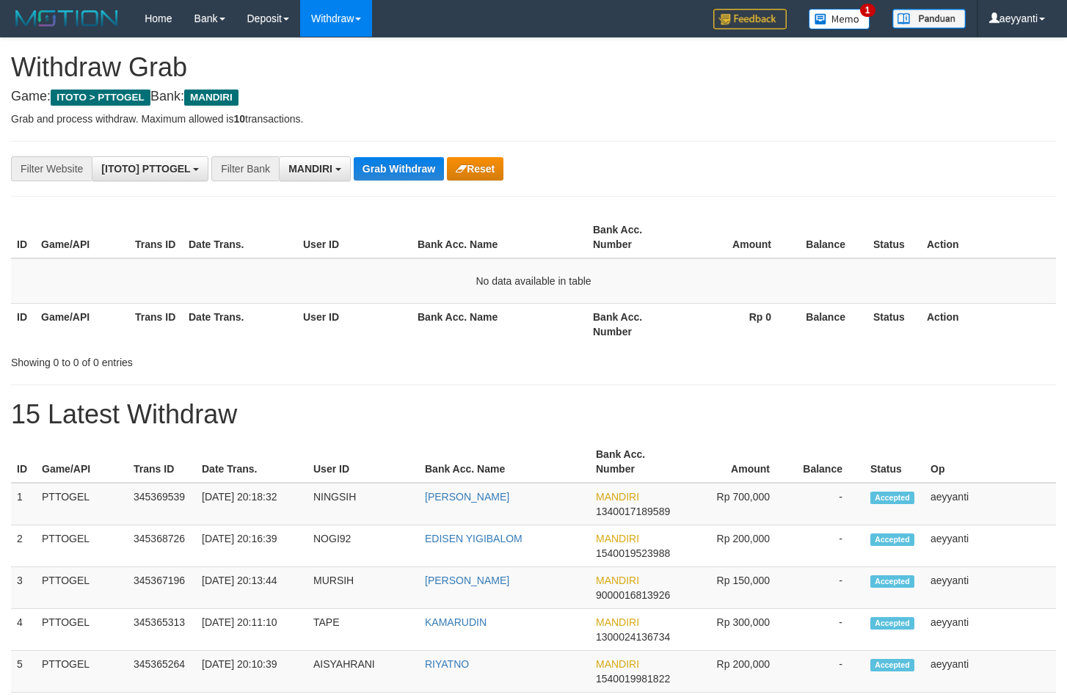
scroll to position [43, 0]
click at [406, 173] on button "Grab Withdraw" at bounding box center [399, 168] width 90 height 23
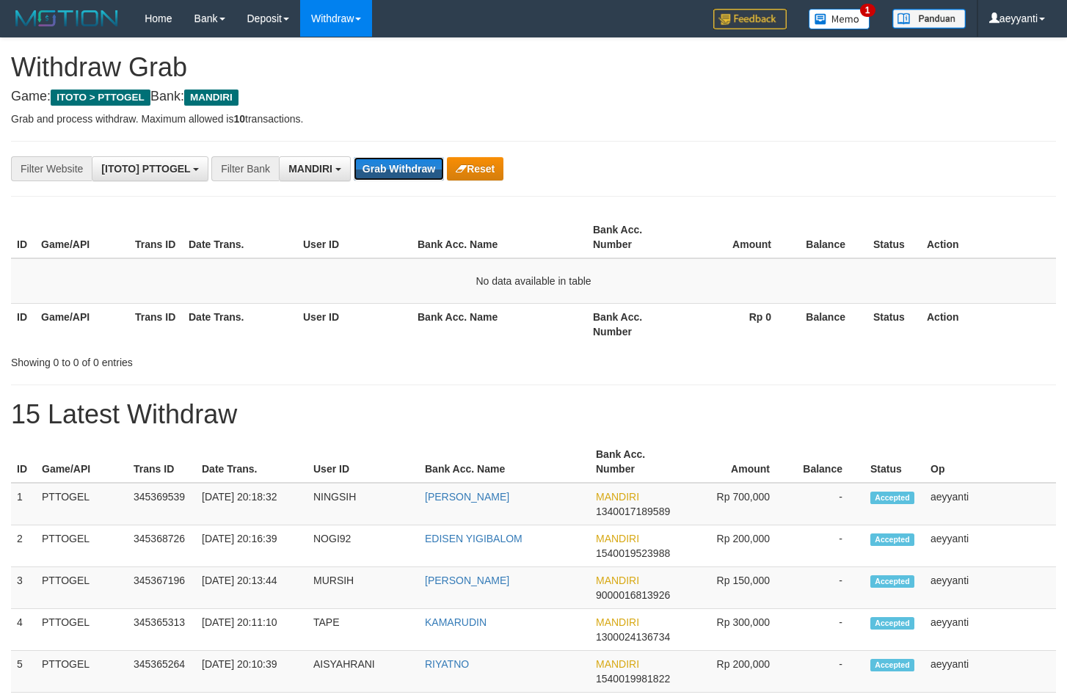
click at [406, 173] on button "Grab Withdraw" at bounding box center [399, 168] width 90 height 23
click at [405, 173] on button "Grab Withdraw" at bounding box center [399, 168] width 90 height 23
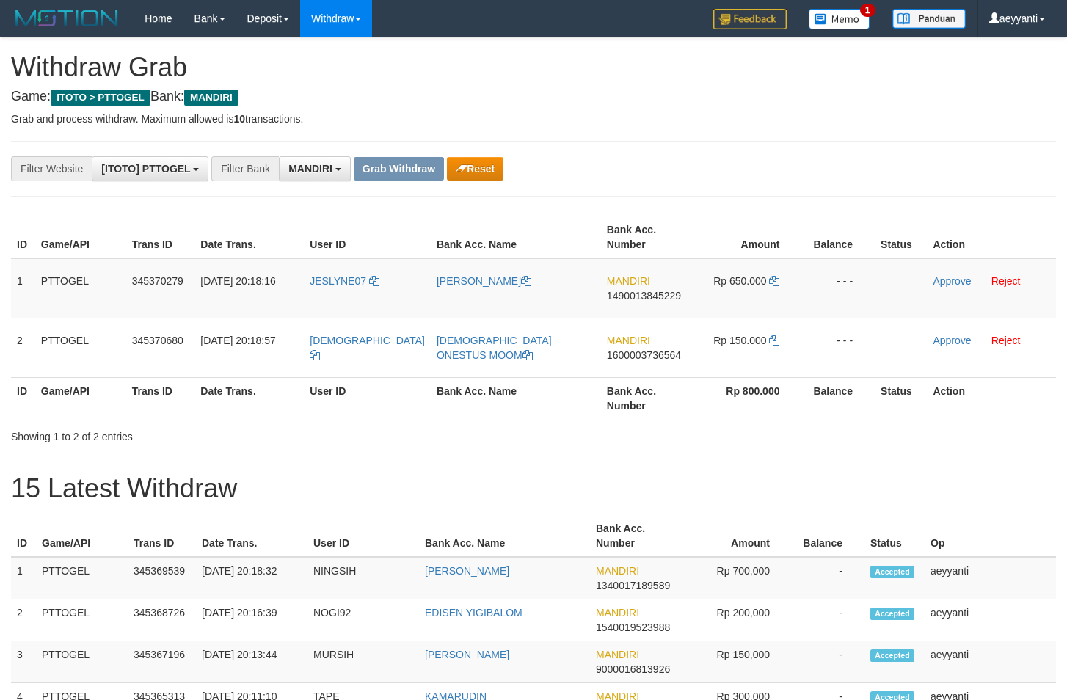
scroll to position [43, 0]
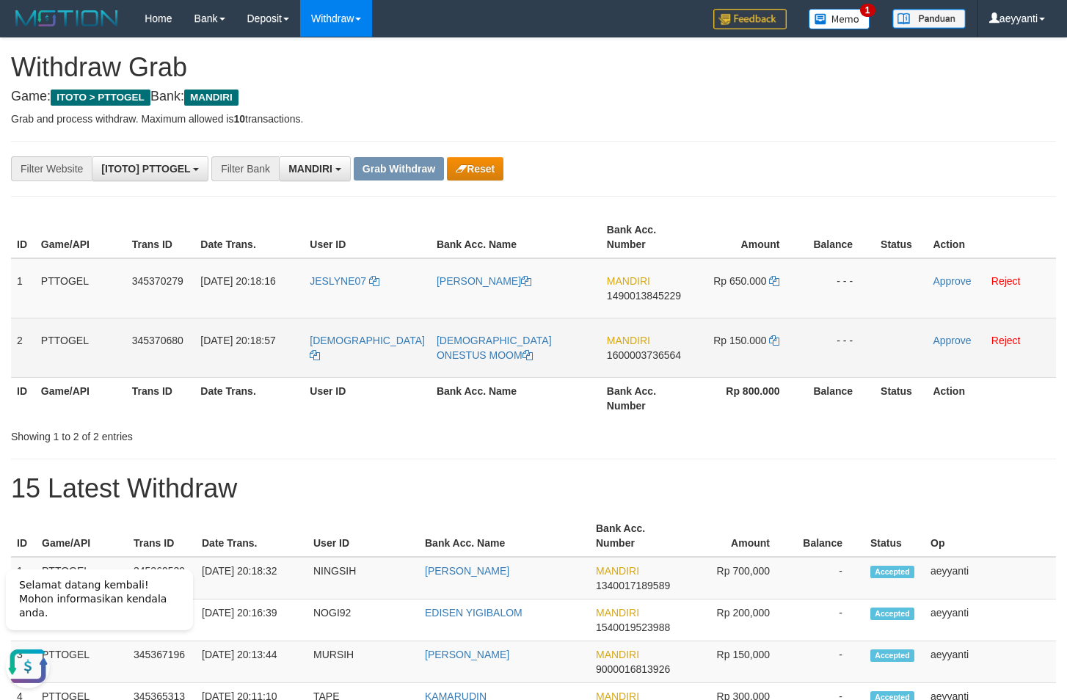
drag, startPoint x: 404, startPoint y: 273, endPoint x: 733, endPoint y: 357, distance: 339.3
click at [733, 357] on tbody "1 PTTOGEL 345370279 01/10/2025 20:18:16 JESLYNE07 ARIF SHOLIKHUDIN MANDIRI 1490…" at bounding box center [533, 318] width 1045 height 120
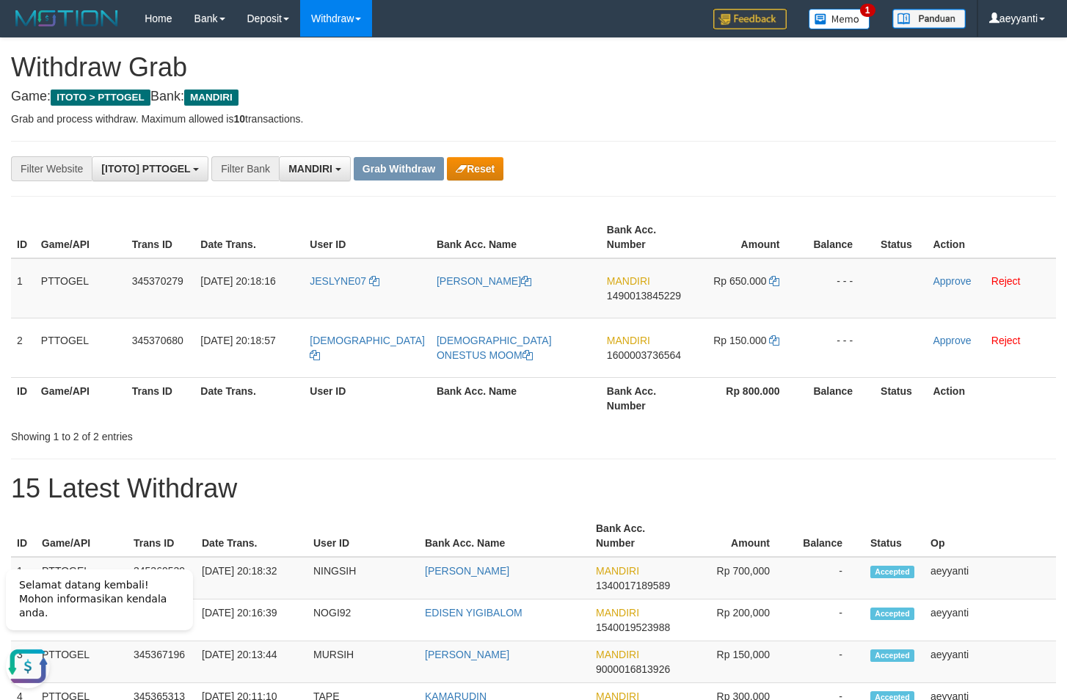
click at [733, 196] on hr at bounding box center [533, 196] width 1045 height 1
click at [635, 299] on span "1490013845229" at bounding box center [644, 296] width 74 height 12
copy span "1490013845229"
click at [770, 283] on icon at bounding box center [774, 281] width 10 height 10
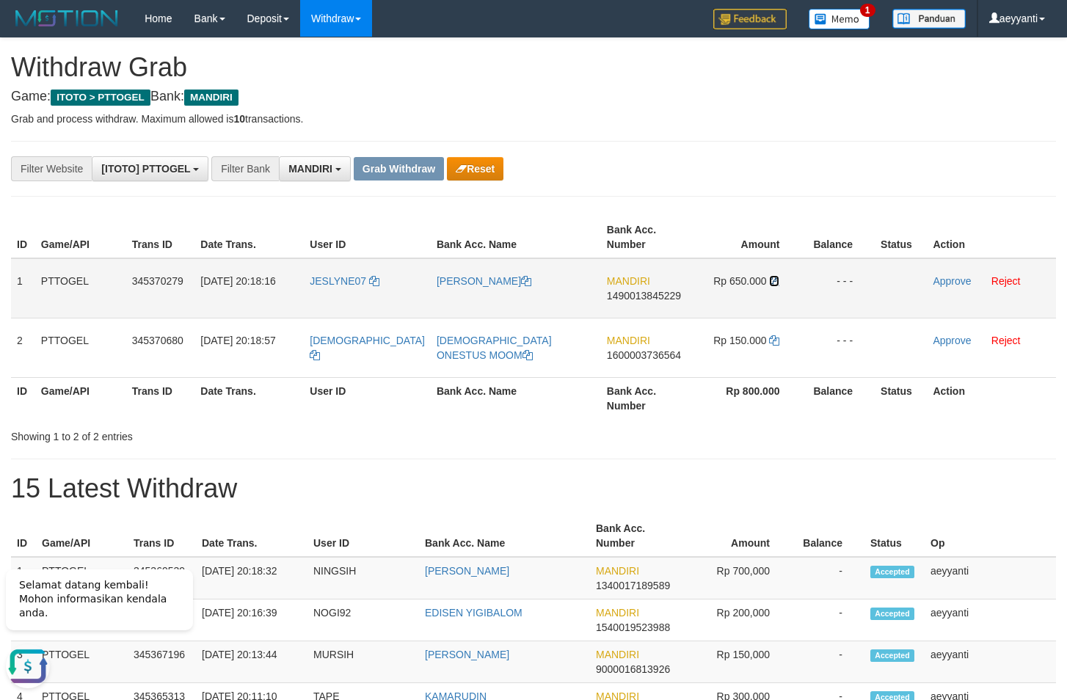
click at [770, 283] on icon at bounding box center [774, 281] width 10 height 10
click at [942, 285] on link "Approve" at bounding box center [952, 281] width 38 height 12
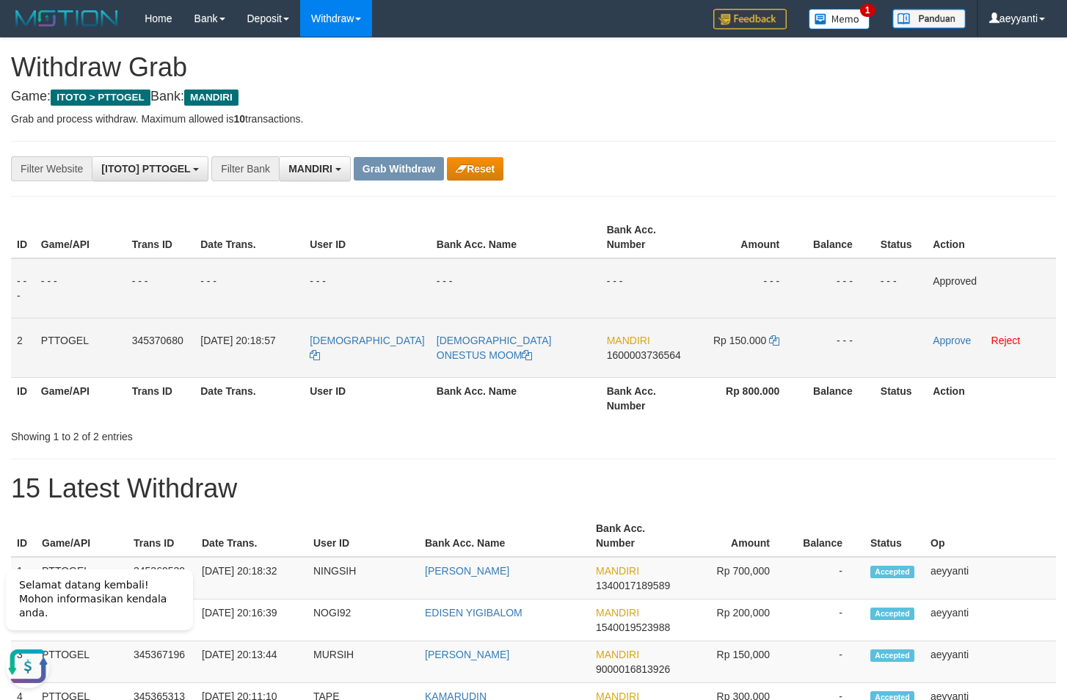
click at [620, 356] on span "1600003736564" at bounding box center [644, 355] width 74 height 12
copy span "1600003736564"
click at [771, 341] on icon at bounding box center [774, 340] width 10 height 10
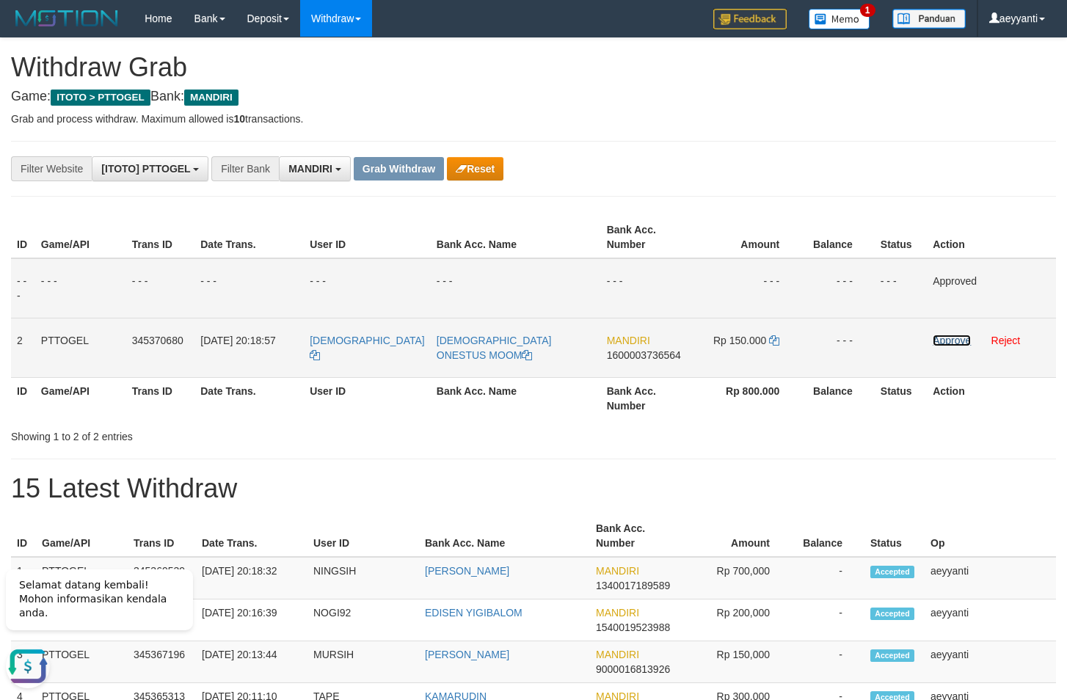
click at [937, 344] on link "Approve" at bounding box center [952, 341] width 38 height 12
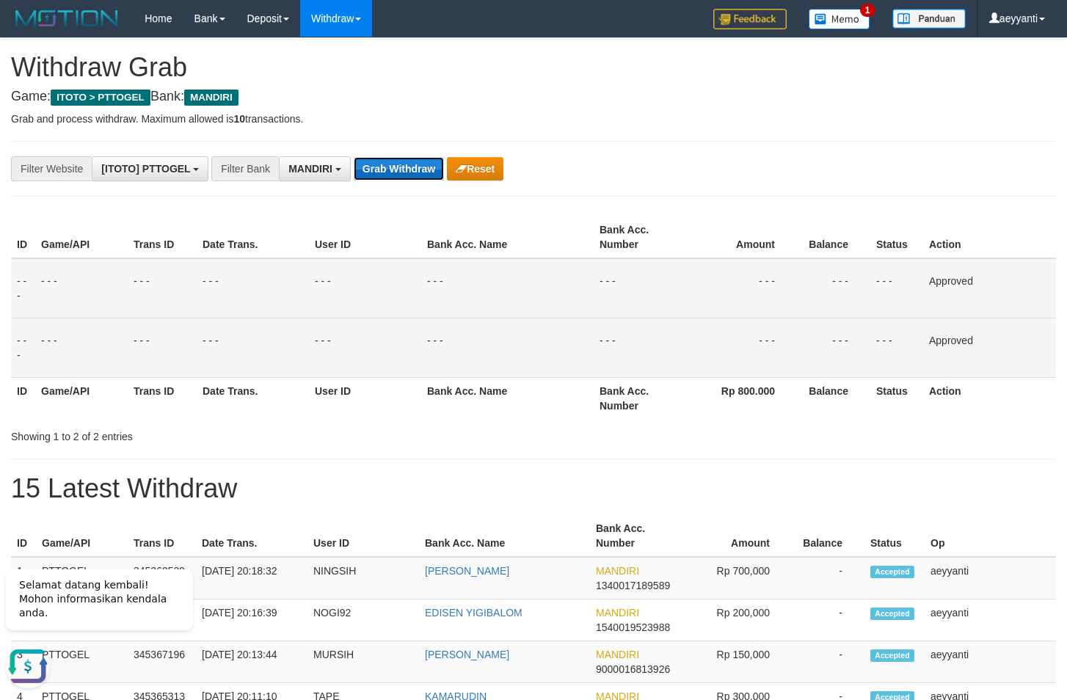
click at [388, 161] on button "Grab Withdraw" at bounding box center [399, 168] width 90 height 23
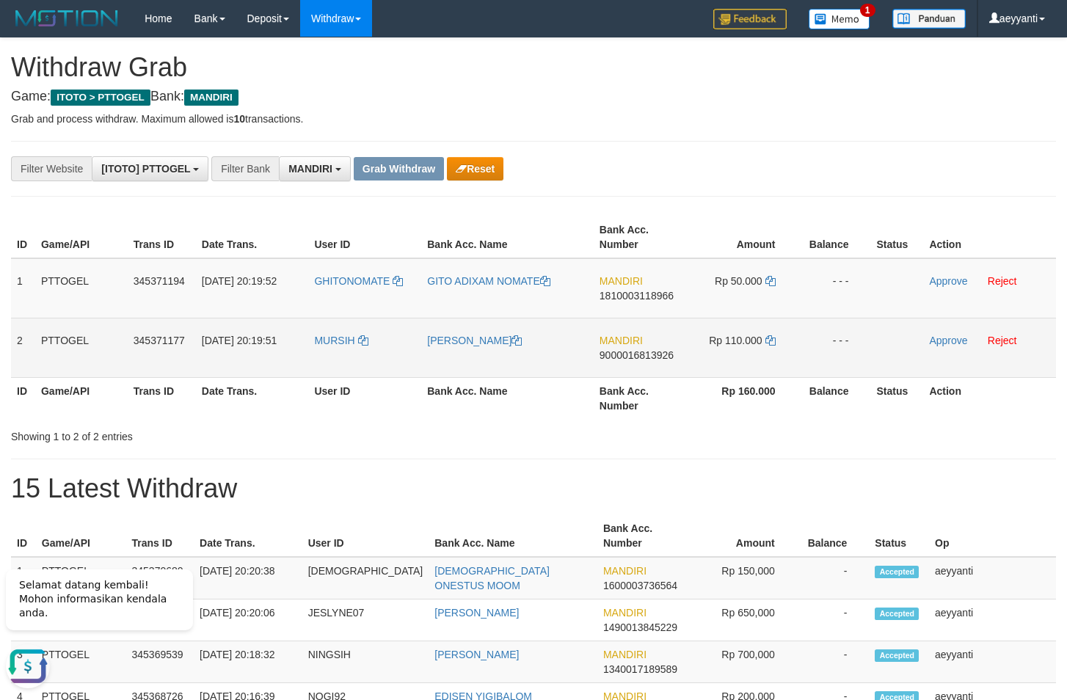
drag, startPoint x: 382, startPoint y: 266, endPoint x: 753, endPoint y: 335, distance: 377.9
click at [753, 335] on tbody "1 PTTOGEL 345371194 01/10/2025 20:19:52 GHITONOMATE GITO ADIXAM NOMATE MANDIRI …" at bounding box center [533, 318] width 1045 height 120
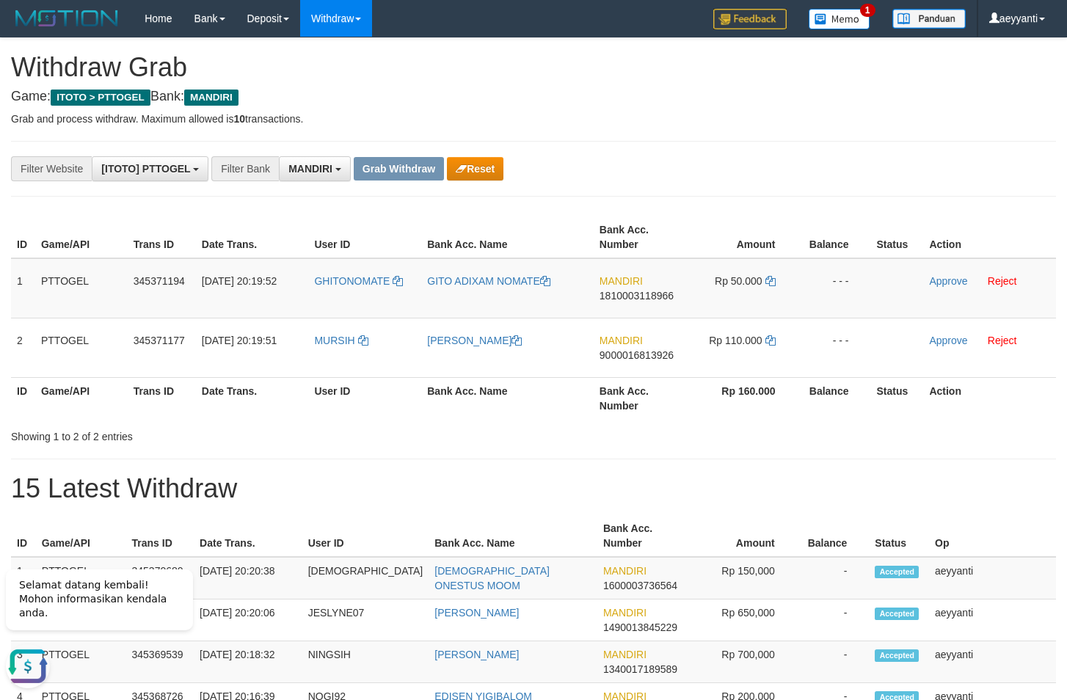
click at [757, 166] on div "**********" at bounding box center [445, 168] width 890 height 25
click at [629, 296] on span "1810003118966" at bounding box center [637, 296] width 74 height 12
copy span "1810003118966"
click at [771, 283] on icon at bounding box center [771, 281] width 10 height 10
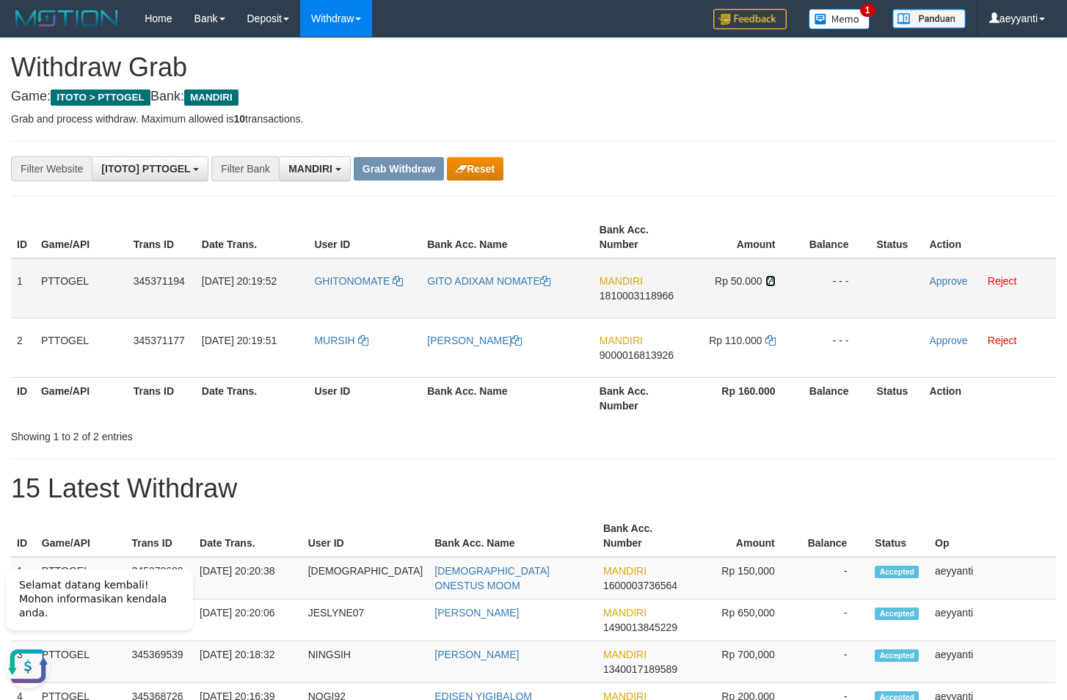
click at [771, 283] on icon at bounding box center [771, 281] width 10 height 10
click at [937, 283] on link "Approve" at bounding box center [948, 281] width 38 height 12
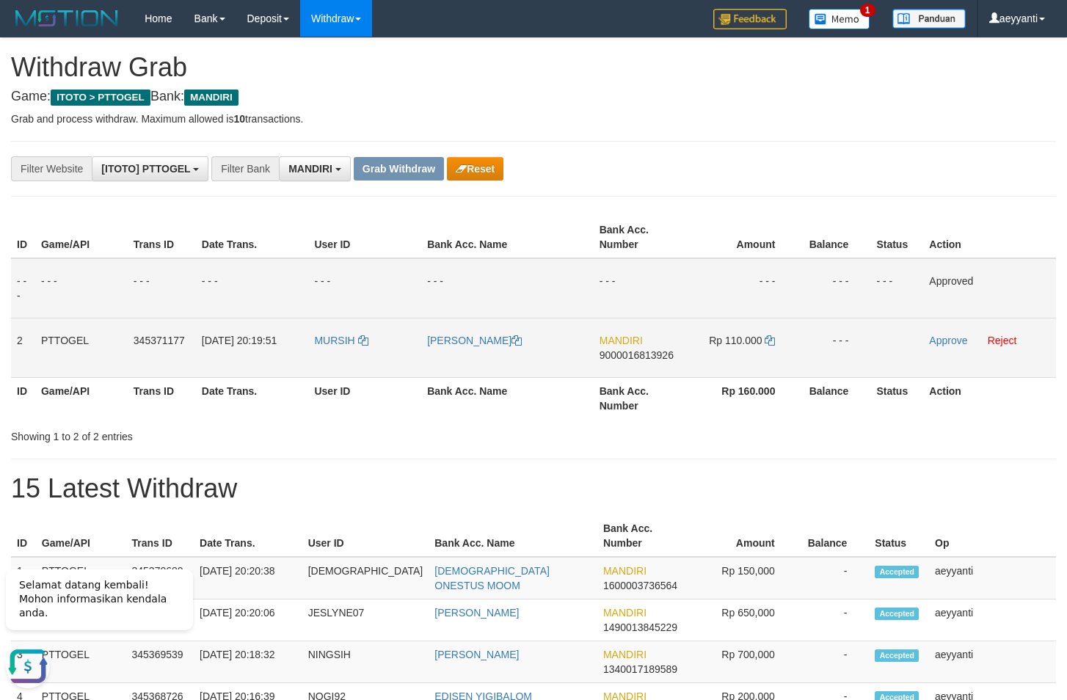
click at [633, 355] on span "9000016813926" at bounding box center [637, 355] width 74 height 12
copy span "9000016813926"
click at [770, 338] on icon at bounding box center [770, 340] width 10 height 10
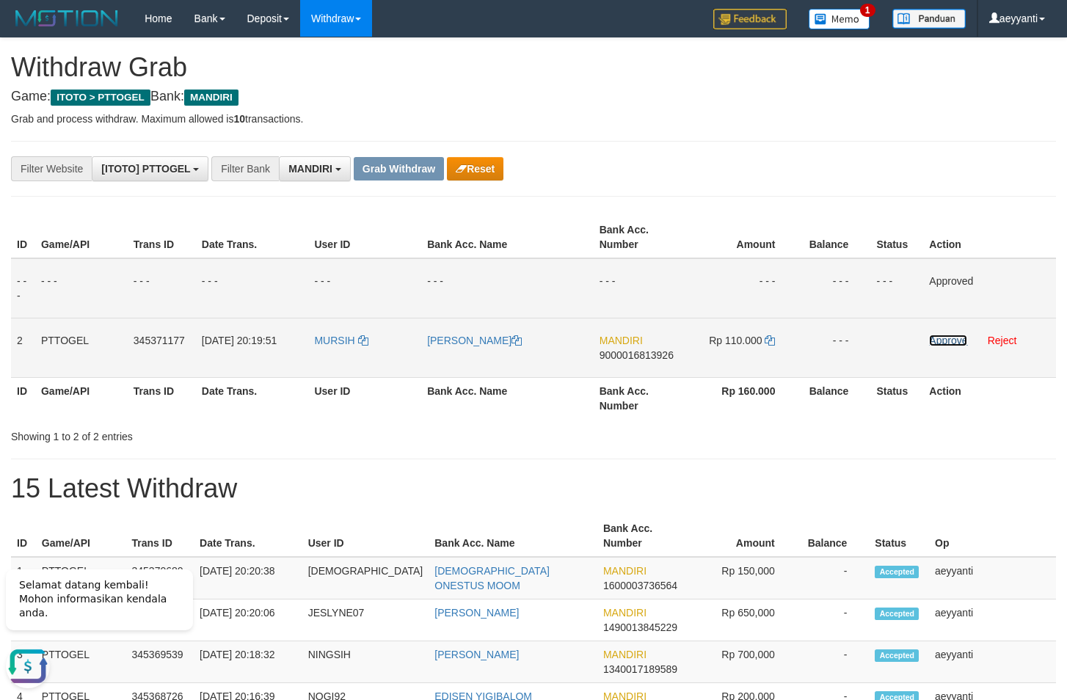
click at [943, 341] on link "Approve" at bounding box center [948, 341] width 38 height 12
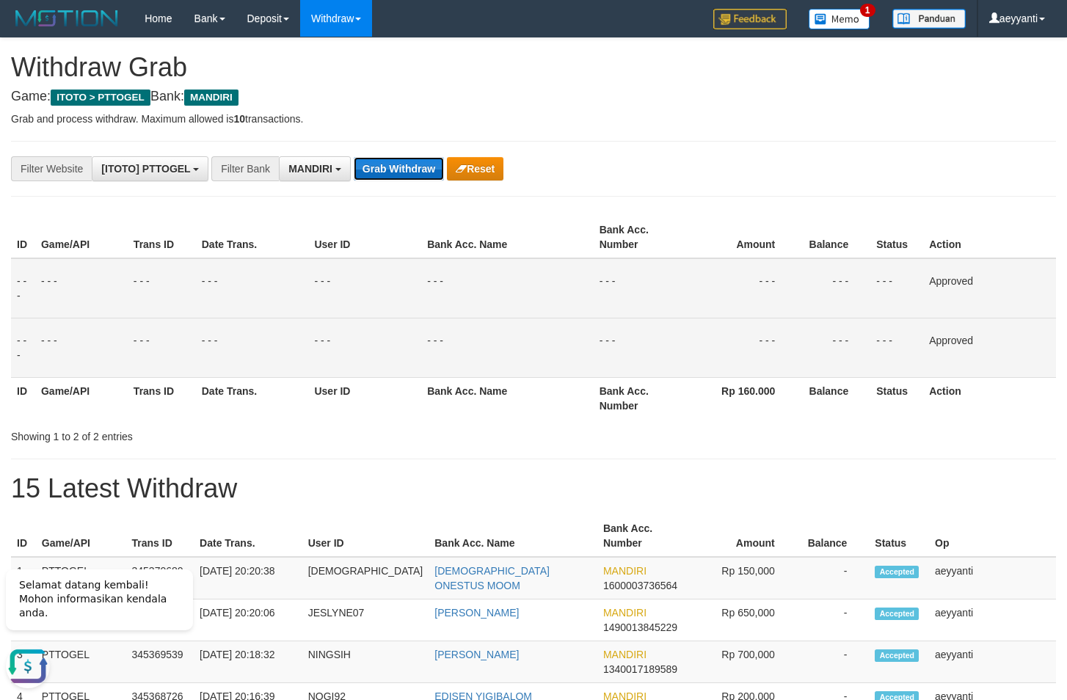
click at [407, 173] on button "Grab Withdraw" at bounding box center [399, 168] width 90 height 23
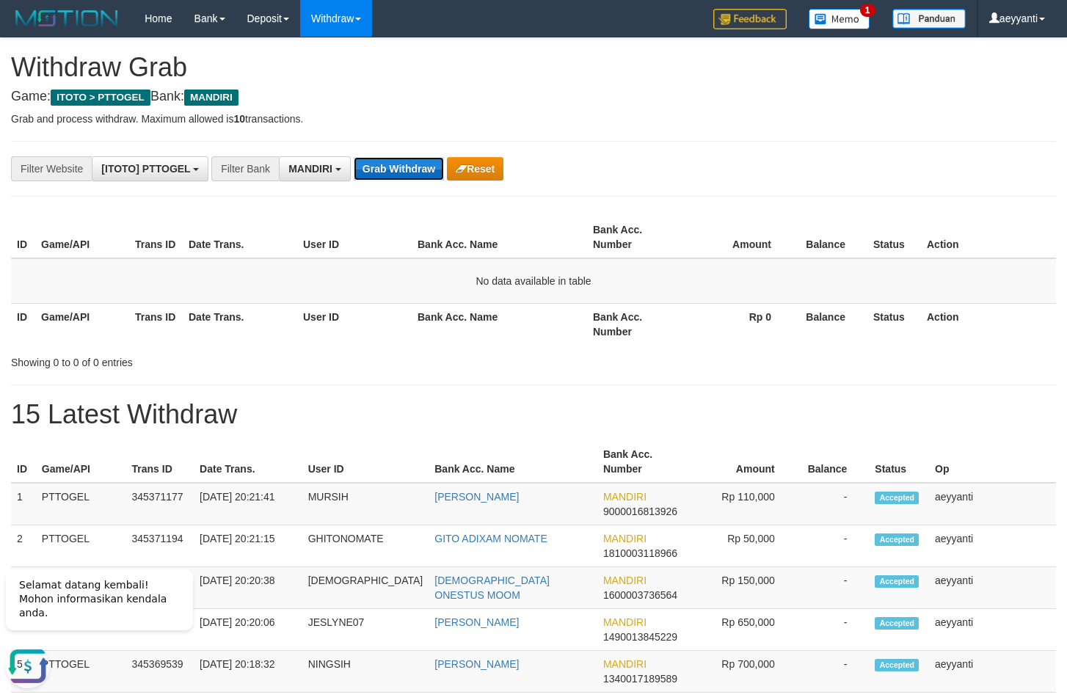
click at [398, 173] on button "Grab Withdraw" at bounding box center [399, 168] width 90 height 23
click at [405, 170] on button "Grab Withdraw" at bounding box center [399, 168] width 90 height 23
click at [408, 167] on button "Grab Withdraw" at bounding box center [399, 168] width 90 height 23
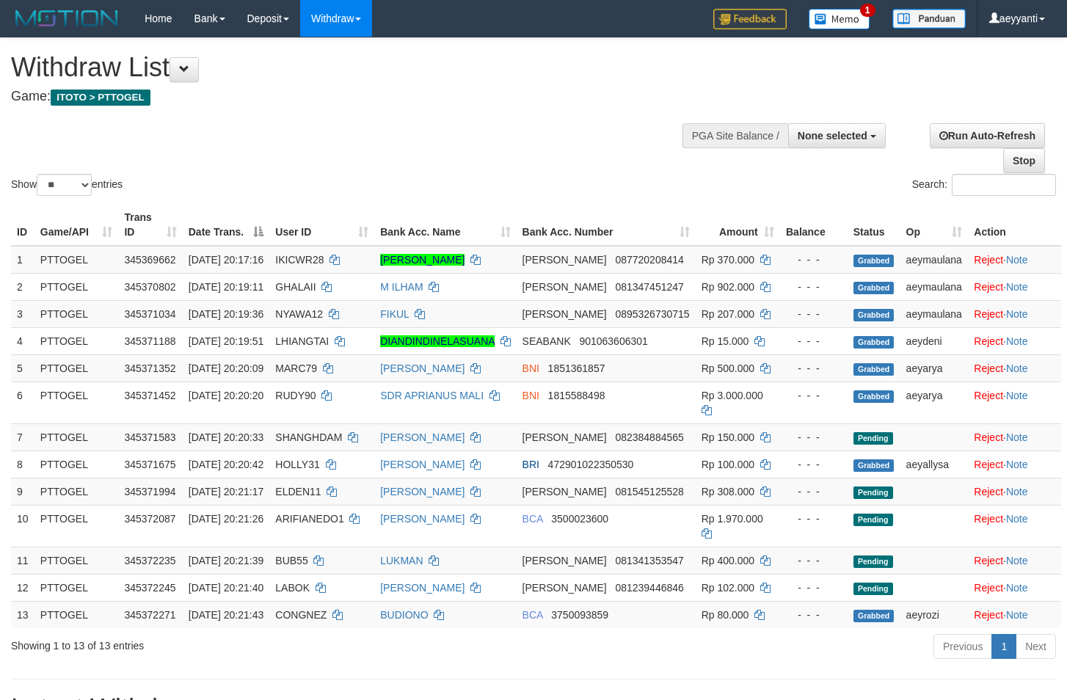
select select
select select "**"
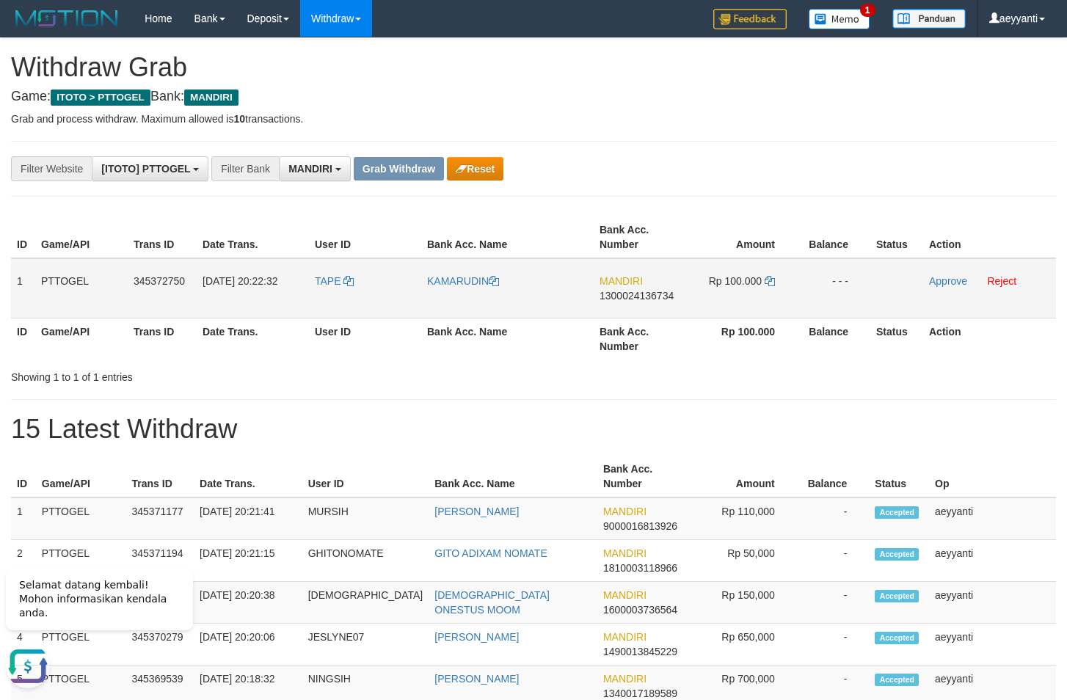
drag, startPoint x: 375, startPoint y: 266, endPoint x: 732, endPoint y: 304, distance: 358.8
click at [732, 304] on tr "1 PTTOGEL 345372750 [DATE] 20:22:32 TAPE [GEOGRAPHIC_DATA] MANDIRI 130002413673…" at bounding box center [533, 288] width 1045 height 60
drag, startPoint x: 598, startPoint y: 175, endPoint x: 596, endPoint y: 236, distance: 60.2
click at [598, 178] on div "**********" at bounding box center [445, 168] width 890 height 25
click at [609, 294] on span "1300024136734" at bounding box center [637, 296] width 74 height 12
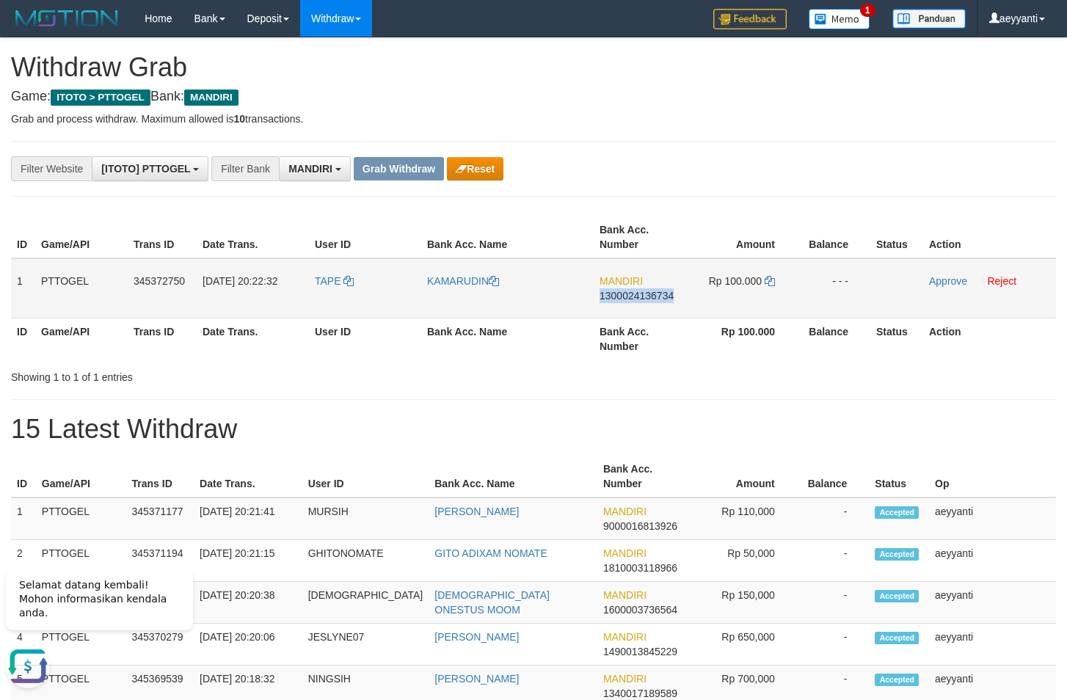
click at [609, 294] on span "1300024136734" at bounding box center [637, 296] width 74 height 12
copy span "1300024136734"
click at [770, 282] on icon at bounding box center [770, 281] width 10 height 10
click at [951, 283] on link "Approve" at bounding box center [948, 281] width 38 height 12
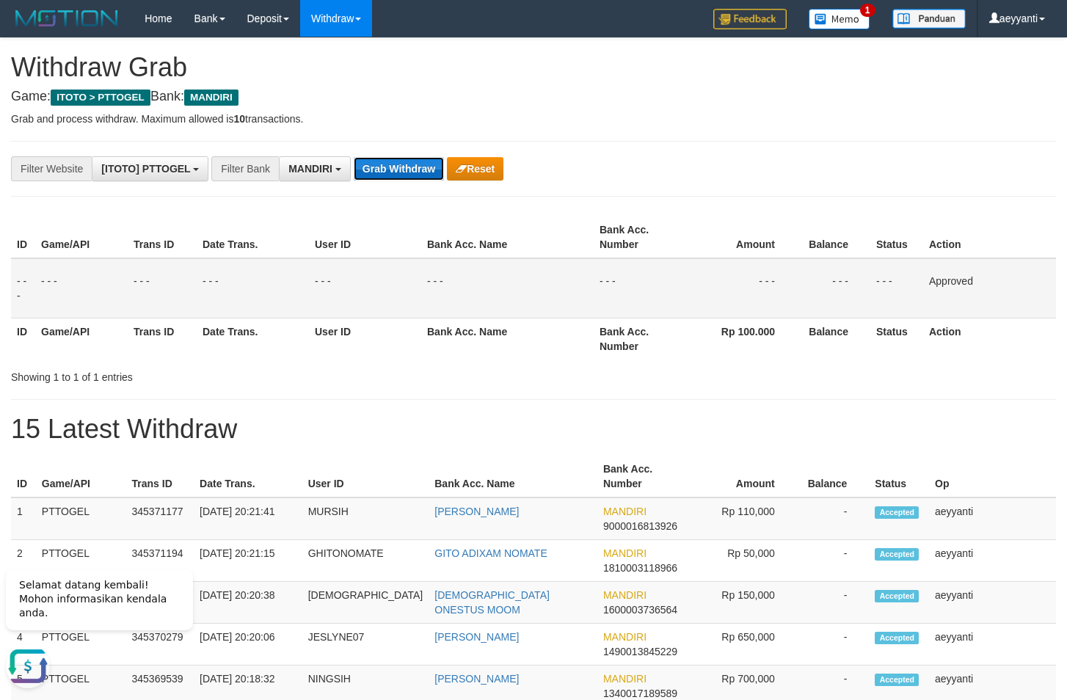
click at [366, 165] on button "Grab Withdraw" at bounding box center [399, 168] width 90 height 23
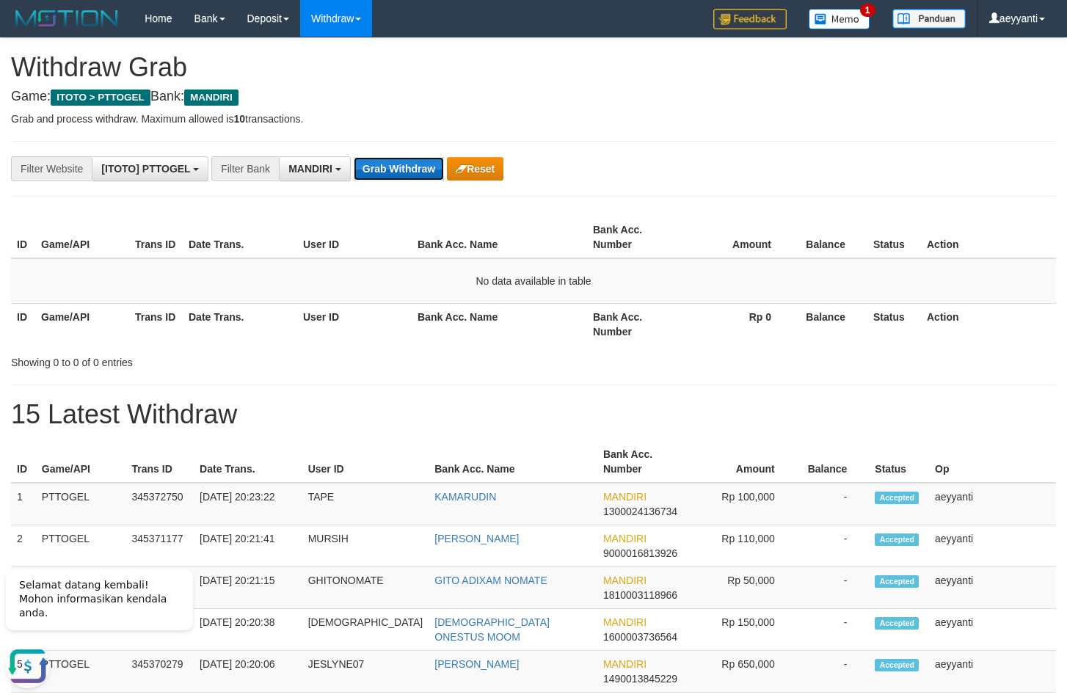
click at [397, 171] on button "Grab Withdraw" at bounding box center [399, 168] width 90 height 23
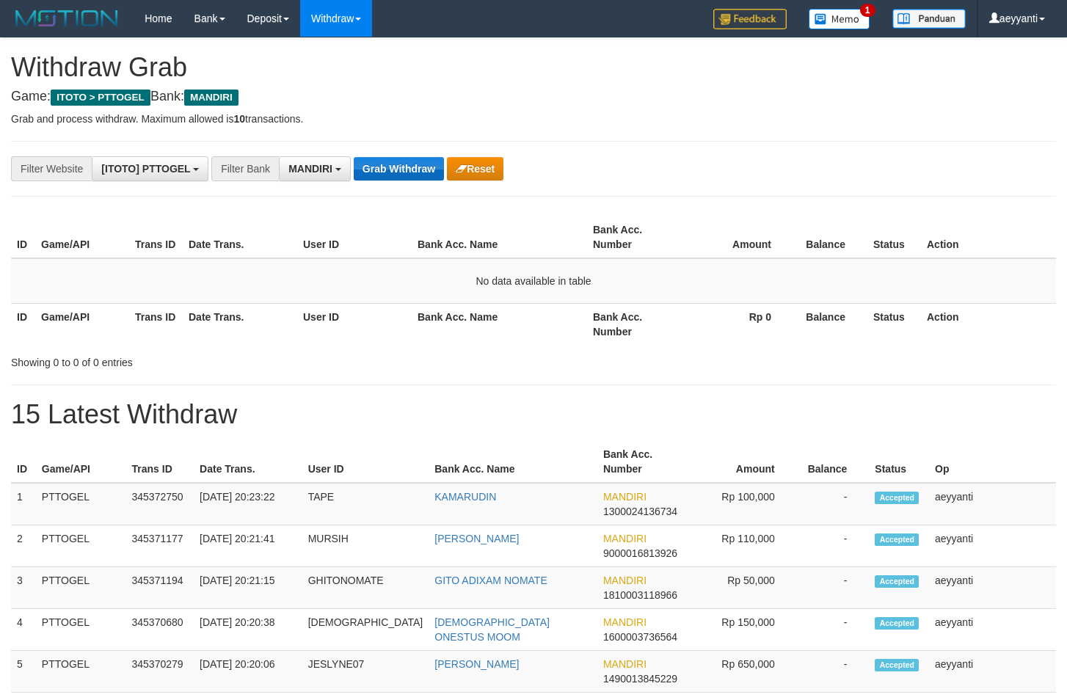
scroll to position [43, 0]
click at [397, 176] on button "Grab Withdraw" at bounding box center [399, 168] width 90 height 23
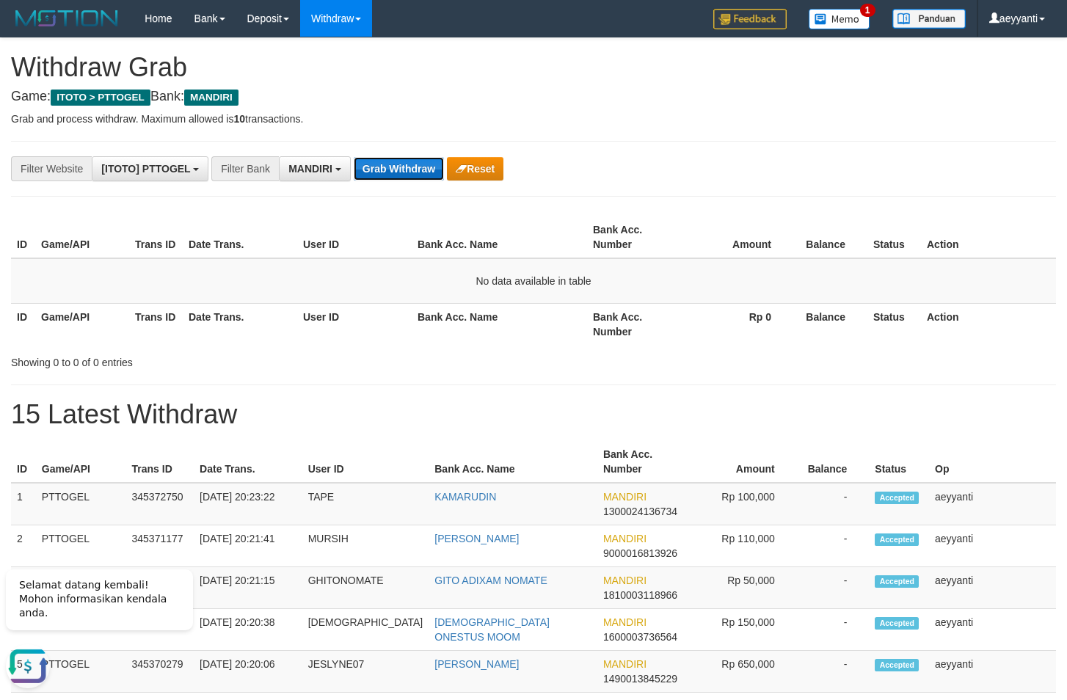
scroll to position [0, 0]
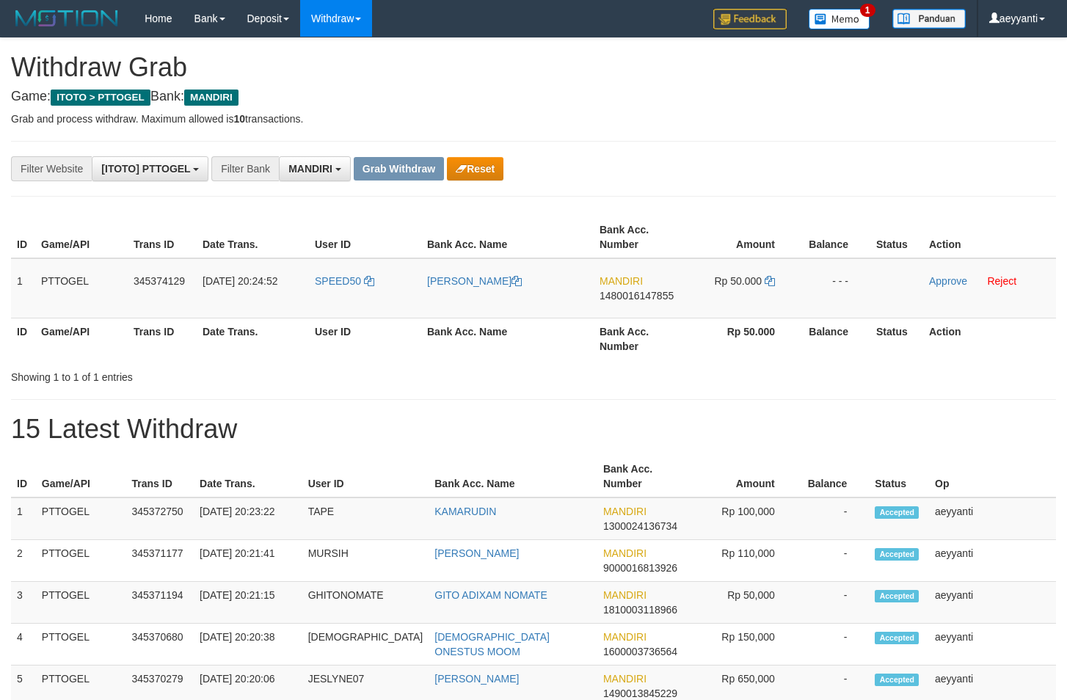
scroll to position [43, 0]
drag, startPoint x: 368, startPoint y: 260, endPoint x: 723, endPoint y: 299, distance: 356.7
click at [723, 299] on tr "1 PTTOGEL 345374129 01/10/2025 20:24:52 SPEED50 ACHMAD ZAENAL ARIFIN MANDIRI 14…" at bounding box center [533, 288] width 1045 height 60
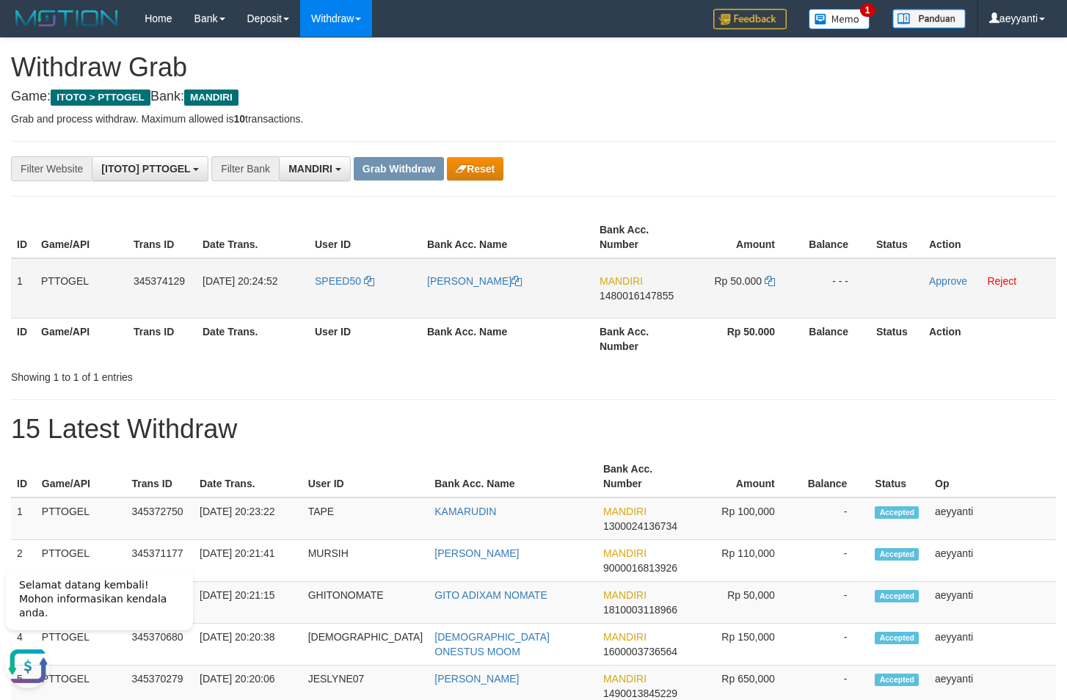
click at [650, 297] on span "1480016147855" at bounding box center [637, 296] width 74 height 12
copy span "1480016147855"
click at [771, 283] on icon at bounding box center [770, 281] width 10 height 10
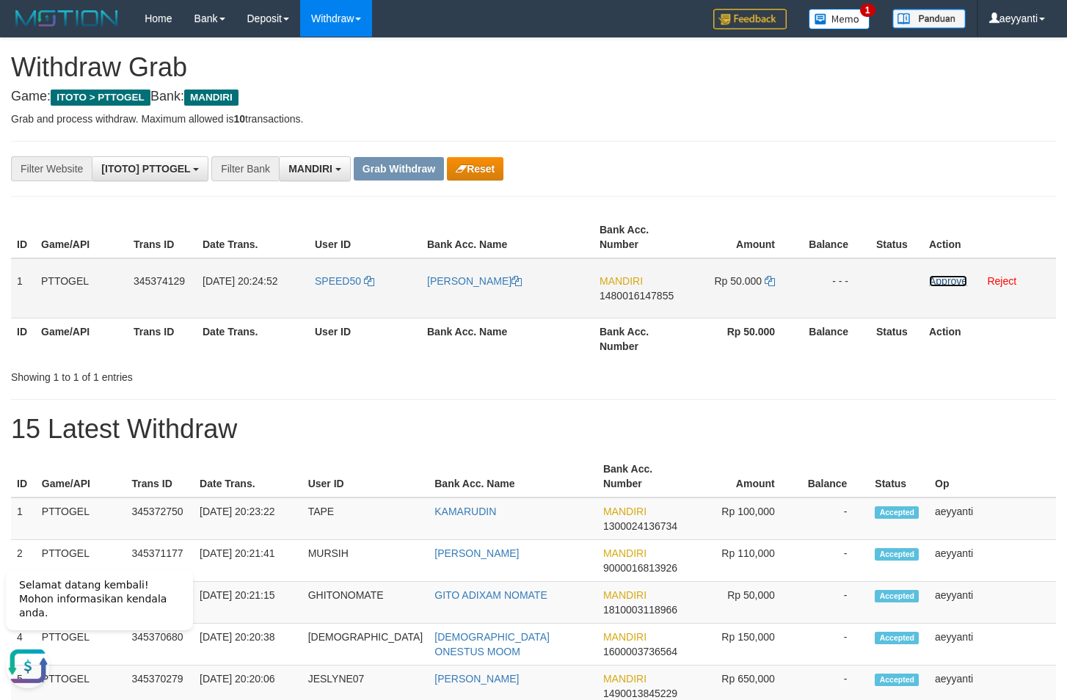
click at [948, 281] on link "Approve" at bounding box center [948, 281] width 38 height 12
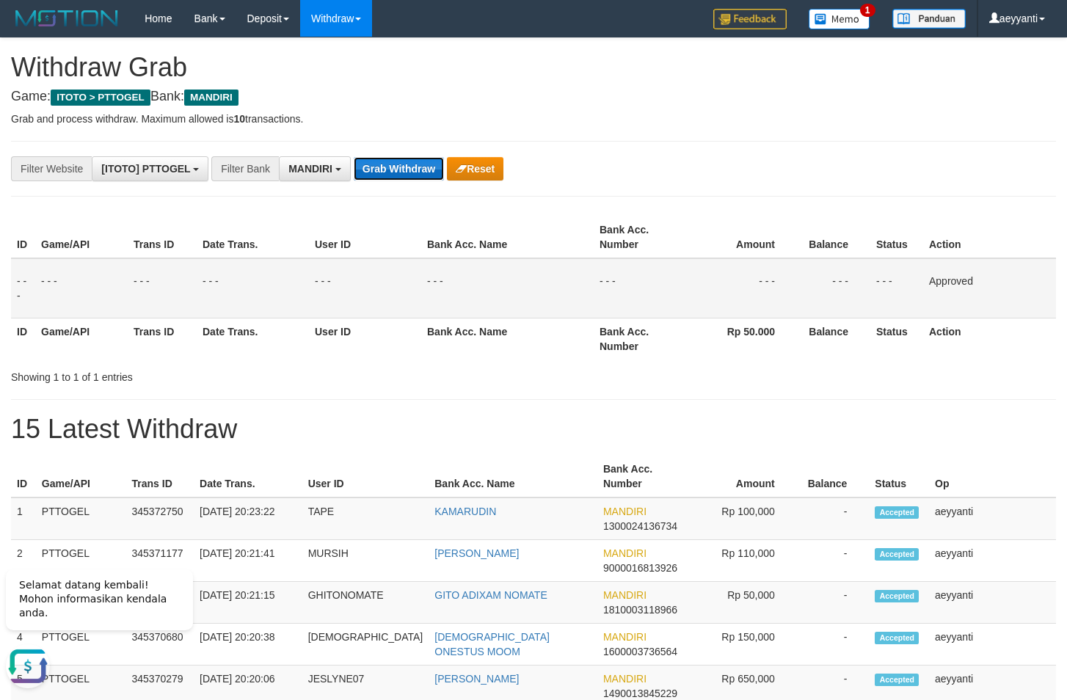
click at [417, 177] on button "Grab Withdraw" at bounding box center [399, 168] width 90 height 23
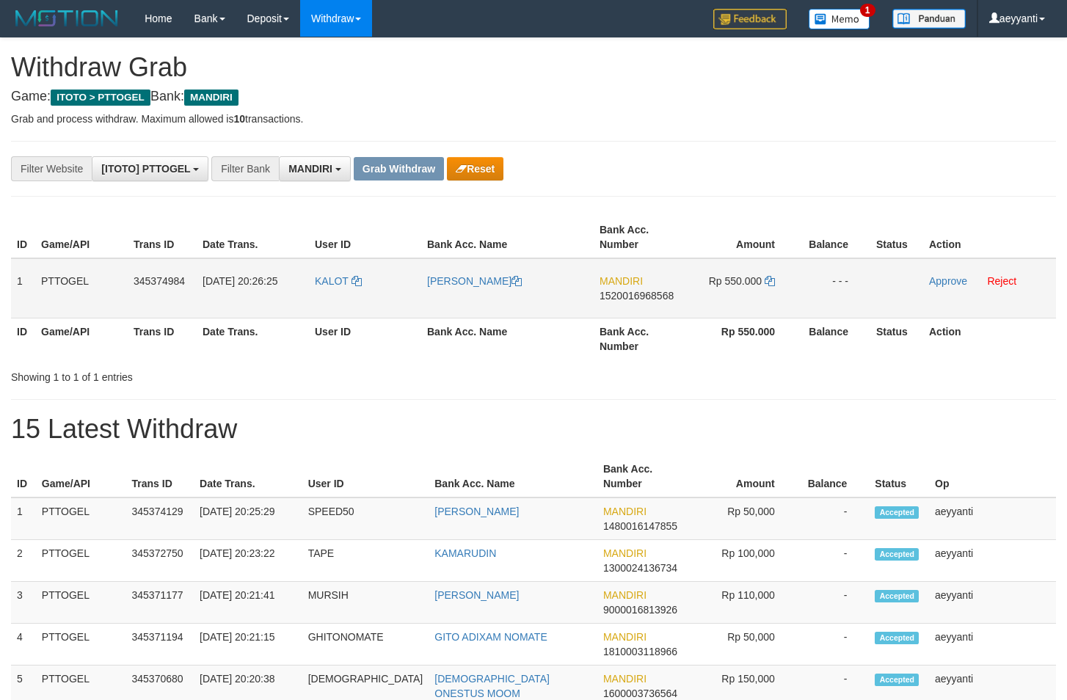
scroll to position [43, 0]
drag, startPoint x: 366, startPoint y: 268, endPoint x: 715, endPoint y: 307, distance: 351.5
click at [715, 307] on tr "1 PTTOGEL 345374984 [DATE] 20:26:25 [GEOGRAPHIC_DATA] [PERSON_NAME] MANDIRI 152…" at bounding box center [533, 288] width 1045 height 60
click at [703, 217] on th "Amount" at bounding box center [742, 238] width 110 height 42
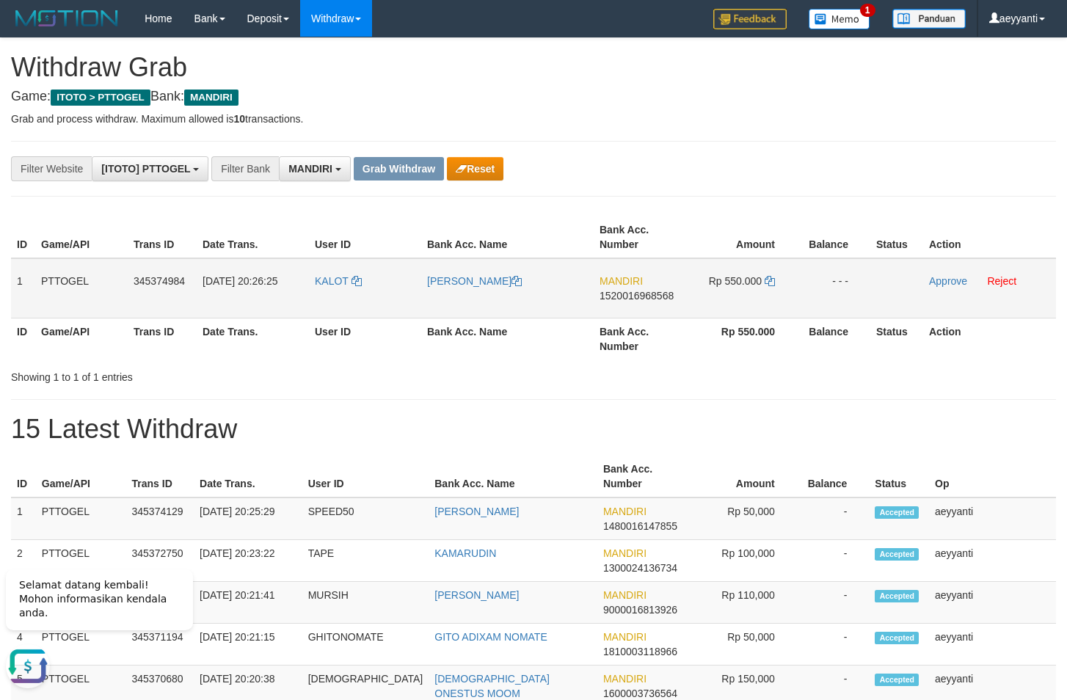
click at [651, 295] on span "1520016968568" at bounding box center [637, 296] width 74 height 12
copy span "1520016968568"
click at [771, 283] on icon at bounding box center [770, 281] width 10 height 10
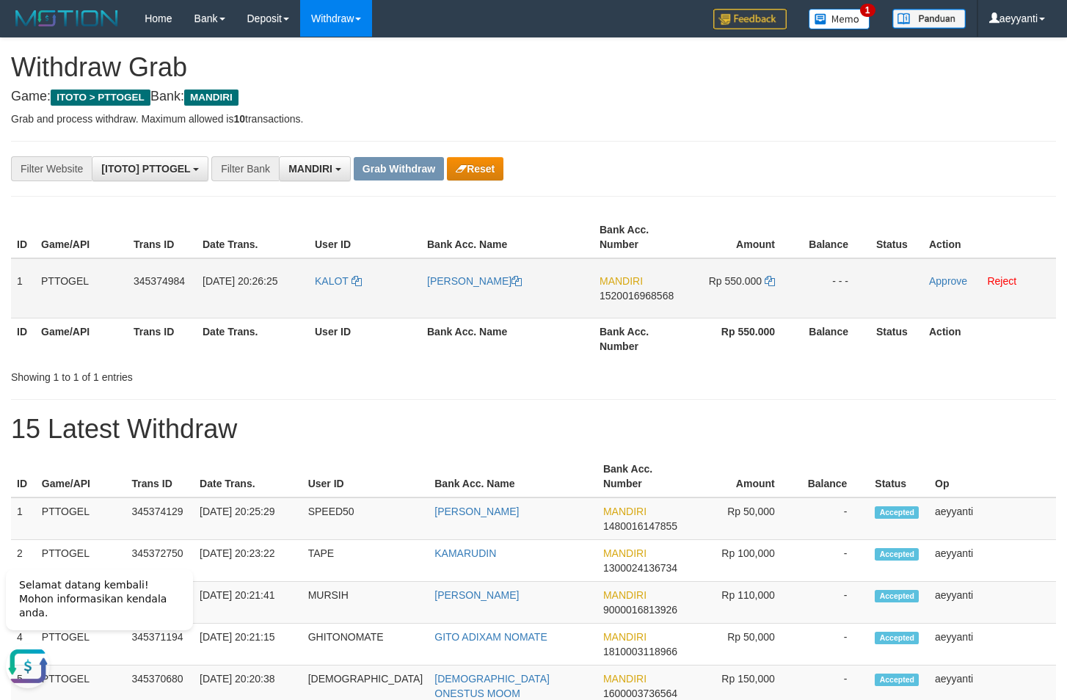
click at [944, 272] on td "Approve Reject" at bounding box center [989, 288] width 133 height 60
click at [944, 279] on link "Approve" at bounding box center [948, 281] width 38 height 12
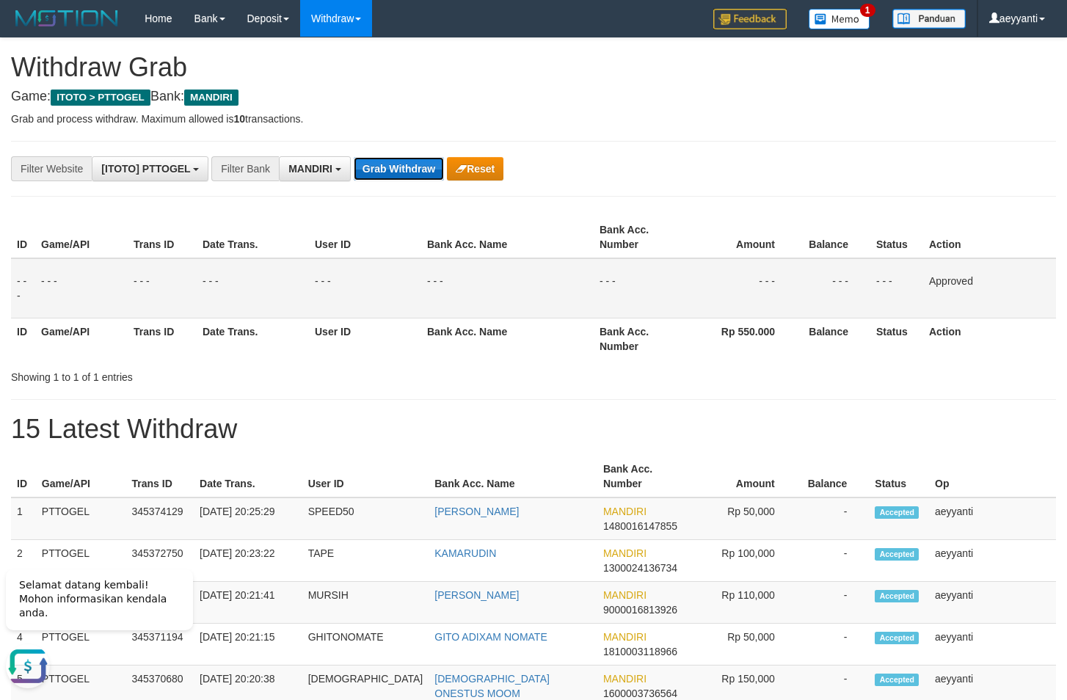
click at [402, 170] on button "Grab Withdraw" at bounding box center [399, 168] width 90 height 23
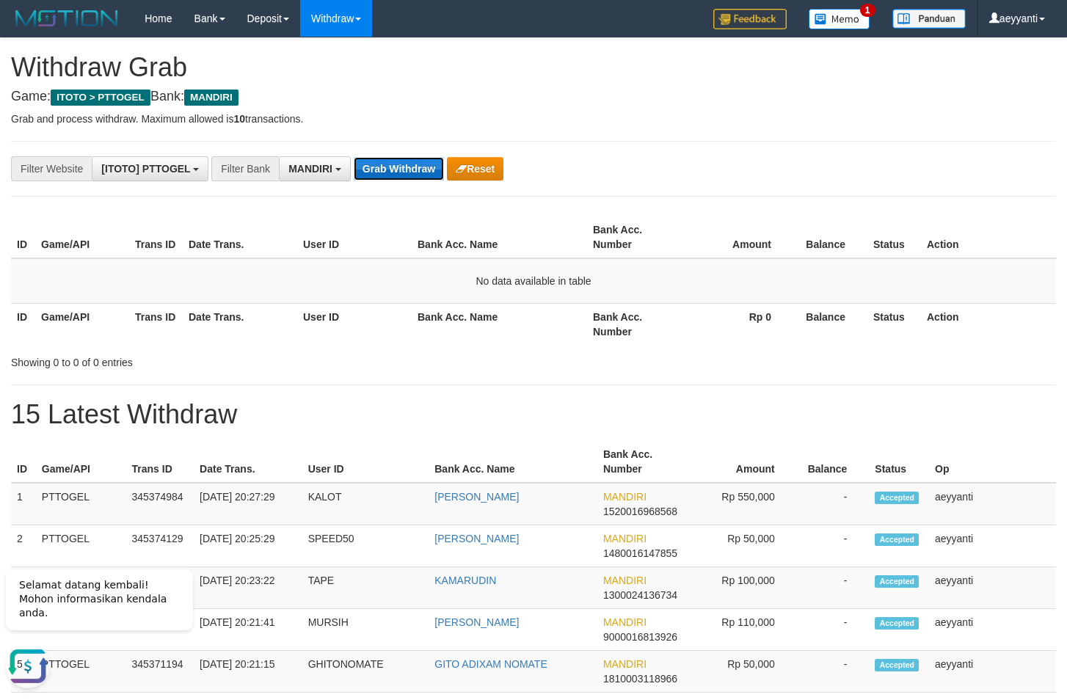
click at [407, 164] on button "Grab Withdraw" at bounding box center [399, 168] width 90 height 23
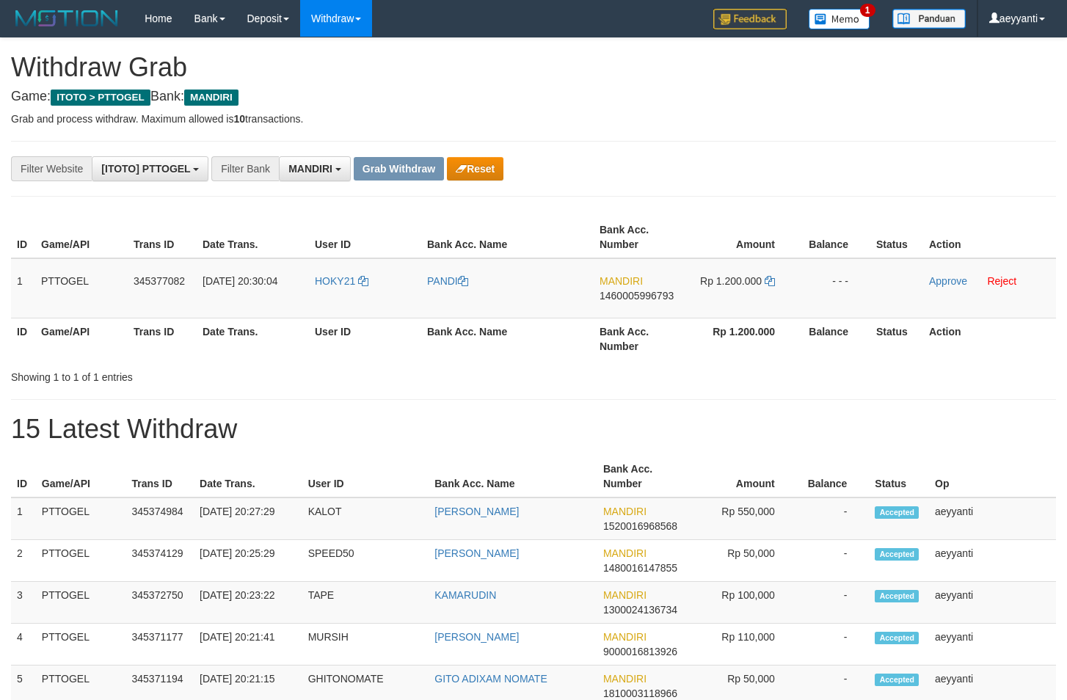
scroll to position [43, 0]
drag, startPoint x: 345, startPoint y: 271, endPoint x: 758, endPoint y: 289, distance: 413.7
click at [758, 289] on tr "1 PTTOGEL 345377082 [DATE] 20:30:04 HOKY21 PANDI MANDIRI 1460005996793 Rp 1.200…" at bounding box center [533, 288] width 1045 height 60
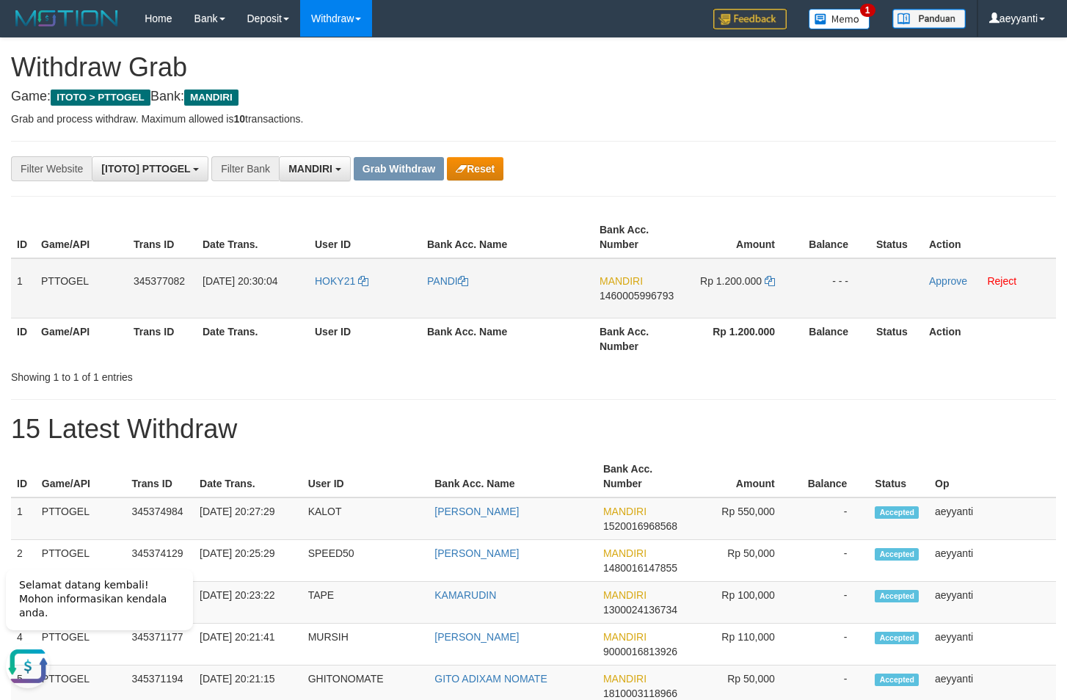
click at [651, 298] on span "1460005996793" at bounding box center [637, 296] width 74 height 12
copy span "1460005996793"
click at [768, 282] on icon at bounding box center [770, 281] width 10 height 10
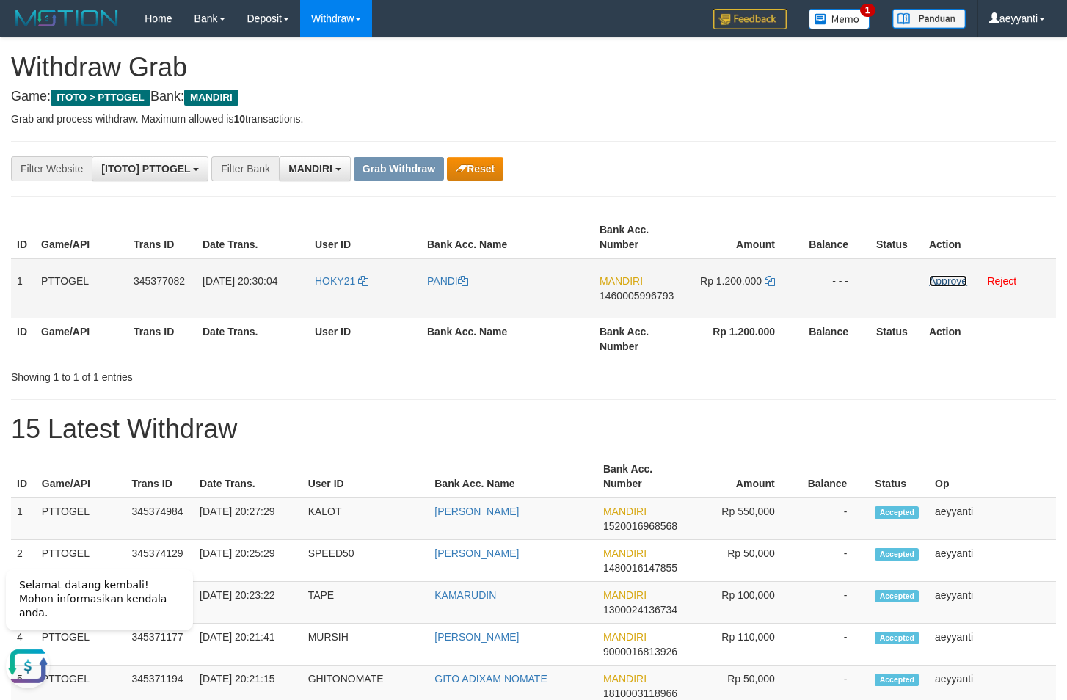
click at [960, 277] on link "Approve" at bounding box center [948, 281] width 38 height 12
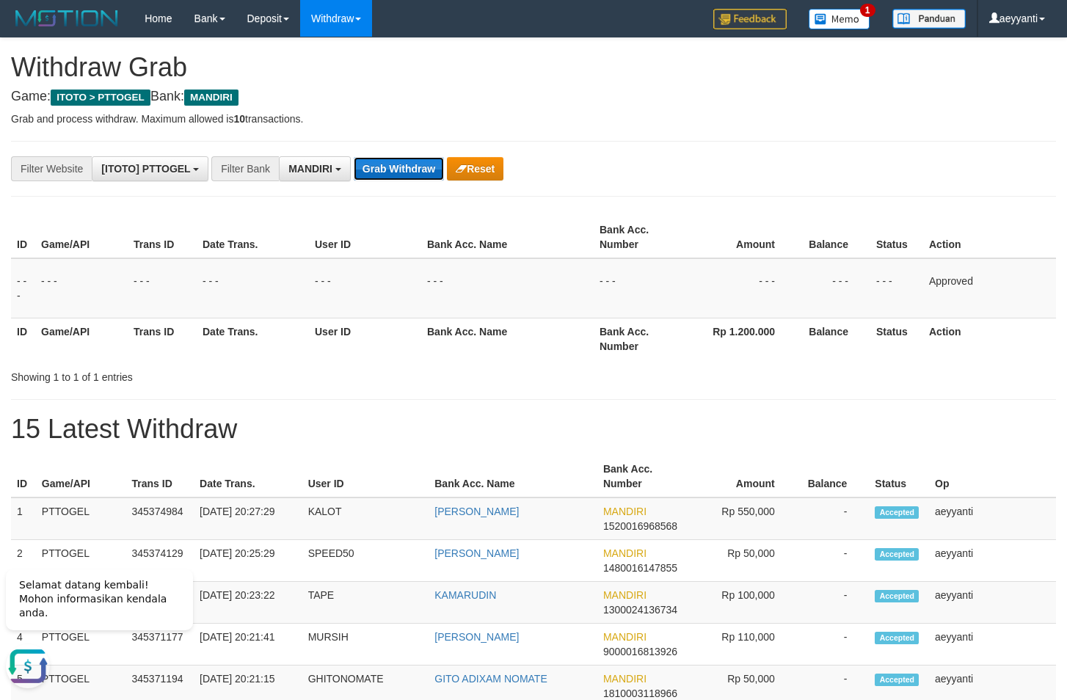
click at [416, 173] on button "Grab Withdraw" at bounding box center [399, 168] width 90 height 23
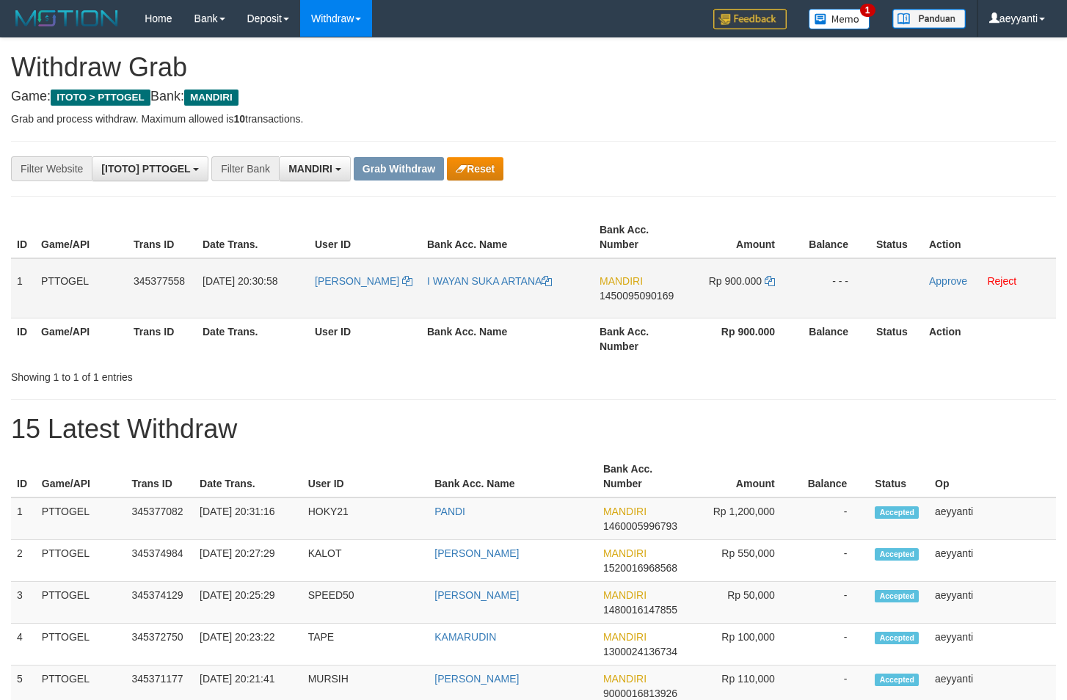
scroll to position [43, 0]
drag, startPoint x: 383, startPoint y: 267, endPoint x: 754, endPoint y: 283, distance: 371.0
click at [754, 283] on tr "1 PTTOGEL 345377558 [DATE] 20:30:58 [PERSON_NAME] I WAYAN SUKA ARTANA MANDIRI 1…" at bounding box center [533, 288] width 1045 height 60
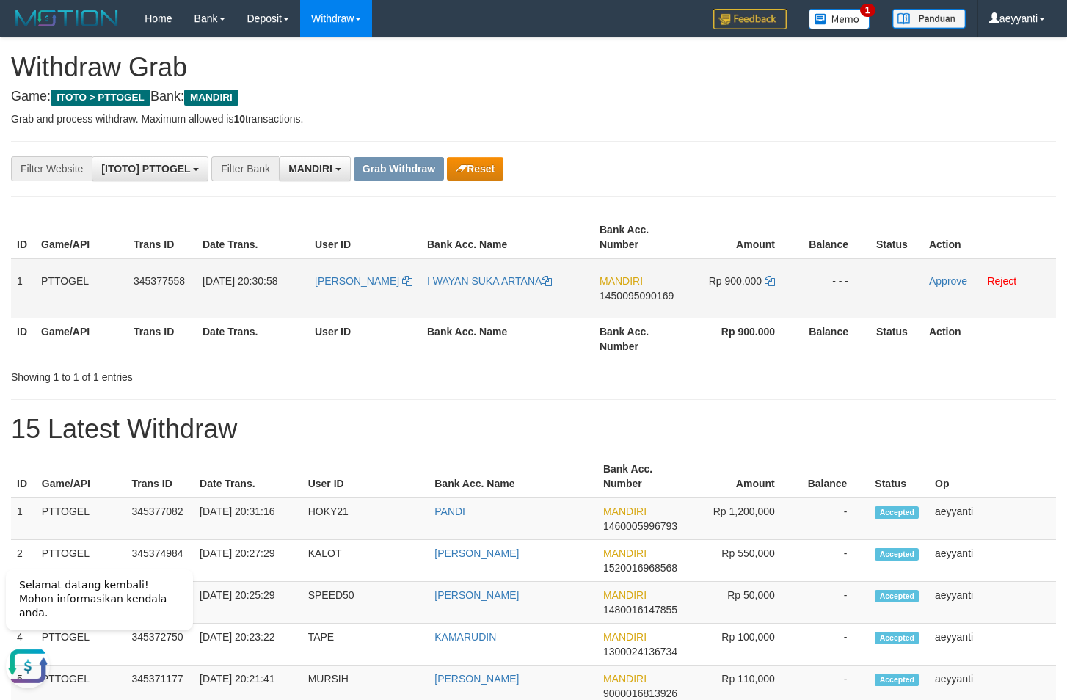
click at [637, 297] on span "1450095090169" at bounding box center [637, 296] width 74 height 12
copy span "1450095090169"
click at [771, 280] on icon at bounding box center [770, 281] width 10 height 10
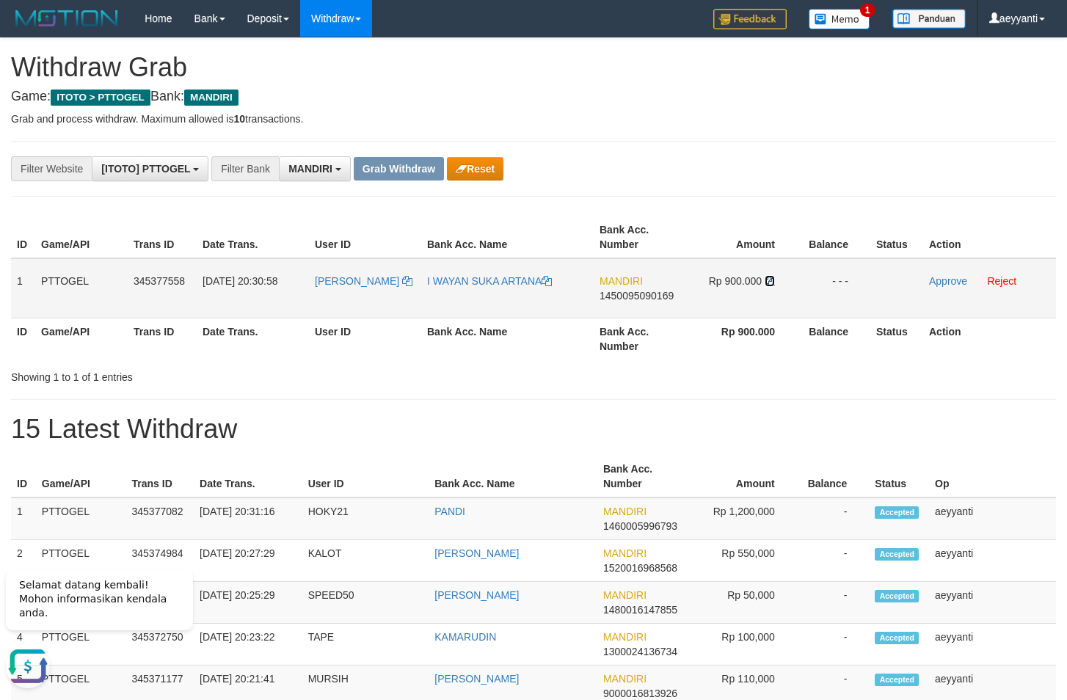
click at [773, 280] on icon at bounding box center [770, 281] width 10 height 10
click at [942, 275] on link "Approve" at bounding box center [948, 281] width 38 height 12
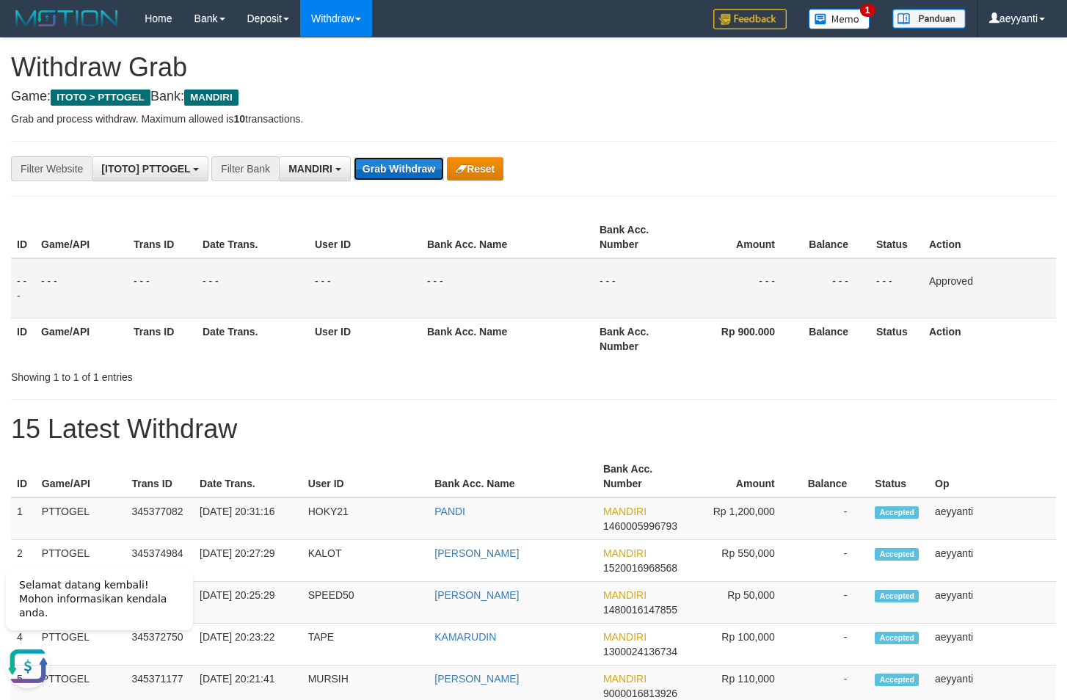
click at [371, 172] on button "Grab Withdraw" at bounding box center [399, 168] width 90 height 23
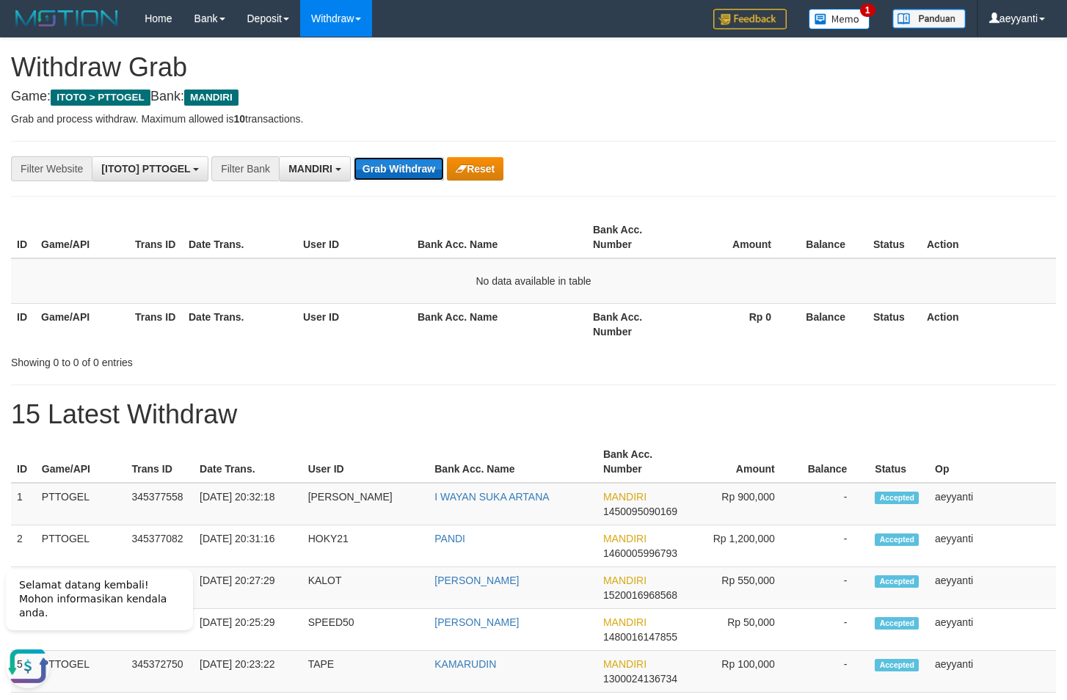
click at [371, 172] on button "Grab Withdraw" at bounding box center [399, 168] width 90 height 23
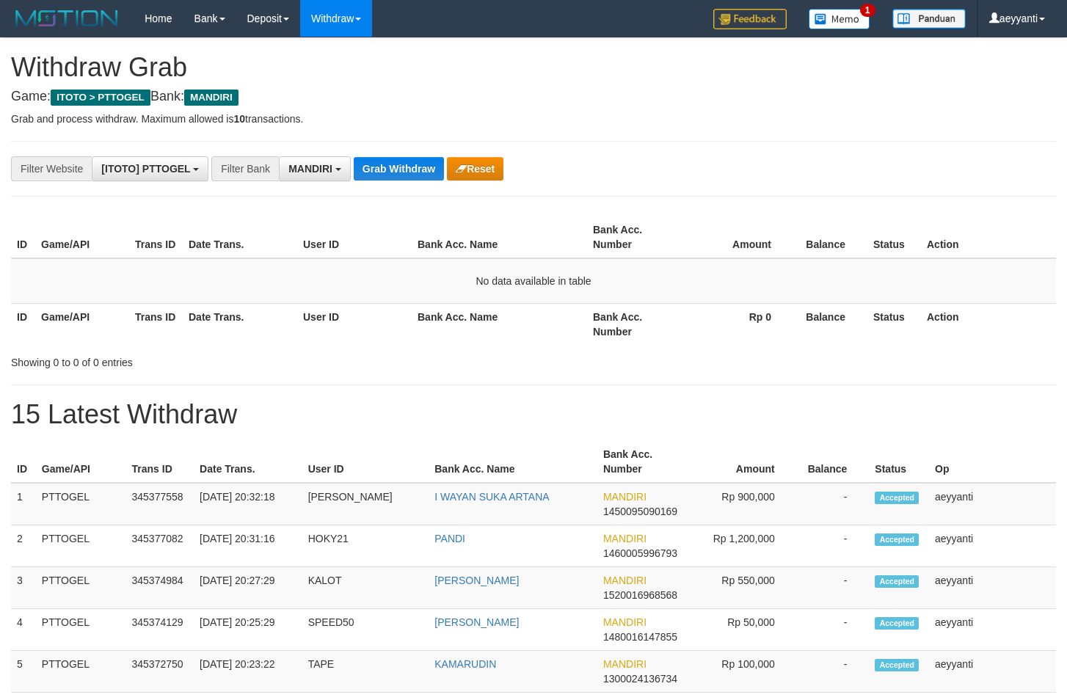
scroll to position [43, 0]
click at [371, 172] on button "Grab Withdraw" at bounding box center [399, 168] width 90 height 23
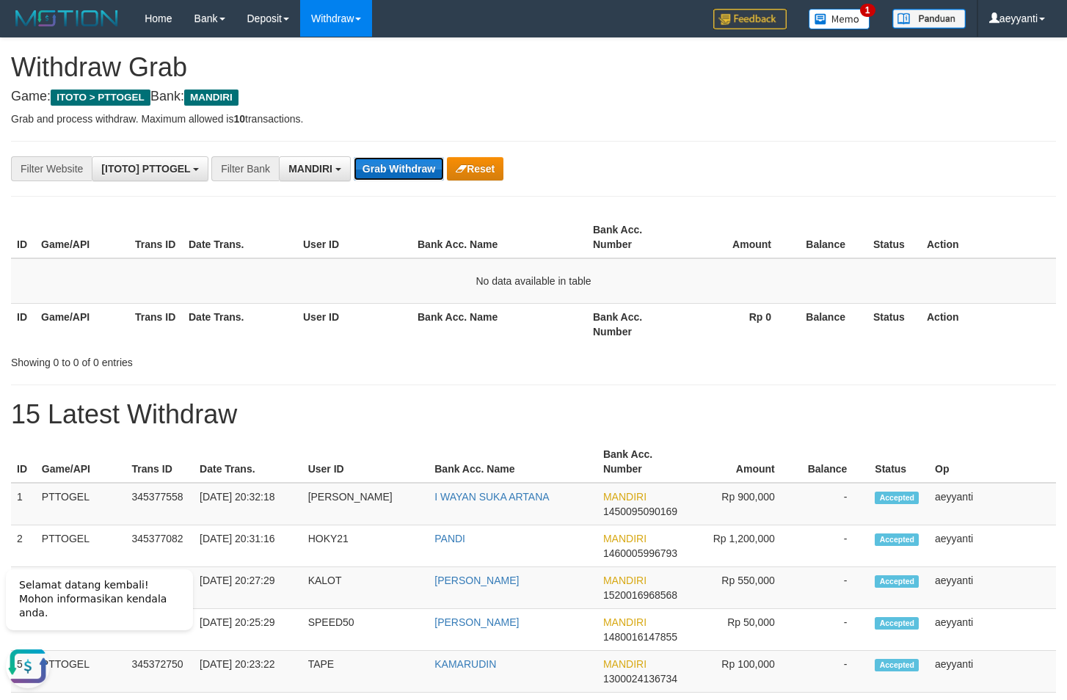
click at [388, 167] on button "Grab Withdraw" at bounding box center [399, 168] width 90 height 23
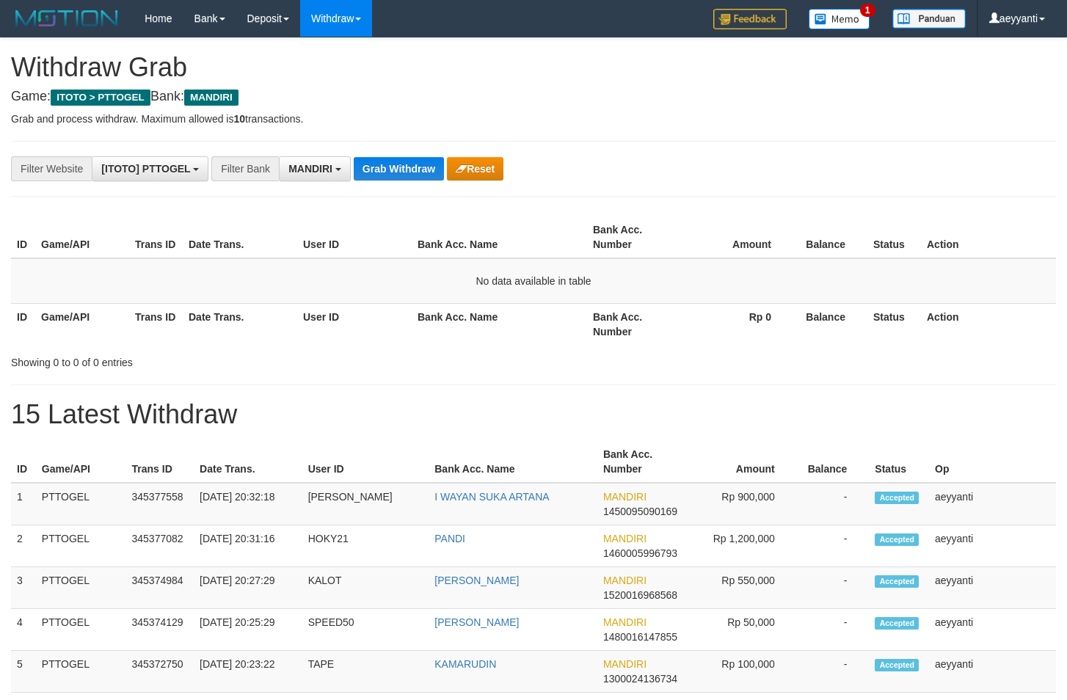
scroll to position [43, 0]
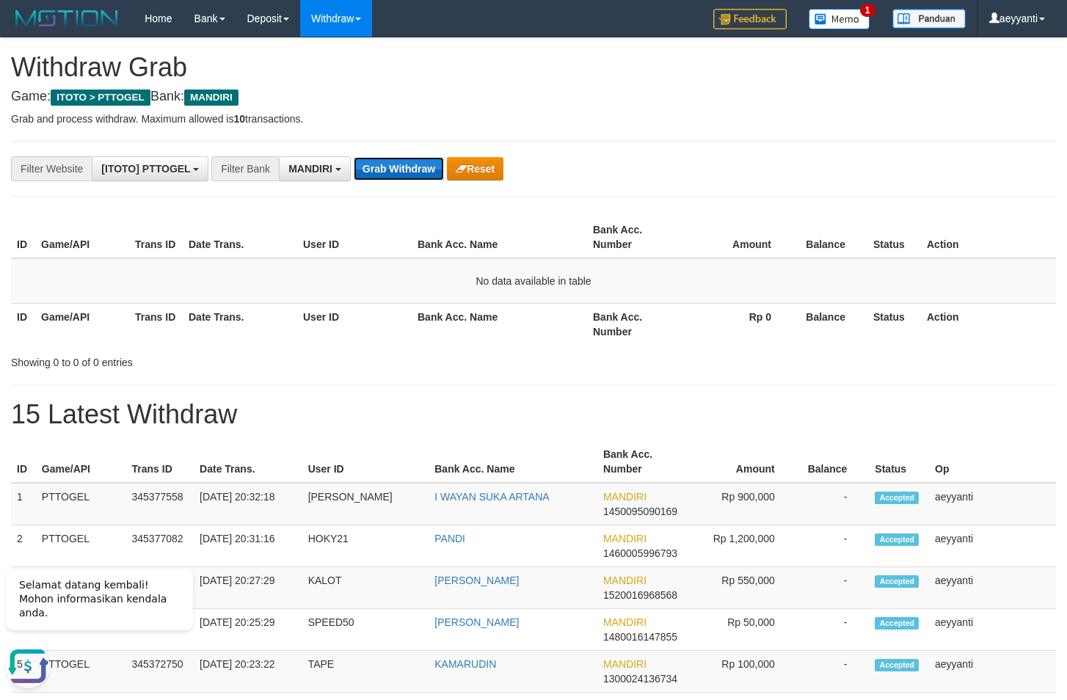
click at [401, 161] on button "Grab Withdraw" at bounding box center [399, 168] width 90 height 23
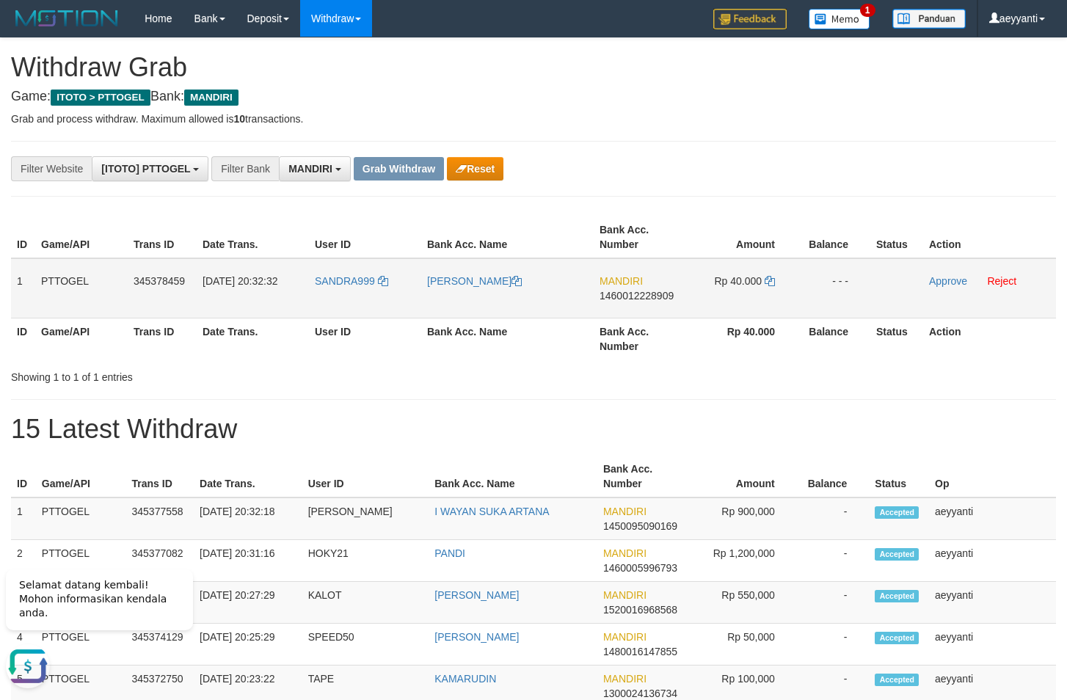
drag, startPoint x: 362, startPoint y: 272, endPoint x: 730, endPoint y: 282, distance: 367.9
click at [730, 282] on tr "1 PTTOGEL 345378459 01/10/2025 20:32:32 SANDRA999 MUHAMMAD AHMAD ROPIK MANDIRI …" at bounding box center [533, 288] width 1045 height 60
click at [639, 295] on span "1460012228909" at bounding box center [637, 296] width 74 height 12
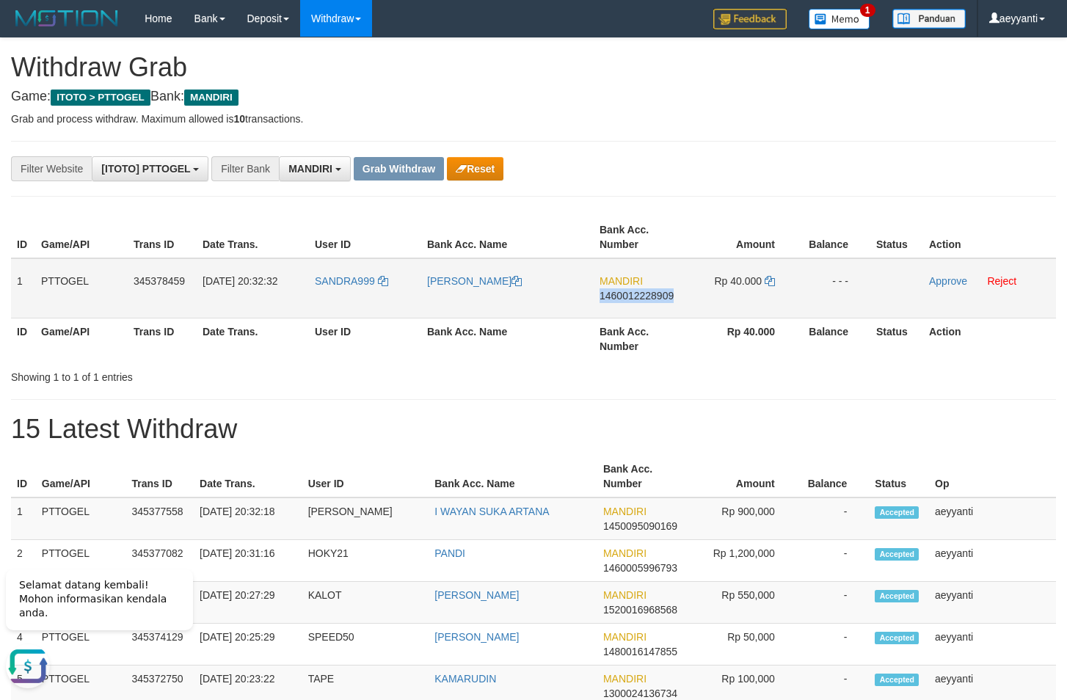
copy span "1460012228909"
click at [770, 283] on icon at bounding box center [770, 281] width 10 height 10
click at [771, 283] on icon at bounding box center [770, 281] width 10 height 10
click at [769, 280] on icon at bounding box center [770, 281] width 10 height 10
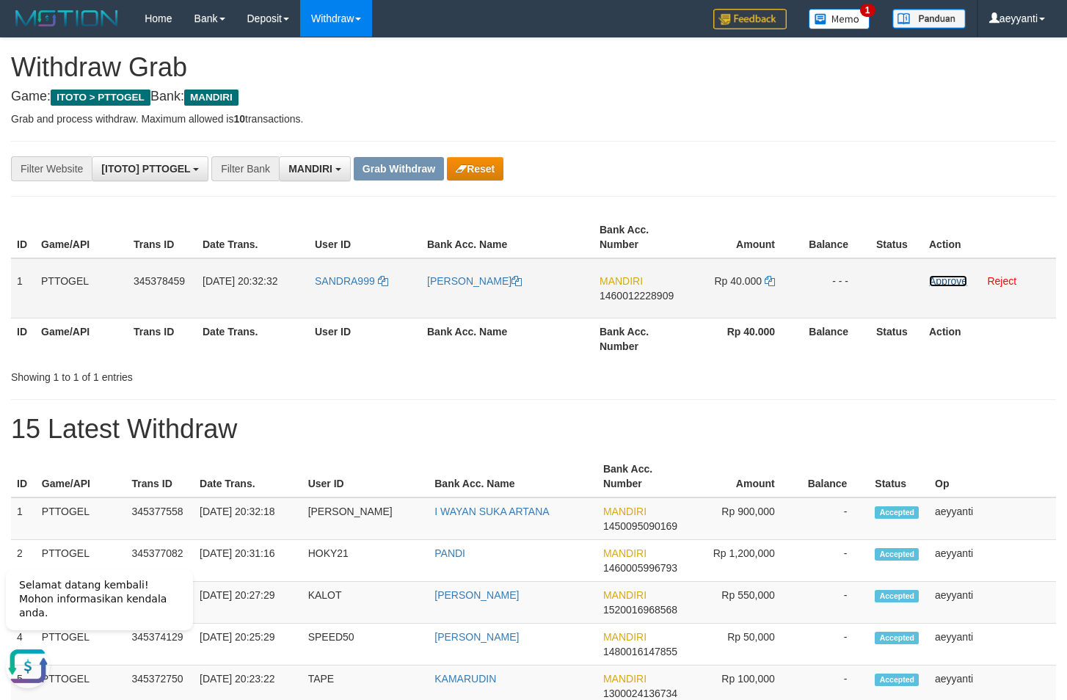
click at [941, 280] on link "Approve" at bounding box center [948, 281] width 38 height 12
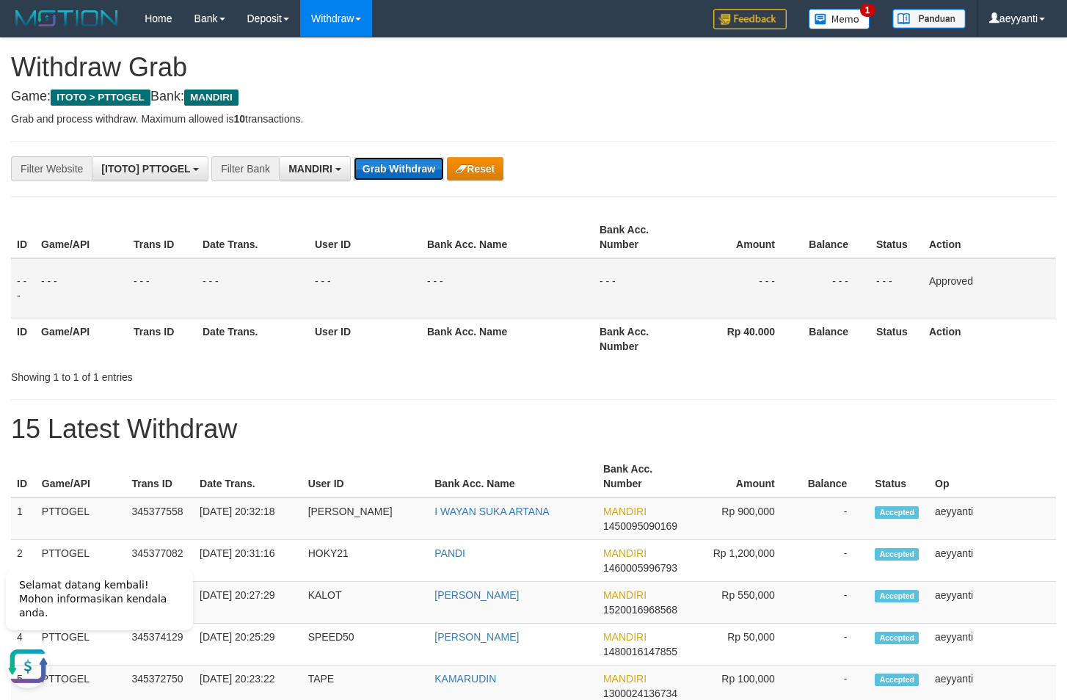
click at [392, 169] on button "Grab Withdraw" at bounding box center [399, 168] width 90 height 23
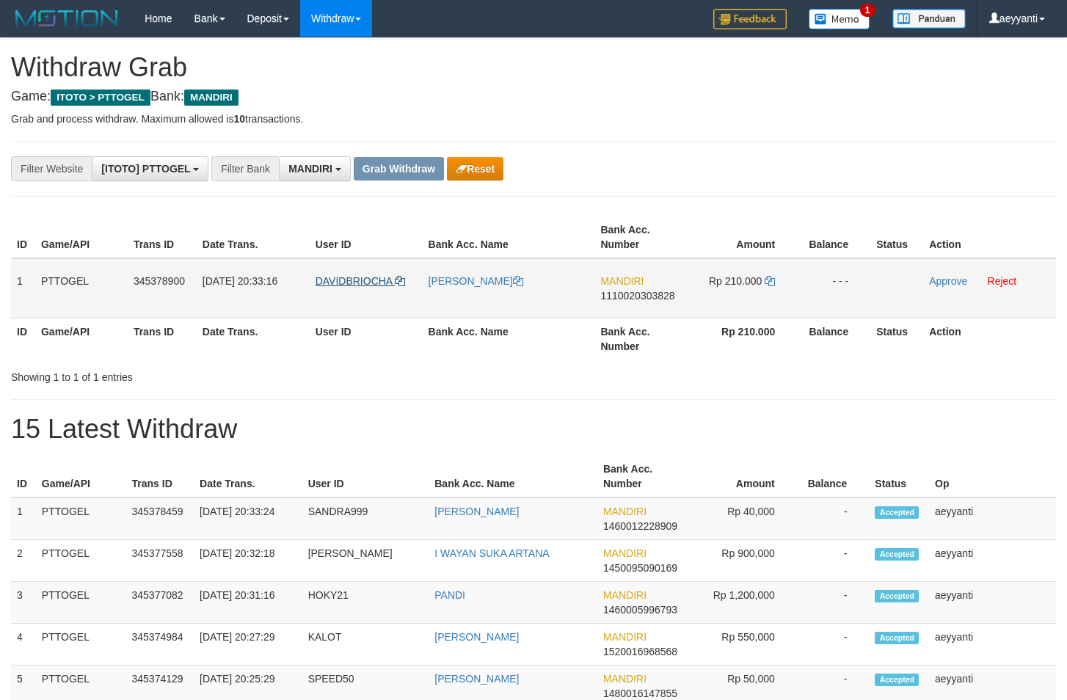
scroll to position [43, 0]
drag, startPoint x: 348, startPoint y: 269, endPoint x: 745, endPoint y: 299, distance: 398.2
click at [745, 299] on tr "1 PTTOGEL 345378900 [DATE] 20:33:16 DAVIDBRIOCHA [PERSON_NAME] MANDIRI 11100203…" at bounding box center [533, 288] width 1045 height 60
click at [675, 174] on div "**********" at bounding box center [445, 168] width 890 height 25
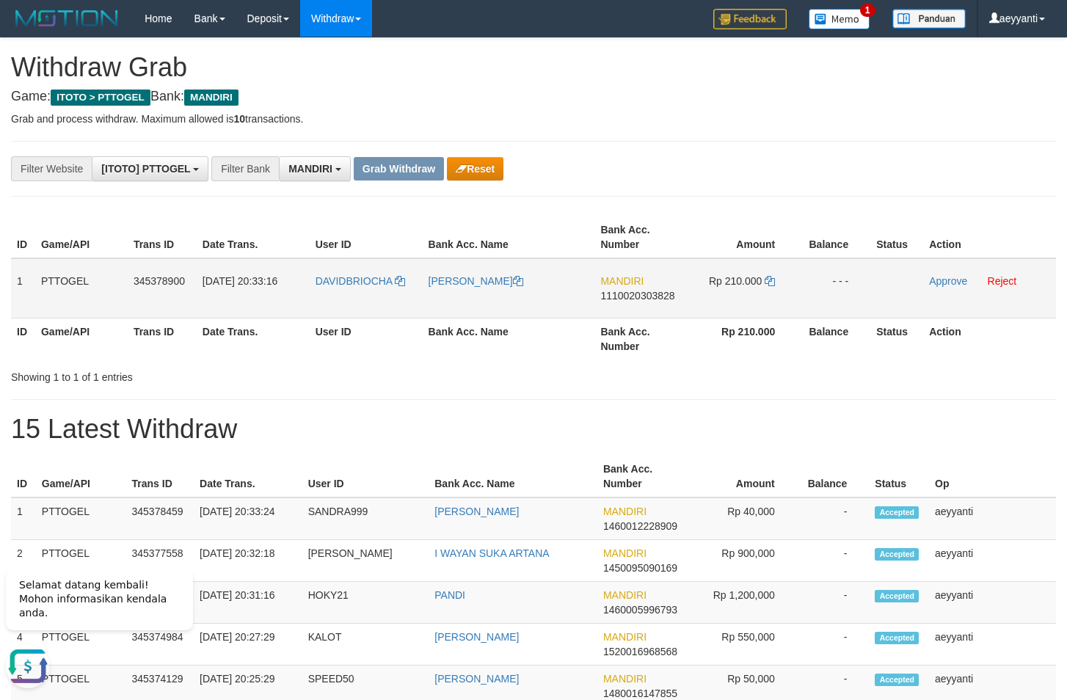
click at [647, 302] on td "MANDIRI 1110020303828" at bounding box center [641, 288] width 92 height 60
click at [643, 291] on span "1110020303828" at bounding box center [637, 296] width 74 height 12
copy span "1110020303828"
click at [643, 291] on span "1110020303828" at bounding box center [637, 296] width 74 height 12
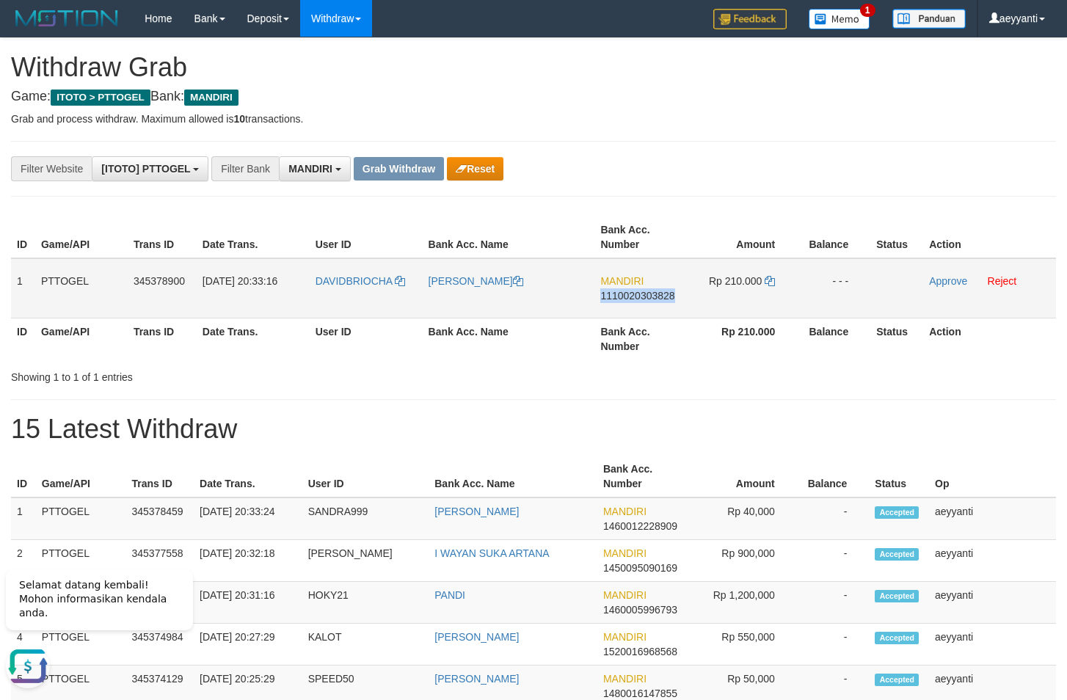
click at [643, 291] on span "1110020303828" at bounding box center [637, 296] width 74 height 12
copy span "1110020303828"
click at [773, 285] on icon at bounding box center [770, 281] width 10 height 10
click at [771, 284] on icon at bounding box center [770, 281] width 10 height 10
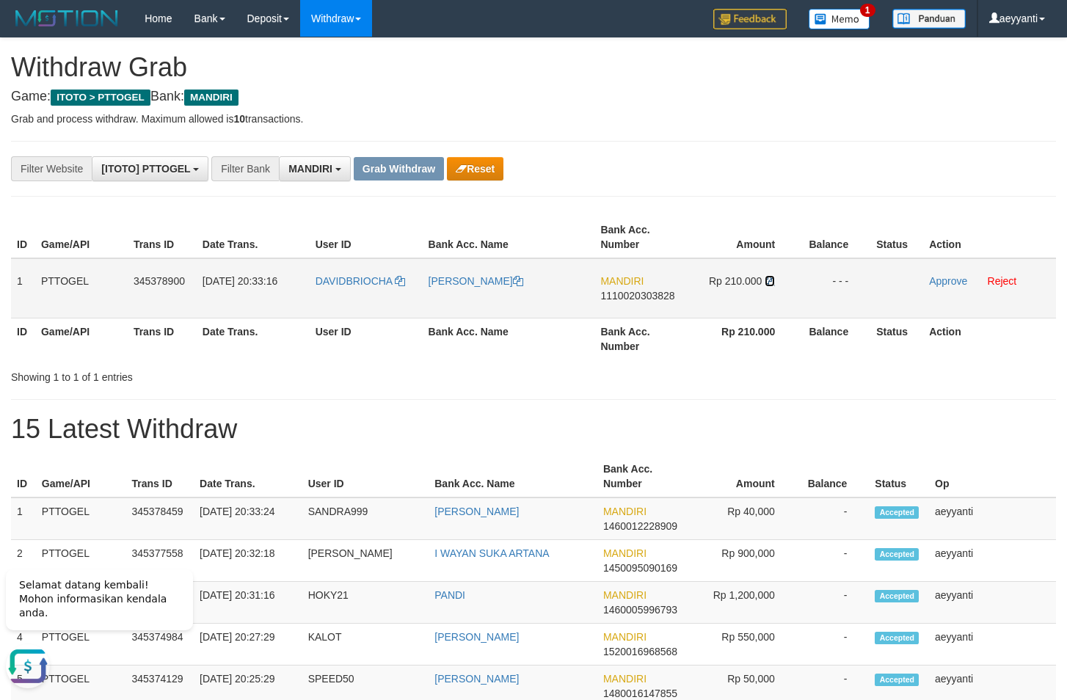
click at [774, 284] on icon at bounding box center [770, 281] width 10 height 10
click at [774, 282] on icon at bounding box center [770, 281] width 10 height 10
click at [942, 281] on link "Approve" at bounding box center [948, 281] width 38 height 12
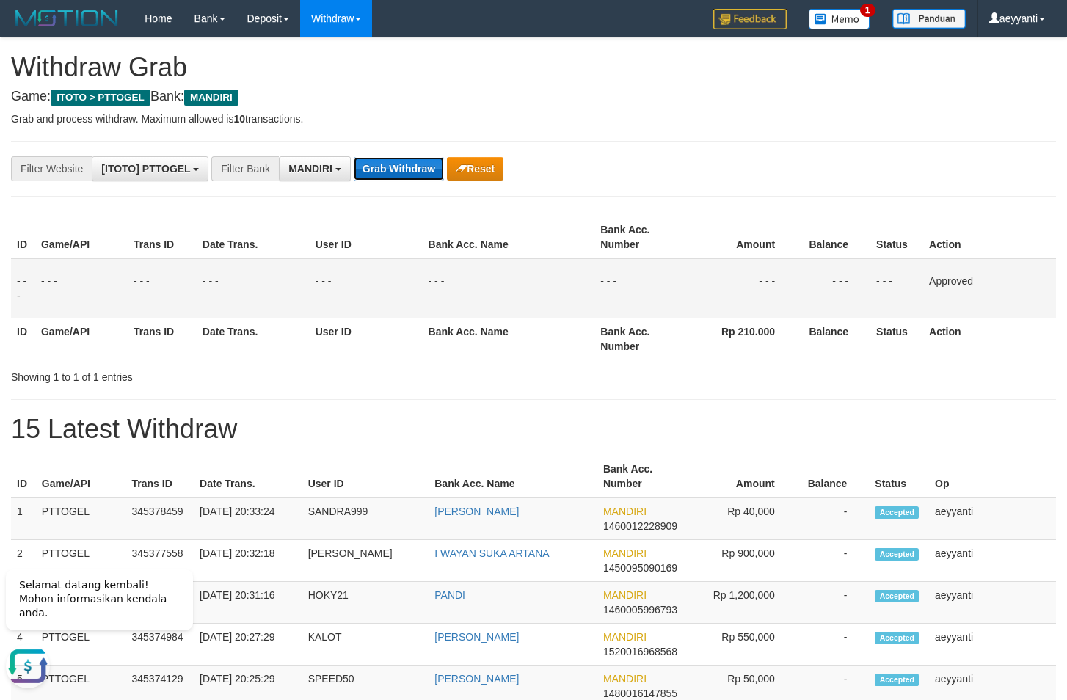
click at [404, 170] on button "Grab Withdraw" at bounding box center [399, 168] width 90 height 23
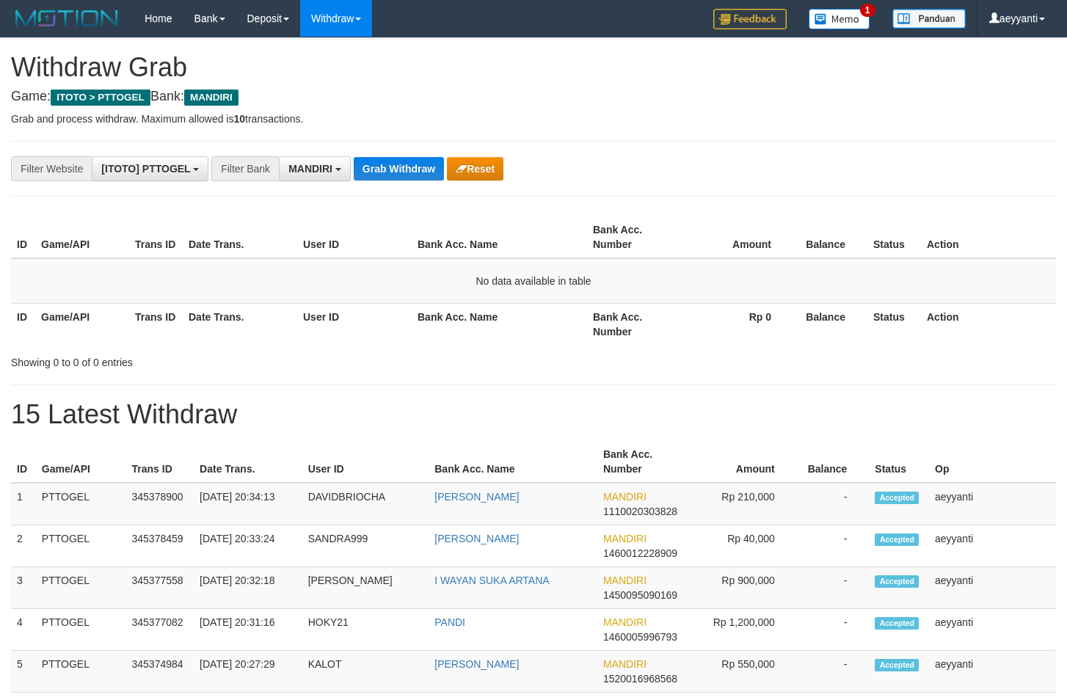
scroll to position [43, 0]
drag, startPoint x: 0, startPoint y: 0, endPoint x: 403, endPoint y: 170, distance: 437.2
click at [403, 170] on button "Grab Withdraw" at bounding box center [399, 168] width 90 height 23
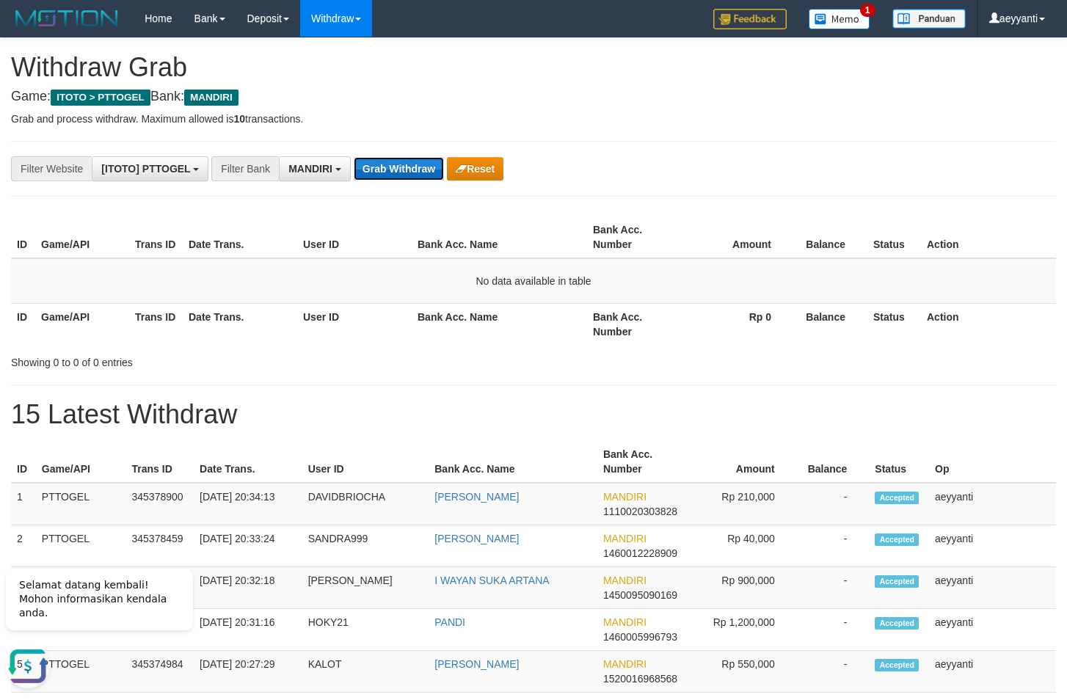
click at [369, 172] on button "Grab Withdraw" at bounding box center [399, 168] width 90 height 23
click at [399, 172] on button "Grab Withdraw" at bounding box center [399, 168] width 90 height 23
click at [394, 164] on button "Grab Withdraw" at bounding box center [399, 168] width 90 height 23
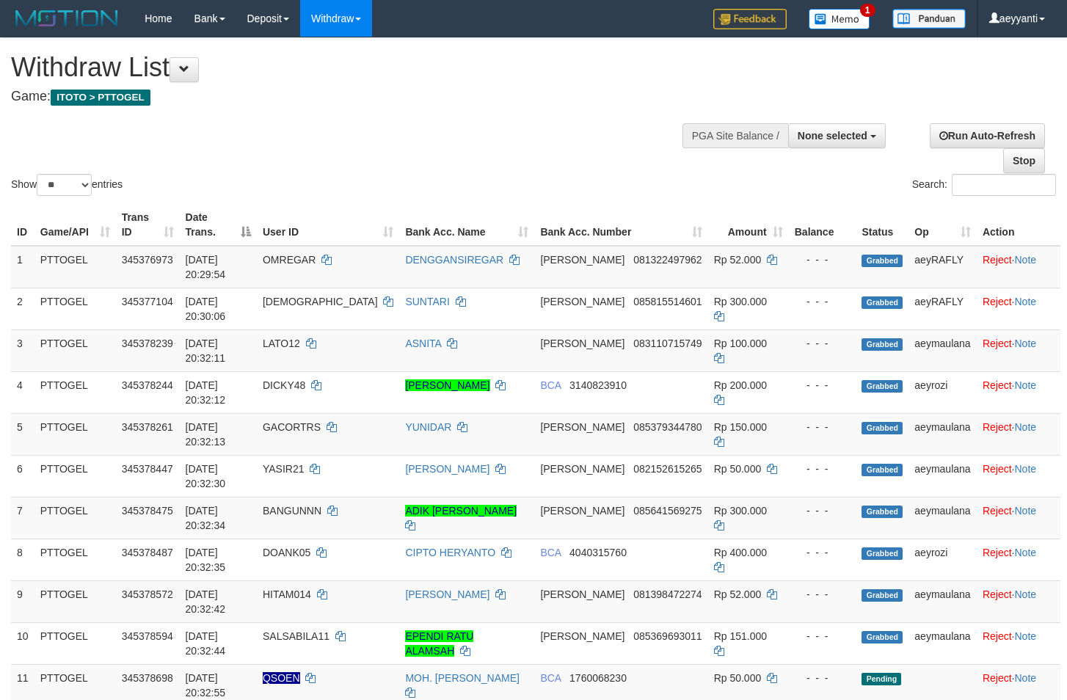
select select
select select "**"
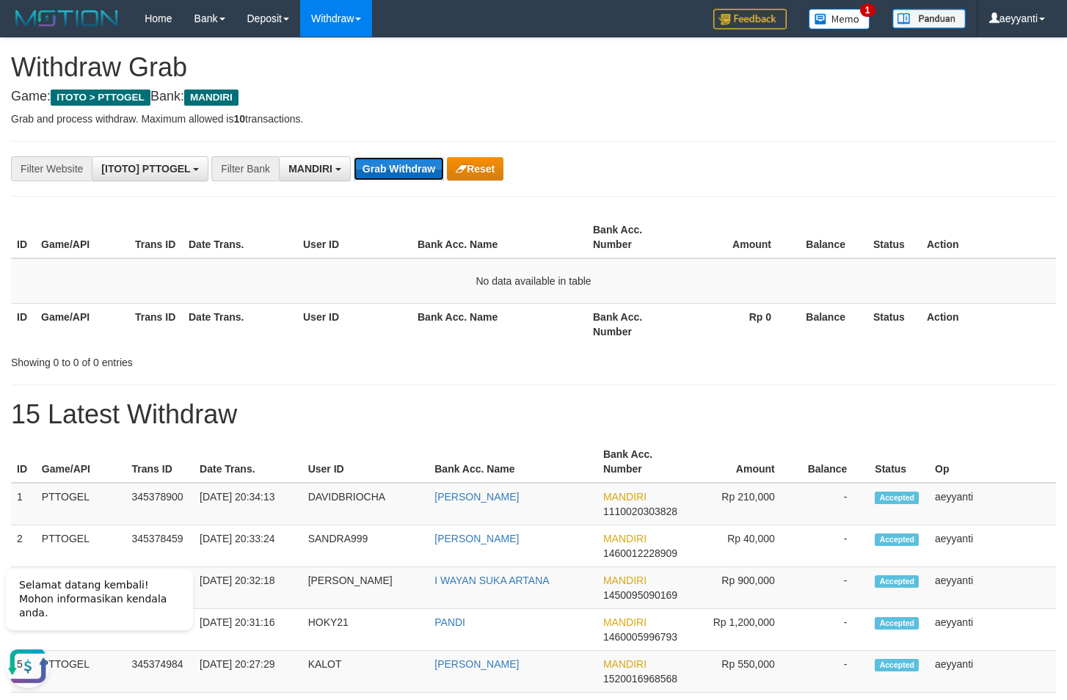
click at [393, 161] on button "Grab Withdraw" at bounding box center [399, 168] width 90 height 23
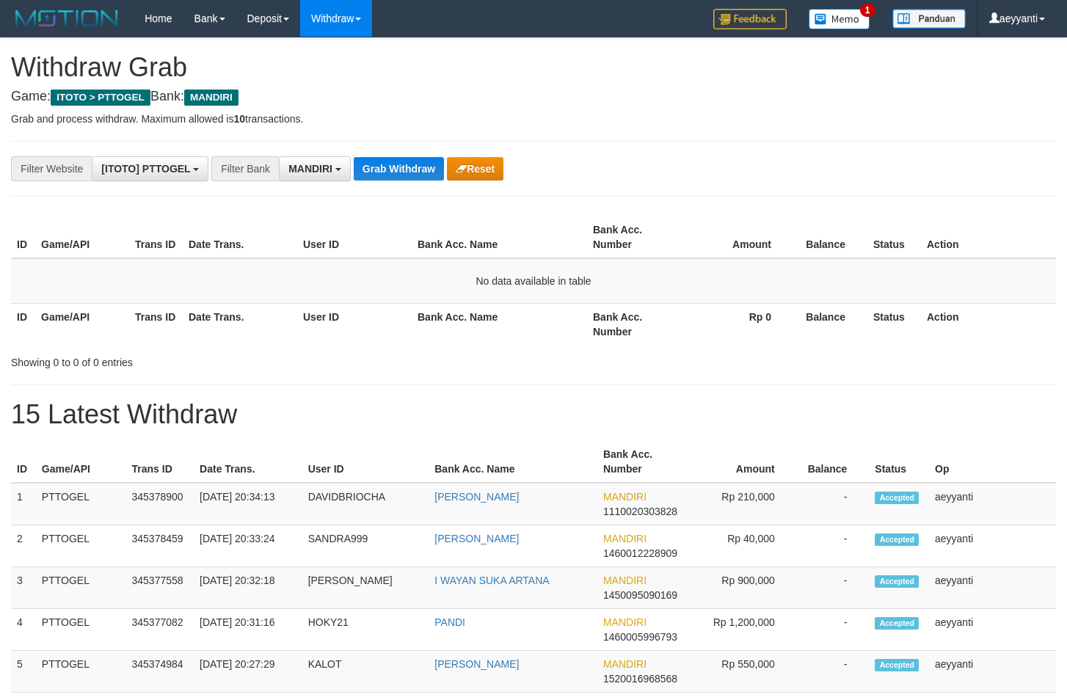
scroll to position [43, 0]
click at [393, 178] on button "Grab Withdraw" at bounding box center [399, 168] width 90 height 23
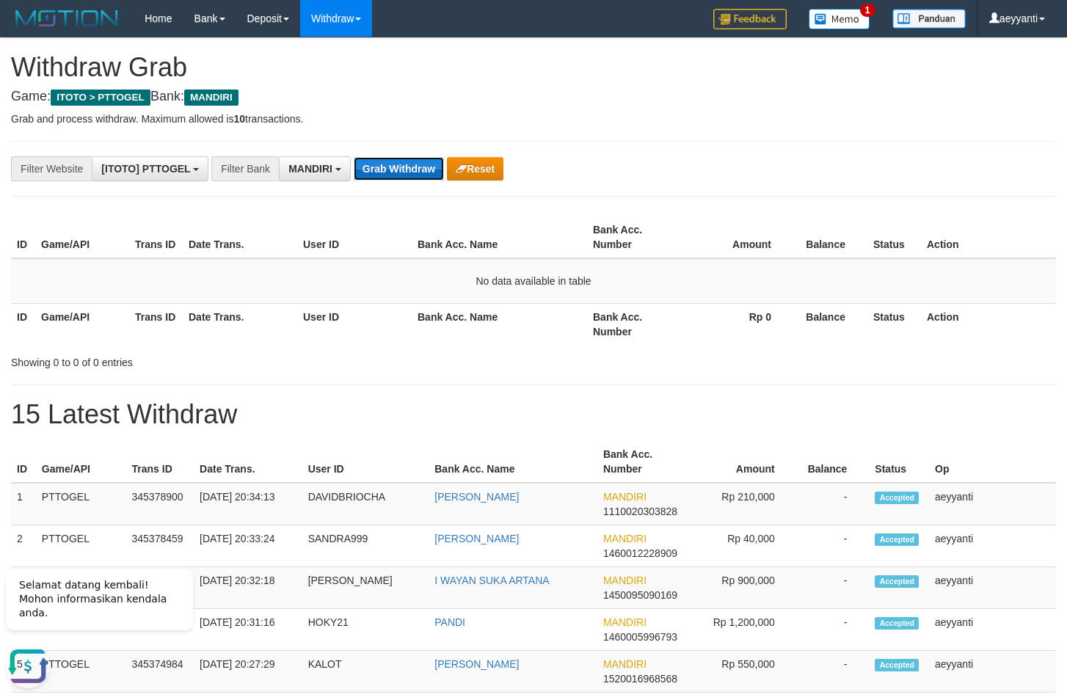
click at [379, 168] on button "Grab Withdraw" at bounding box center [399, 168] width 90 height 23
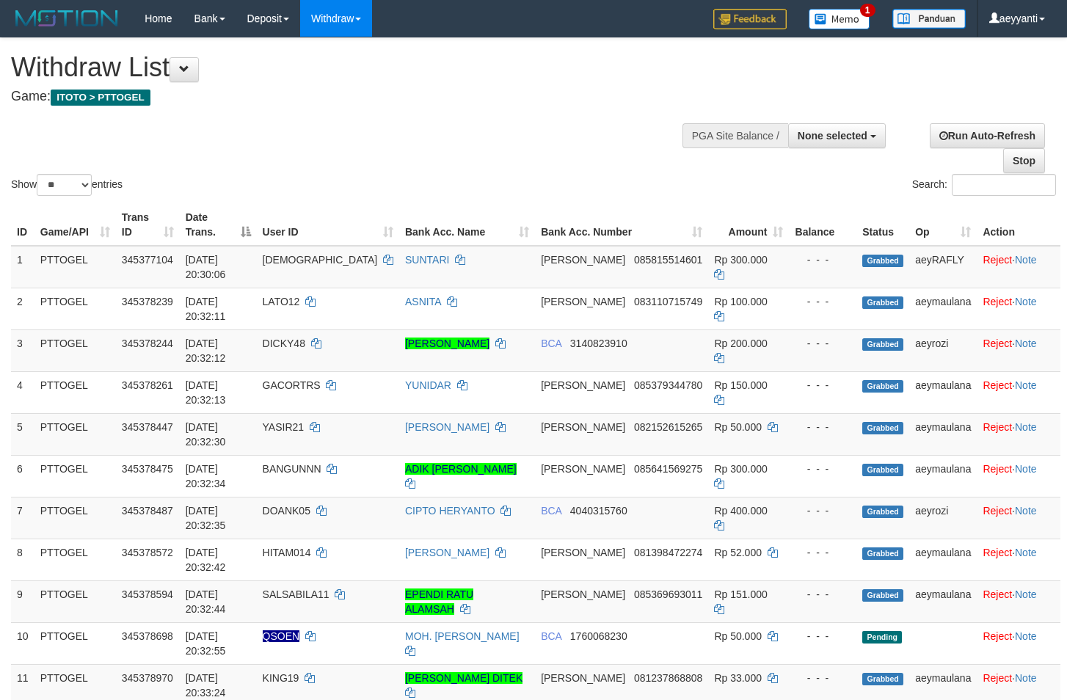
select select
select select "**"
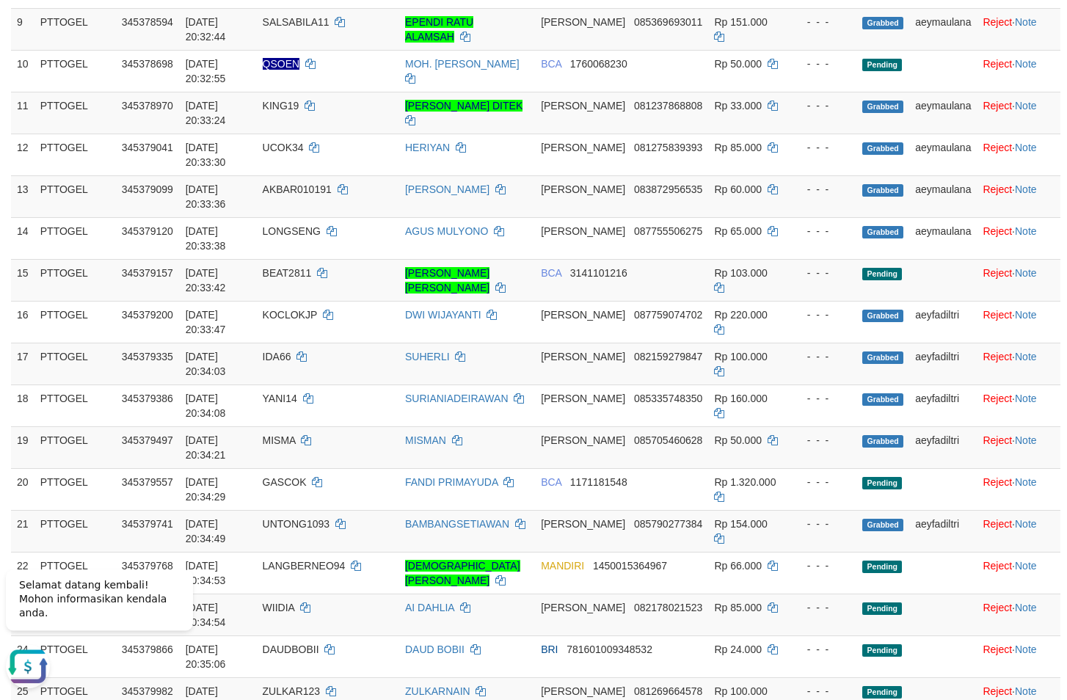
scroll to position [599, 0]
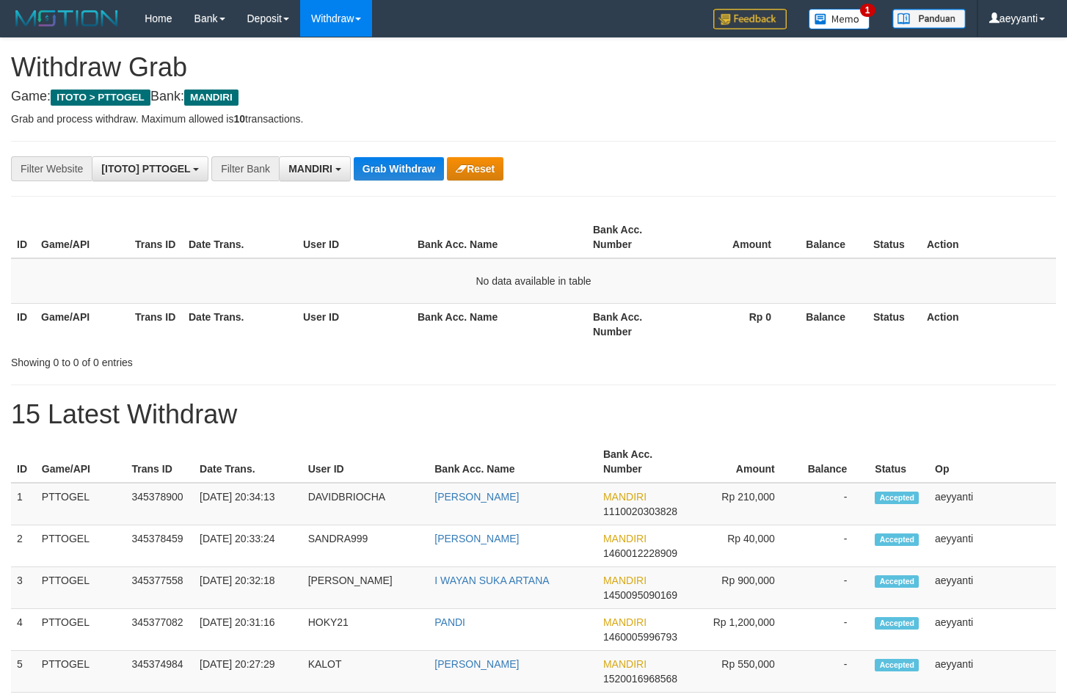
scroll to position [43, 0]
click at [379, 168] on button "Grab Withdraw" at bounding box center [399, 168] width 90 height 23
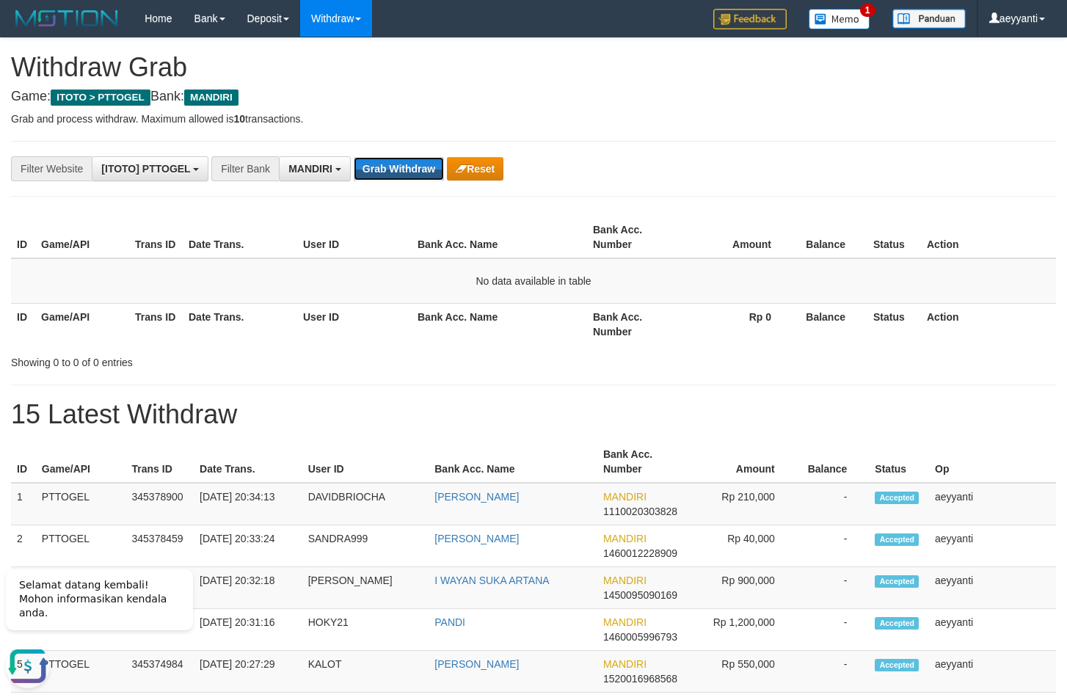
click at [379, 168] on button "Grab Withdraw" at bounding box center [399, 168] width 90 height 23
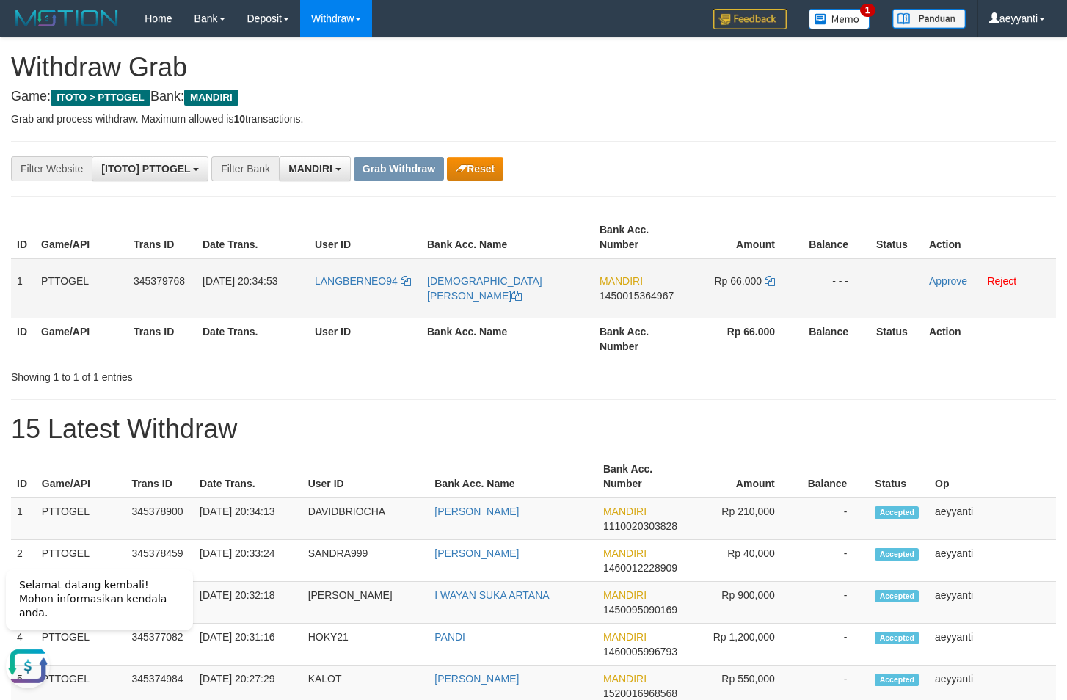
drag, startPoint x: 368, startPoint y: 272, endPoint x: 734, endPoint y: 307, distance: 367.9
click at [734, 307] on tr "1 PTTOGEL 345379768 [DATE] 20:34:53 LANGBERNEO94 [PERSON_NAME] MANDIRI 14500153…" at bounding box center [533, 288] width 1045 height 60
click at [631, 295] on span "1450015364967" at bounding box center [637, 296] width 74 height 12
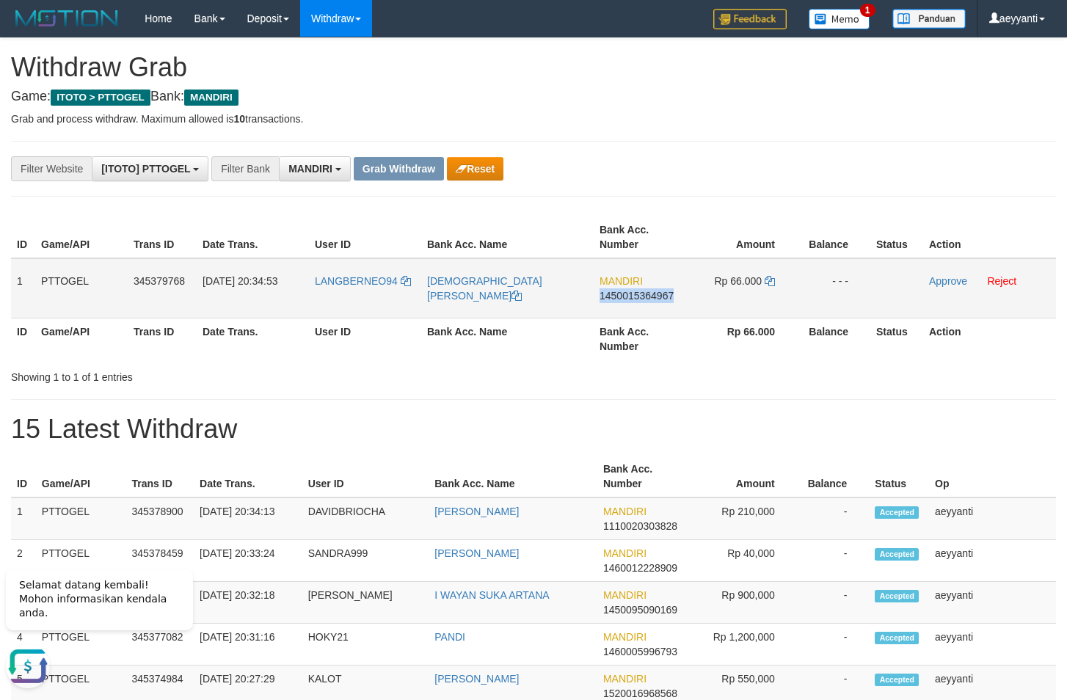
copy span "1450015364967"
click at [634, 292] on span "1450015364967" at bounding box center [637, 296] width 74 height 12
copy span "1450015364967"
click at [772, 282] on icon at bounding box center [770, 281] width 10 height 10
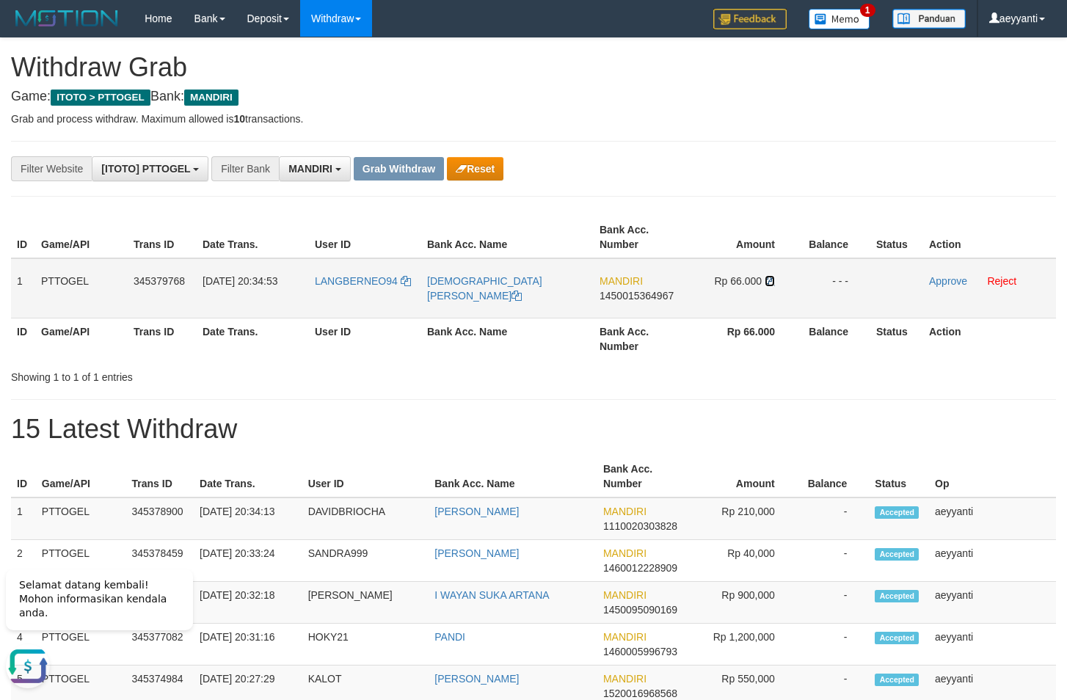
click at [772, 282] on icon at bounding box center [770, 281] width 10 height 10
click at [941, 285] on link "Approve" at bounding box center [948, 281] width 38 height 12
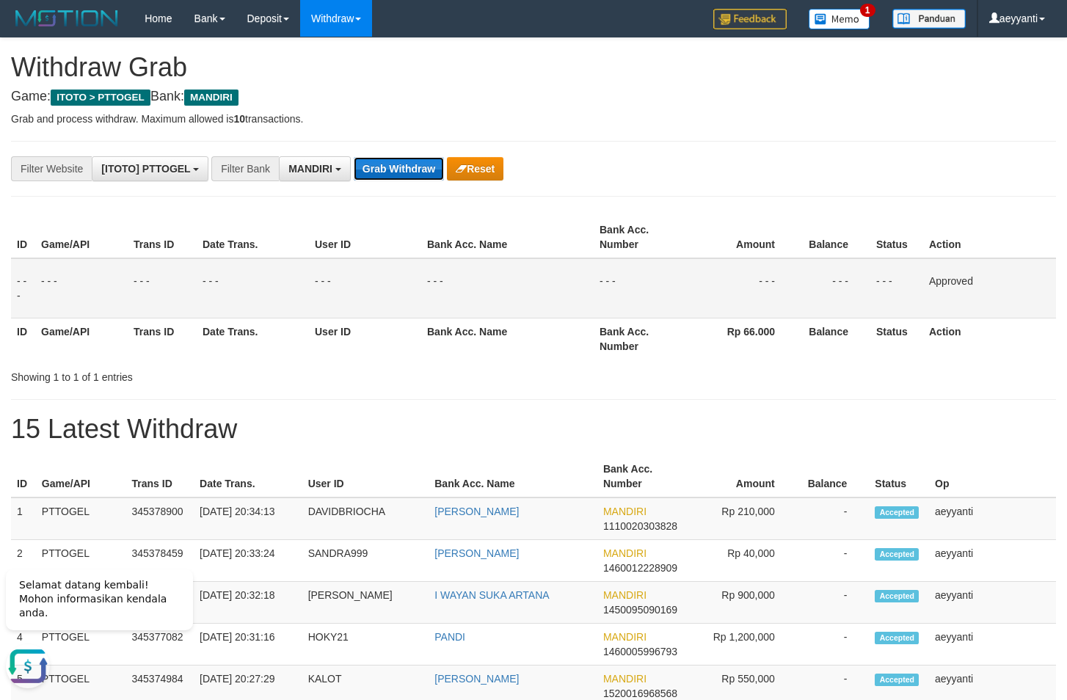
click at [364, 165] on button "Grab Withdraw" at bounding box center [399, 168] width 90 height 23
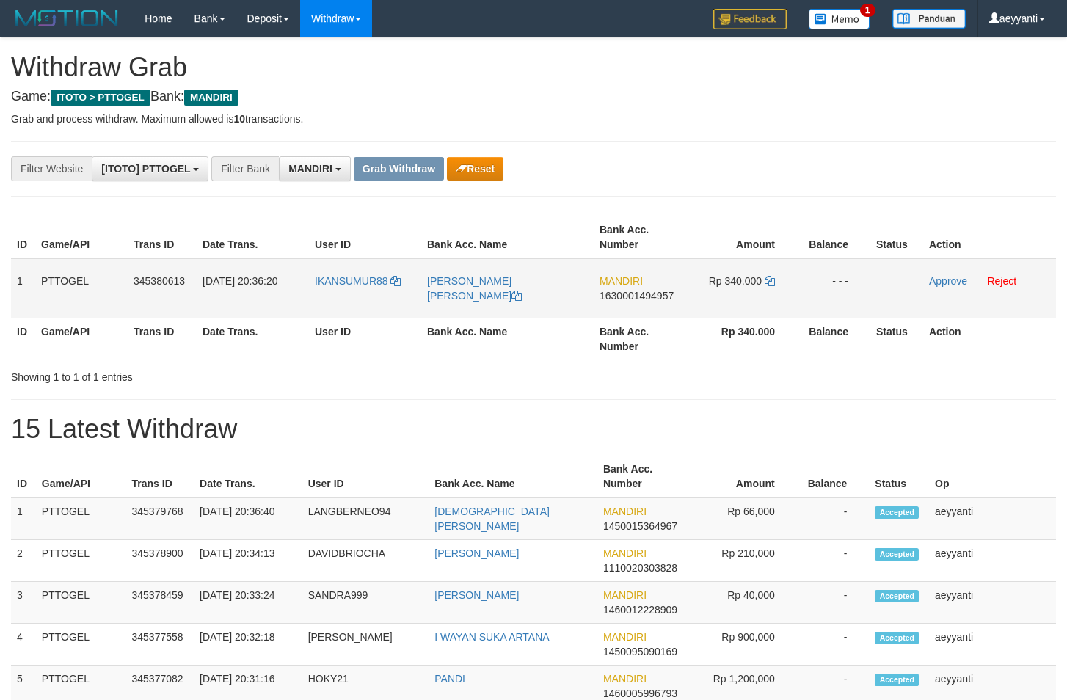
scroll to position [43, 0]
drag, startPoint x: 354, startPoint y: 266, endPoint x: 770, endPoint y: 297, distance: 417.4
click at [770, 297] on tr "1 PTTOGEL 345380613 01/10/2025 20:36:20 IKANSUMUR88 ISMAIL RIDWAN AKBAR MANDIRI…" at bounding box center [533, 288] width 1045 height 60
drag, startPoint x: 662, startPoint y: 203, endPoint x: 655, endPoint y: 219, distance: 17.4
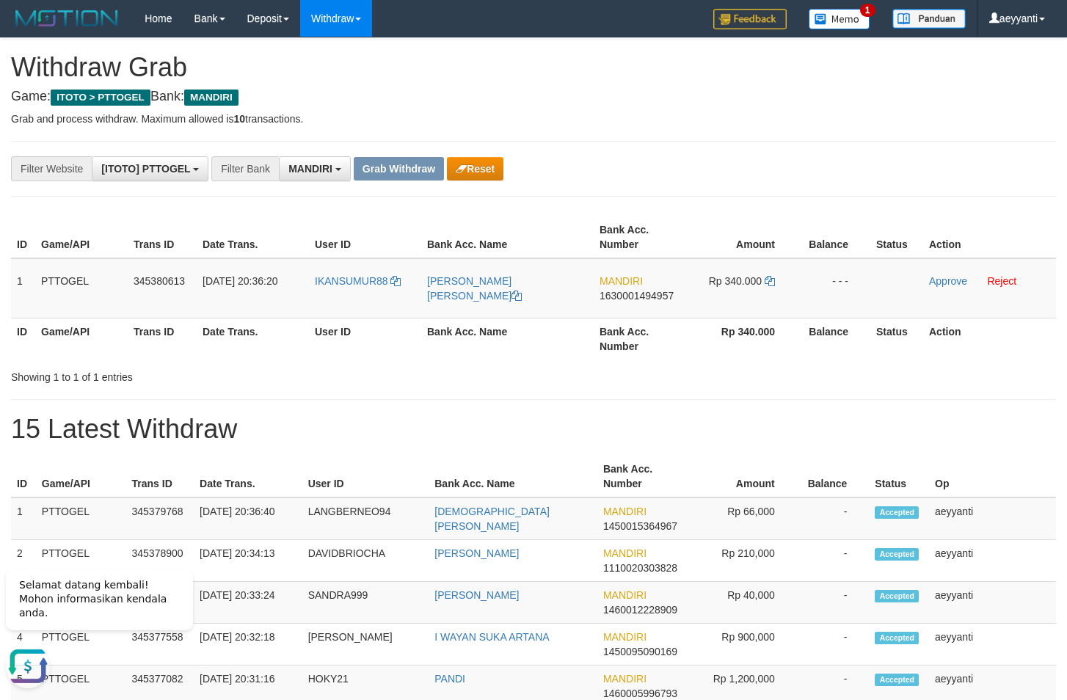
click at [633, 299] on span "1630001494957" at bounding box center [637, 296] width 74 height 12
copy span "1630001494957"
click at [664, 252] on th "Bank Acc. Number" at bounding box center [640, 238] width 93 height 42
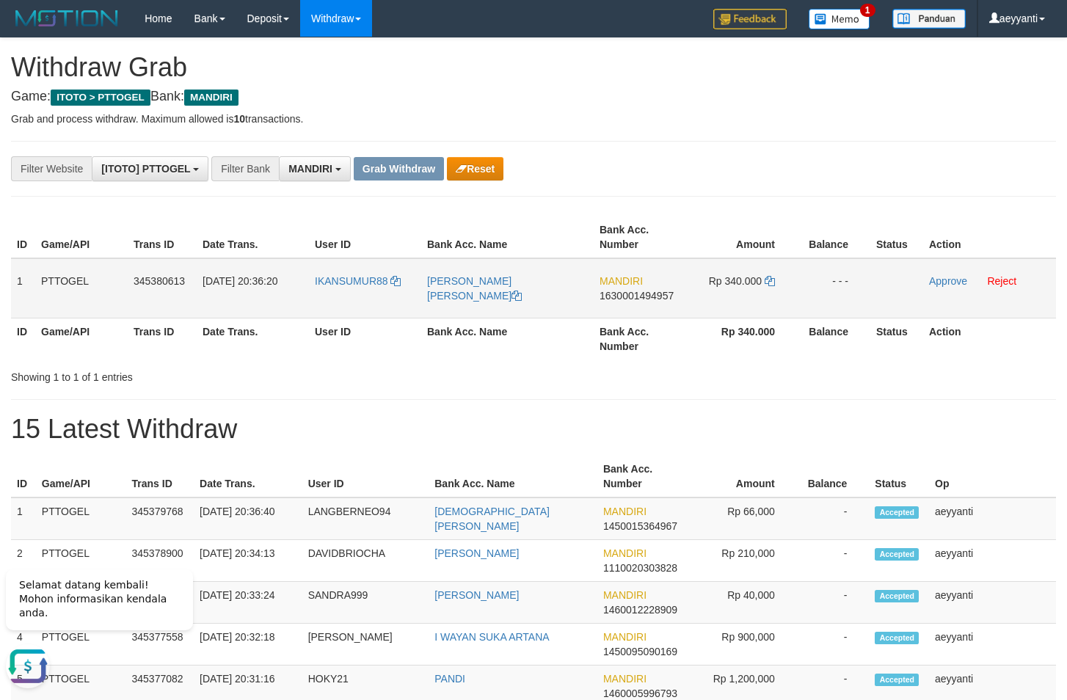
click at [633, 297] on span "1630001494957" at bounding box center [637, 296] width 74 height 12
copy span "1630001494957"
click at [771, 283] on icon at bounding box center [770, 281] width 10 height 10
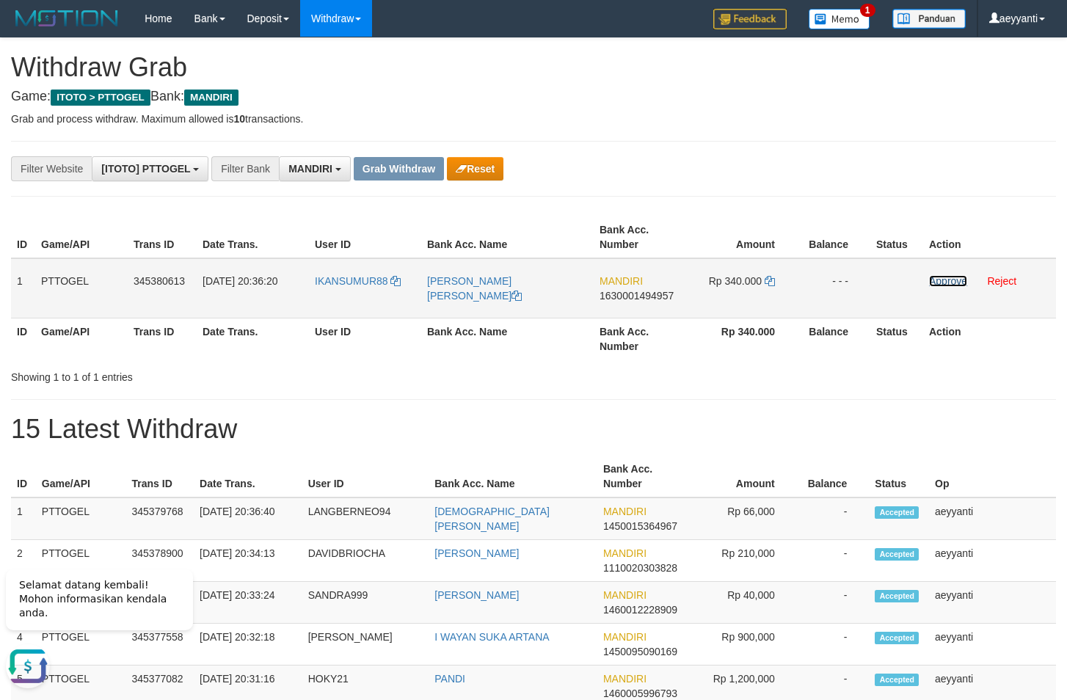
click at [953, 282] on link "Approve" at bounding box center [948, 281] width 38 height 12
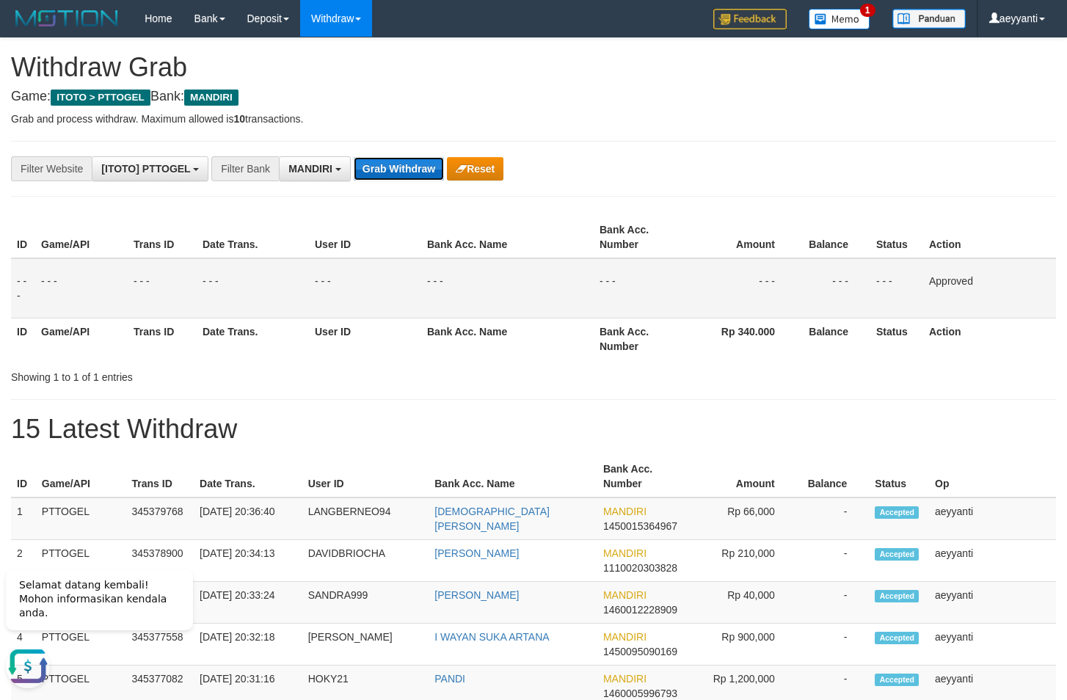
click at [373, 171] on button "Grab Withdraw" at bounding box center [399, 168] width 90 height 23
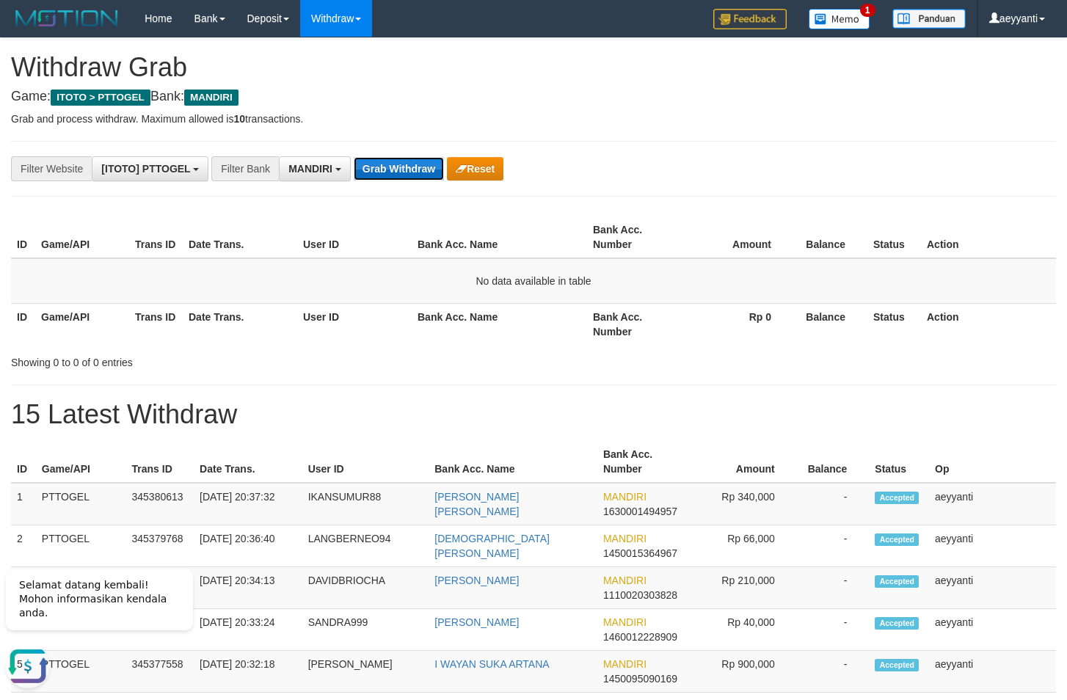
click at [412, 179] on button "Grab Withdraw" at bounding box center [399, 168] width 90 height 23
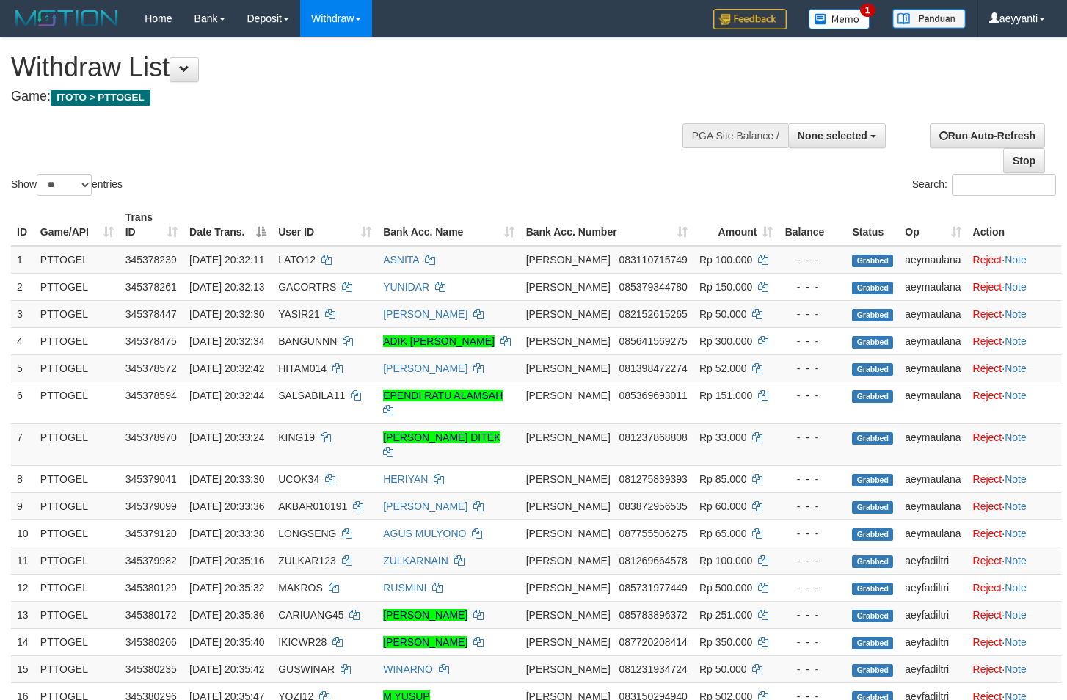
select select
select select "**"
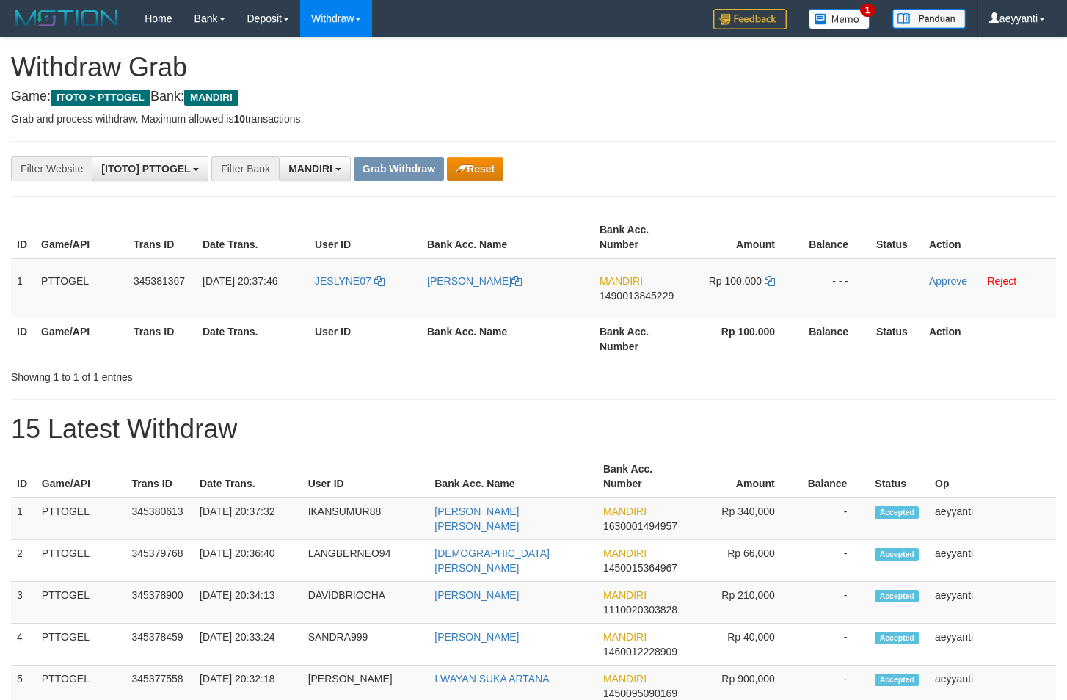
scroll to position [43, 0]
drag, startPoint x: 377, startPoint y: 266, endPoint x: 757, endPoint y: 291, distance: 381.0
click at [757, 291] on tr "1 PTTOGEL 345381367 [DATE] 20:37:46 JESLYNE07 [PERSON_NAME] MANDIRI 14900138452…" at bounding box center [533, 288] width 1045 height 60
click at [706, 230] on th "Amount" at bounding box center [742, 238] width 110 height 42
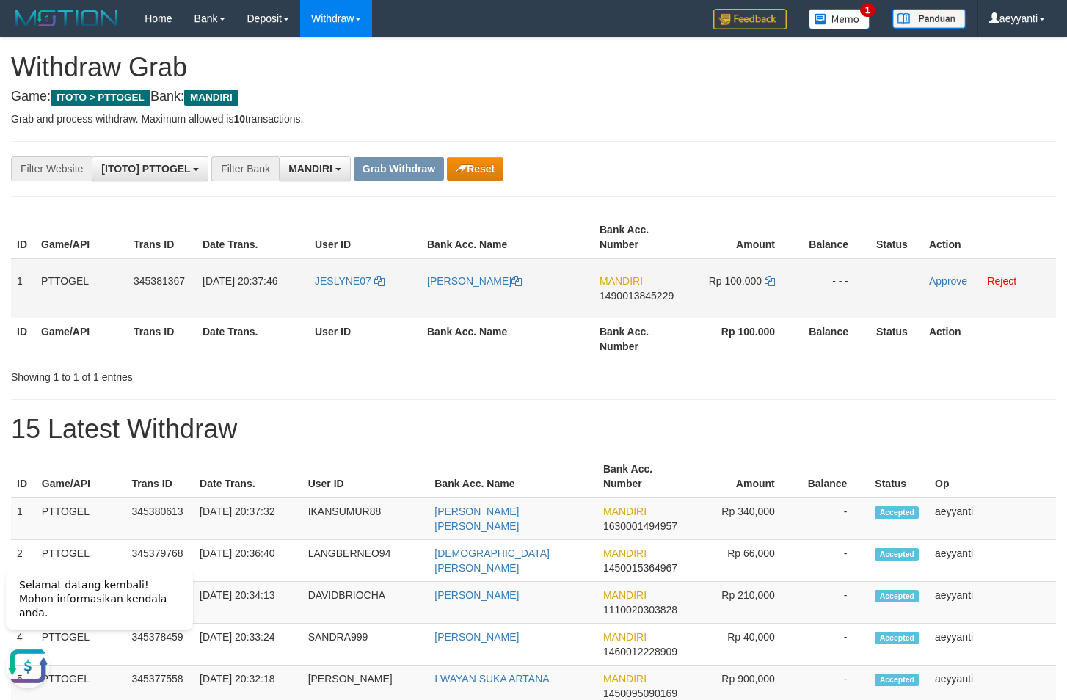
click at [656, 297] on span "1490013845229" at bounding box center [637, 296] width 74 height 12
copy span "1490013845229"
click at [771, 281] on icon at bounding box center [770, 281] width 10 height 10
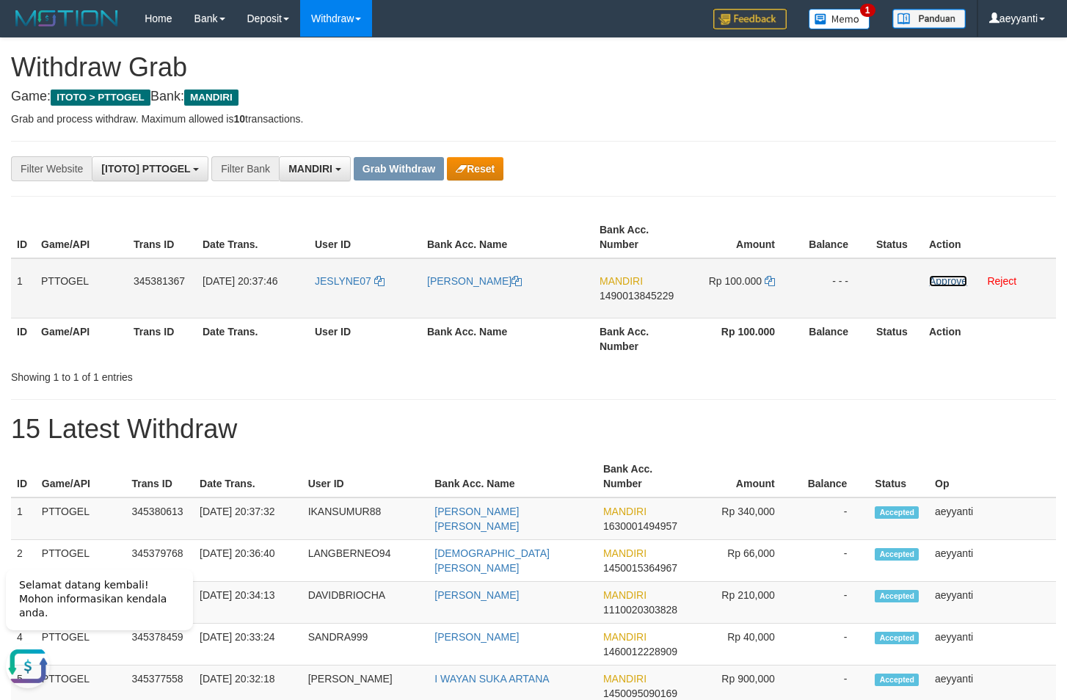
click at [945, 279] on link "Approve" at bounding box center [948, 281] width 38 height 12
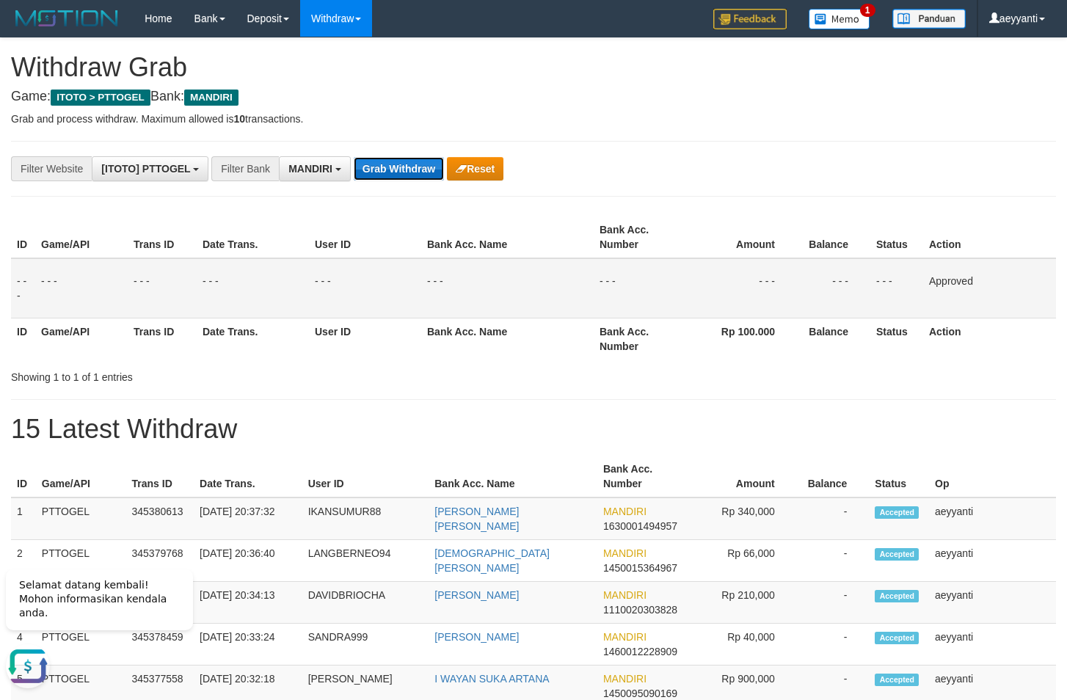
click at [382, 165] on button "Grab Withdraw" at bounding box center [399, 168] width 90 height 23
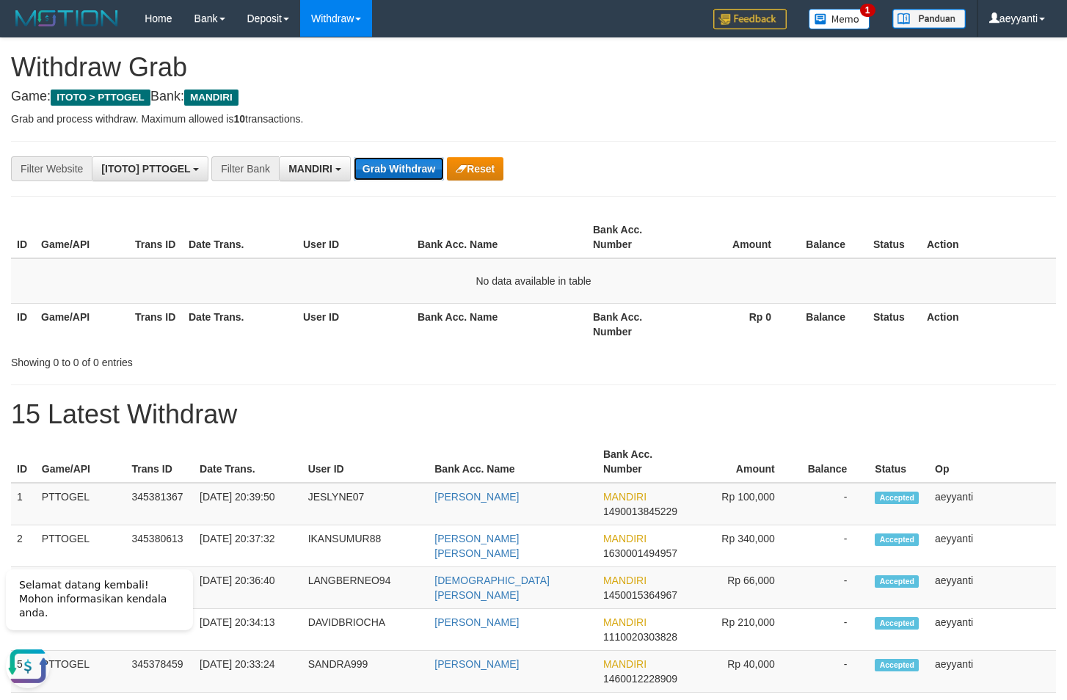
click at [412, 169] on button "Grab Withdraw" at bounding box center [399, 168] width 90 height 23
click at [679, 162] on div "**********" at bounding box center [445, 168] width 890 height 25
click at [368, 174] on button "Grab Withdraw" at bounding box center [399, 168] width 90 height 23
click at [380, 176] on button "Grab Withdraw" at bounding box center [399, 168] width 90 height 23
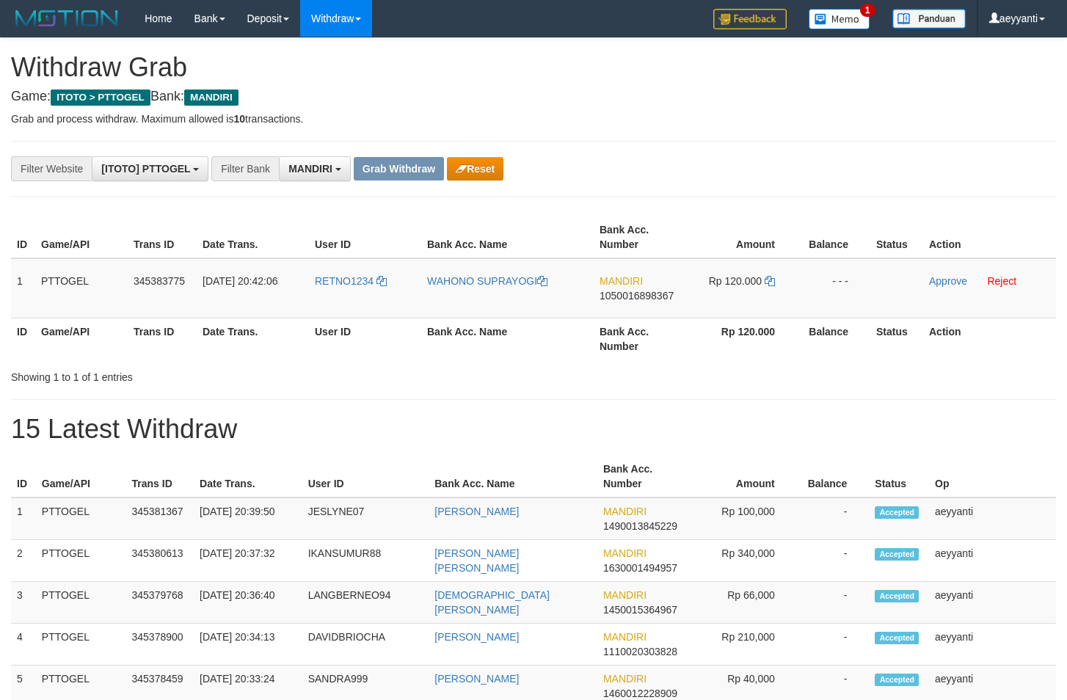
scroll to position [43, 0]
drag, startPoint x: 344, startPoint y: 264, endPoint x: 731, endPoint y: 288, distance: 387.6
click at [731, 288] on tr "1 PTTOGEL 345383775 01/10/2025 20:42:06 RETNO1234 WAHONO SUPRAYOGI MANDIRI 1050…" at bounding box center [533, 288] width 1045 height 60
drag, startPoint x: 708, startPoint y: 181, endPoint x: 680, endPoint y: 222, distance: 49.7
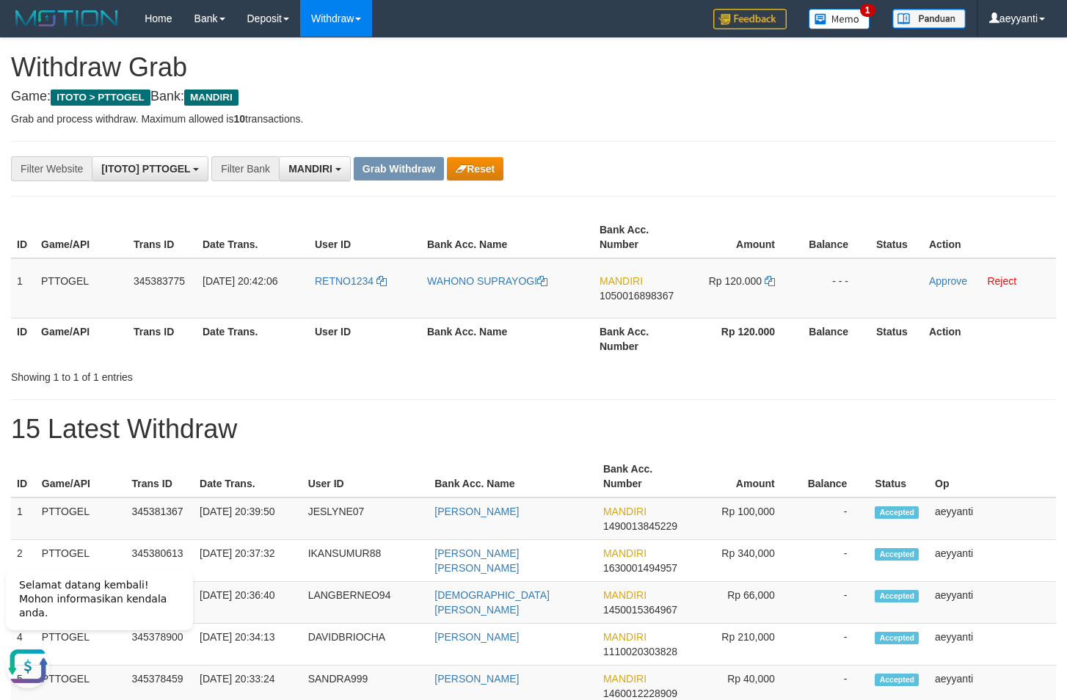
click at [626, 297] on span "1050016898367" at bounding box center [637, 296] width 74 height 12
copy span "1050016898367"
click at [774, 280] on icon at bounding box center [770, 281] width 10 height 10
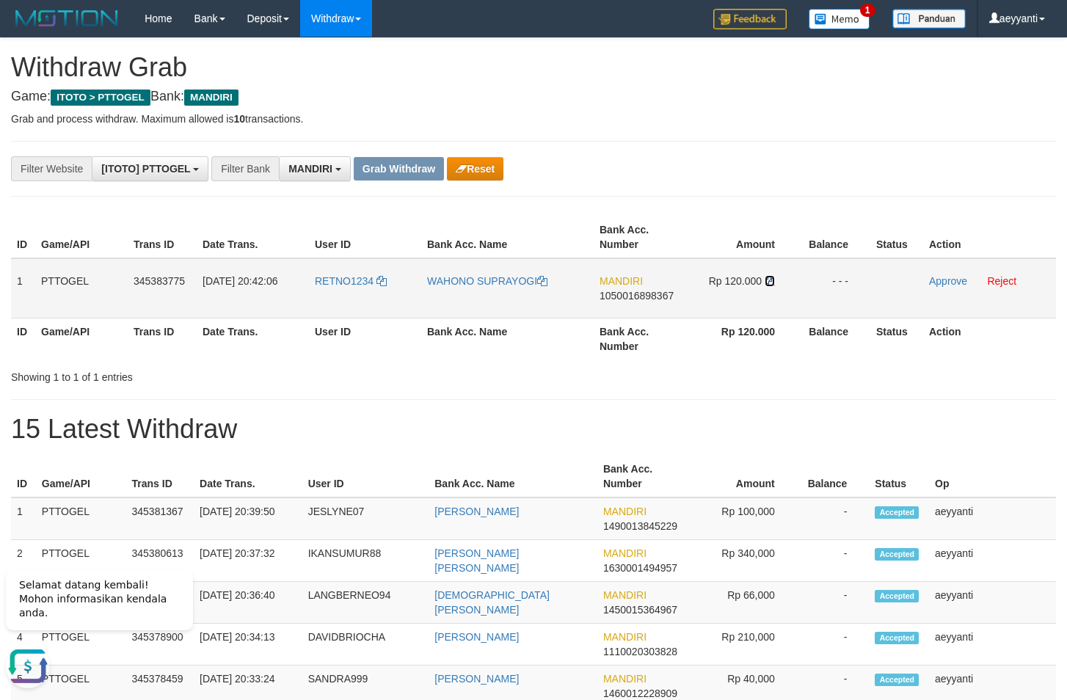
click at [774, 280] on icon at bounding box center [770, 281] width 10 height 10
click at [938, 281] on link "Approve" at bounding box center [948, 281] width 38 height 12
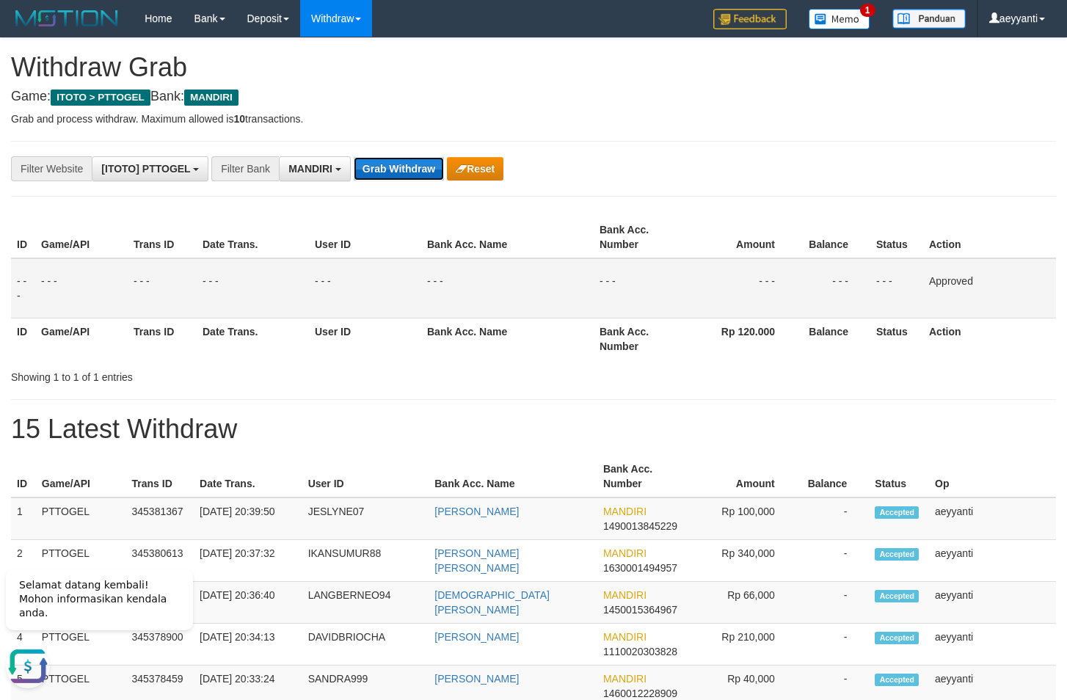
click at [398, 170] on button "Grab Withdraw" at bounding box center [399, 168] width 90 height 23
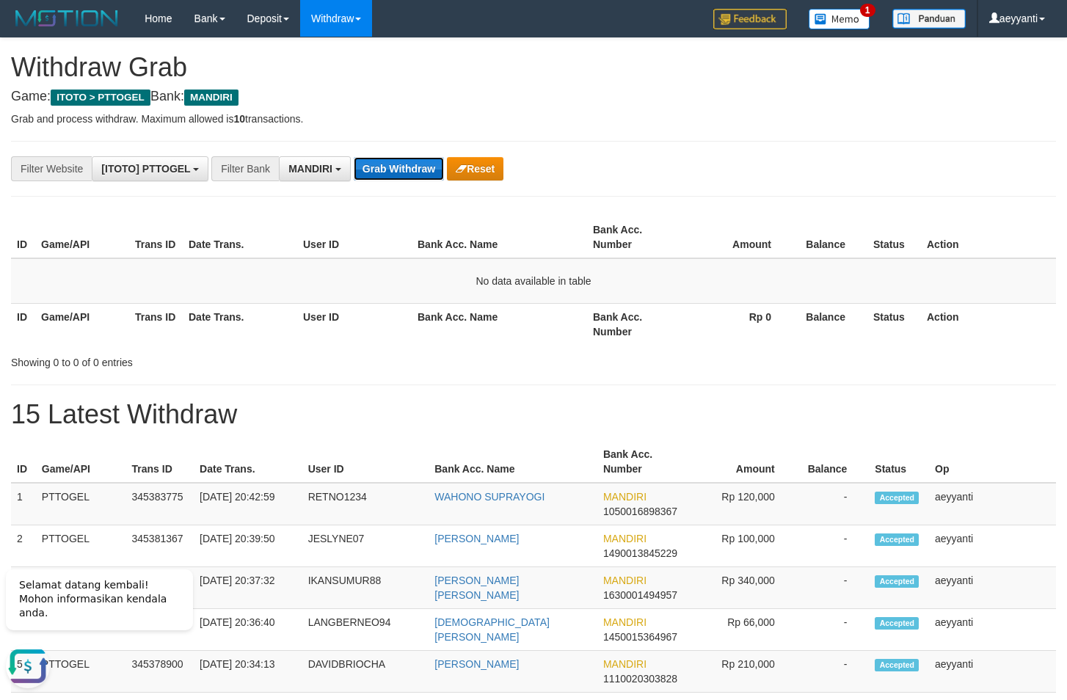
click at [403, 164] on button "Grab Withdraw" at bounding box center [399, 168] width 90 height 23
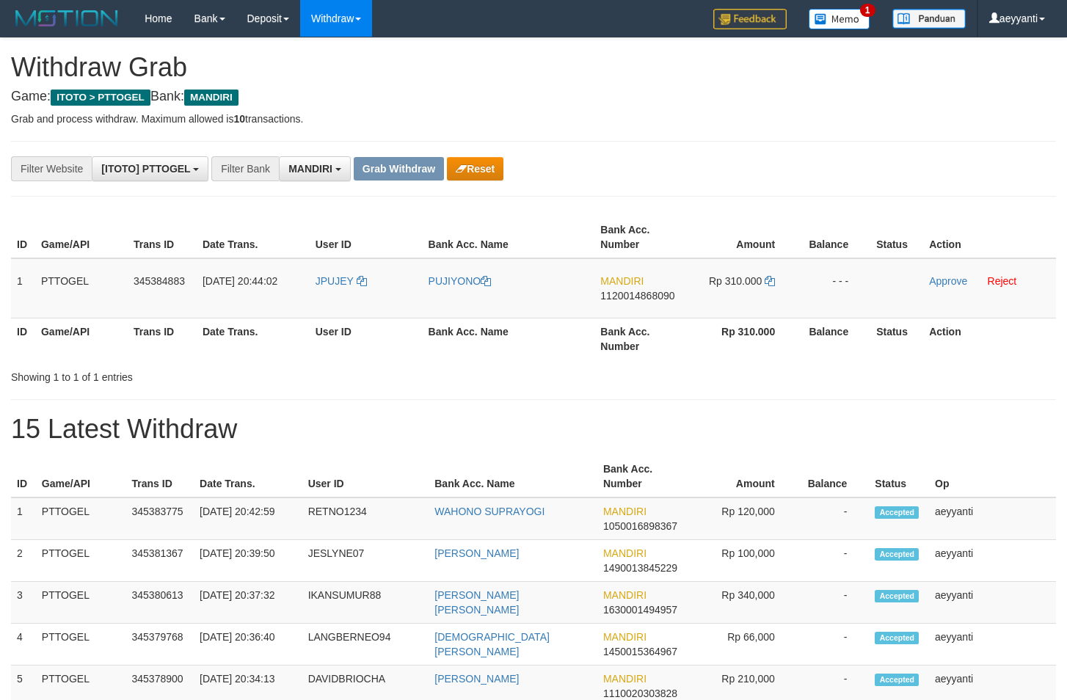
scroll to position [43, 0]
drag, startPoint x: 373, startPoint y: 260, endPoint x: 764, endPoint y: 304, distance: 393.7
click at [764, 304] on tr "1 PTTOGEL 345384883 [DATE] 20:44:02 [GEOGRAPHIC_DATA] PUJIYONO MANDIRI 11200148…" at bounding box center [533, 288] width 1045 height 60
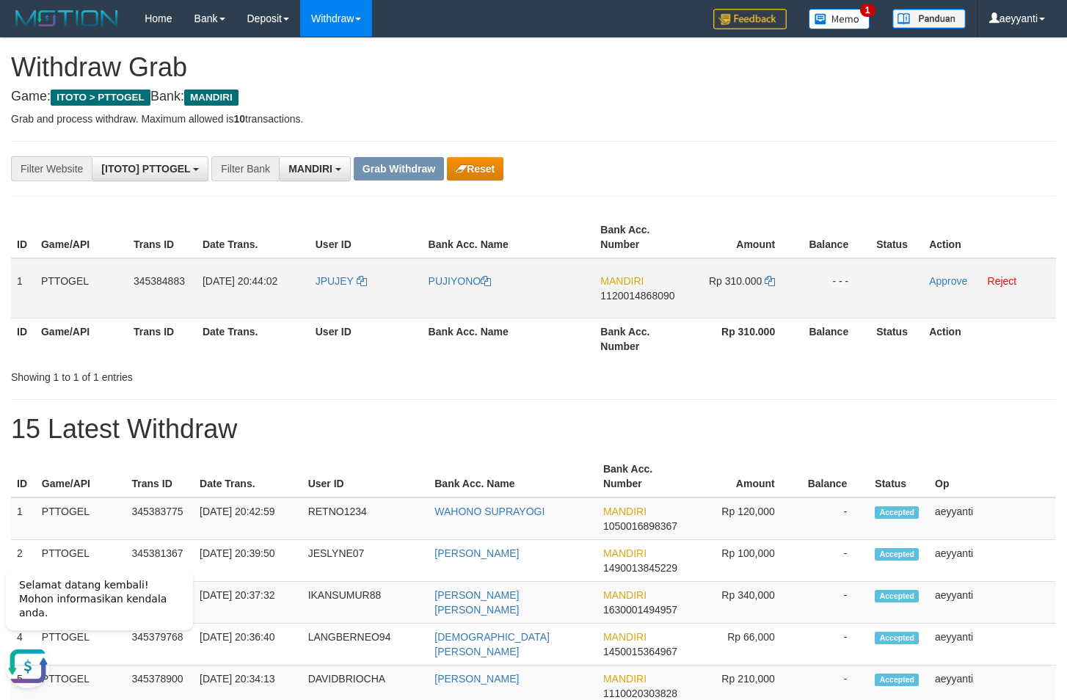
click at [640, 292] on span "1120014868090" at bounding box center [637, 296] width 74 height 12
copy span "1120014868090"
click at [769, 282] on icon at bounding box center [770, 281] width 10 height 10
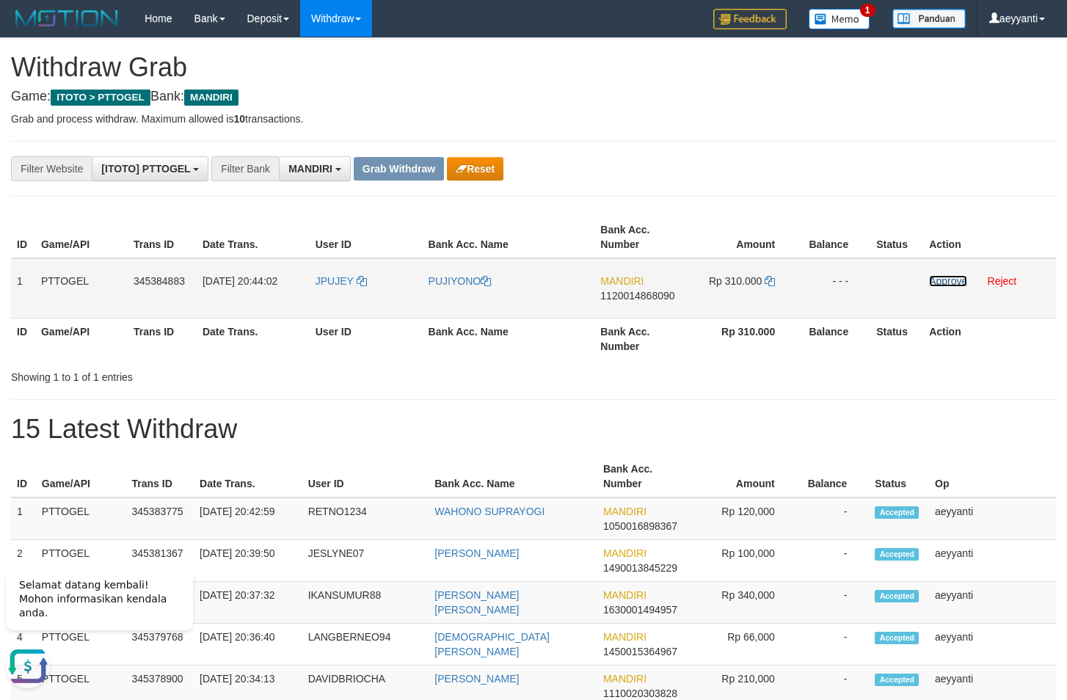
click at [940, 278] on link "Approve" at bounding box center [948, 281] width 38 height 12
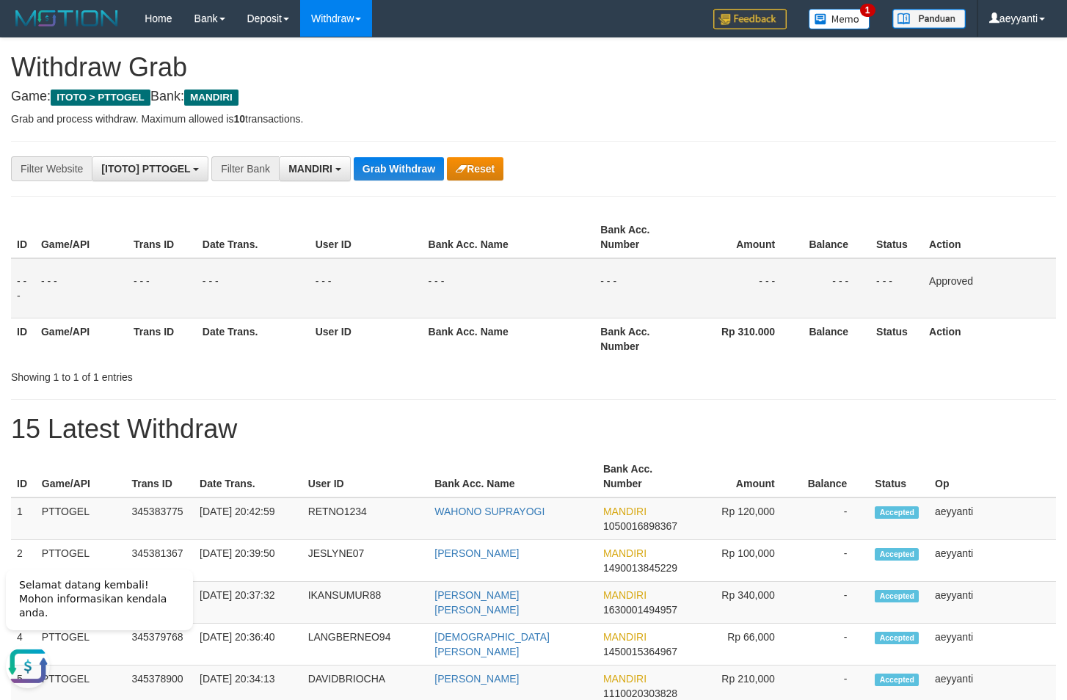
drag, startPoint x: 697, startPoint y: 145, endPoint x: 658, endPoint y: 157, distance: 39.9
click at [399, 169] on button "Grab Withdraw" at bounding box center [399, 168] width 90 height 23
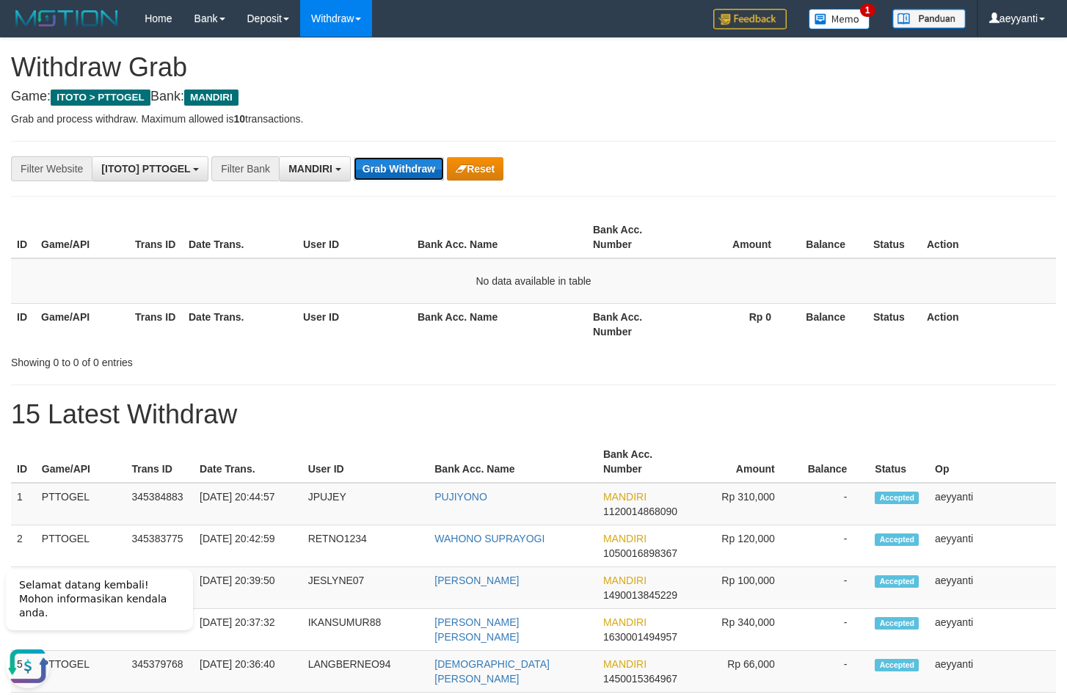
click at [371, 169] on button "Grab Withdraw" at bounding box center [399, 168] width 90 height 23
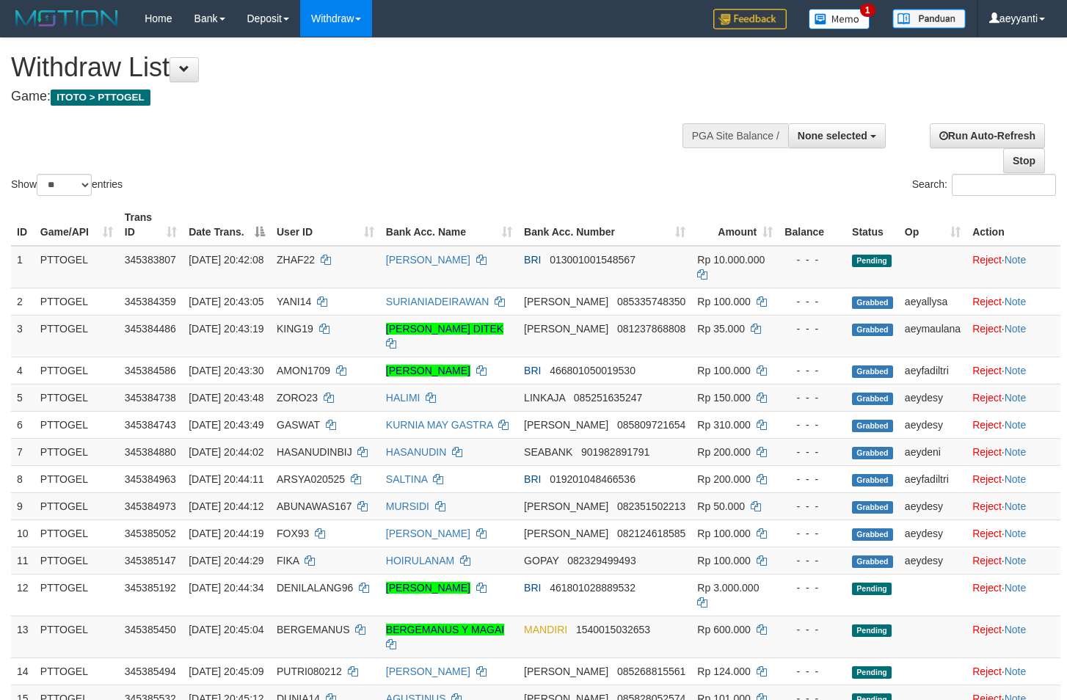
select select
select select "**"
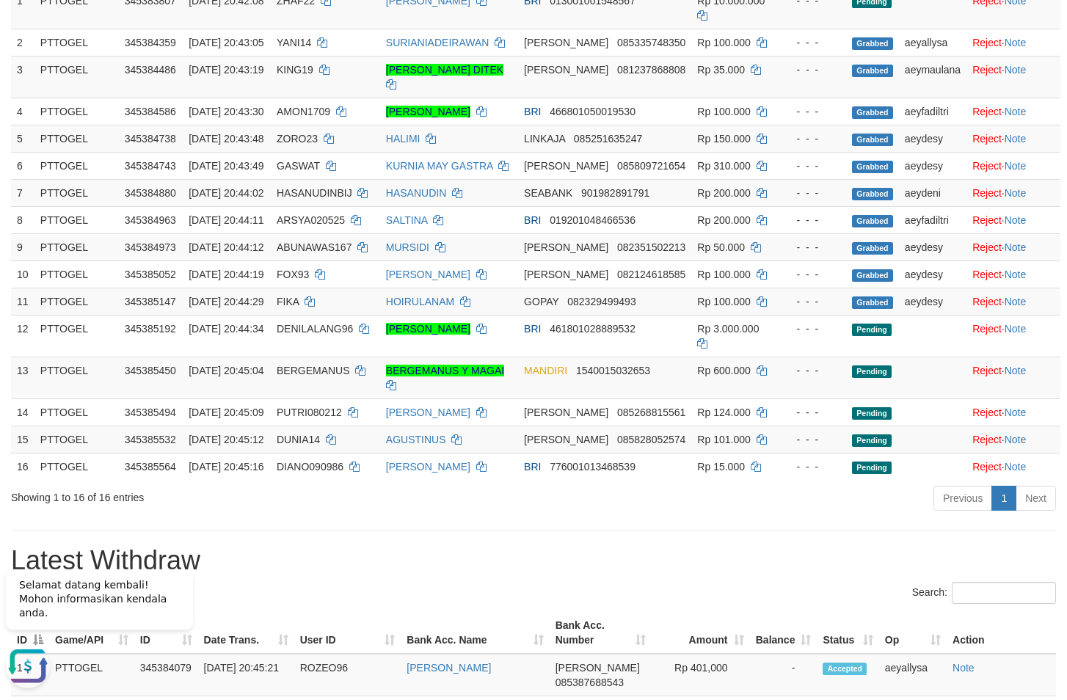
scroll to position [299, 0]
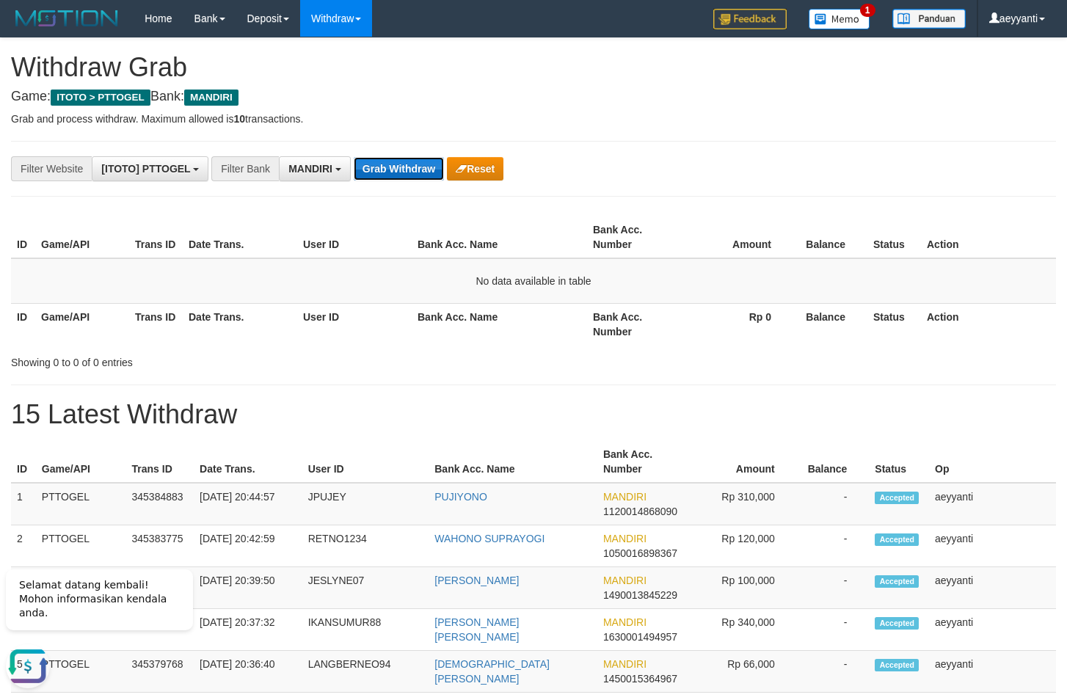
click at [369, 172] on button "Grab Withdraw" at bounding box center [399, 168] width 90 height 23
click at [396, 164] on button "Grab Withdraw" at bounding box center [399, 168] width 90 height 23
click at [399, 175] on button "Grab Withdraw" at bounding box center [399, 168] width 90 height 23
click at [383, 175] on button "Grab Withdraw" at bounding box center [399, 168] width 90 height 23
click at [399, 172] on button "Grab Withdraw" at bounding box center [399, 168] width 90 height 23
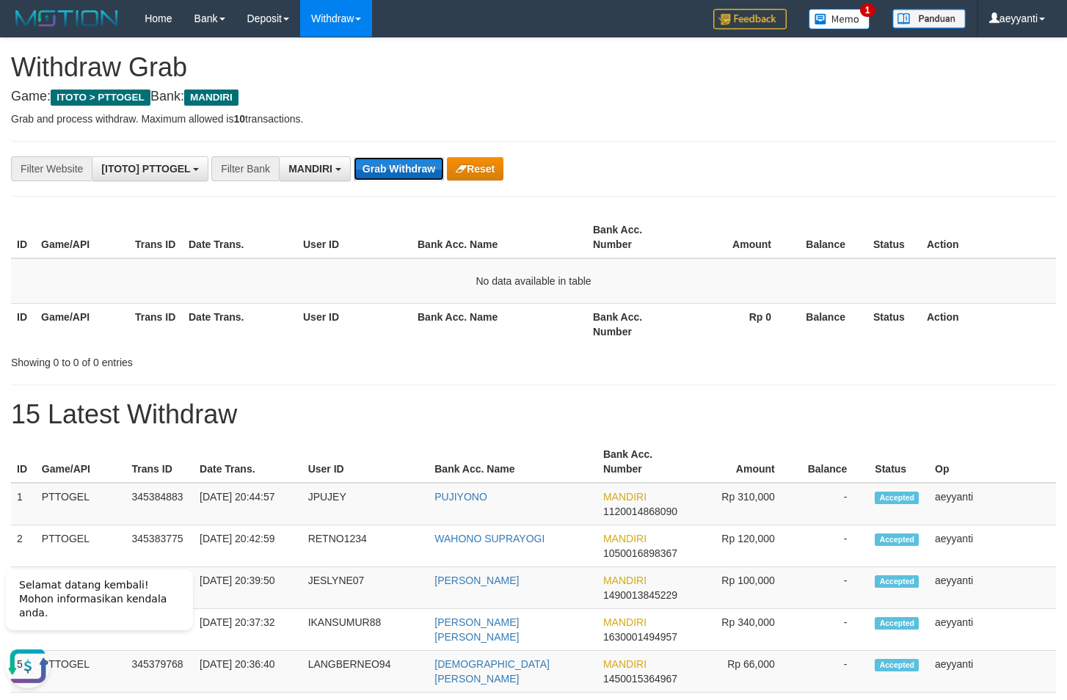
click at [407, 170] on button "Grab Withdraw" at bounding box center [399, 168] width 90 height 23
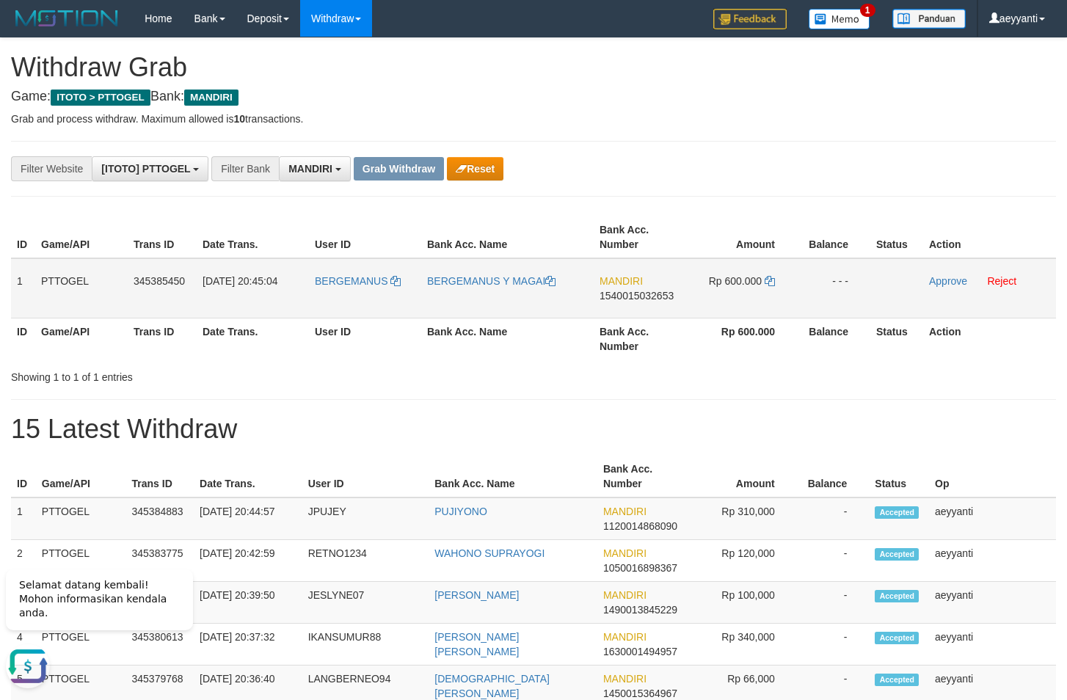
drag, startPoint x: 371, startPoint y: 267, endPoint x: 778, endPoint y: 299, distance: 407.9
click at [778, 299] on tr "1 PTTOGEL 345385450 [DATE] 20:45:04 BERGEMANUS [PERSON_NAME] Y MAGAI MANDIRI 15…" at bounding box center [533, 288] width 1045 height 60
copy tr
drag, startPoint x: 772, startPoint y: 188, endPoint x: 677, endPoint y: 291, distance: 140.2
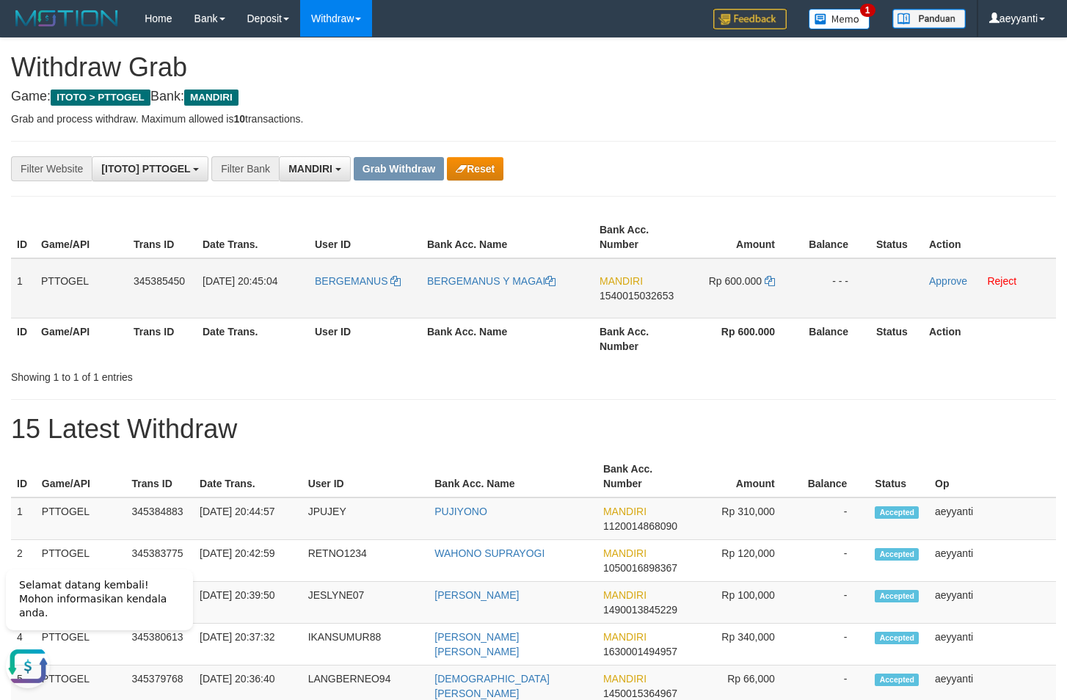
click at [654, 299] on span "1540015032653" at bounding box center [637, 296] width 74 height 12
copy span "1540015032653"
click at [773, 279] on icon at bounding box center [770, 281] width 10 height 10
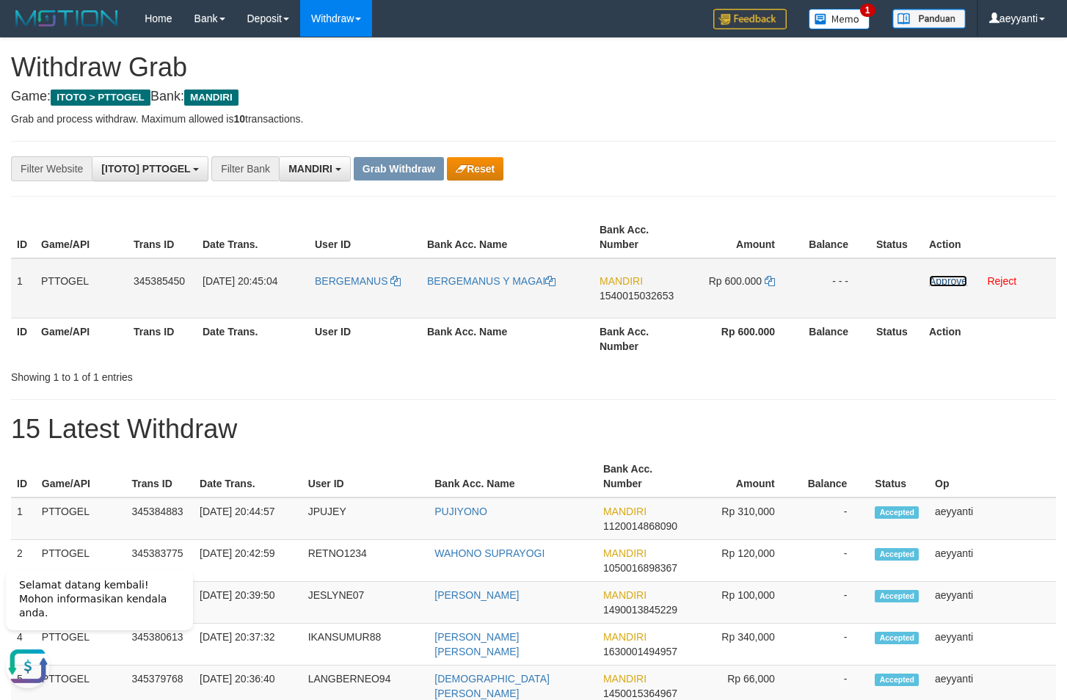
click at [942, 281] on link "Approve" at bounding box center [948, 281] width 38 height 12
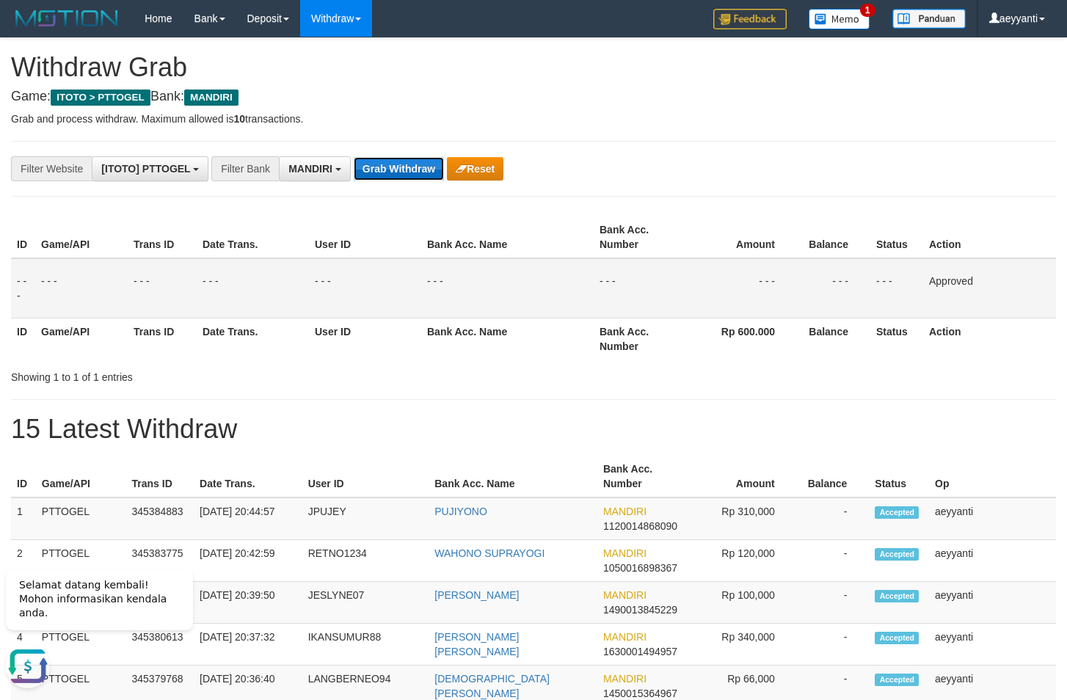
click at [363, 171] on button "Grab Withdraw" at bounding box center [399, 168] width 90 height 23
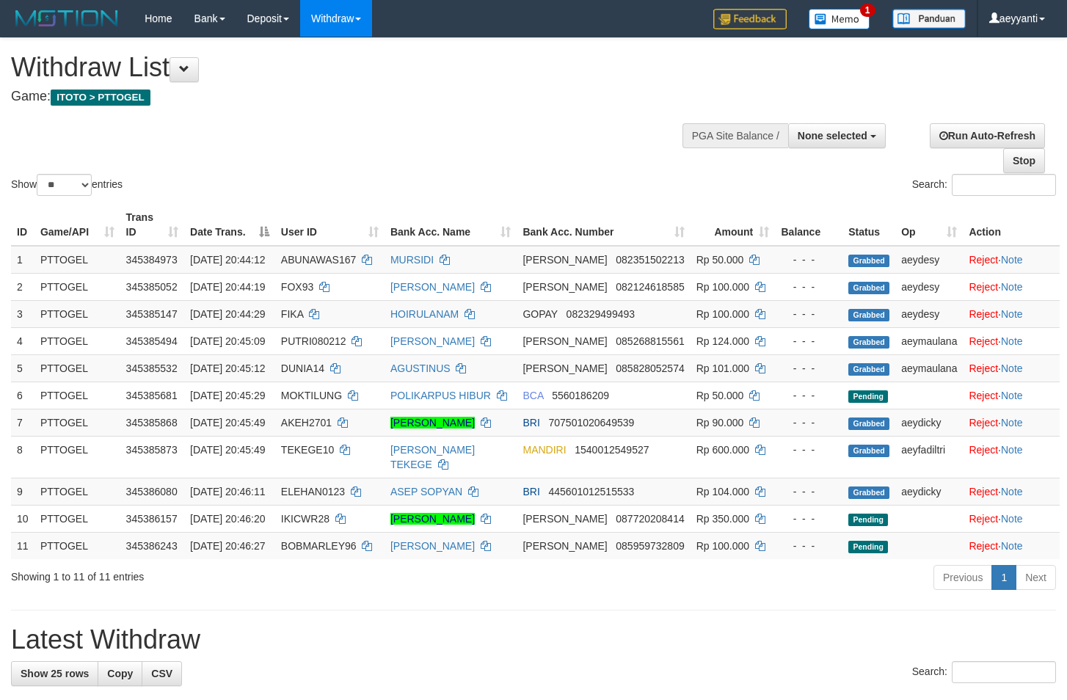
select select
select select "**"
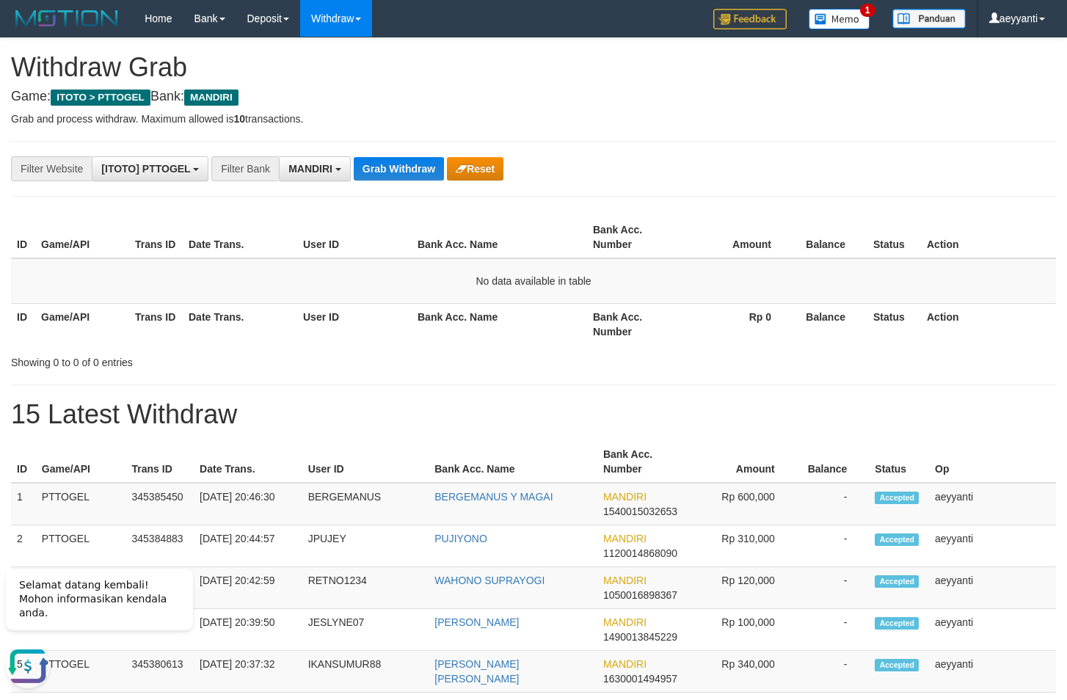
click at [421, 161] on button "Grab Withdraw" at bounding box center [399, 168] width 90 height 23
click at [379, 175] on button "Grab Withdraw" at bounding box center [399, 168] width 90 height 23
click at [411, 161] on button "Grab Withdraw" at bounding box center [399, 168] width 90 height 23
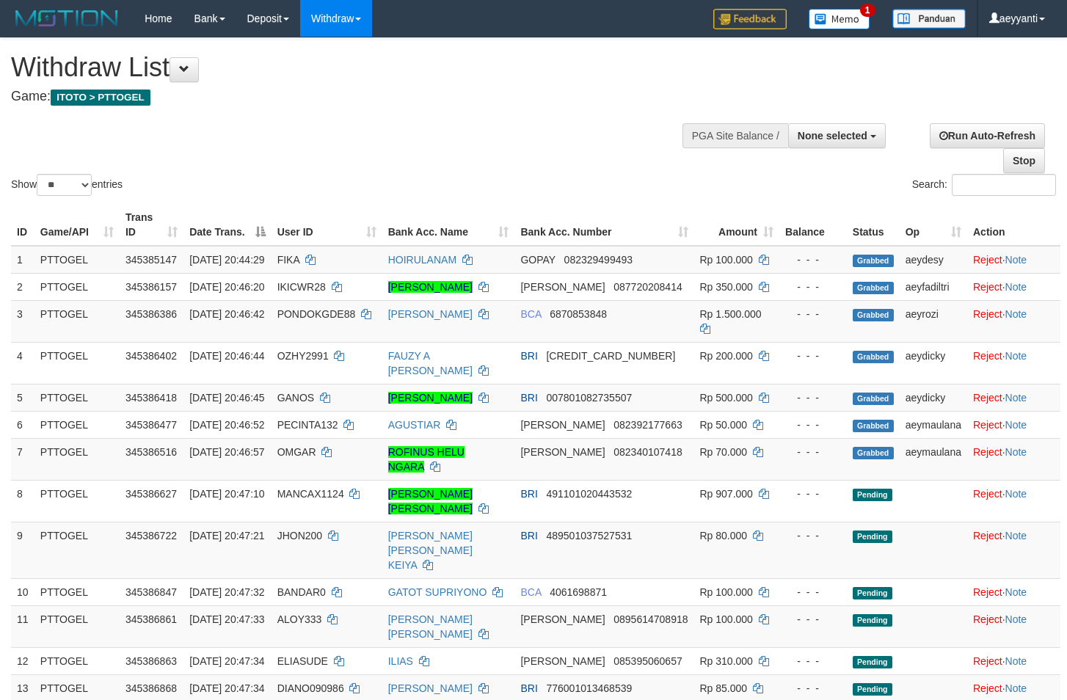
select select
select select "**"
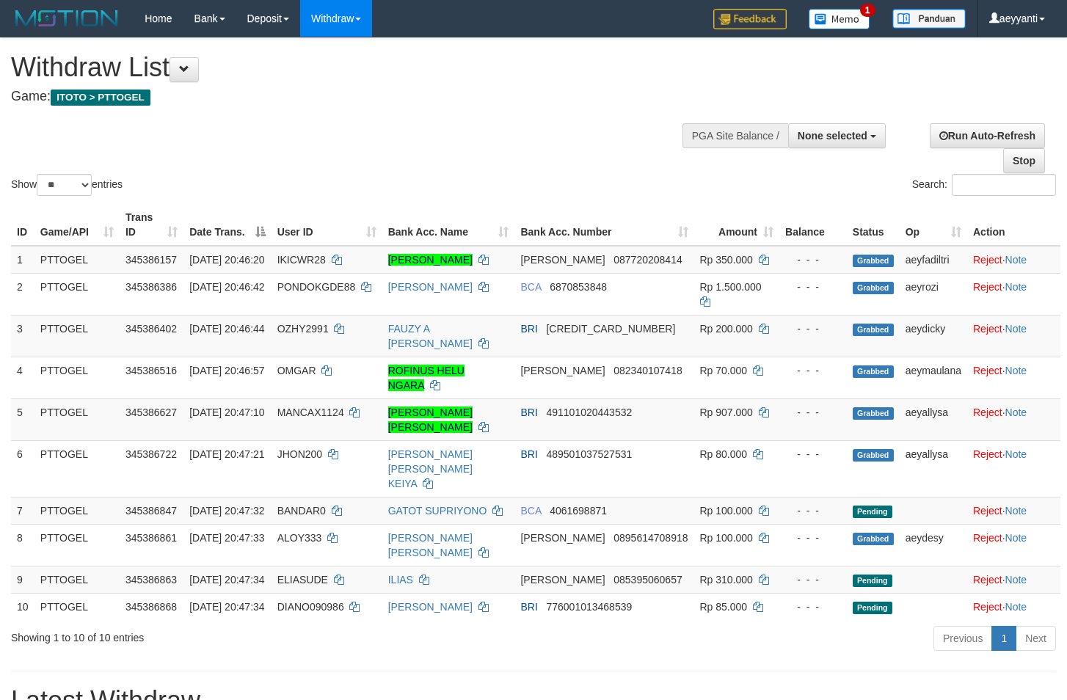
select select
select select "**"
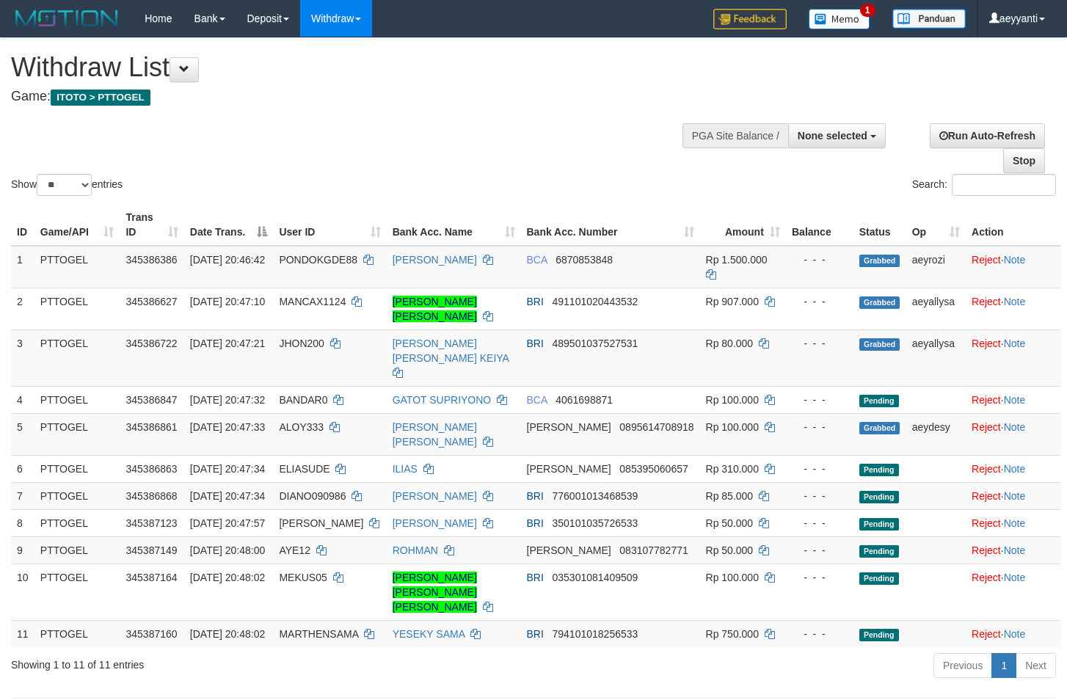
select select
select select "**"
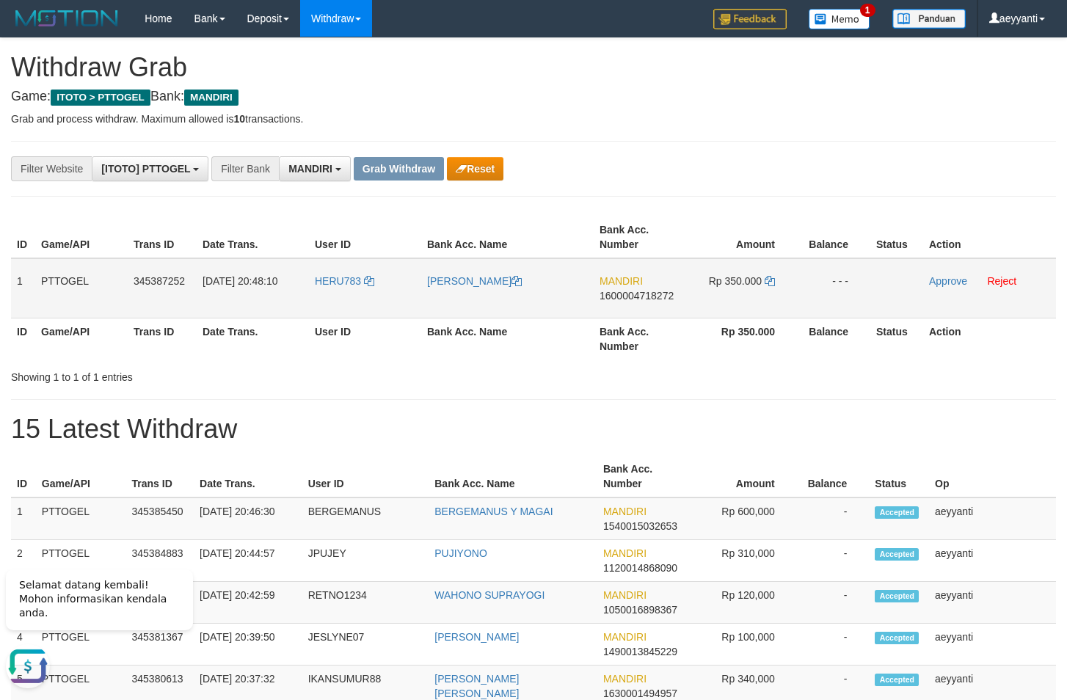
drag, startPoint x: 351, startPoint y: 272, endPoint x: 728, endPoint y: 274, distance: 377.3
click at [728, 274] on tr "1 PTTOGEL 345387252 01/10/2025 20:48:10 HERU783 MARCO GEDEON POLLATU MANDIRI 16…" at bounding box center [533, 288] width 1045 height 60
click at [619, 292] on span "1600004718272" at bounding box center [637, 296] width 74 height 12
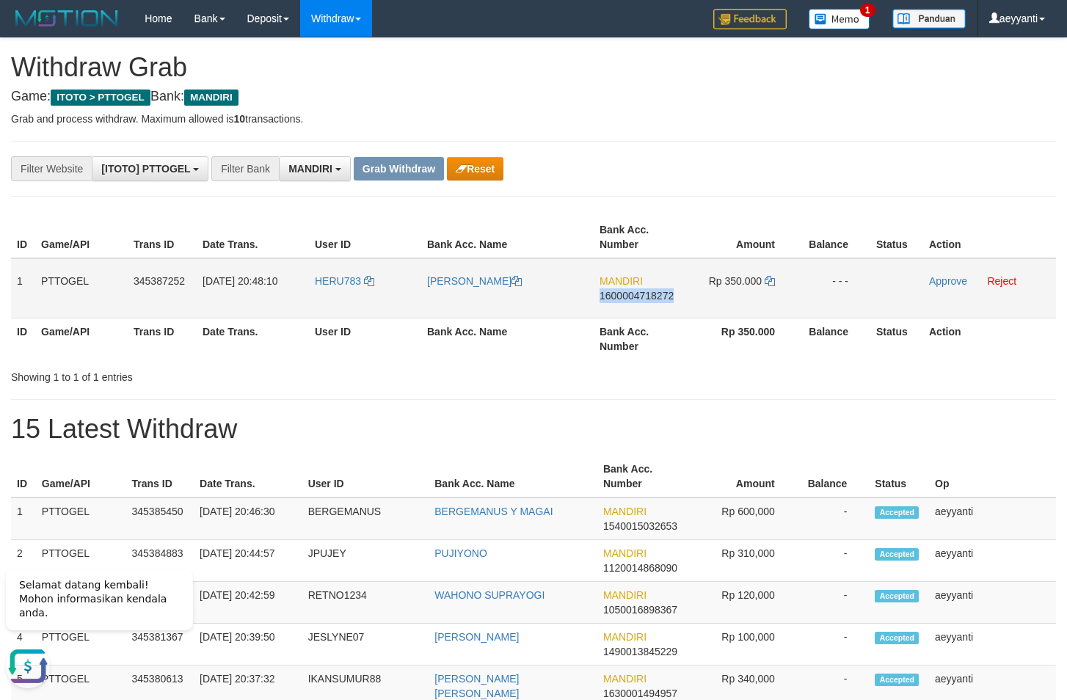
copy span "1600004718272"
click at [771, 280] on icon at bounding box center [770, 281] width 10 height 10
click at [942, 283] on link "Approve" at bounding box center [948, 281] width 38 height 12
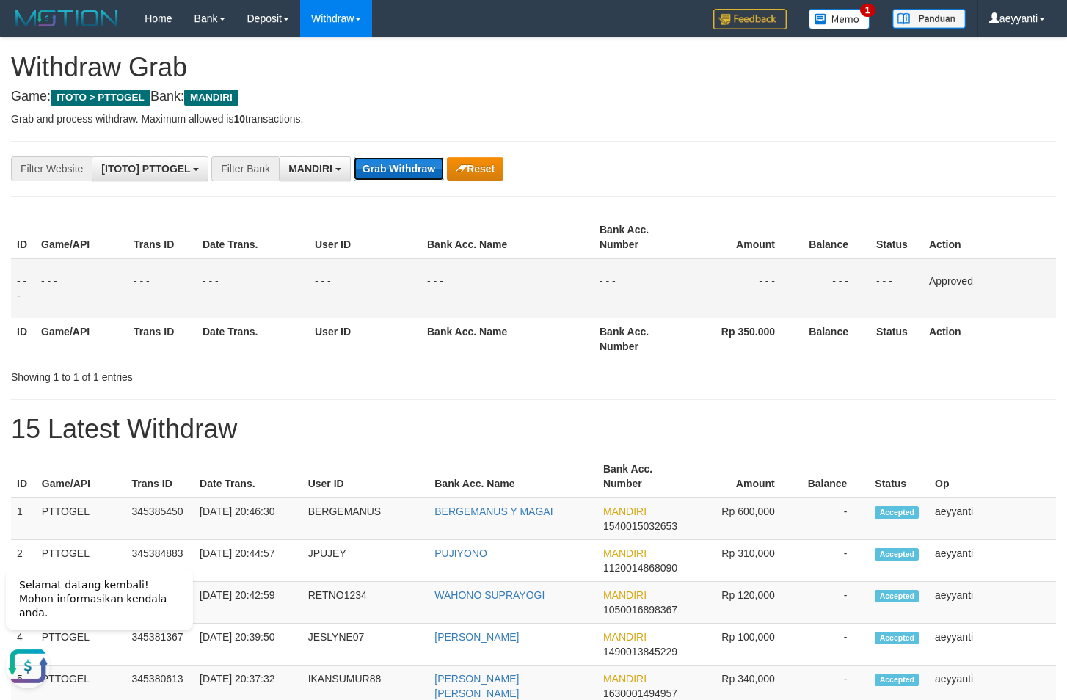
click at [365, 159] on button "Grab Withdraw" at bounding box center [399, 168] width 90 height 23
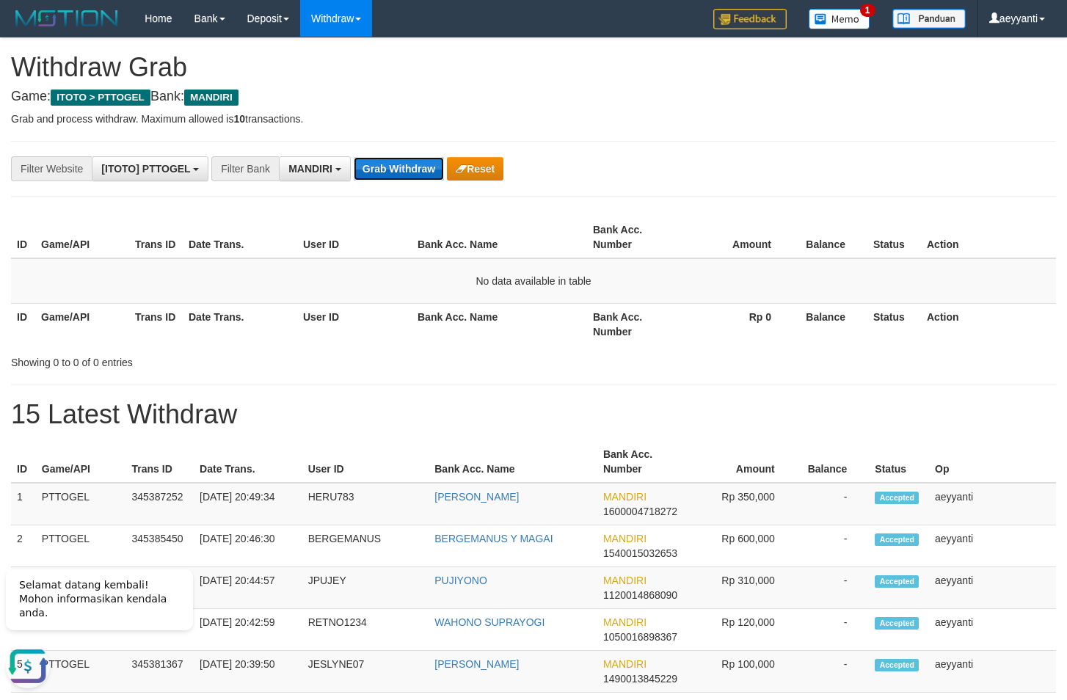
click at [386, 178] on button "Grab Withdraw" at bounding box center [399, 168] width 90 height 23
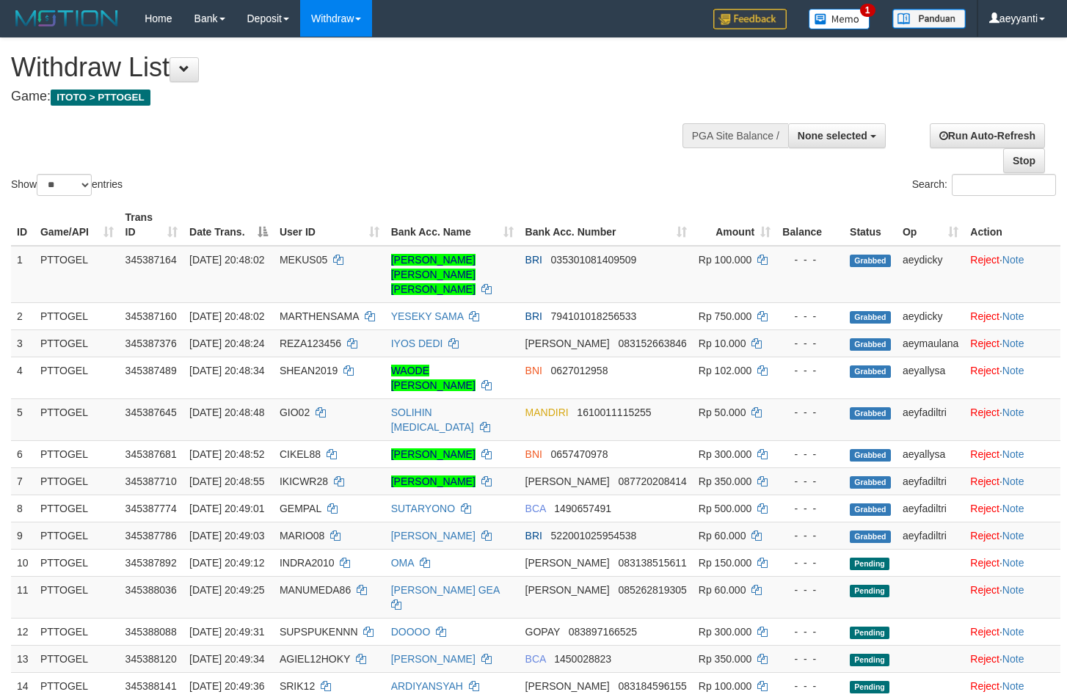
select select
select select "**"
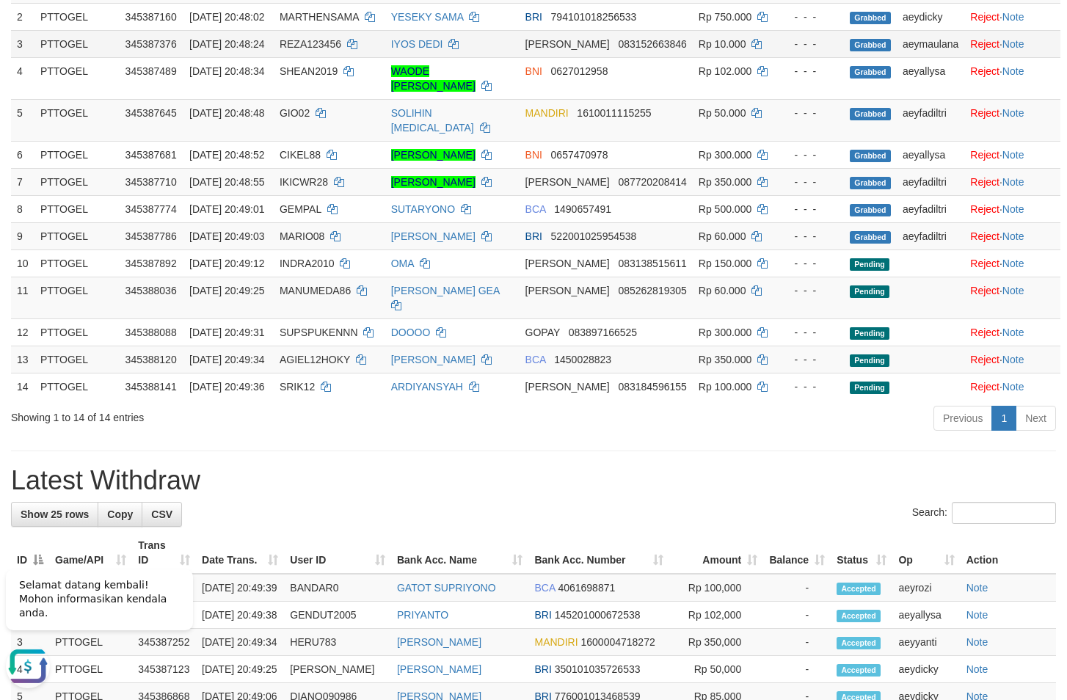
scroll to position [225, 0]
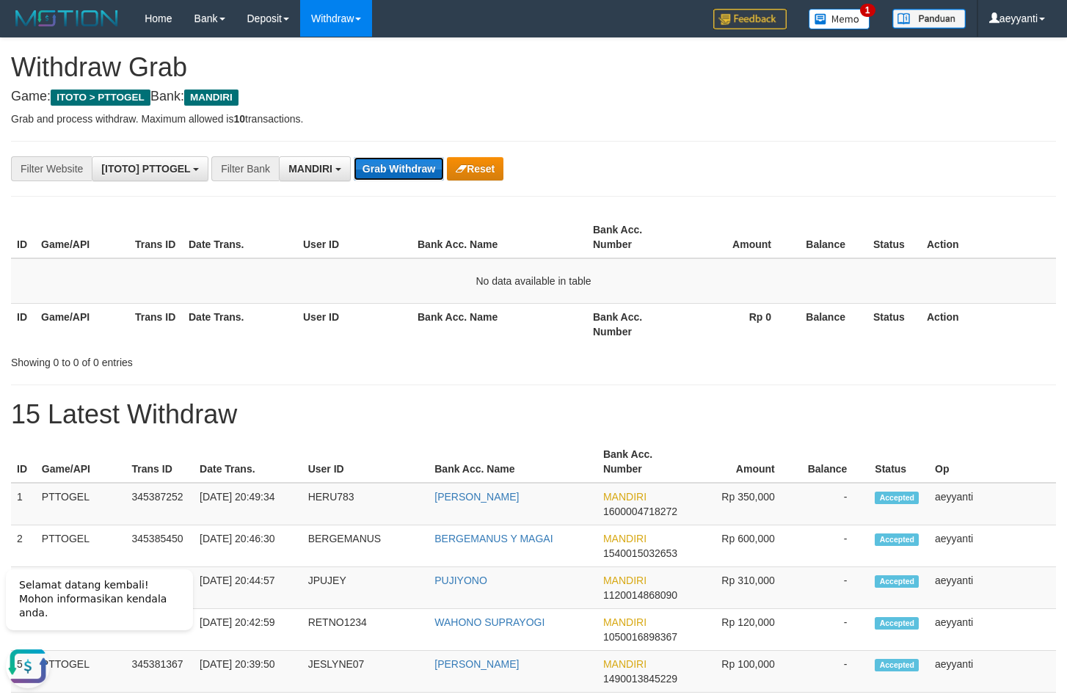
click at [395, 168] on button "Grab Withdraw" at bounding box center [399, 168] width 90 height 23
click at [381, 170] on button "Grab Withdraw" at bounding box center [399, 168] width 90 height 23
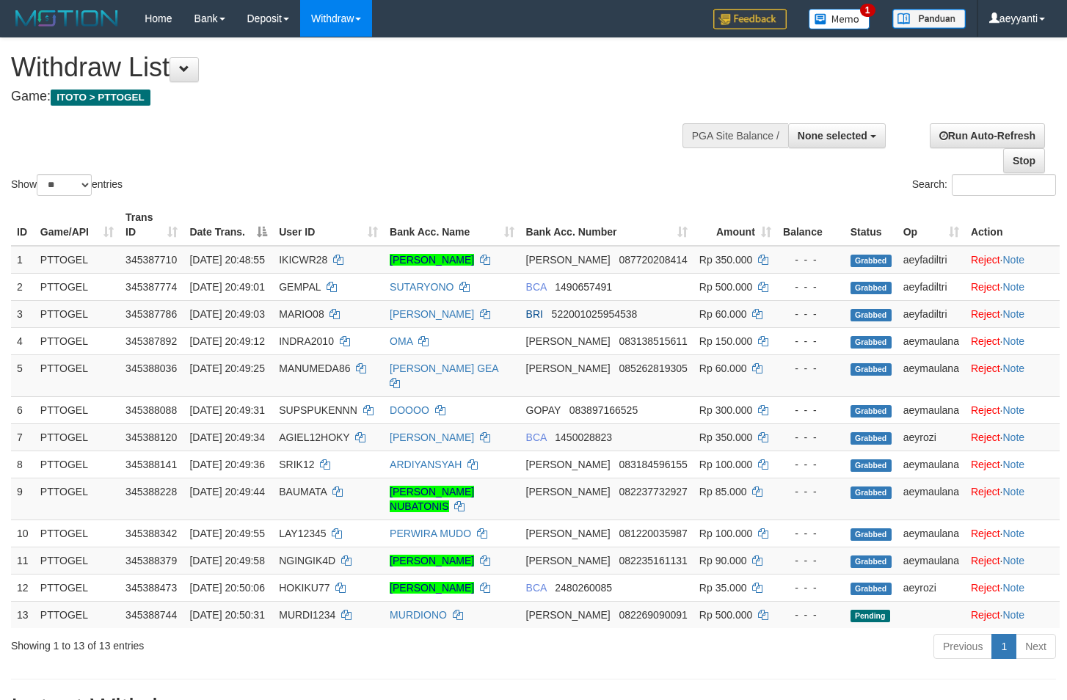
select select
select select "**"
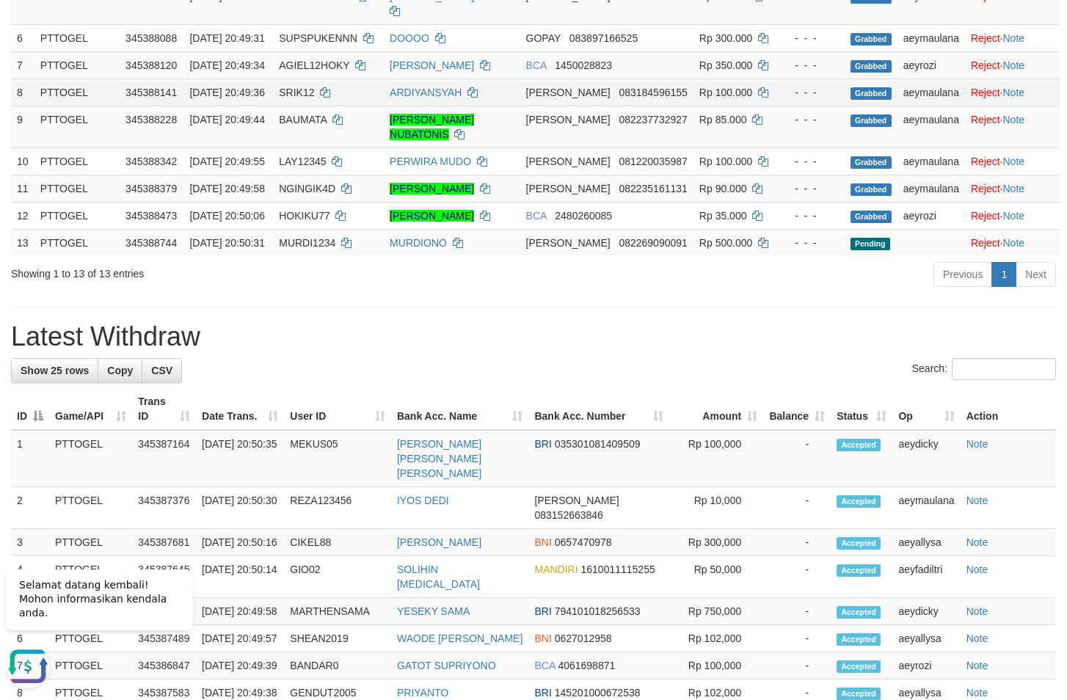
scroll to position [374, 0]
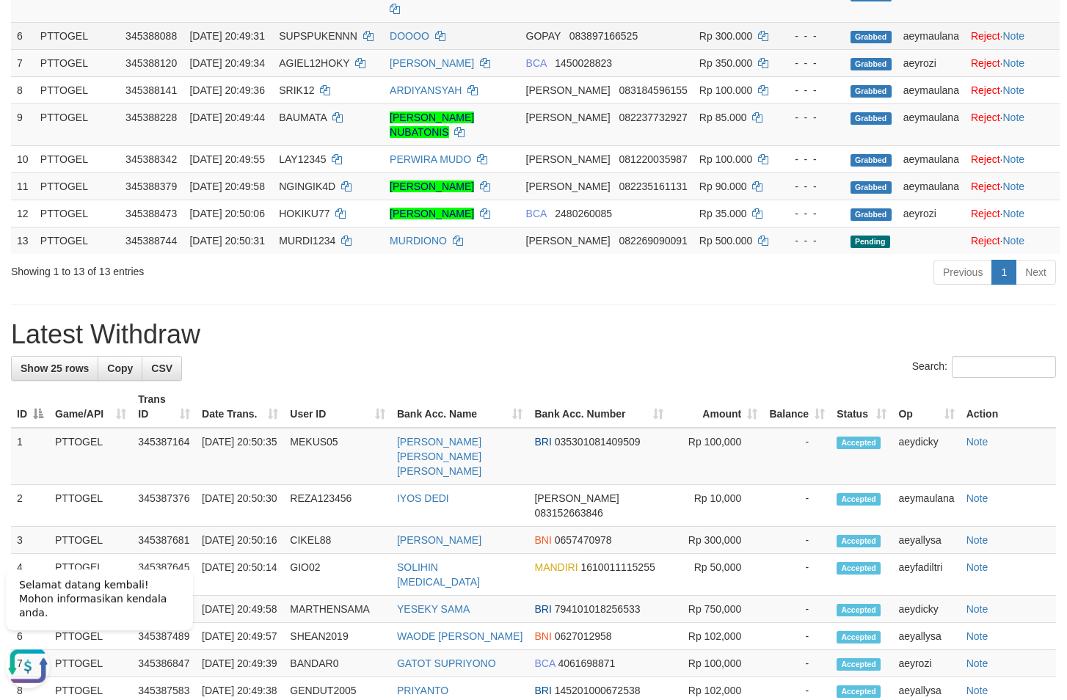
drag, startPoint x: 486, startPoint y: 105, endPoint x: 471, endPoint y: 108, distance: 15.0
click at [485, 49] on td "DOOOO" at bounding box center [452, 35] width 136 height 27
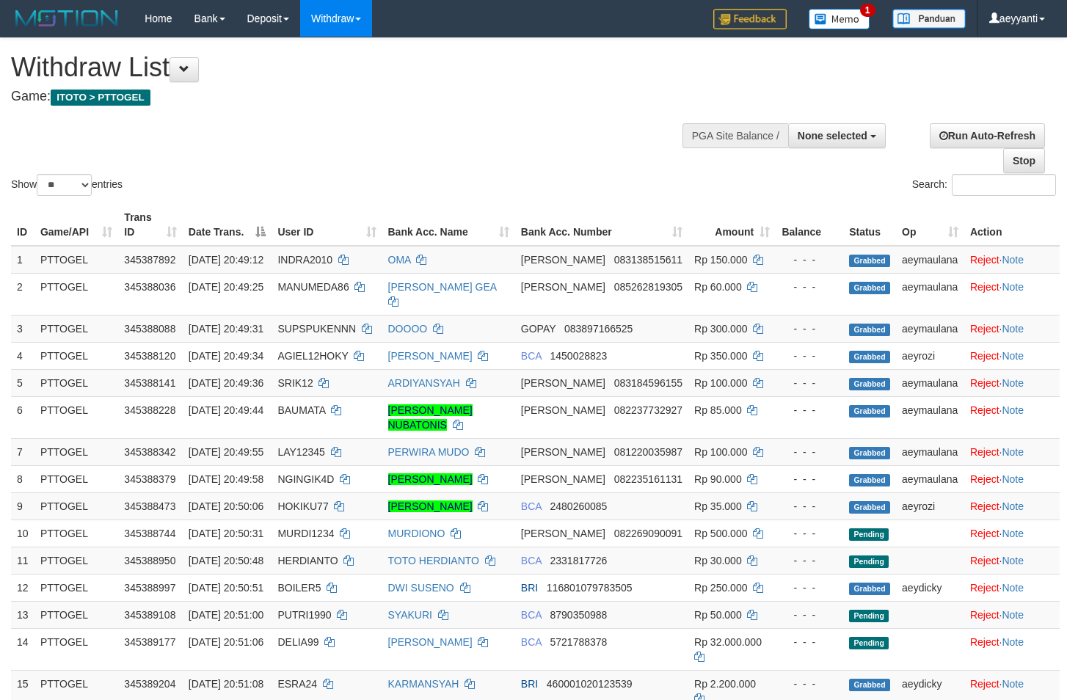
select select
select select "**"
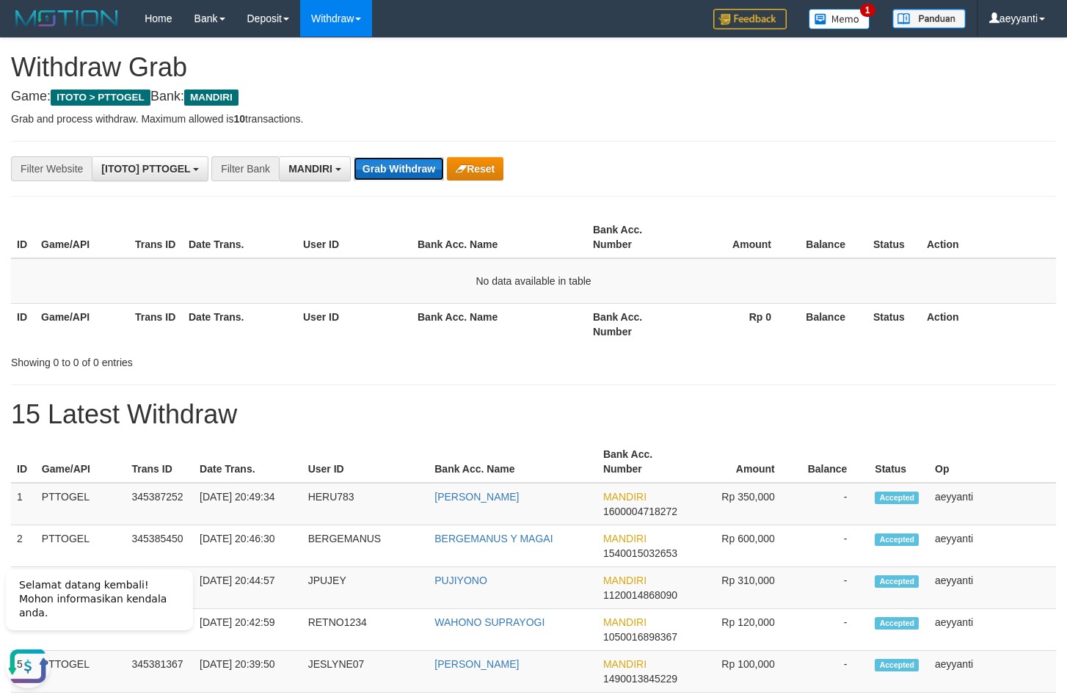
click at [418, 178] on button "Grab Withdraw" at bounding box center [399, 168] width 90 height 23
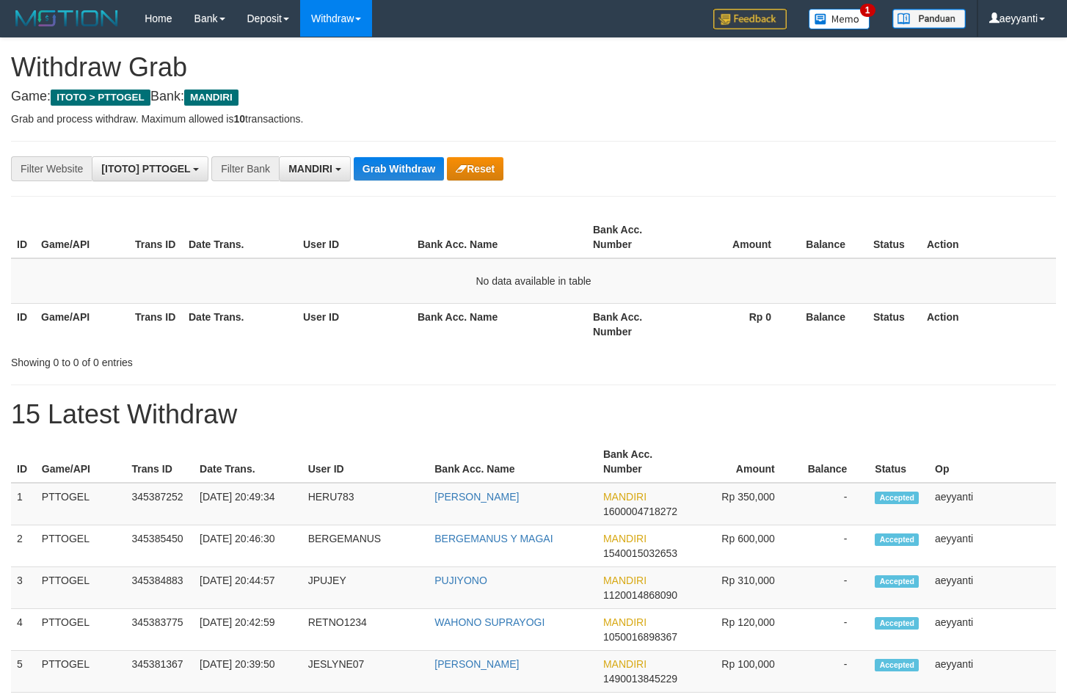
scroll to position [43, 0]
click at [418, 174] on button "Grab Withdraw" at bounding box center [399, 168] width 90 height 23
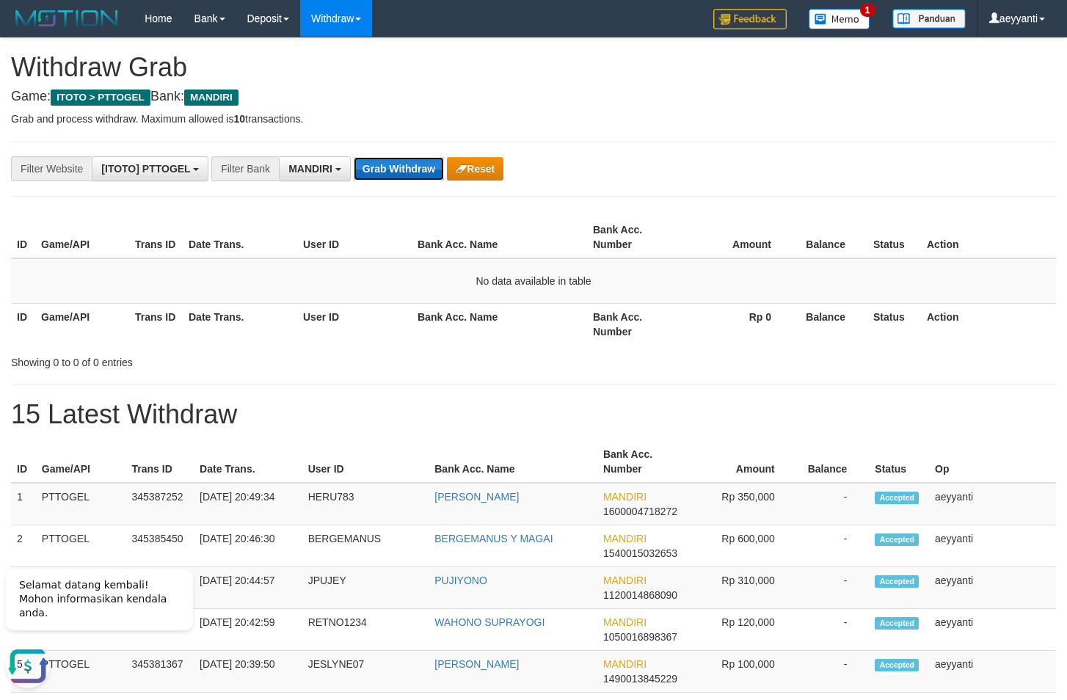
click at [416, 168] on button "Grab Withdraw" at bounding box center [399, 168] width 90 height 23
click at [409, 178] on button "Grab Withdraw" at bounding box center [399, 168] width 90 height 23
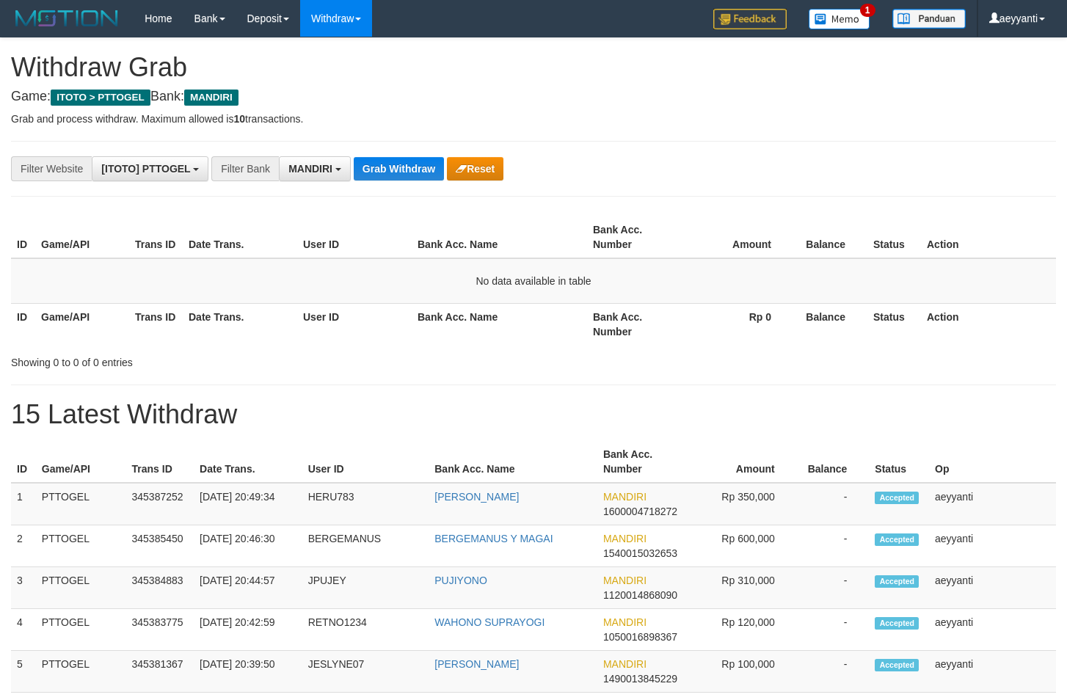
scroll to position [43, 0]
click at [402, 159] on button "Grab Withdraw" at bounding box center [399, 168] width 90 height 23
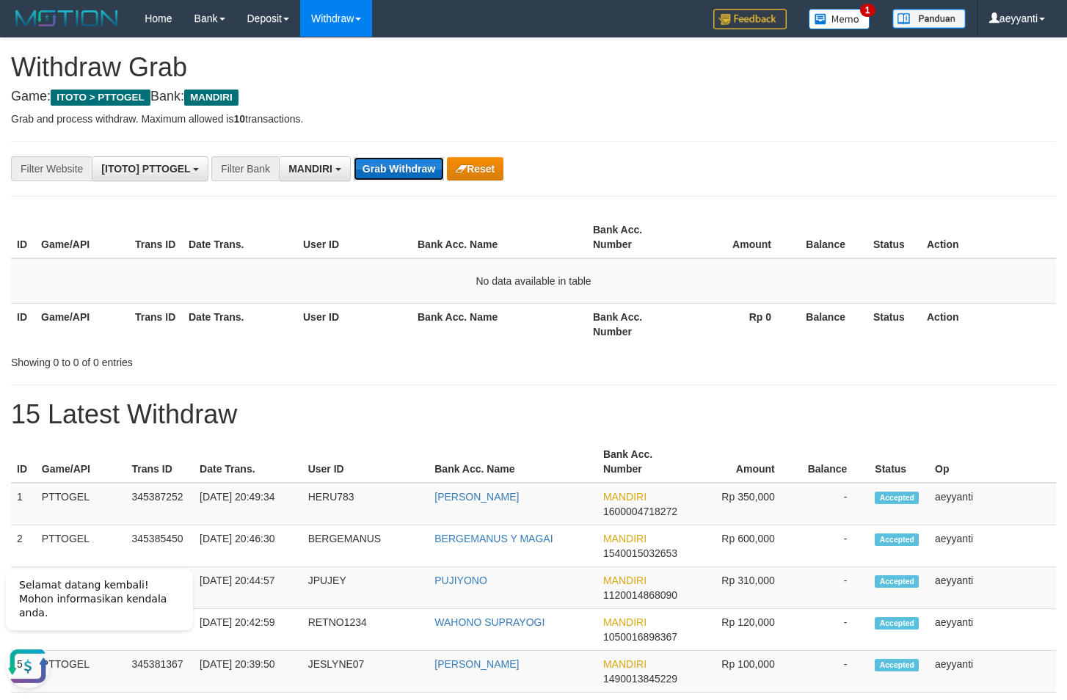
scroll to position [0, 0]
click at [396, 161] on button "Grab Withdraw" at bounding box center [399, 168] width 90 height 23
click at [370, 175] on button "Grab Withdraw" at bounding box center [399, 168] width 90 height 23
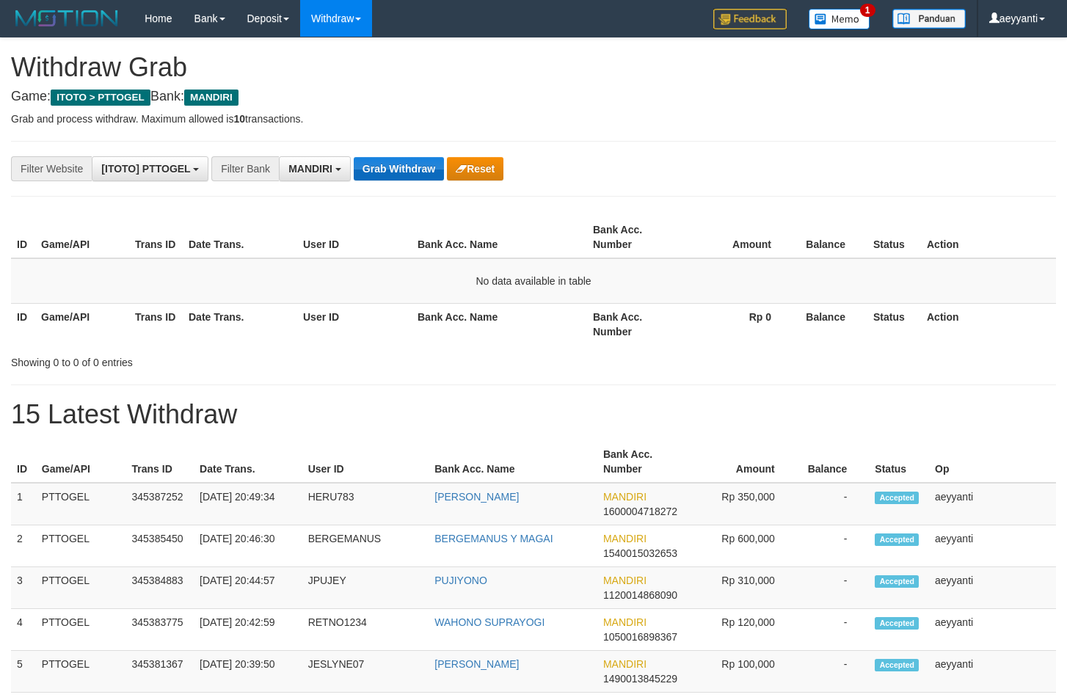
scroll to position [43, 0]
click at [391, 168] on button "Grab Withdraw" at bounding box center [399, 168] width 90 height 23
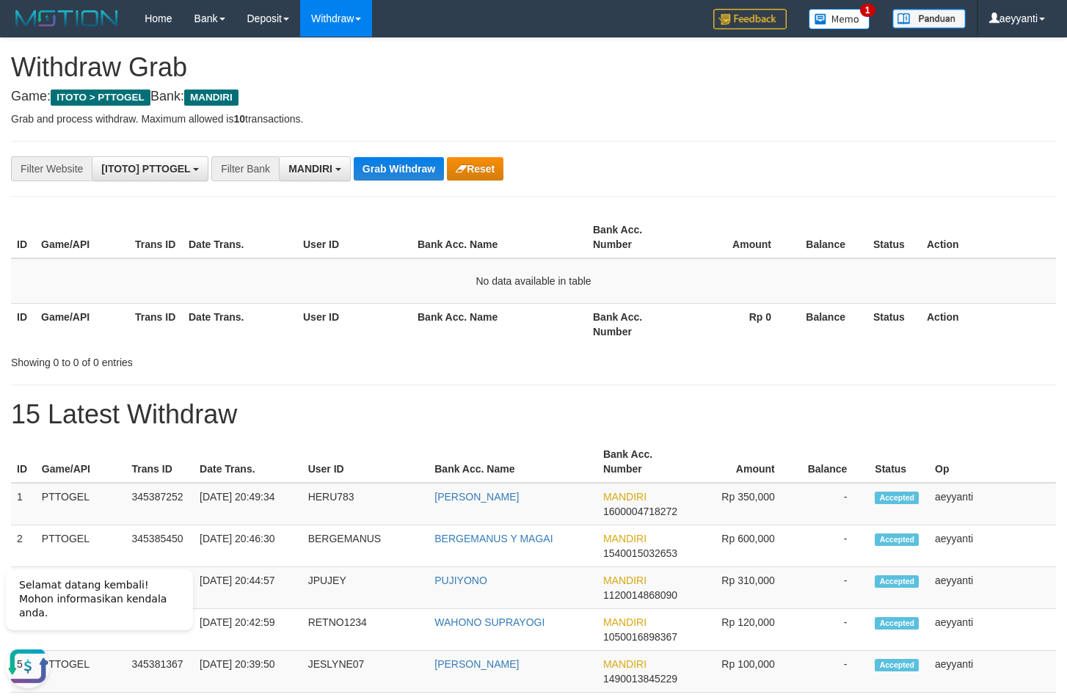
drag, startPoint x: 592, startPoint y: 144, endPoint x: 576, endPoint y: 143, distance: 16.2
click at [393, 165] on button "Grab Withdraw" at bounding box center [399, 168] width 90 height 23
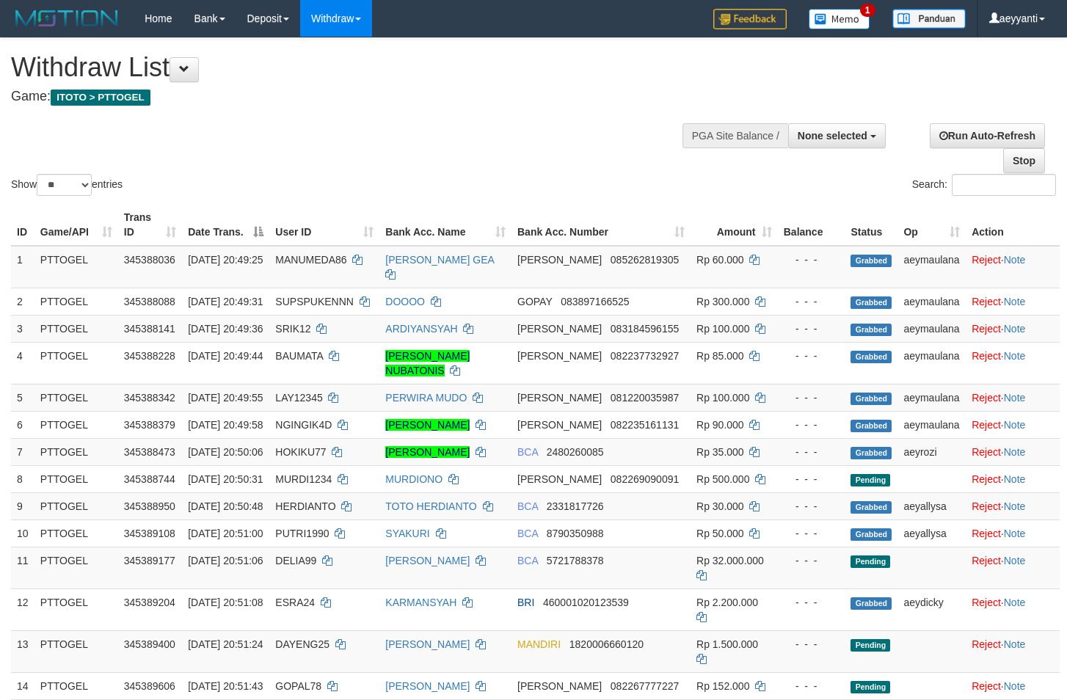
select select
select select "**"
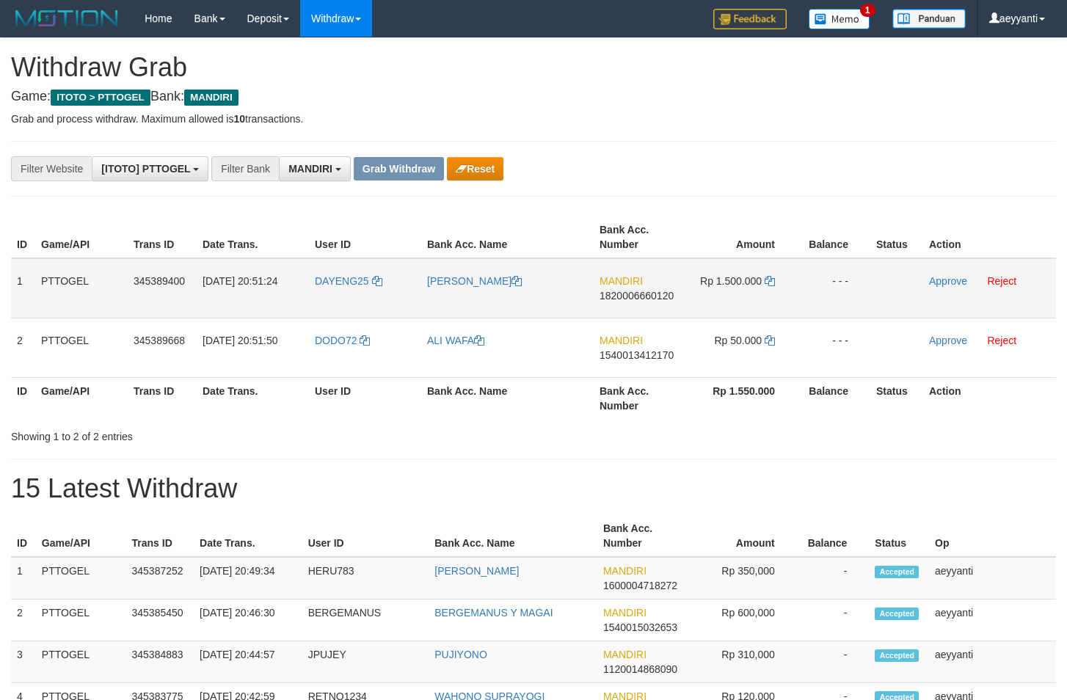
scroll to position [43, 0]
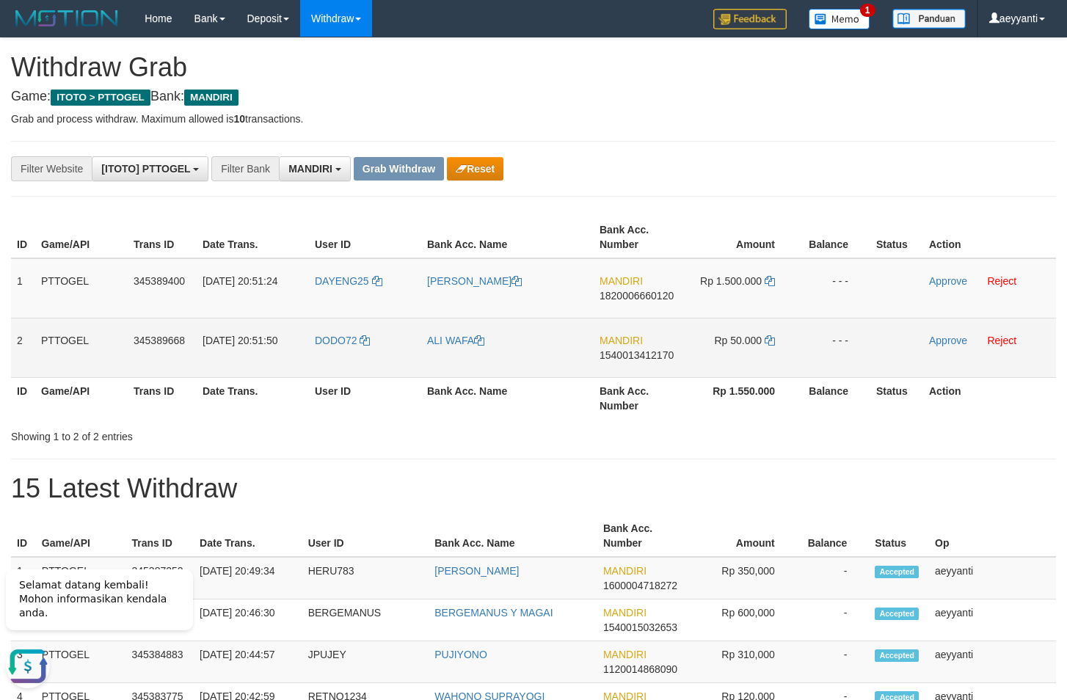
drag, startPoint x: 398, startPoint y: 270, endPoint x: 780, endPoint y: 344, distance: 388.8
click at [780, 344] on tbody "1 PTTOGEL 345389400 [DATE] 20:51:24 DAYENG25 [PERSON_NAME] MANDIRI 182000666012…" at bounding box center [533, 318] width 1045 height 120
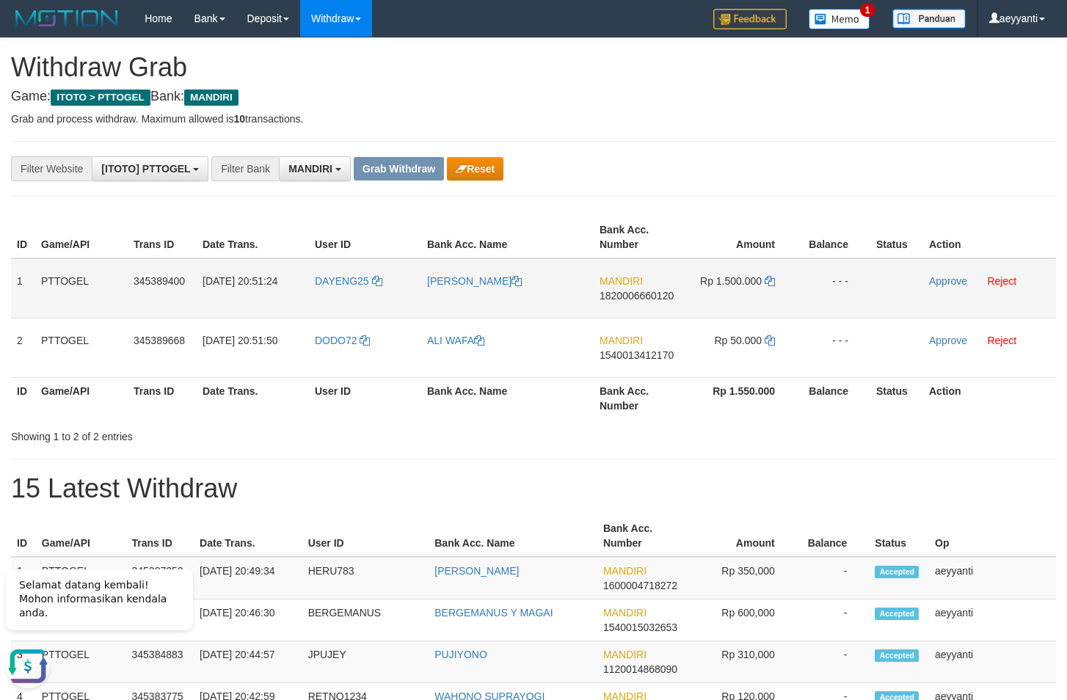
drag, startPoint x: 610, startPoint y: 156, endPoint x: 642, endPoint y: 283, distance: 130.3
click at [611, 164] on div "**********" at bounding box center [445, 168] width 890 height 25
click at [647, 298] on span "1820006660120" at bounding box center [637, 296] width 74 height 12
copy span "1820006660120"
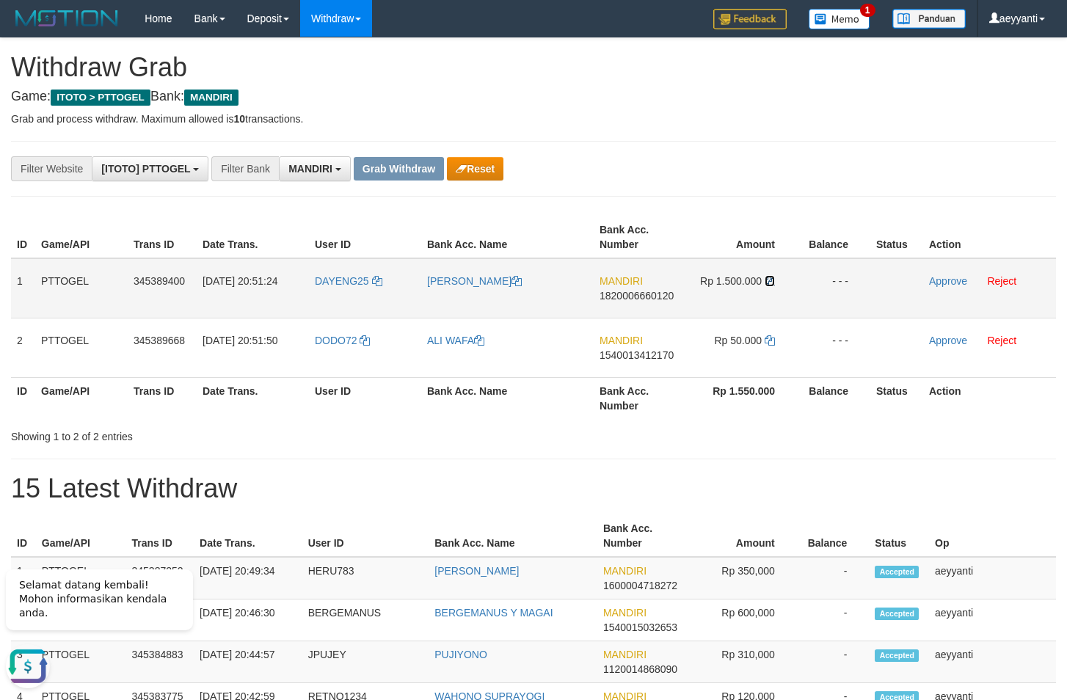
click at [770, 283] on icon at bounding box center [770, 281] width 10 height 10
click at [947, 284] on link "Approve" at bounding box center [948, 281] width 38 height 12
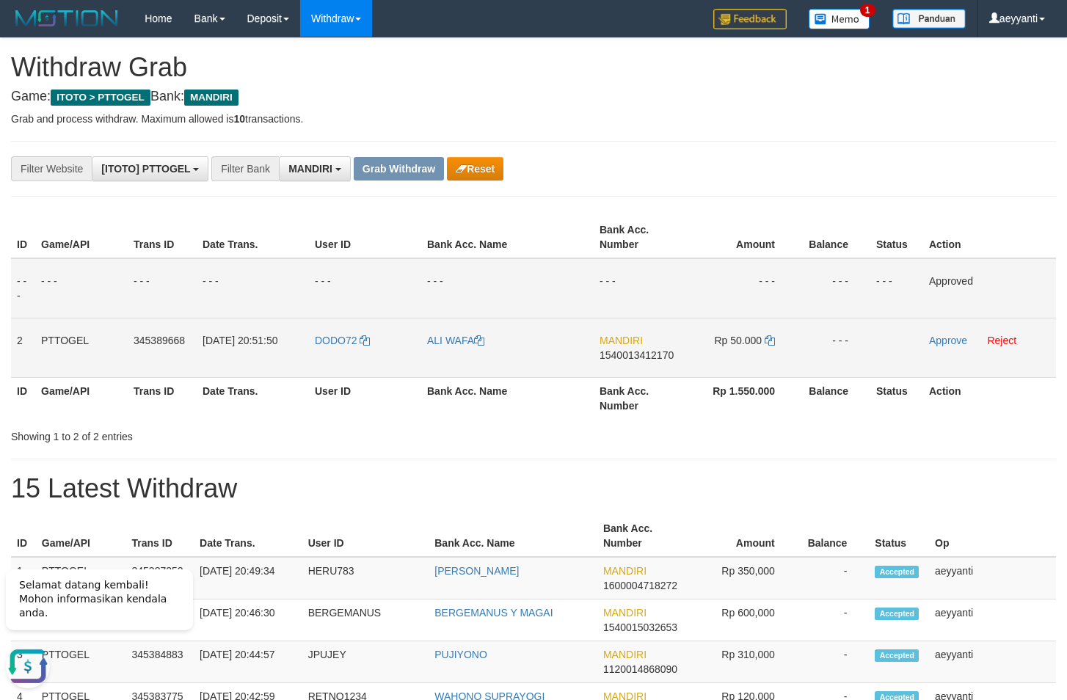
click at [651, 354] on span "1540013412170" at bounding box center [637, 355] width 74 height 12
copy span "1540013412170"
click at [637, 352] on span "1540013412170" at bounding box center [637, 355] width 74 height 12
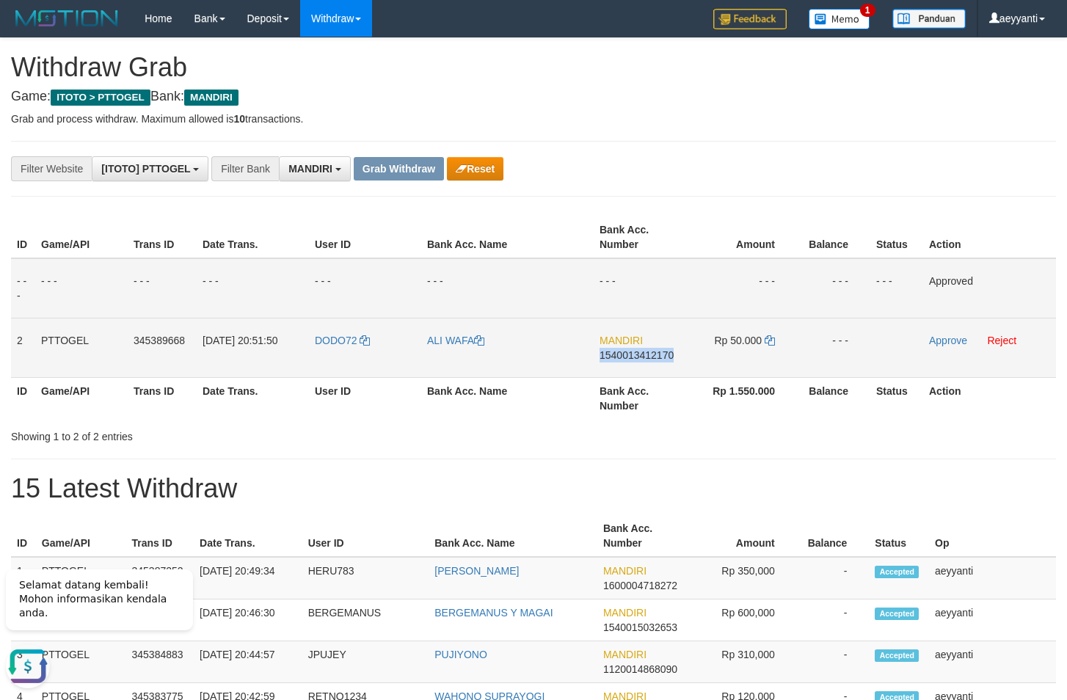
copy span "1540013412170"
click at [769, 340] on icon at bounding box center [770, 340] width 10 height 10
click at [953, 341] on link "Approve" at bounding box center [948, 341] width 38 height 12
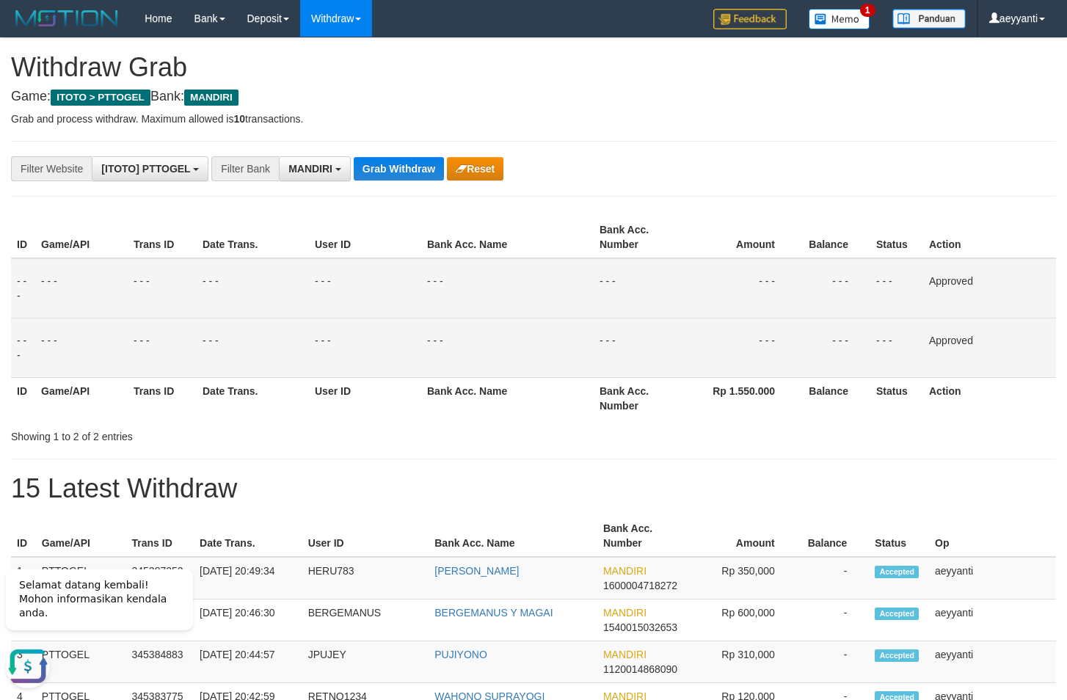
click at [405, 161] on button "Grab Withdraw" at bounding box center [399, 168] width 90 height 23
click at [405, 162] on button "Grab Withdraw" at bounding box center [399, 168] width 90 height 23
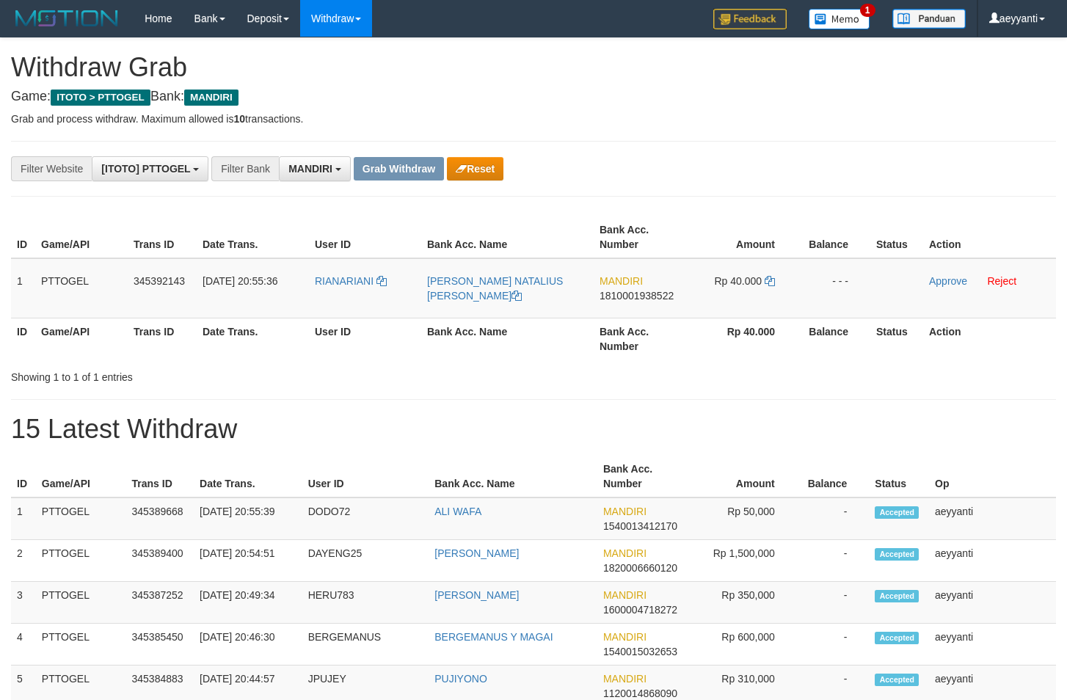
scroll to position [43, 0]
drag, startPoint x: 355, startPoint y: 263, endPoint x: 746, endPoint y: 295, distance: 392.6
click at [746, 295] on tr "1 PTTOGEL 345392143 [DATE] 20:55:36 RIANARIANI [PERSON_NAME] NATALIUS [PERSON_N…" at bounding box center [533, 288] width 1045 height 60
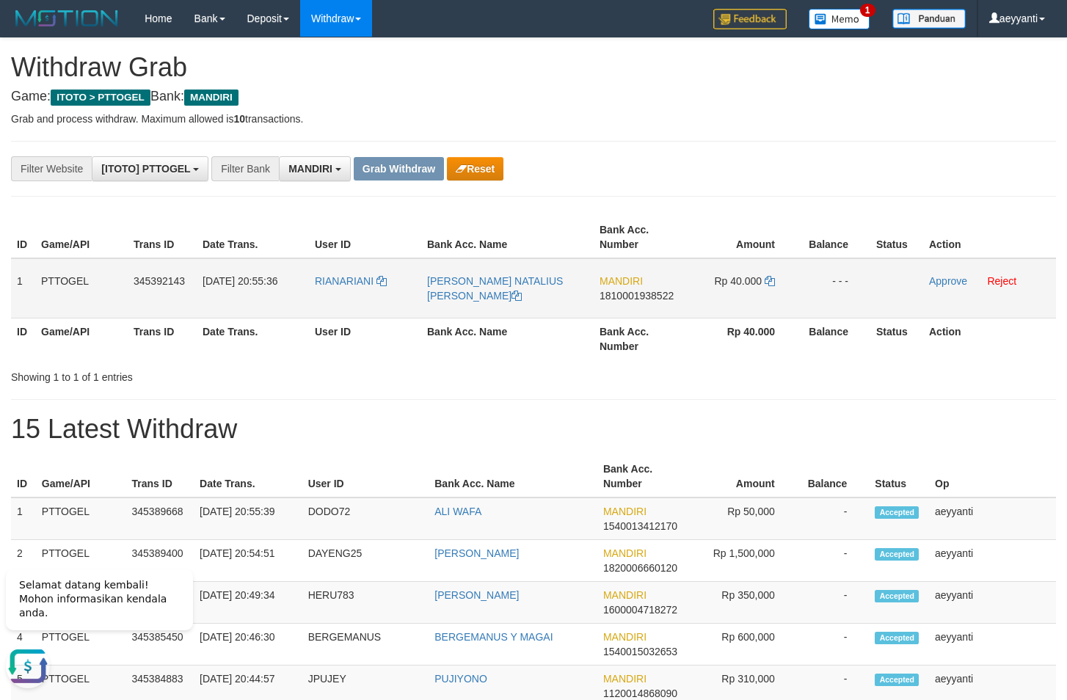
click at [642, 299] on span "1810001938522" at bounding box center [637, 296] width 74 height 12
copy span "1810001938522"
click at [769, 279] on icon at bounding box center [770, 281] width 10 height 10
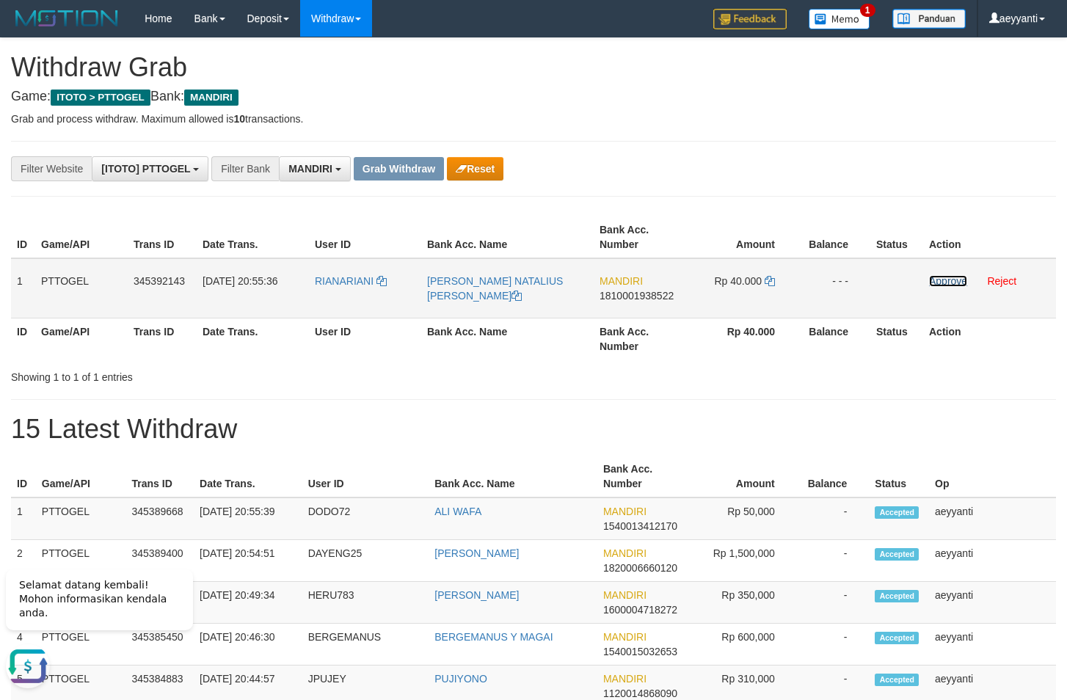
click at [940, 280] on link "Approve" at bounding box center [948, 281] width 38 height 12
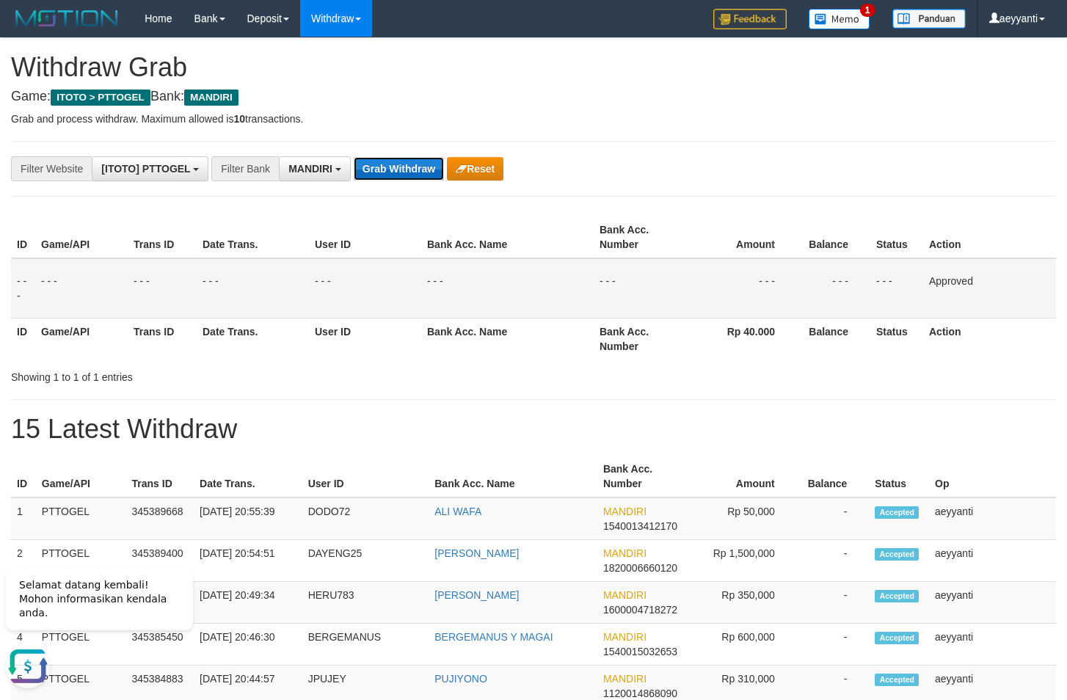
click at [407, 172] on button "Grab Withdraw" at bounding box center [399, 168] width 90 height 23
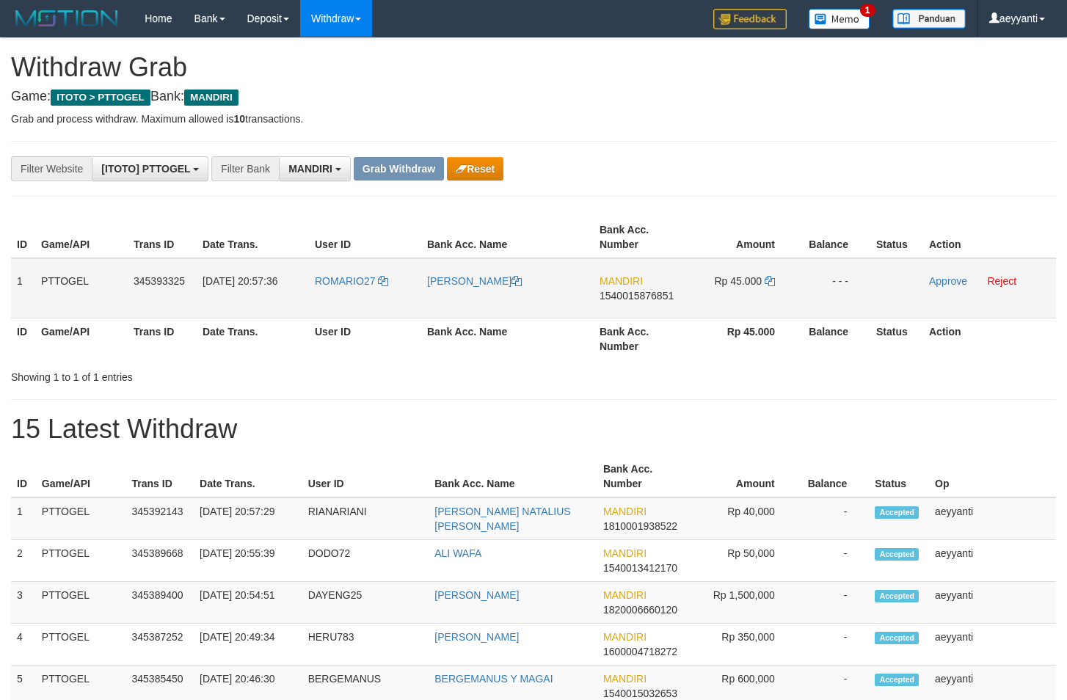
scroll to position [43, 0]
drag, startPoint x: 374, startPoint y: 256, endPoint x: 539, endPoint y: 272, distance: 165.1
click at [539, 272] on table "ID Game/API Trans ID Date Trans. User ID Bank Acc. Name Bank Acc. Number Amount…" at bounding box center [533, 288] width 1045 height 143
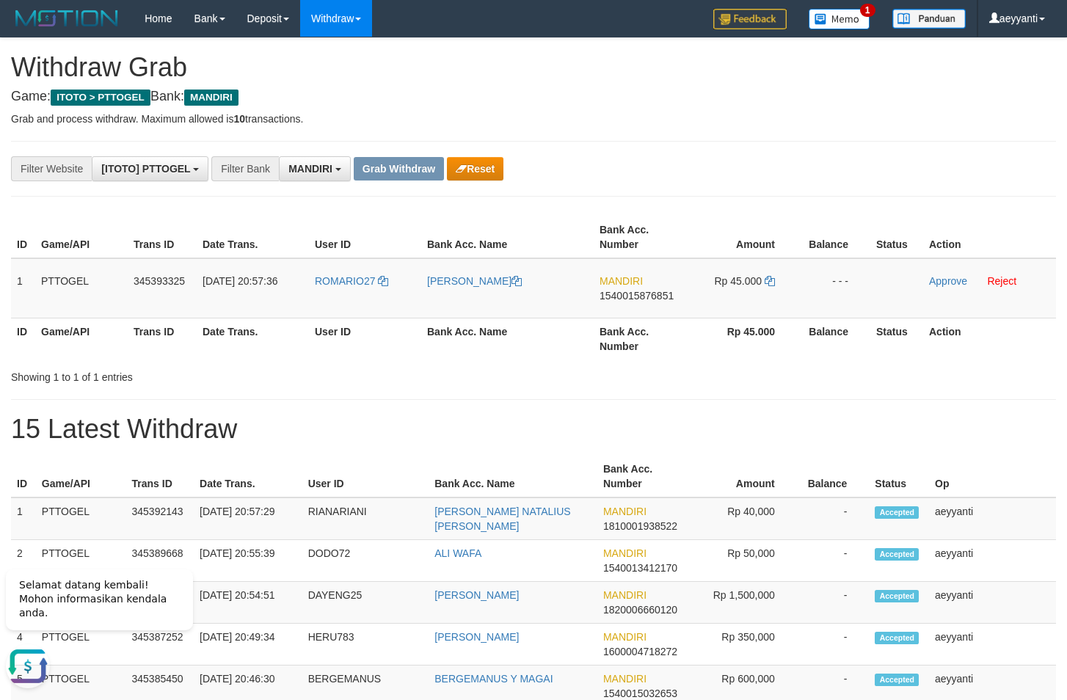
drag, startPoint x: 364, startPoint y: 257, endPoint x: 628, endPoint y: 178, distance: 275.7
click at [438, 291] on table "ID Game/API Trans ID Date Trans. User ID Bank Acc. Name Bank Acc. Number Amount…" at bounding box center [533, 288] width 1045 height 143
click at [637, 172] on div "**********" at bounding box center [445, 168] width 890 height 25
drag, startPoint x: 424, startPoint y: 265, endPoint x: 431, endPoint y: 272, distance: 9.9
click at [454, 276] on td "[PERSON_NAME]" at bounding box center [507, 288] width 172 height 60
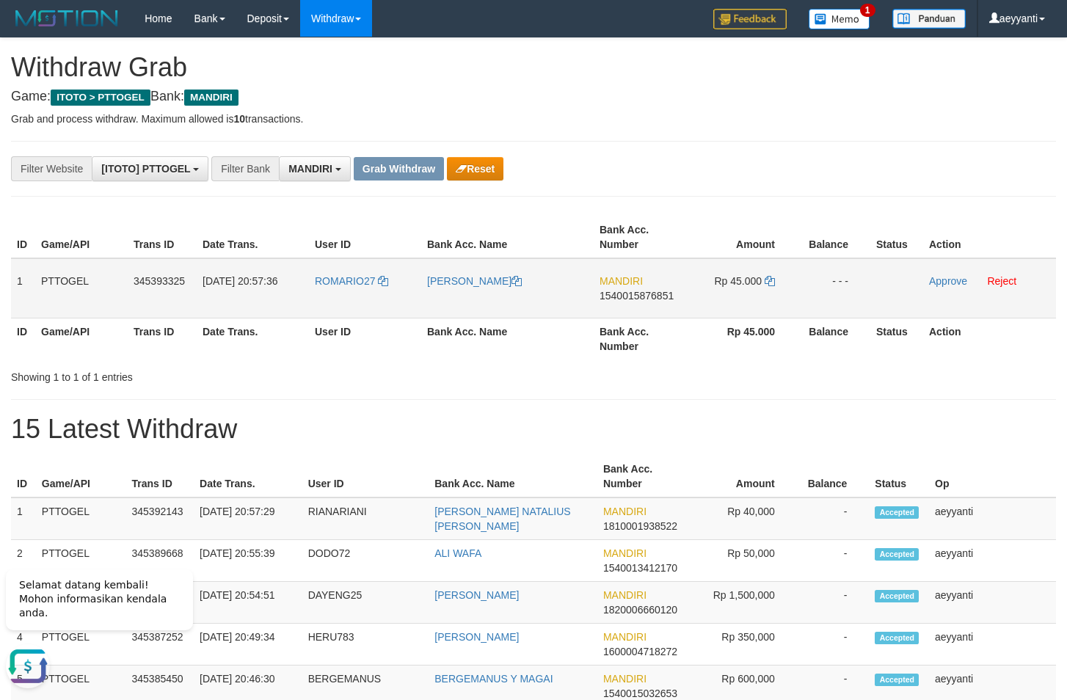
copy tr
drag, startPoint x: 341, startPoint y: 262, endPoint x: 708, endPoint y: 312, distance: 369.7
click at [708, 312] on tr "1 PTTOGEL 345393325 [DATE] 20:57:36 ROMARIO27 [PERSON_NAME] MANDIRI 15400158768…" at bounding box center [533, 288] width 1045 height 60
click at [639, 170] on div "**********" at bounding box center [445, 168] width 890 height 25
click at [623, 293] on span "1540015876851" at bounding box center [637, 296] width 74 height 12
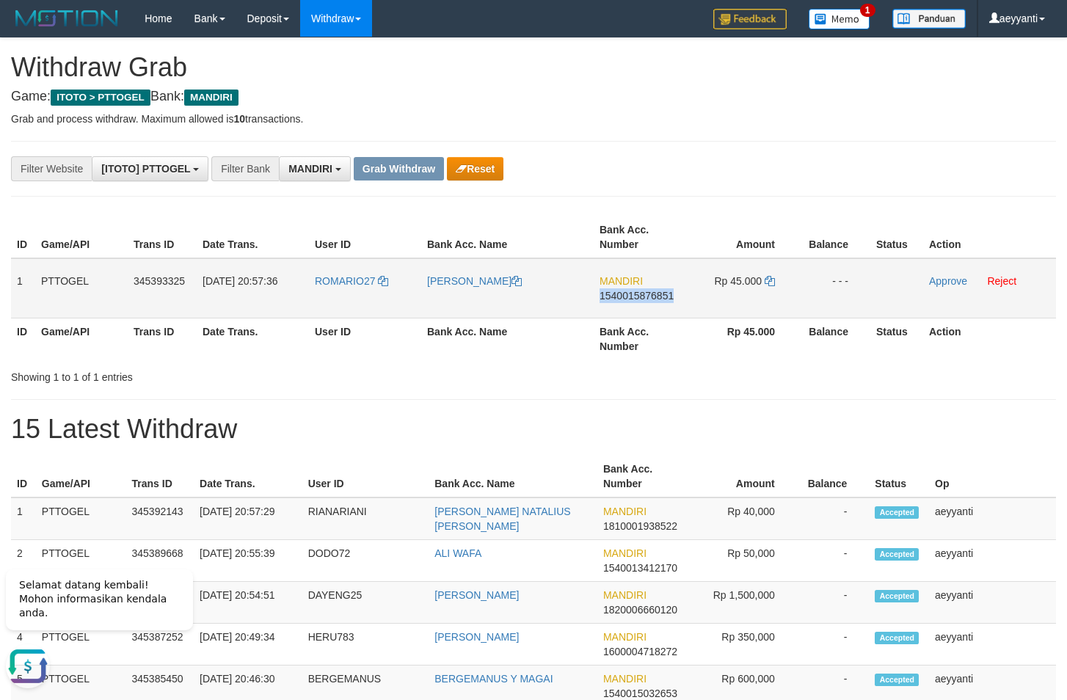
click at [623, 293] on span "1540015876851" at bounding box center [637, 296] width 74 height 12
copy span "1540015876851"
click at [772, 283] on icon at bounding box center [770, 281] width 10 height 10
click at [954, 283] on link "Approve" at bounding box center [948, 281] width 38 height 12
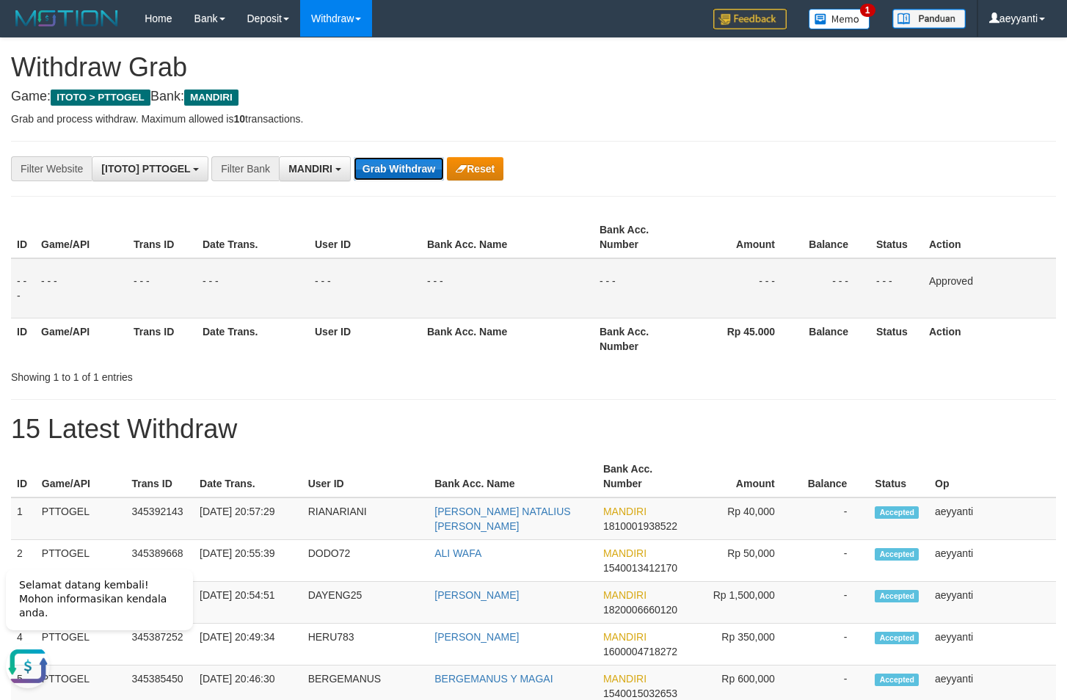
click at [391, 172] on button "Grab Withdraw" at bounding box center [399, 168] width 90 height 23
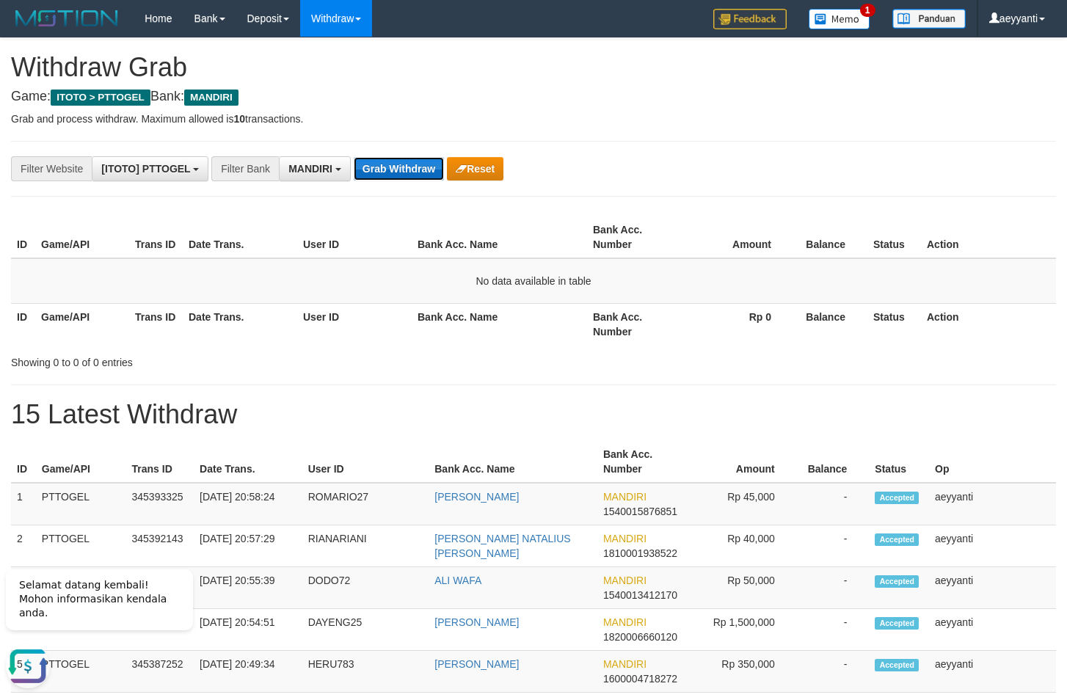
click at [388, 175] on button "Grab Withdraw" at bounding box center [399, 168] width 90 height 23
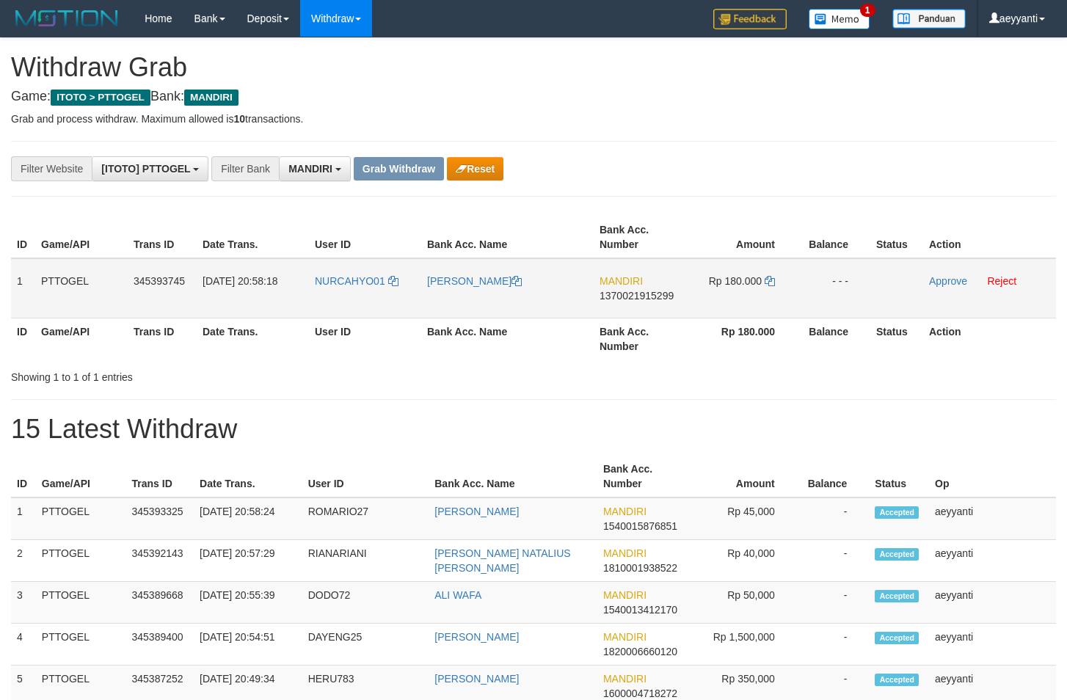
scroll to position [43, 0]
drag, startPoint x: 382, startPoint y: 272, endPoint x: 744, endPoint y: 298, distance: 363.5
click at [744, 298] on tr "1 PTTOGEL 345393745 01/10/2025 20:58:18 NURCAHYO01 ARDI NURCAHYO MANDIRI 137002…" at bounding box center [533, 288] width 1045 height 60
drag, startPoint x: 837, startPoint y: 119, endPoint x: 821, endPoint y: 152, distance: 36.5
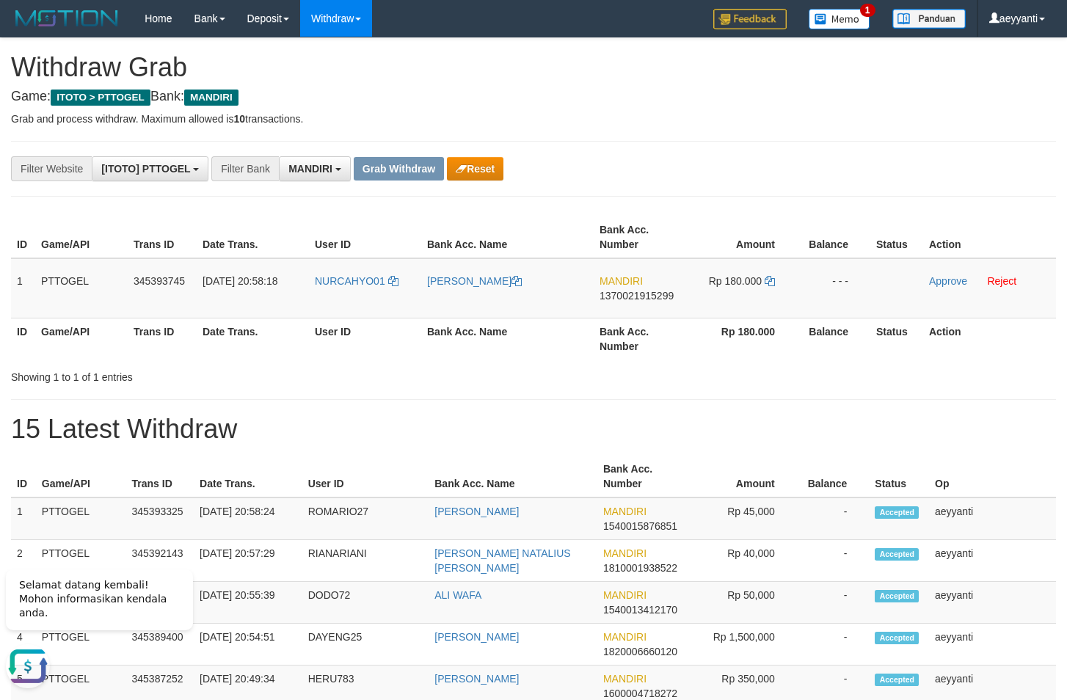
click at [835, 122] on p "Grab and process withdraw. Maximum allowed is 10 transactions." at bounding box center [533, 119] width 1045 height 15
click at [636, 298] on span "1370021915299" at bounding box center [637, 296] width 74 height 12
copy span "1370021915299"
click at [771, 282] on icon at bounding box center [770, 281] width 10 height 10
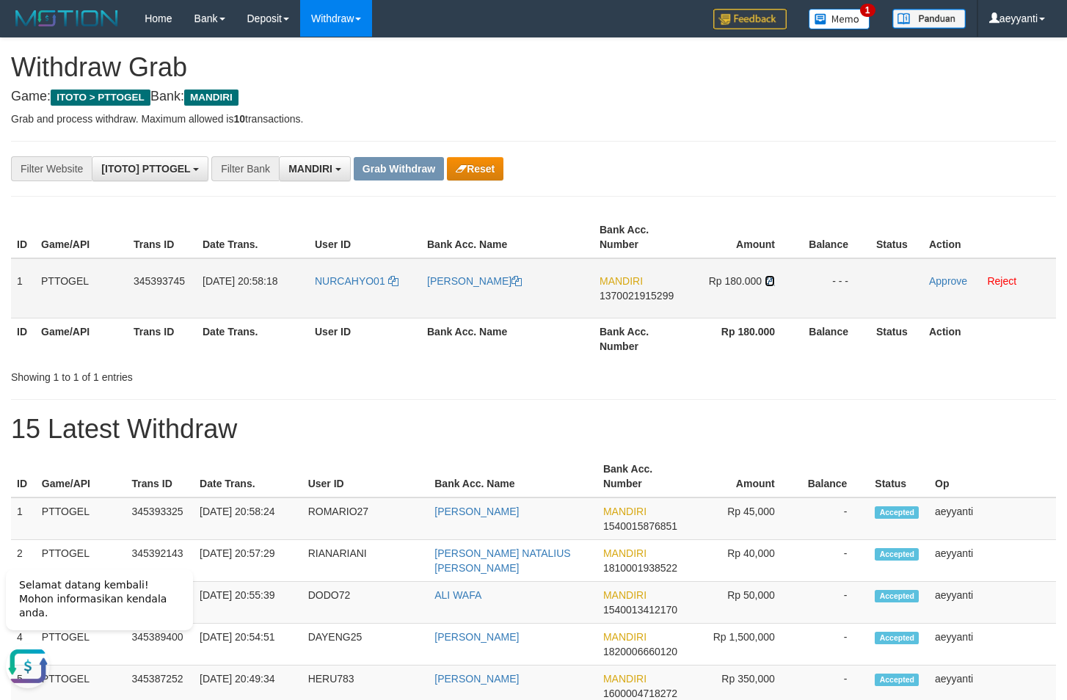
click at [771, 282] on icon at bounding box center [770, 281] width 10 height 10
click at [942, 287] on td "Approve Reject" at bounding box center [989, 288] width 133 height 60
click at [887, 164] on div "**********" at bounding box center [445, 168] width 890 height 25
click at [934, 276] on link "Approve" at bounding box center [948, 281] width 38 height 12
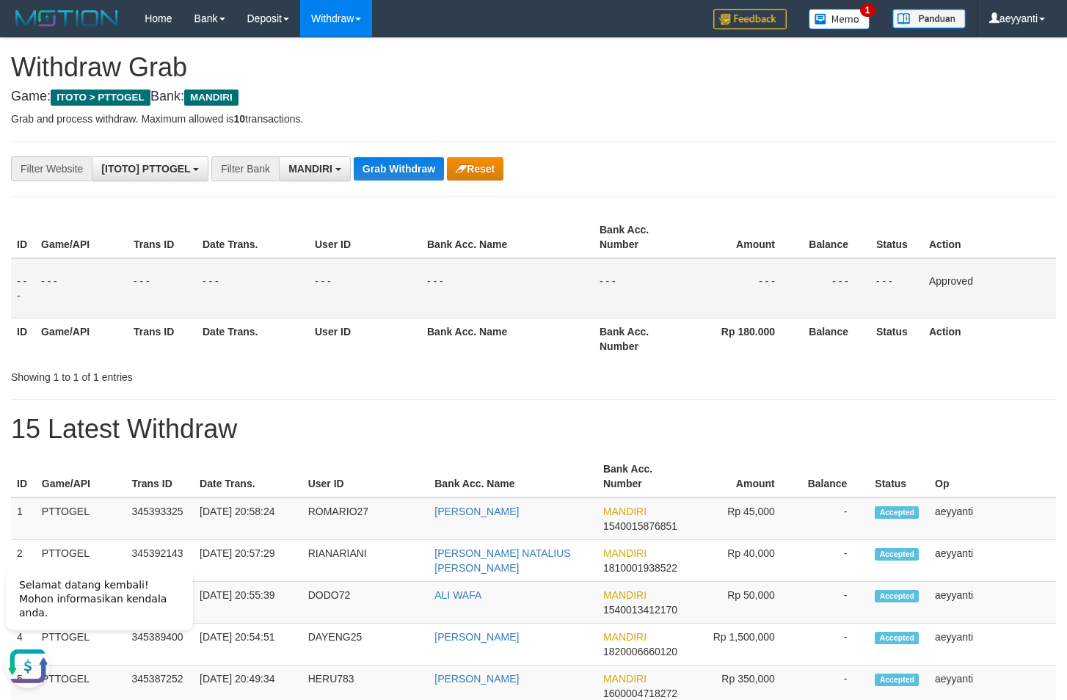
click at [383, 170] on button "Grab Withdraw" at bounding box center [399, 168] width 90 height 23
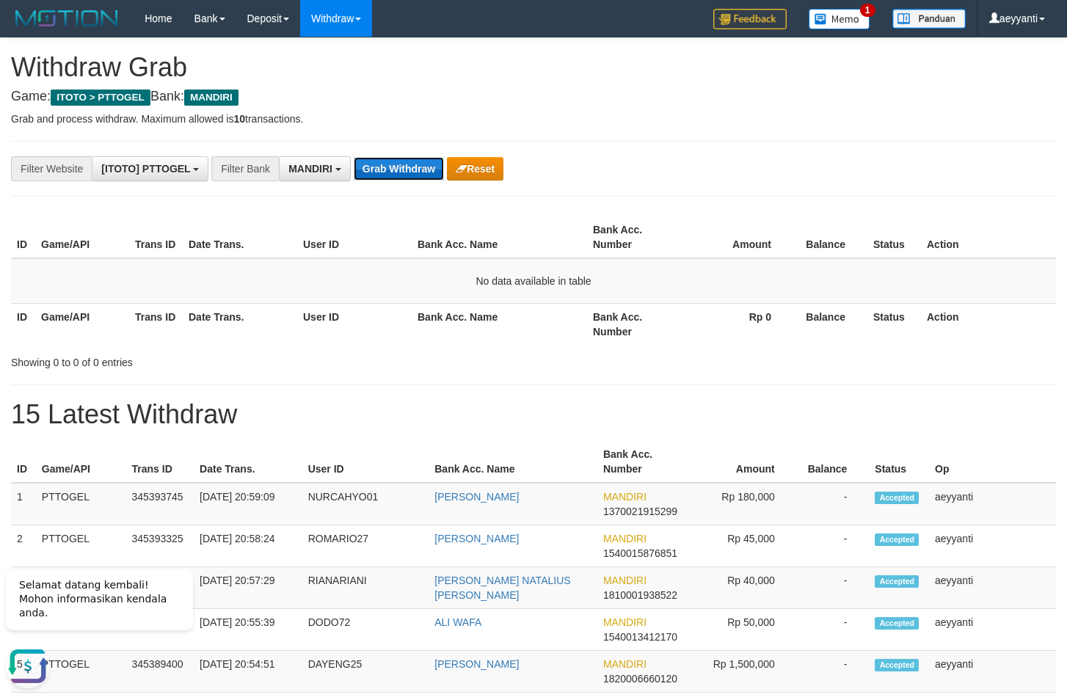
click at [382, 165] on button "Grab Withdraw" at bounding box center [399, 168] width 90 height 23
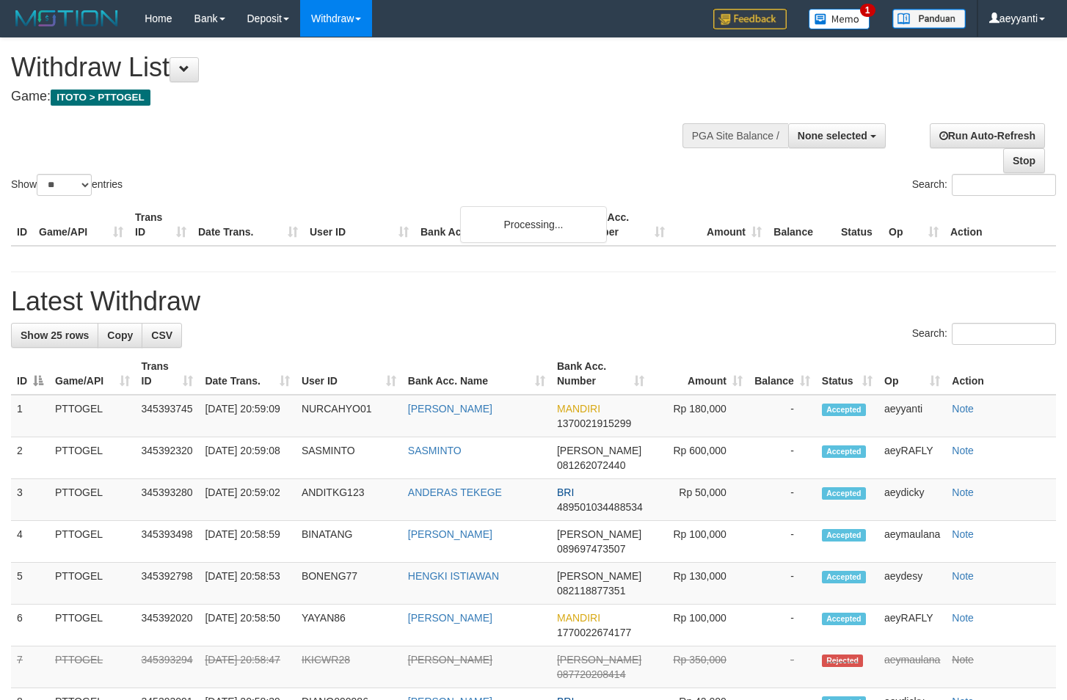
select select
select select "**"
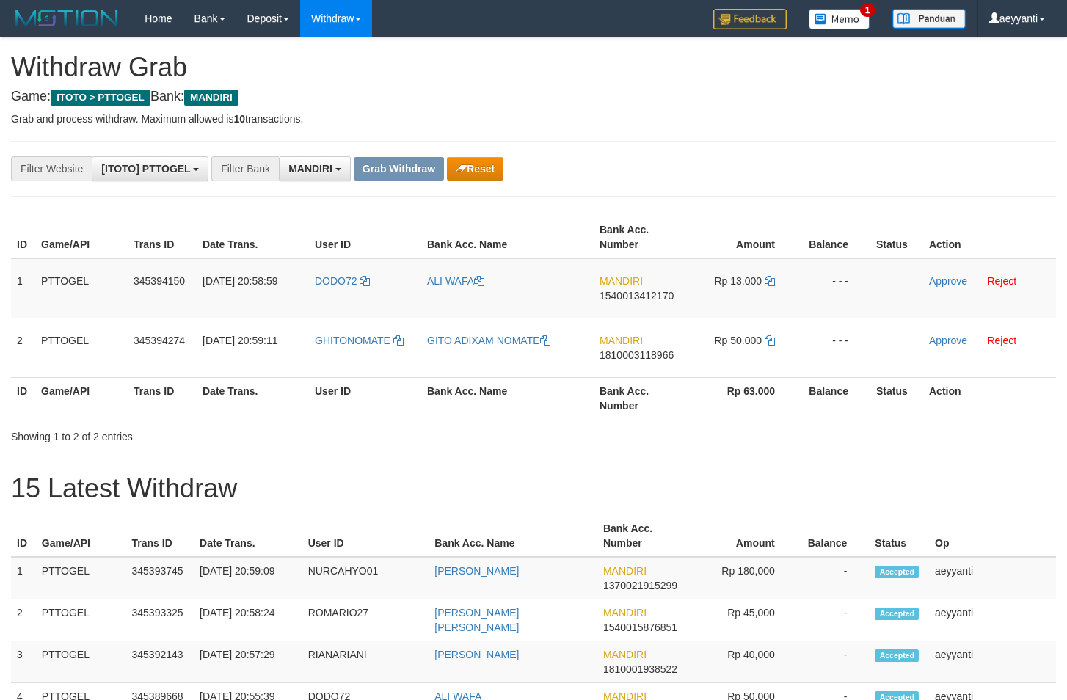
scroll to position [43, 0]
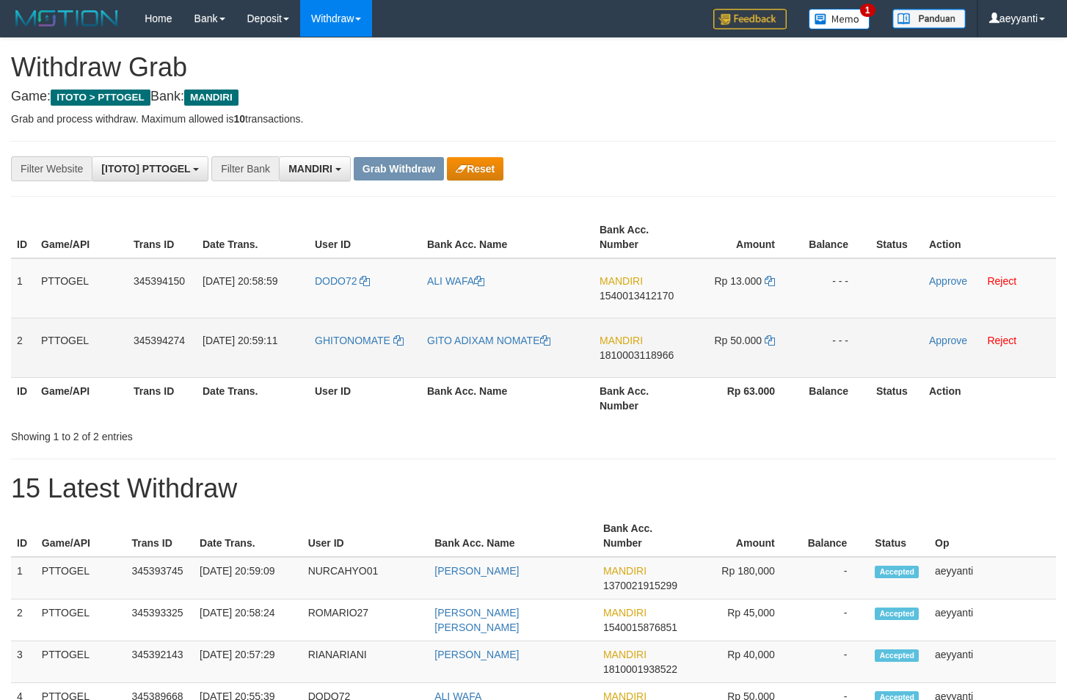
drag, startPoint x: 377, startPoint y: 272, endPoint x: 738, endPoint y: 357, distance: 371.7
click at [738, 357] on tbody "1 PTTOGEL 345394150 01/10/2025 20:58:59 DODO72 ALI WAFA MANDIRI 1540013412170 R…" at bounding box center [533, 318] width 1045 height 120
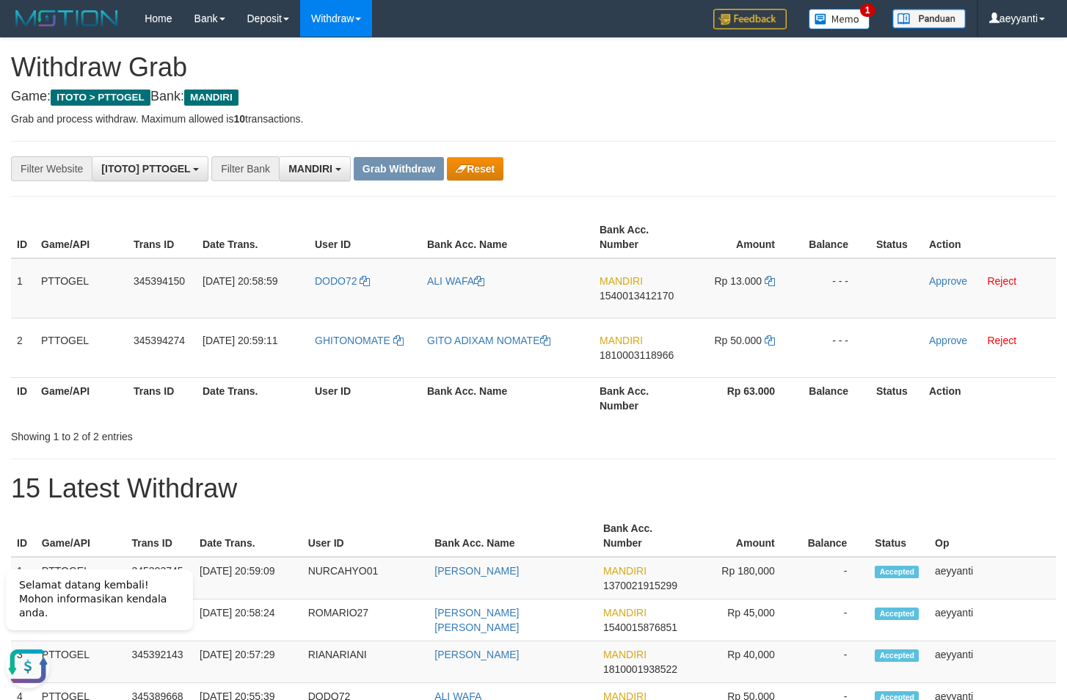
scroll to position [0, 0]
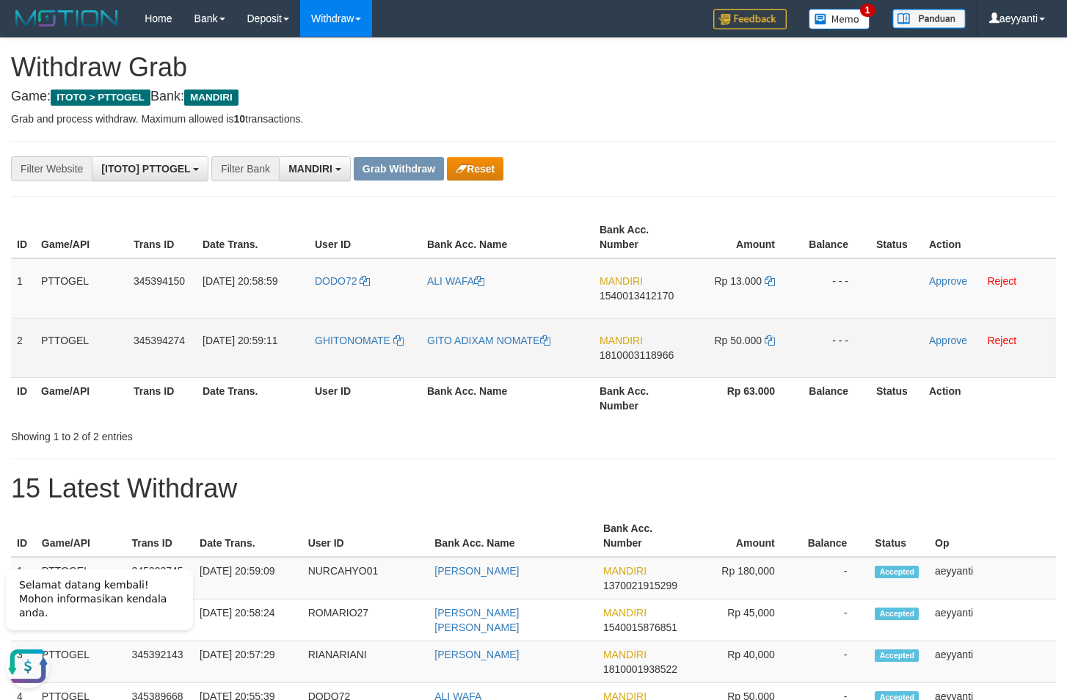
drag, startPoint x: 904, startPoint y: 133, endPoint x: 677, endPoint y: 341, distance: 308.1
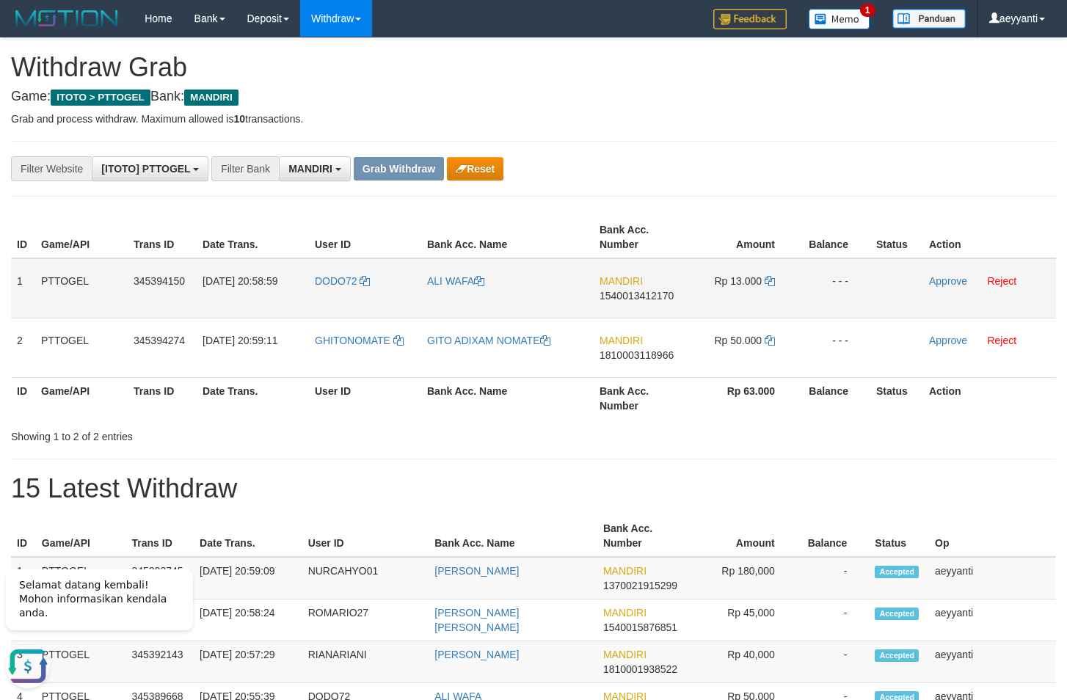
click at [644, 294] on span "1540013412170" at bounding box center [637, 296] width 74 height 12
copy span "1540013412170"
click at [772, 282] on icon at bounding box center [770, 281] width 10 height 10
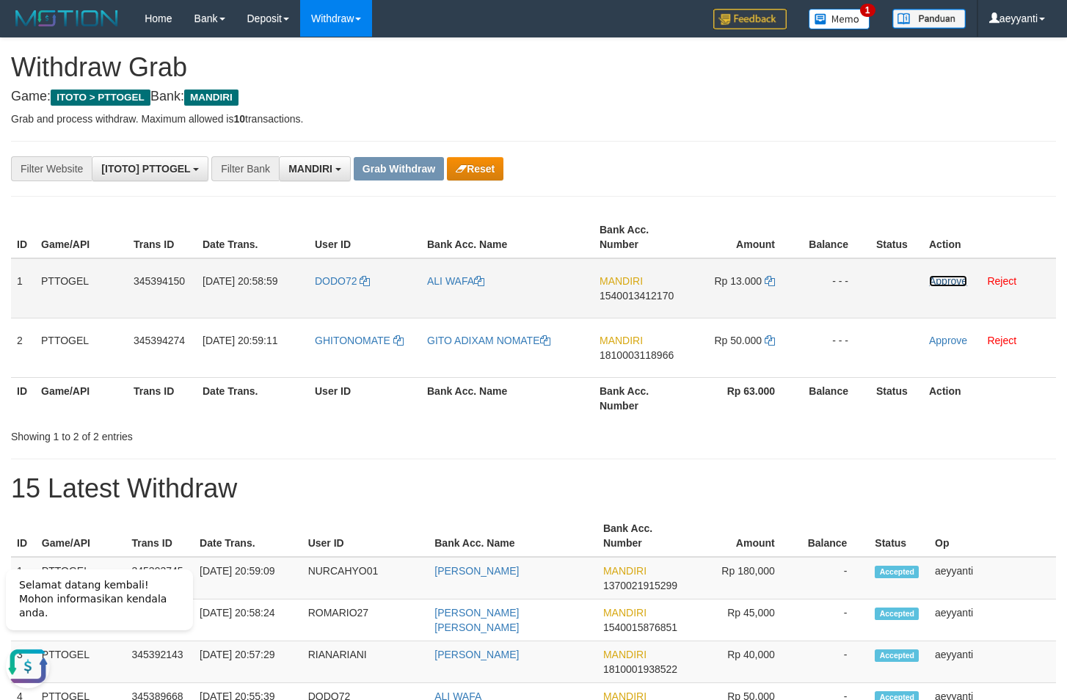
click at [952, 282] on link "Approve" at bounding box center [948, 281] width 38 height 12
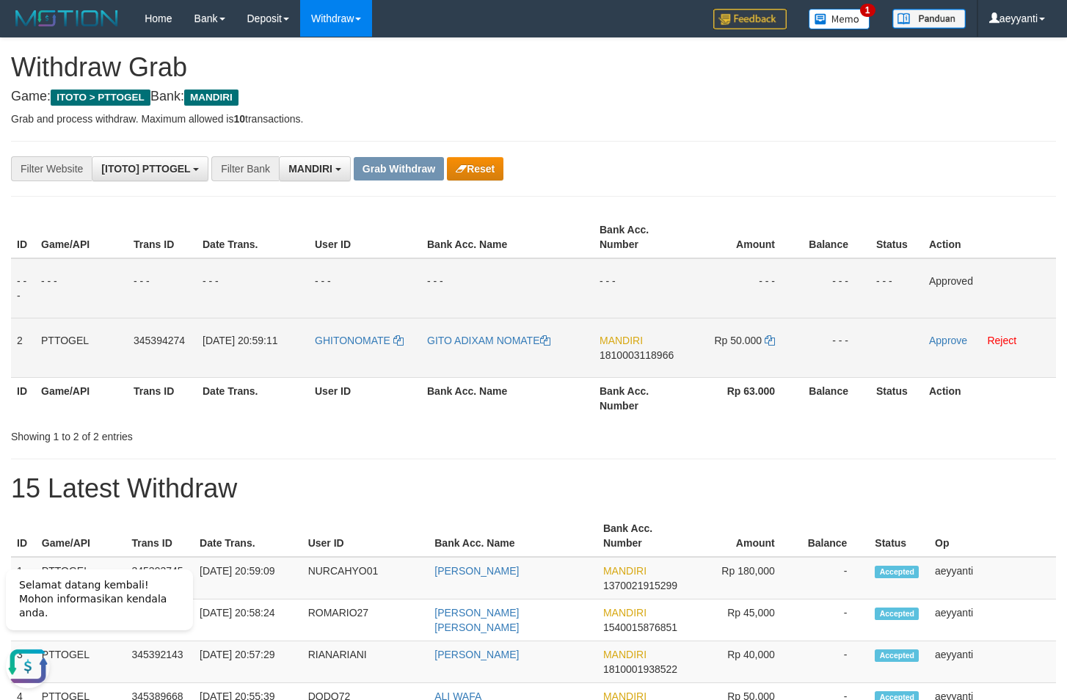
click at [653, 357] on span "1810003118966" at bounding box center [637, 355] width 74 height 12
copy span "1810003118966"
click at [655, 357] on span "1810003118966" at bounding box center [637, 355] width 74 height 12
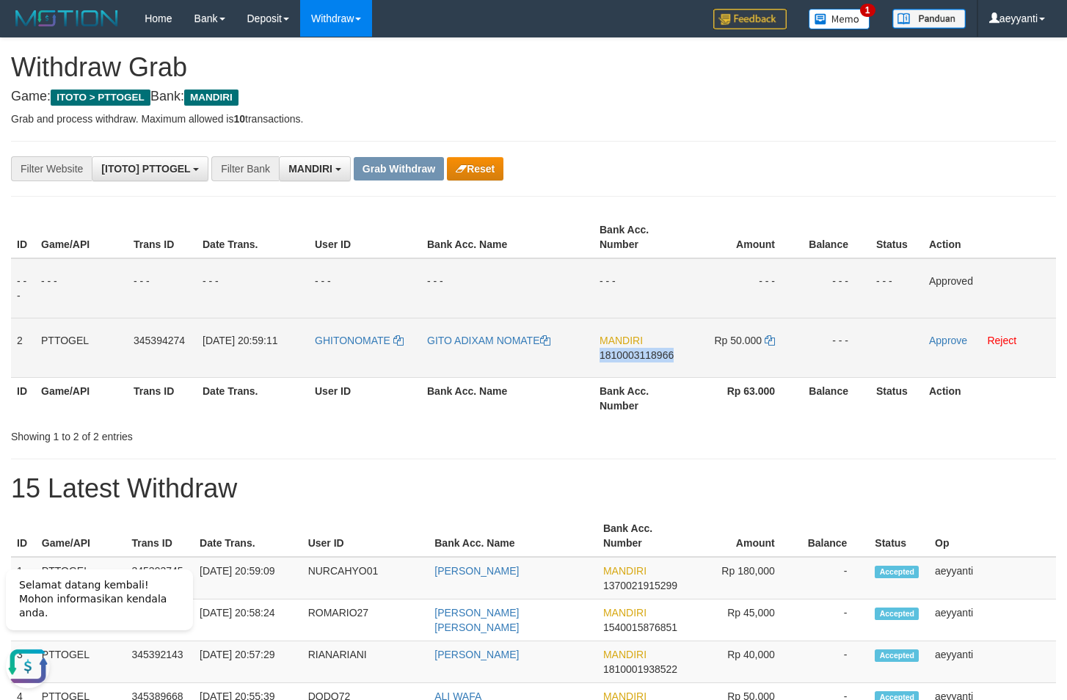
copy span "1810003118966"
click at [771, 341] on icon at bounding box center [770, 340] width 10 height 10
click at [951, 339] on link "Approve" at bounding box center [948, 341] width 38 height 12
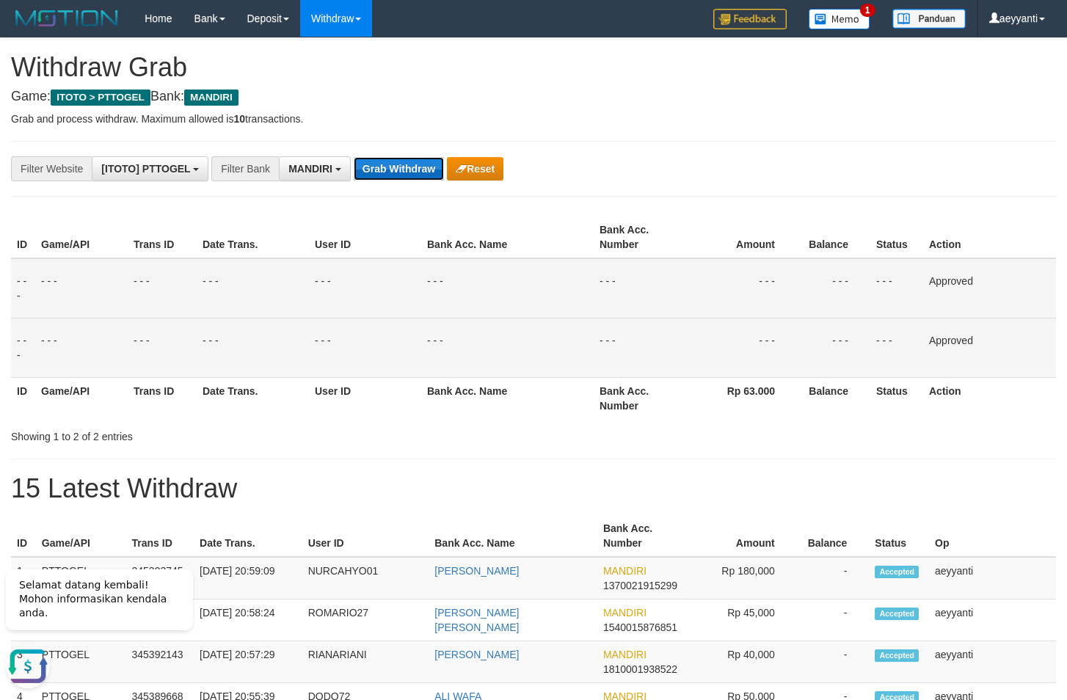
click at [403, 161] on button "Grab Withdraw" at bounding box center [399, 168] width 90 height 23
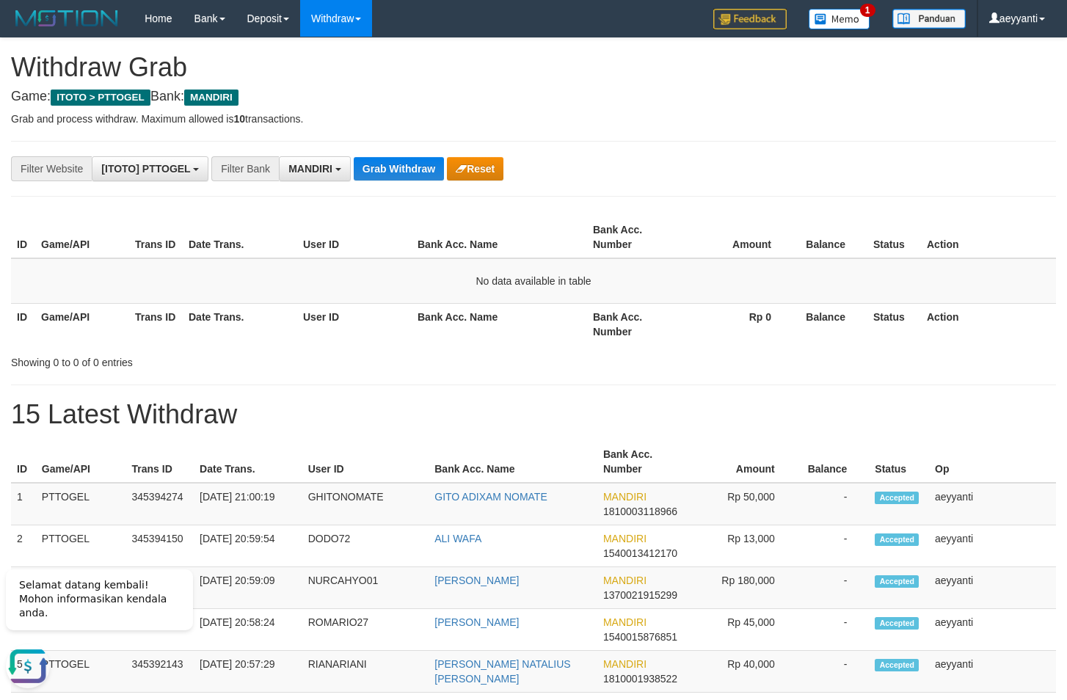
drag, startPoint x: 756, startPoint y: 128, endPoint x: 490, endPoint y: 111, distance: 266.3
click at [408, 167] on button "Grab Withdraw" at bounding box center [399, 168] width 90 height 23
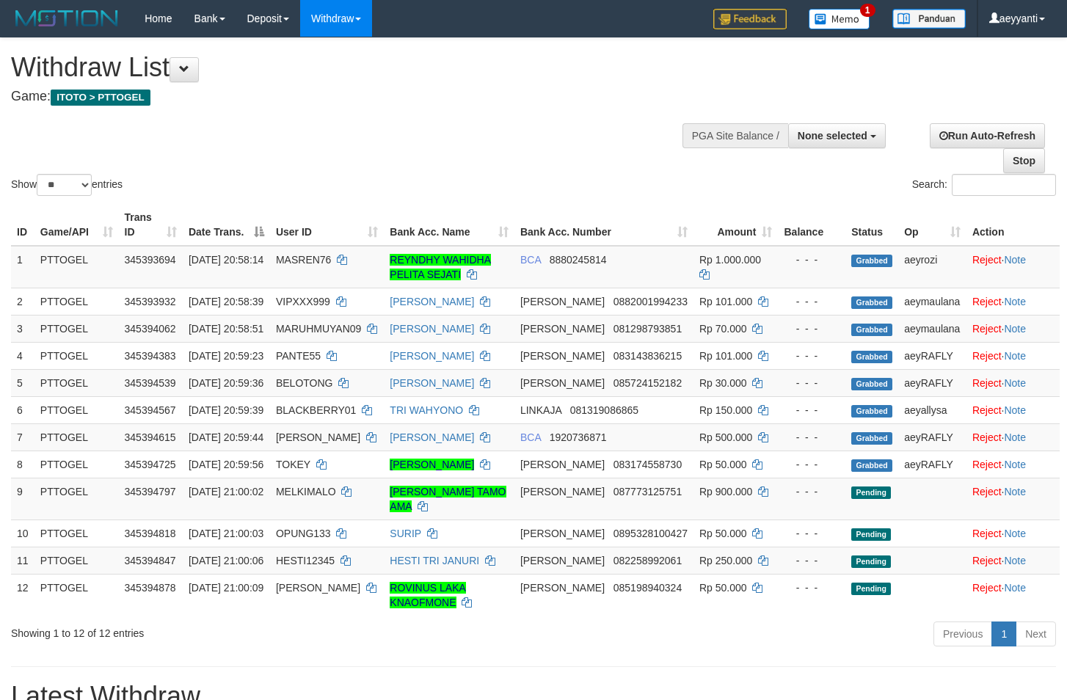
select select
select select "**"
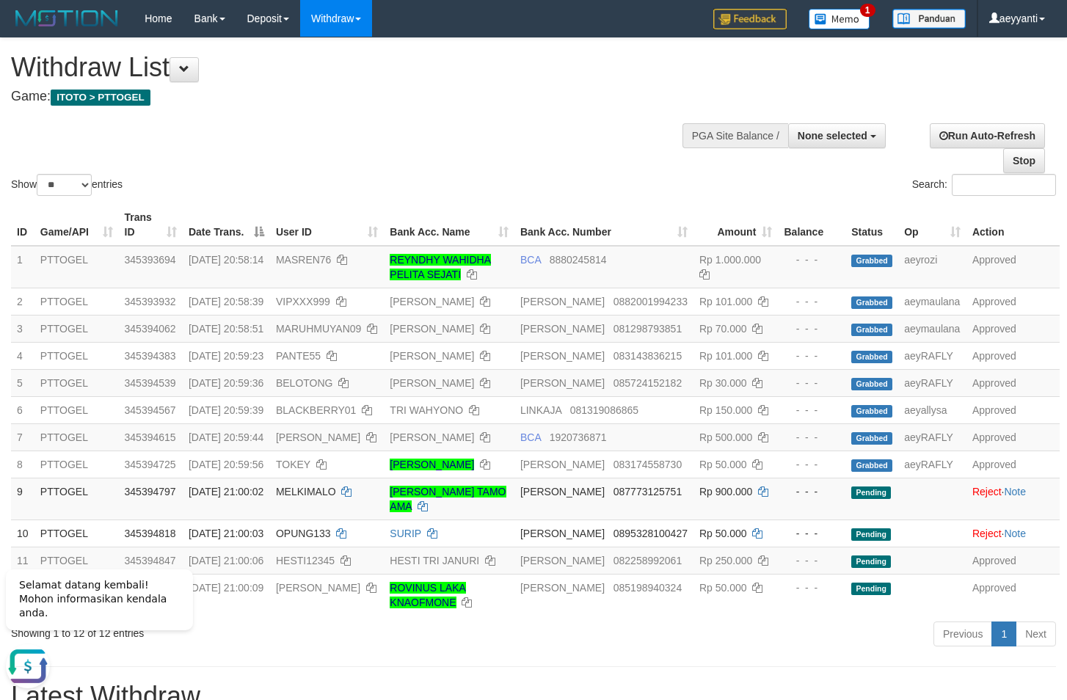
drag, startPoint x: 537, startPoint y: 150, endPoint x: 535, endPoint y: 143, distance: 7.5
click at [535, 143] on div "Show ** ** ** *** entries Search:" at bounding box center [533, 118] width 1067 height 161
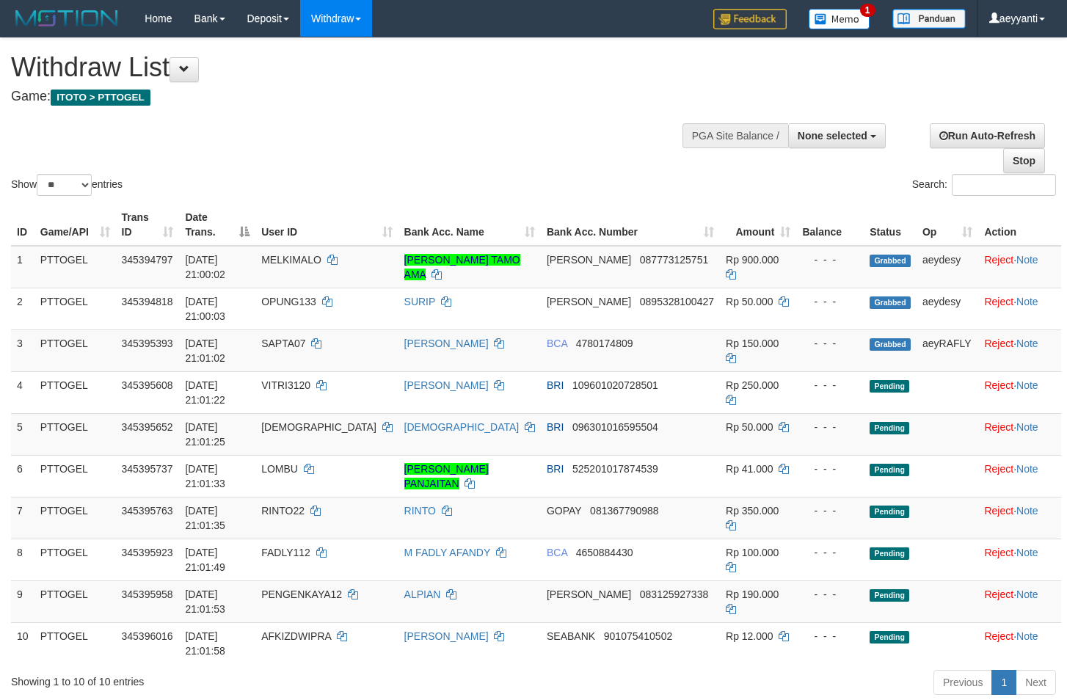
select select
select select "**"
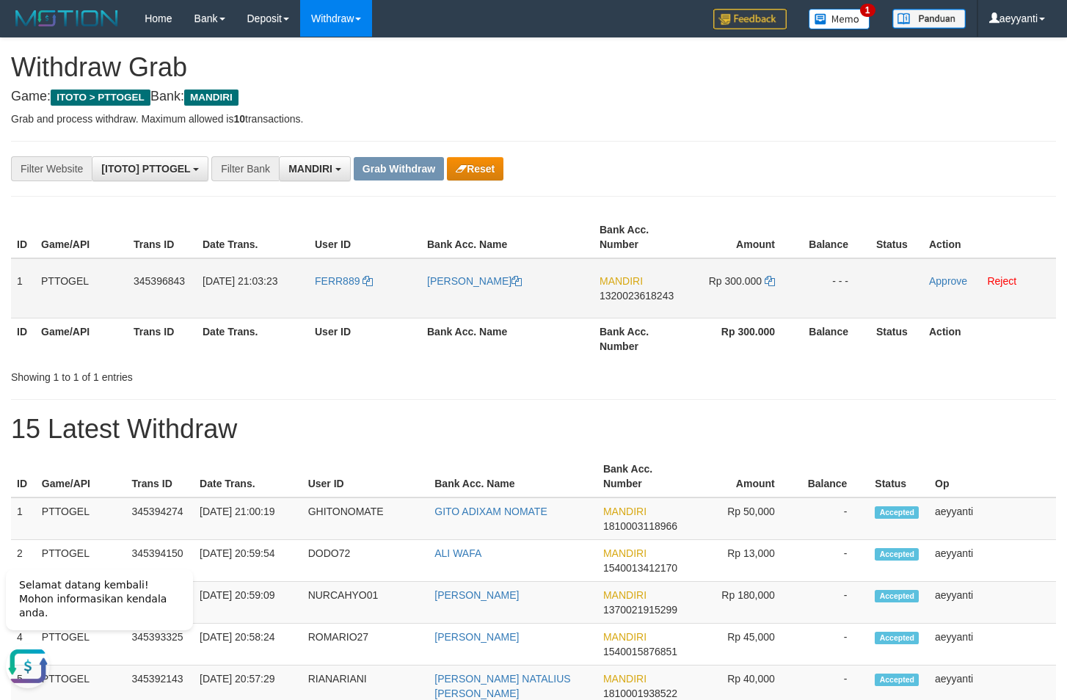
drag, startPoint x: 378, startPoint y: 272, endPoint x: 756, endPoint y: 294, distance: 378.6
click at [756, 294] on tr "1 PTTOGEL 345396843 01/10/2025 21:03:23 FERR889 FERRY HENDRA DARMA MANDIRI 1320…" at bounding box center [533, 288] width 1045 height 60
click at [794, 222] on th "Amount" at bounding box center [742, 238] width 110 height 42
click at [636, 299] on span "1320023618243" at bounding box center [637, 296] width 74 height 12
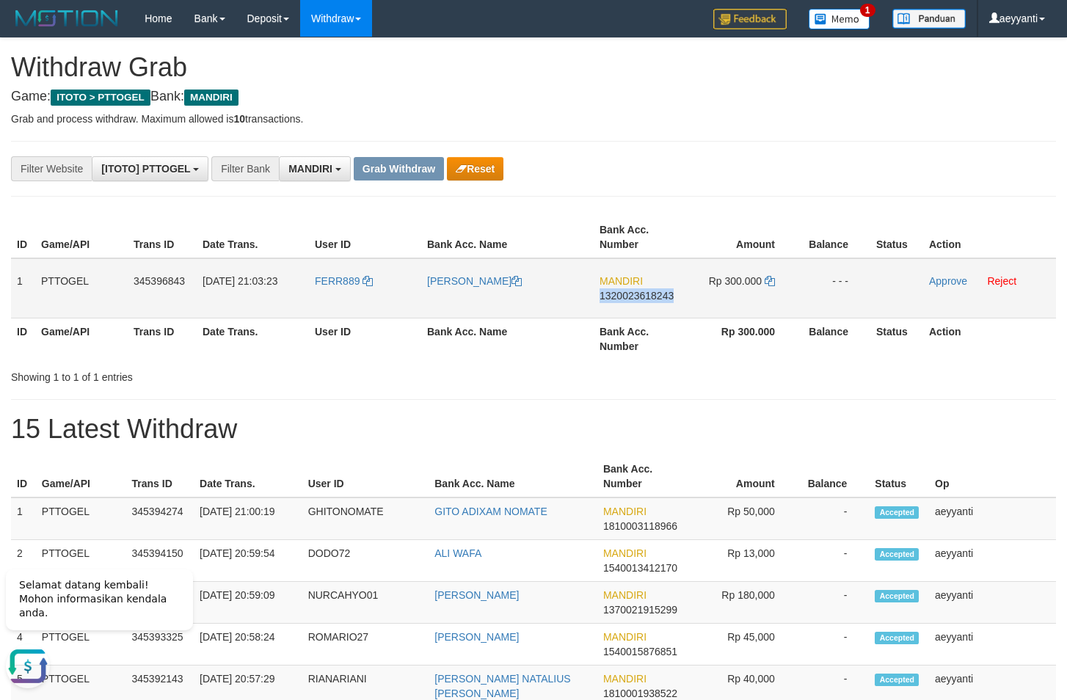
copy span "1320023618243"
click at [770, 280] on icon at bounding box center [770, 281] width 10 height 10
drag, startPoint x: 770, startPoint y: 280, endPoint x: 829, endPoint y: 297, distance: 61.1
click at [769, 280] on icon at bounding box center [770, 281] width 10 height 10
click at [952, 285] on link "Approve" at bounding box center [948, 281] width 38 height 12
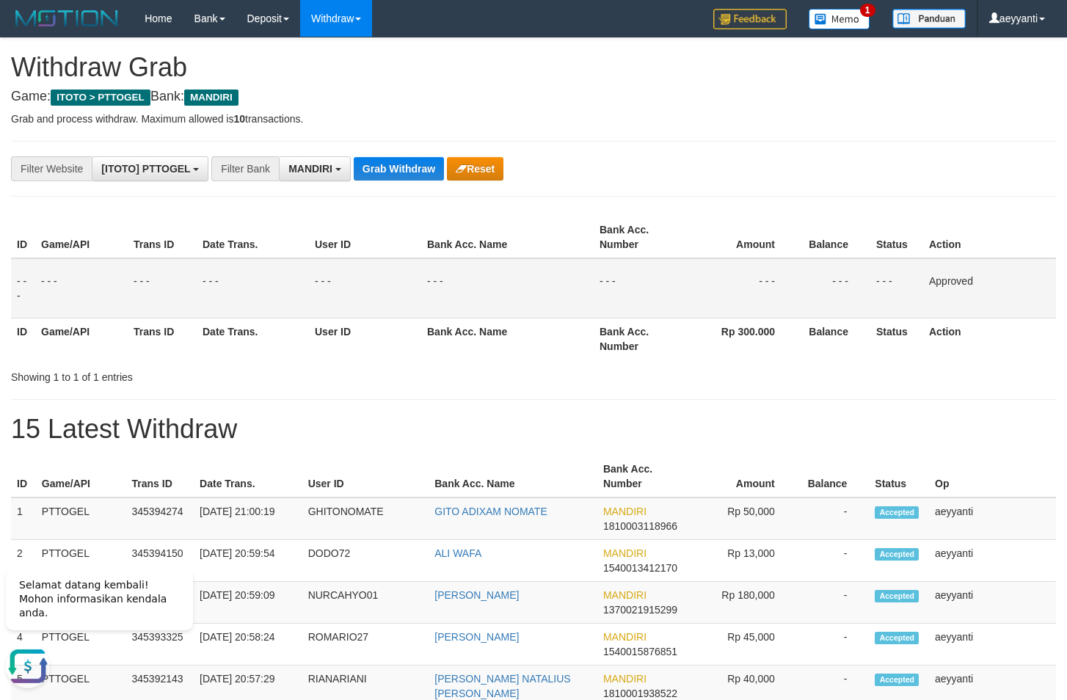
click at [387, 163] on button "Grab Withdraw" at bounding box center [399, 168] width 90 height 23
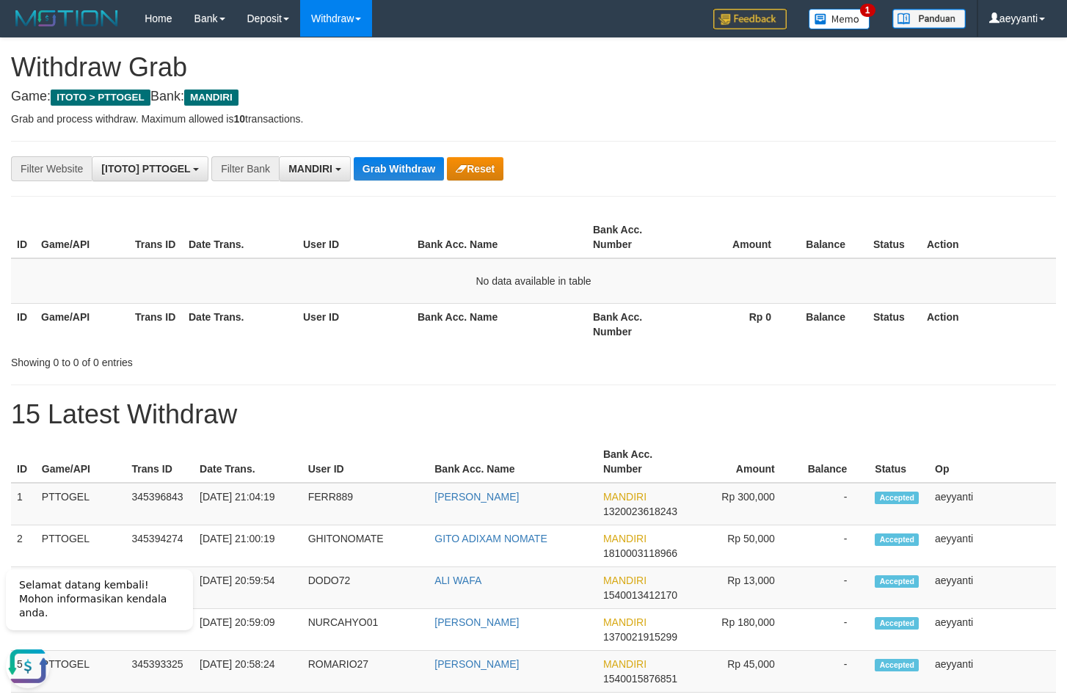
click at [384, 165] on button "Grab Withdraw" at bounding box center [399, 168] width 90 height 23
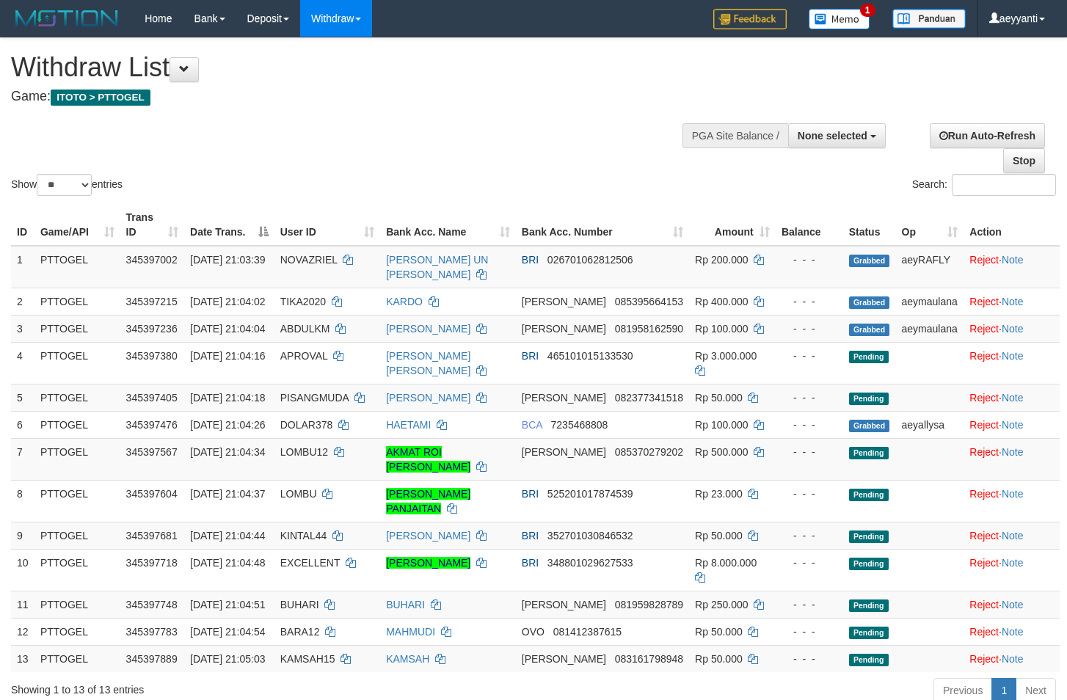
select select
select select "**"
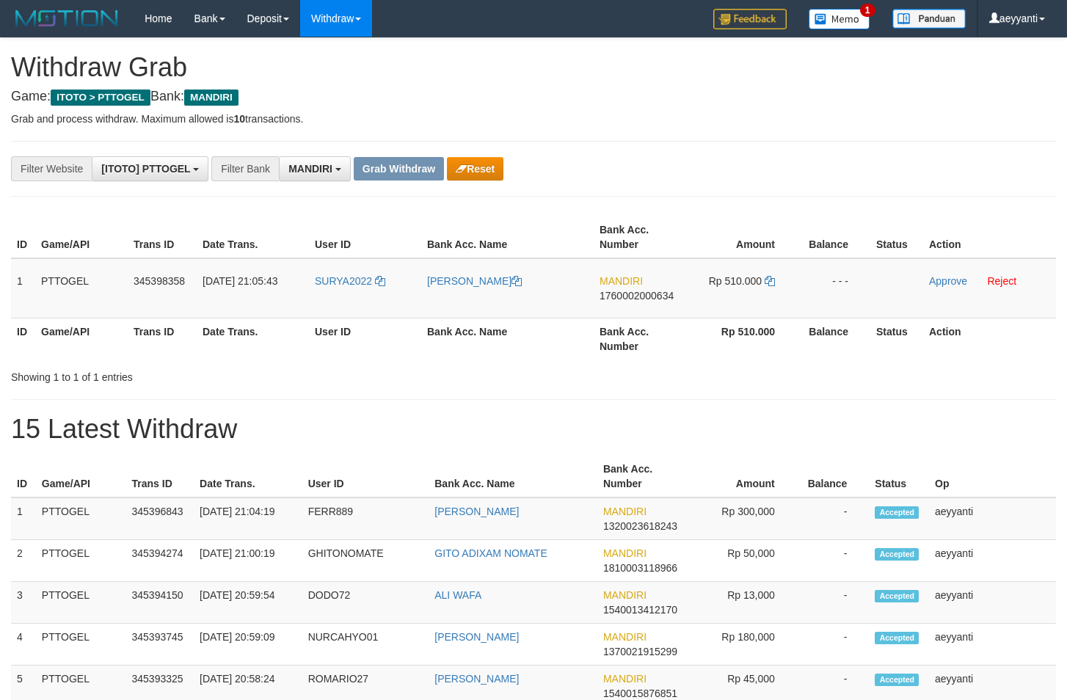
scroll to position [43, 0]
drag, startPoint x: 360, startPoint y: 269, endPoint x: 735, endPoint y: 302, distance: 377.3
click at [735, 302] on tr "1 PTTOGEL 345398358 [DATE] 21:05:43 SURYA2022 [PERSON_NAME] MANDIRI 17600020006…" at bounding box center [533, 288] width 1045 height 60
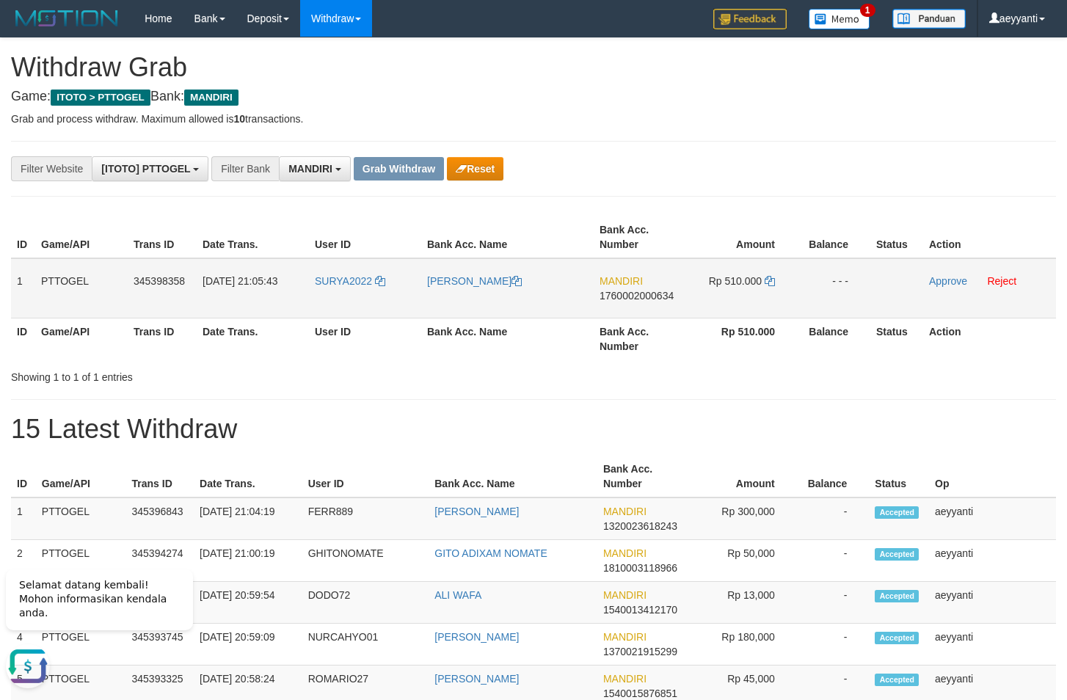
click at [644, 294] on span "1760002000634" at bounding box center [637, 296] width 74 height 12
copy span "1760002000634"
click at [769, 284] on icon at bounding box center [770, 281] width 10 height 10
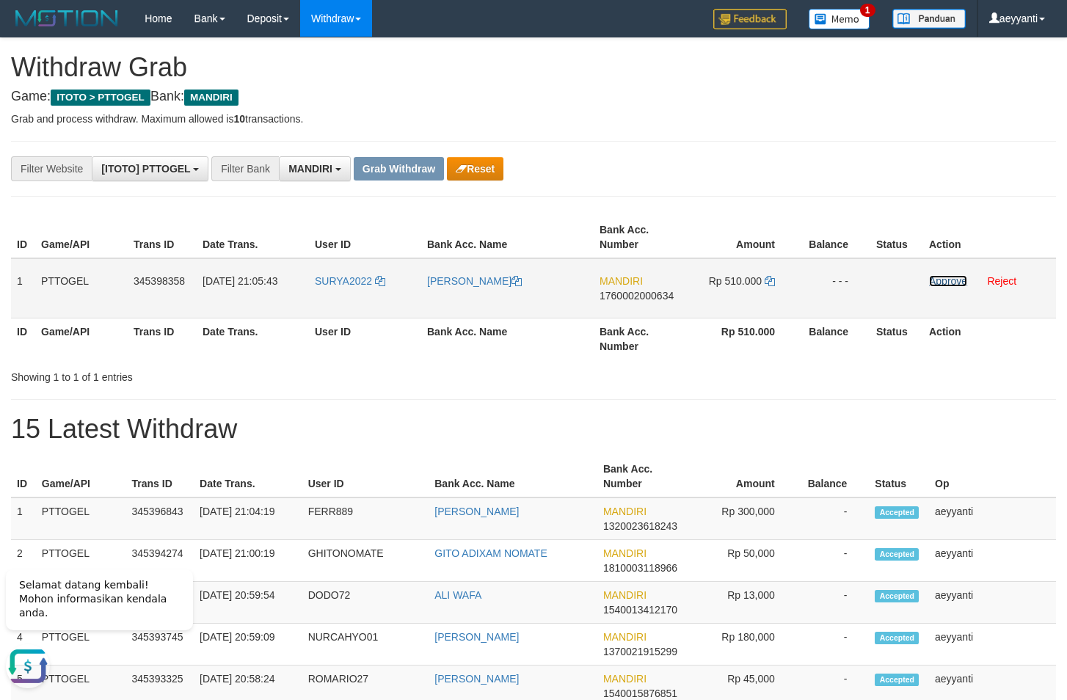
click at [942, 280] on link "Approve" at bounding box center [948, 281] width 38 height 12
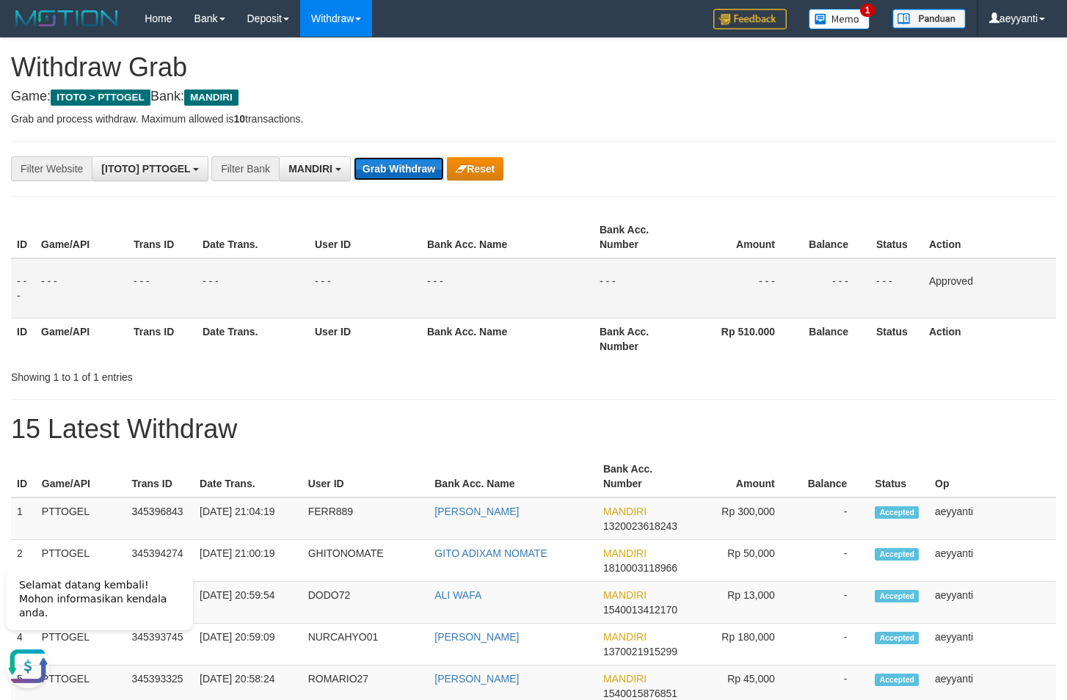
click at [404, 163] on button "Grab Withdraw" at bounding box center [399, 168] width 90 height 23
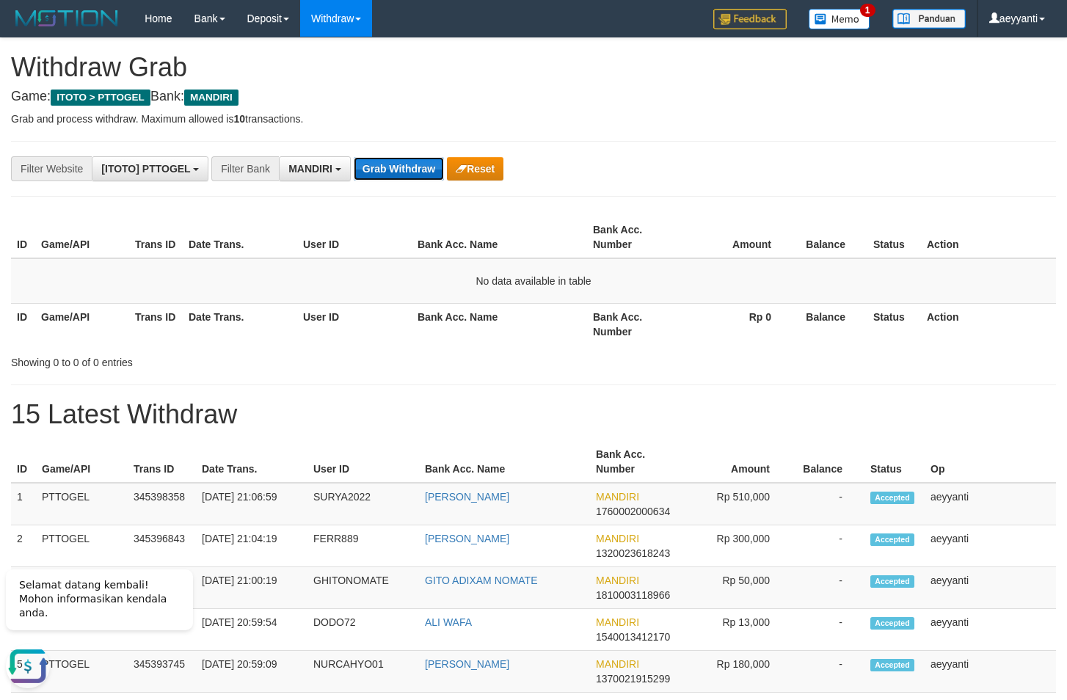
click at [377, 165] on button "Grab Withdraw" at bounding box center [399, 168] width 90 height 23
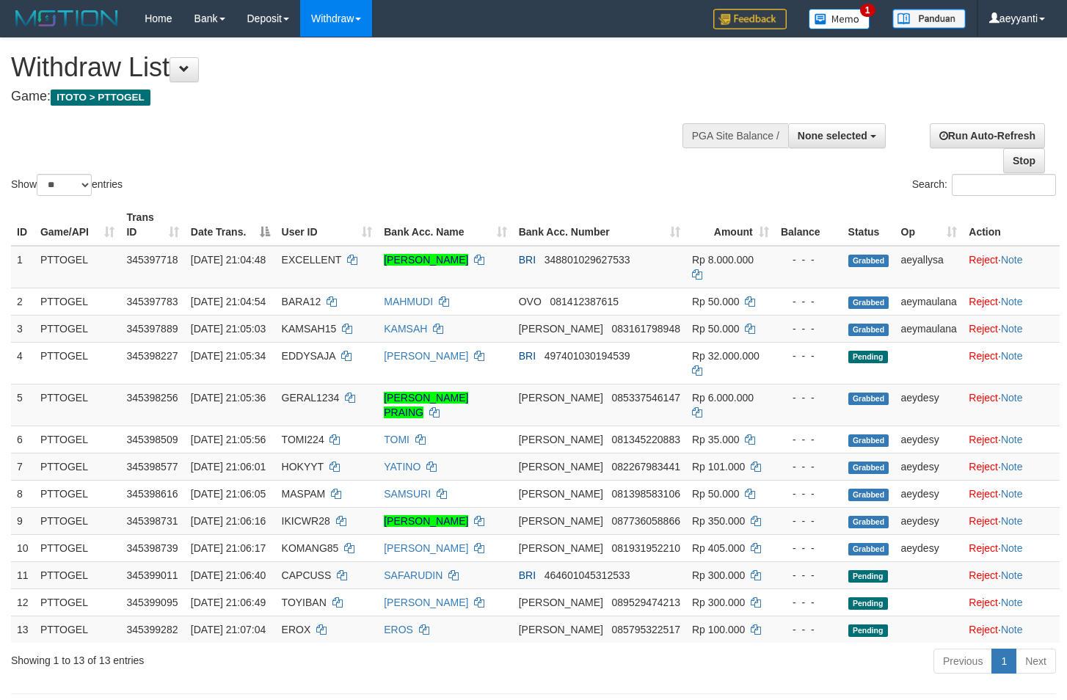
select select
select select "**"
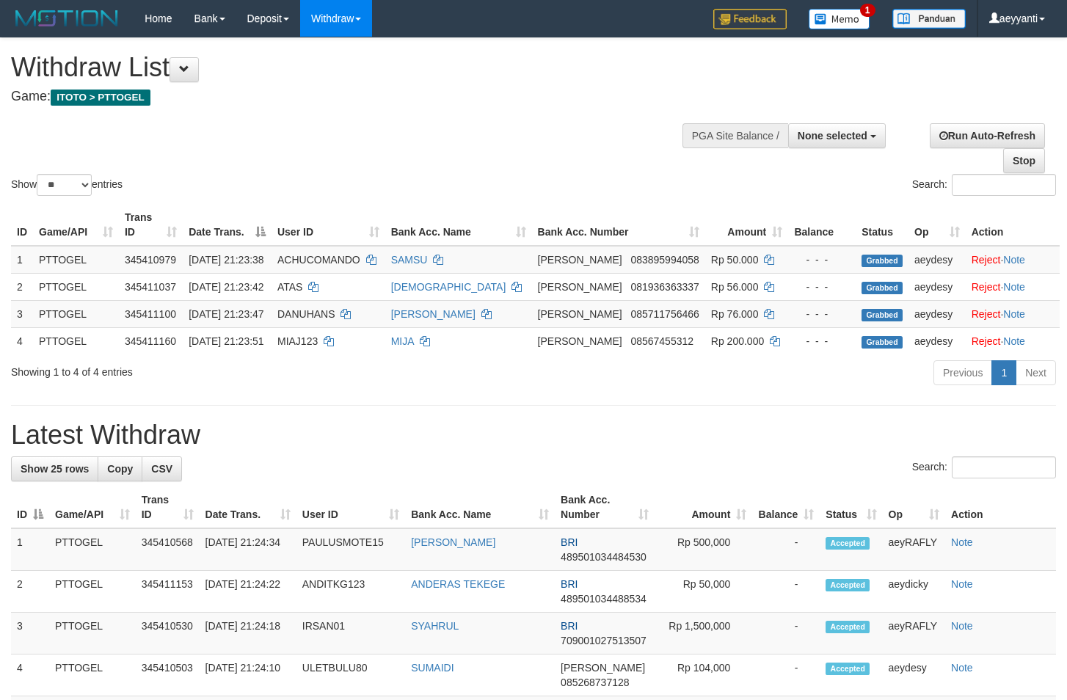
select select
select select "**"
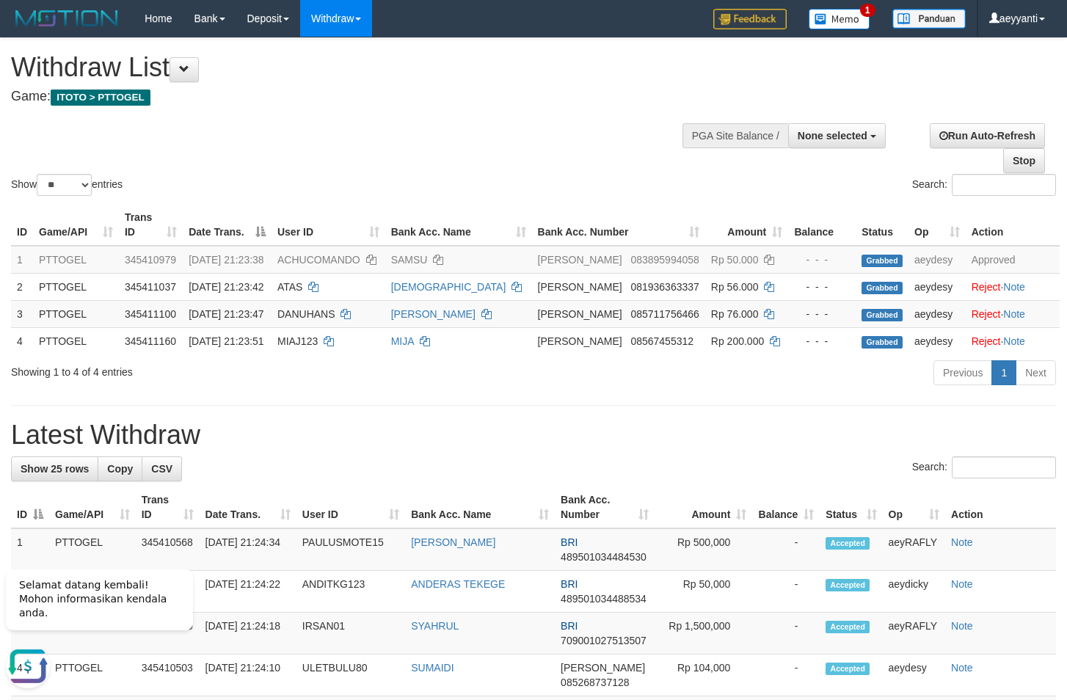
click at [481, 160] on div "Show ** ** ** *** entries Search:" at bounding box center [533, 118] width 1067 height 161
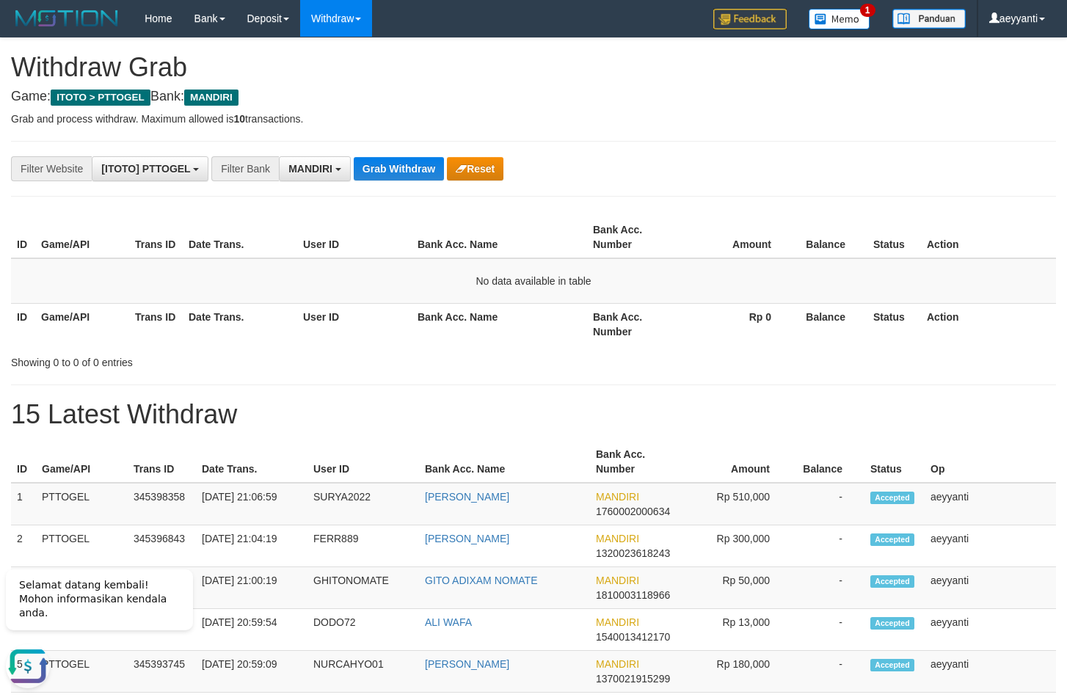
drag, startPoint x: 622, startPoint y: 123, endPoint x: 537, endPoint y: 139, distance: 87.3
click at [618, 123] on p "Grab and process withdraw. Maximum allowed is 10 transactions." at bounding box center [533, 119] width 1045 height 15
click at [413, 173] on button "Grab Withdraw" at bounding box center [399, 168] width 90 height 23
click at [412, 173] on button "Grab Withdraw" at bounding box center [399, 168] width 90 height 23
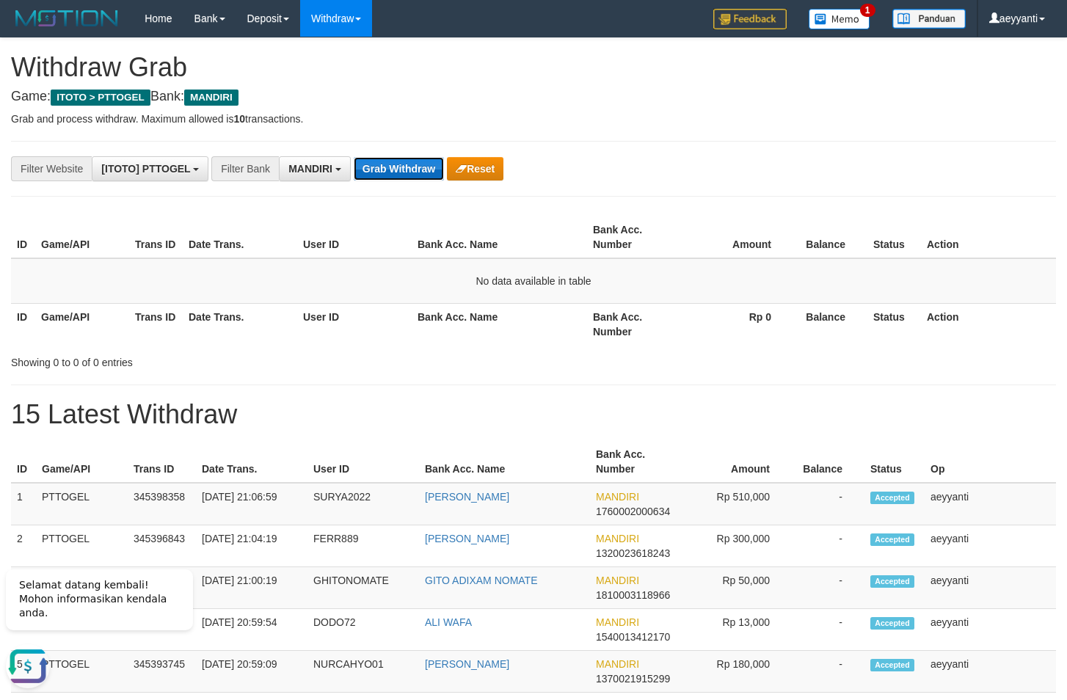
click at [384, 162] on button "Grab Withdraw" at bounding box center [399, 168] width 90 height 23
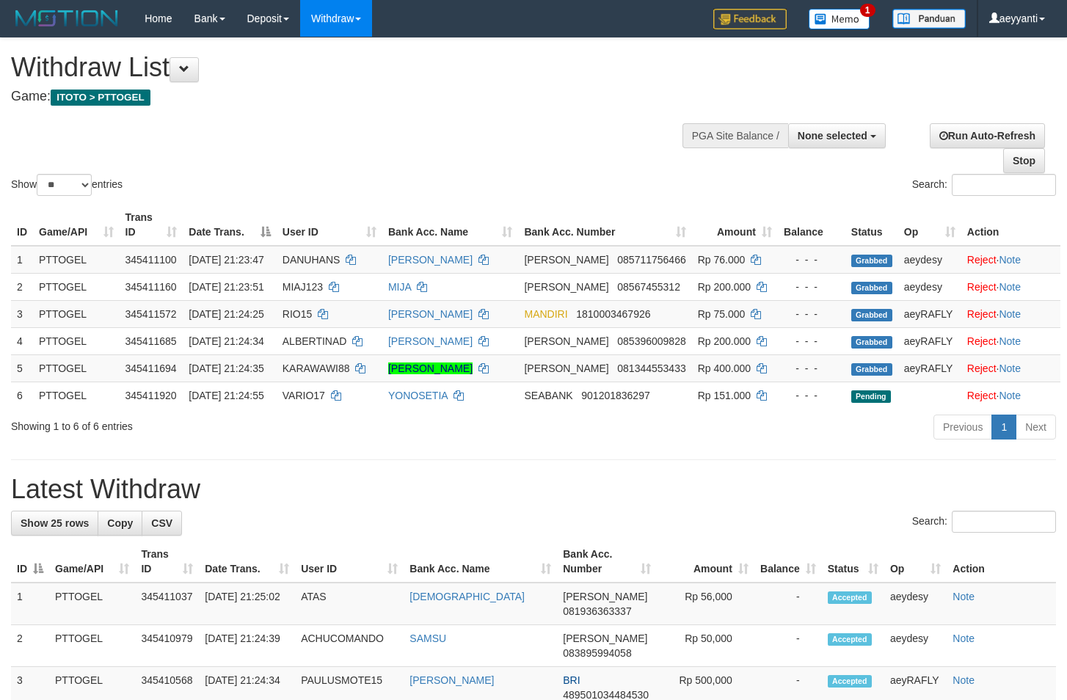
select select
select select "**"
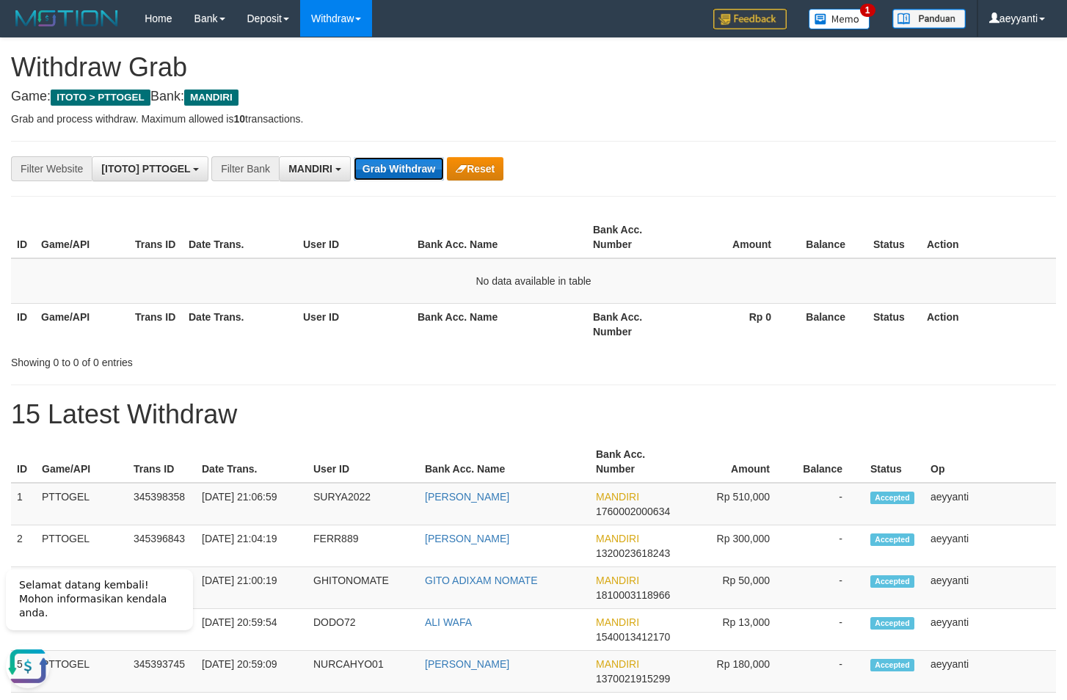
click at [390, 167] on button "Grab Withdraw" at bounding box center [399, 168] width 90 height 23
click at [368, 161] on button "Grab Withdraw" at bounding box center [399, 168] width 90 height 23
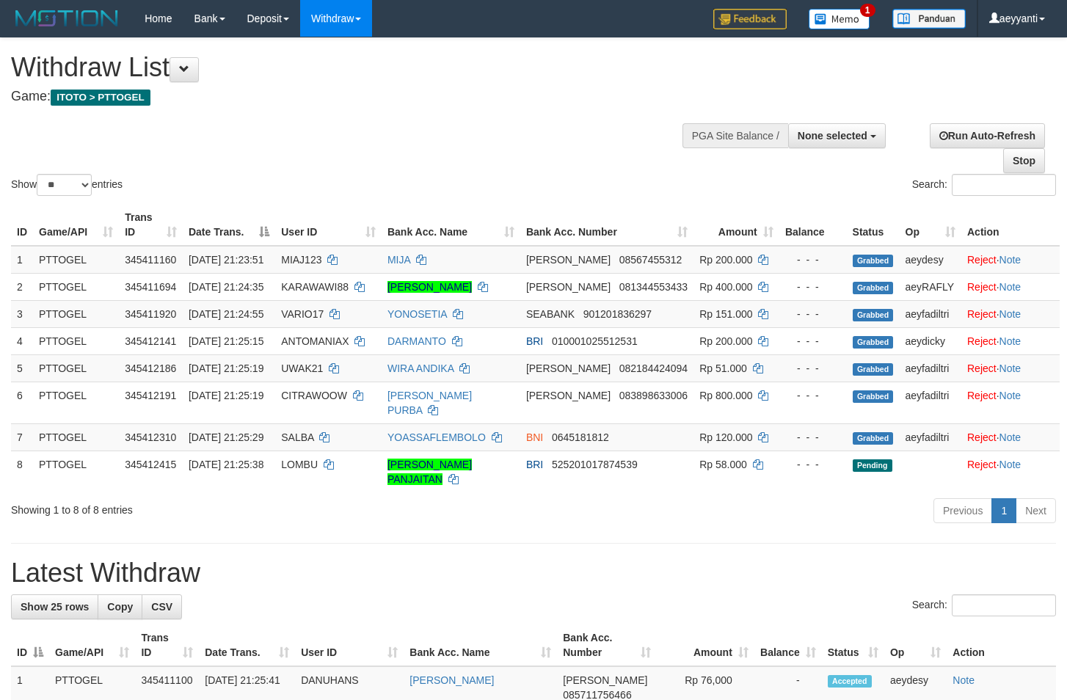
select select
select select "**"
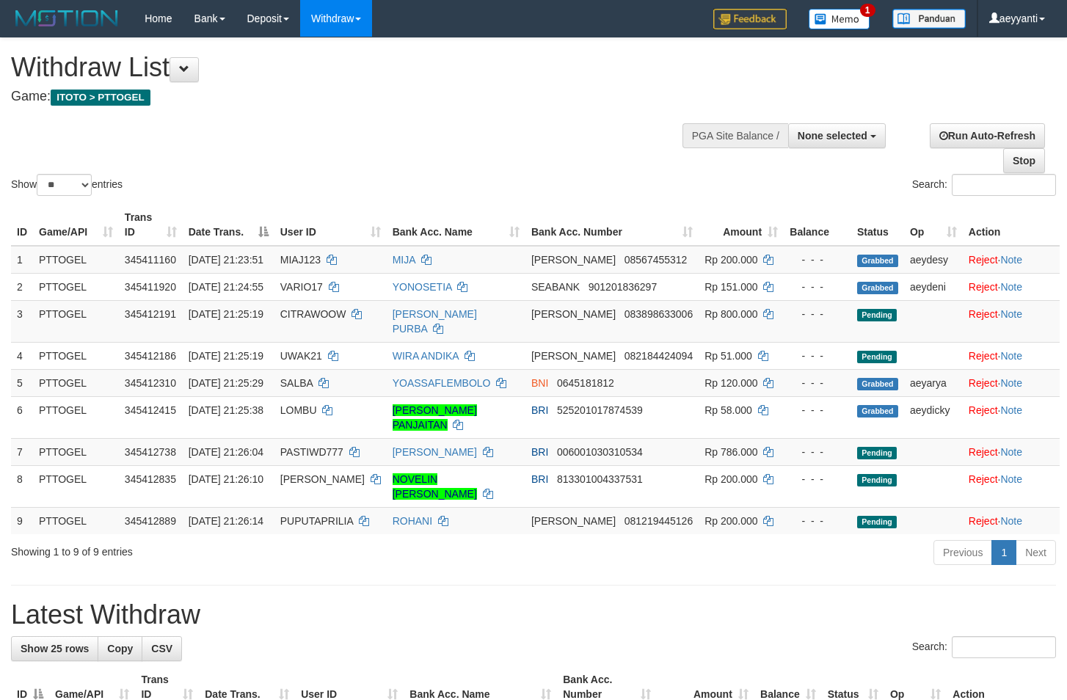
select select
select select "**"
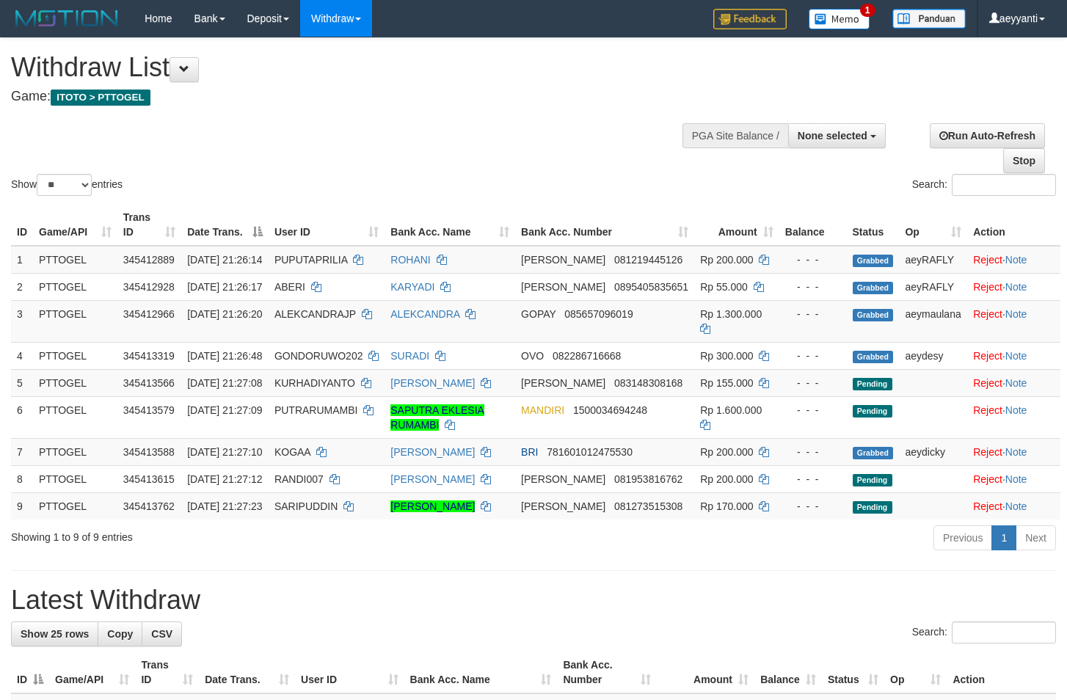
select select
select select "**"
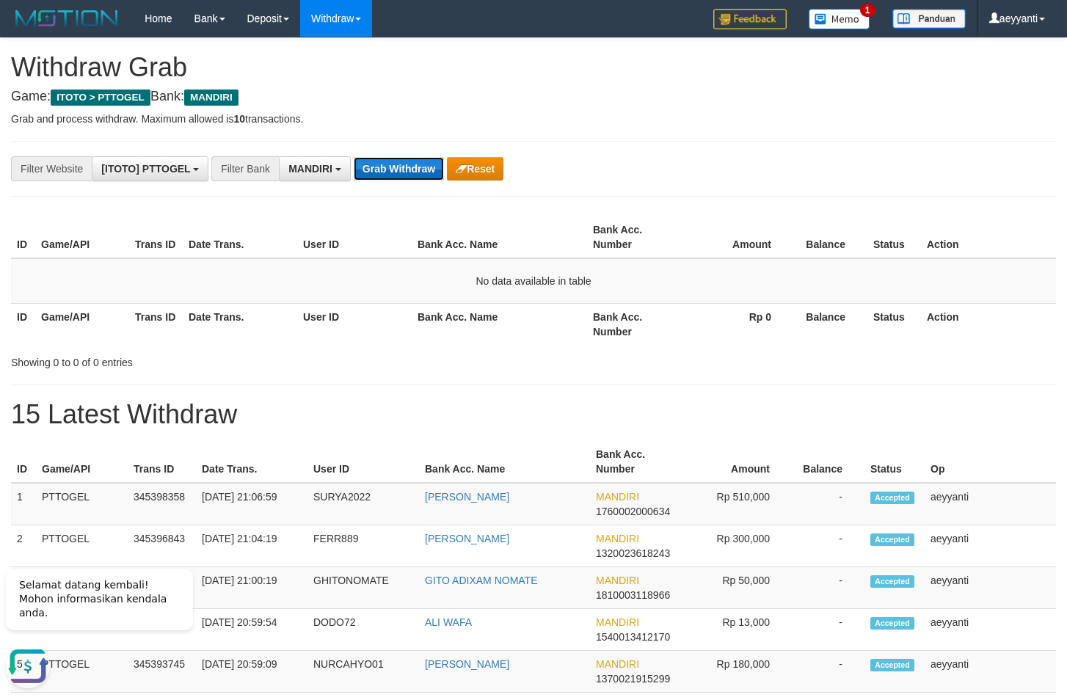
click at [367, 165] on button "Grab Withdraw" at bounding box center [399, 168] width 90 height 23
click at [374, 170] on button "Grab Withdraw" at bounding box center [399, 168] width 90 height 23
click at [405, 173] on button "Grab Withdraw" at bounding box center [399, 168] width 90 height 23
click at [404, 172] on button "Grab Withdraw" at bounding box center [399, 168] width 90 height 23
